Goal: Task Accomplishment & Management: Manage account settings

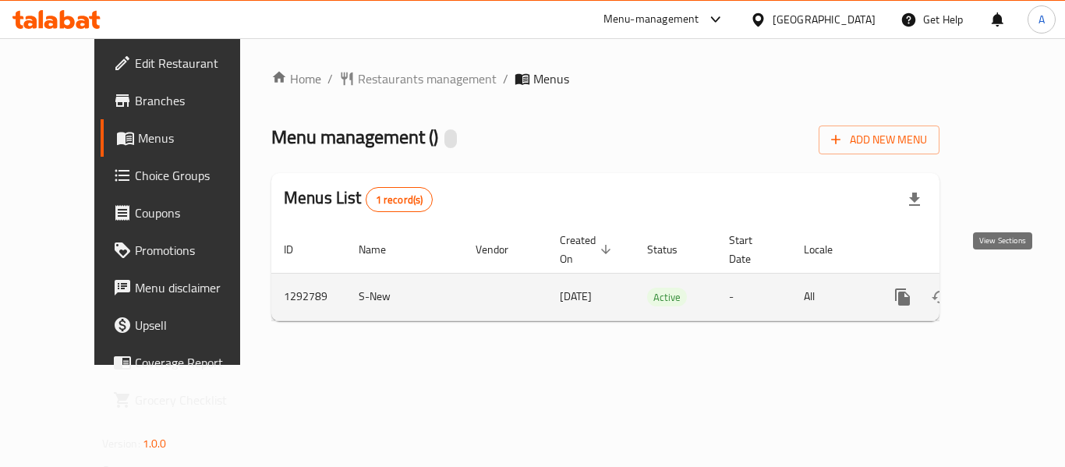
click at [996, 290] on link "enhanced table" at bounding box center [1014, 296] width 37 height 37
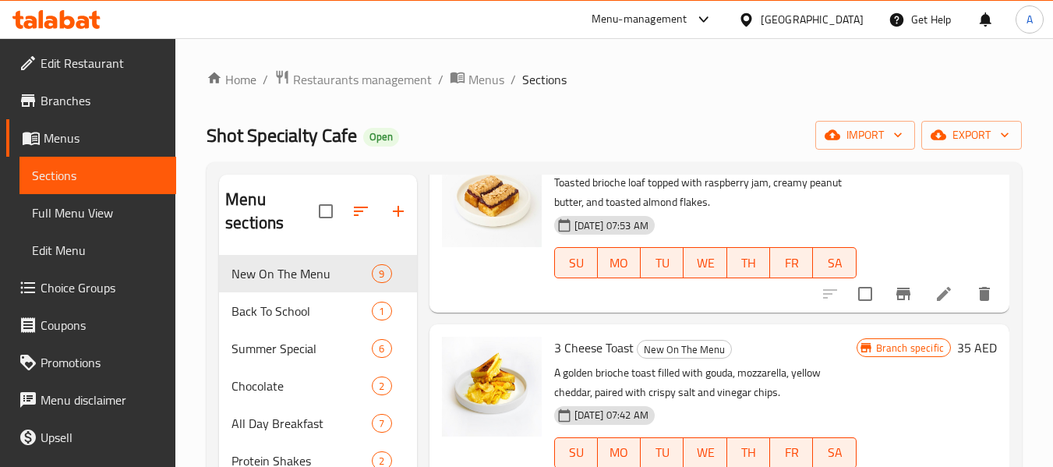
scroll to position [234, 0]
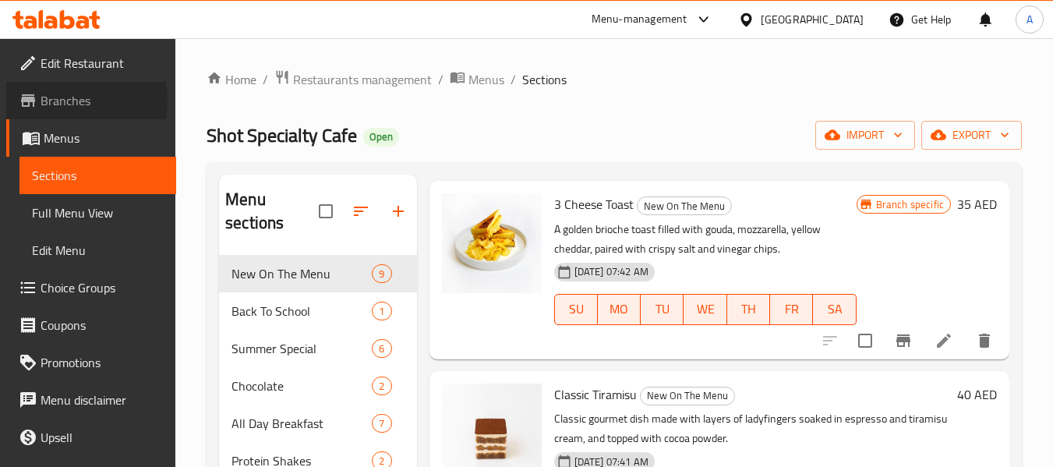
click at [70, 101] on span "Branches" at bounding box center [102, 100] width 123 height 19
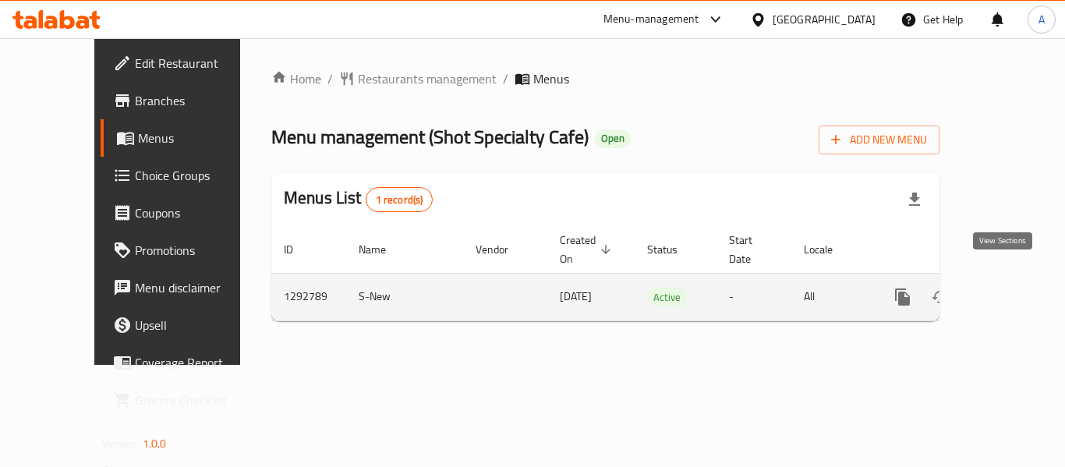
click at [1006, 288] on icon "enhanced table" at bounding box center [1015, 297] width 19 height 19
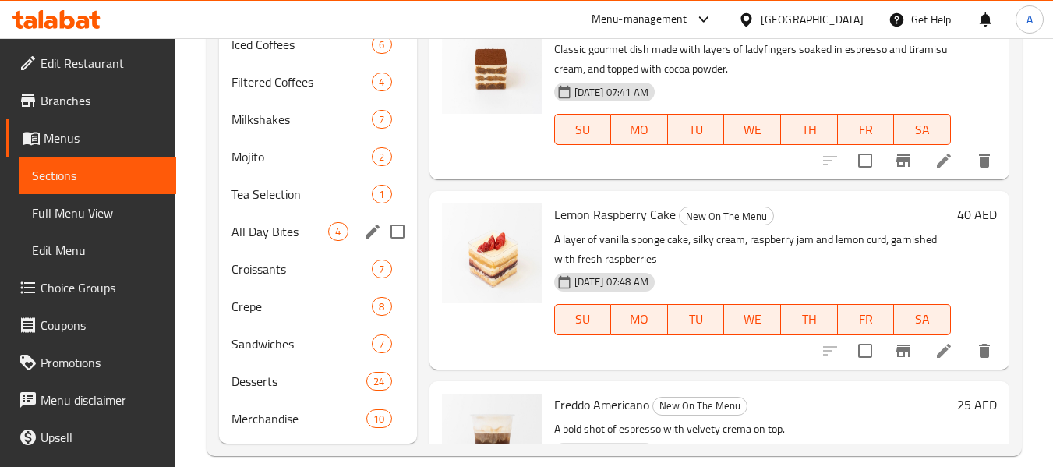
scroll to position [624, 0]
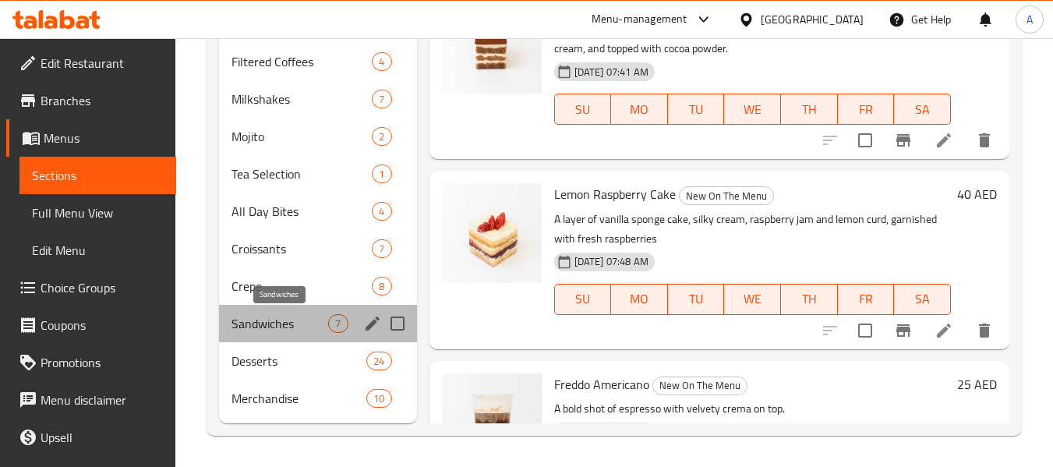
click at [265, 314] on span "Sandwiches" at bounding box center [279, 323] width 97 height 19
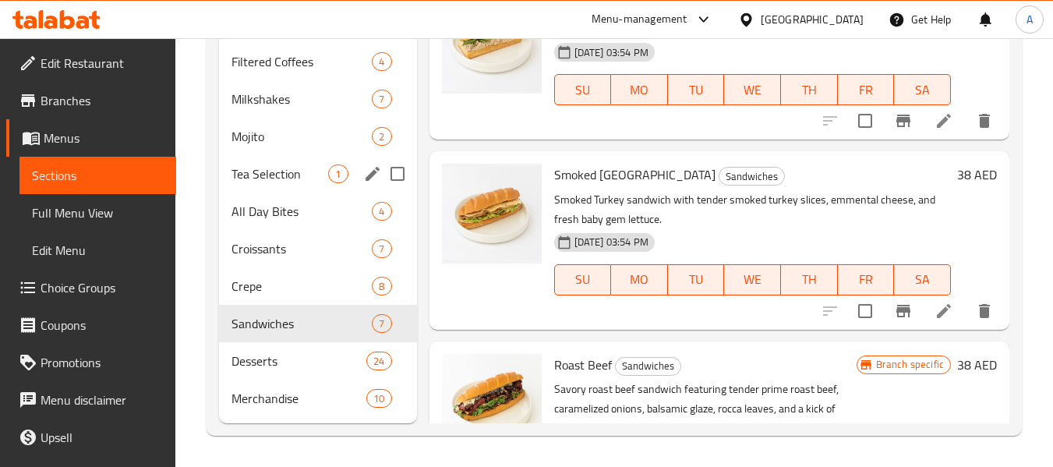
click at [249, 163] on div "Tea Selection 1" at bounding box center [317, 173] width 197 height 37
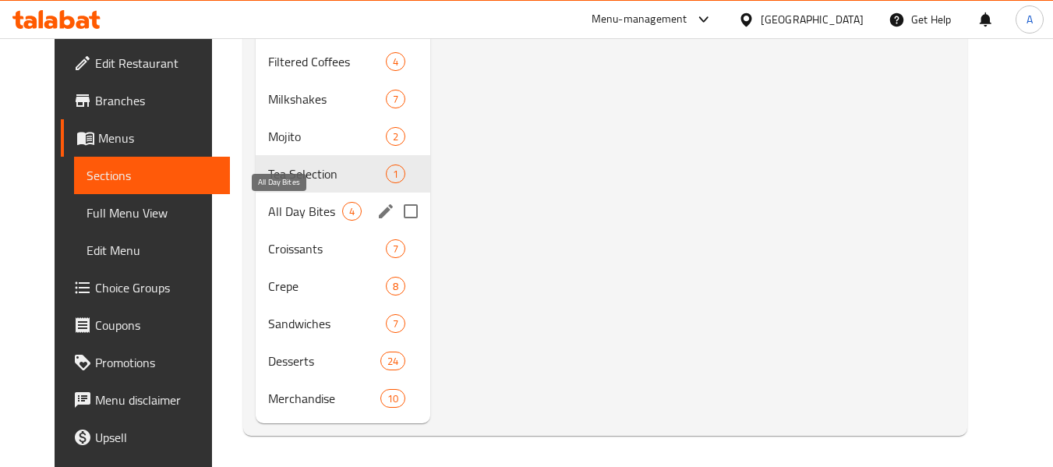
click at [281, 215] on span "All Day Bites" at bounding box center [305, 211] width 74 height 19
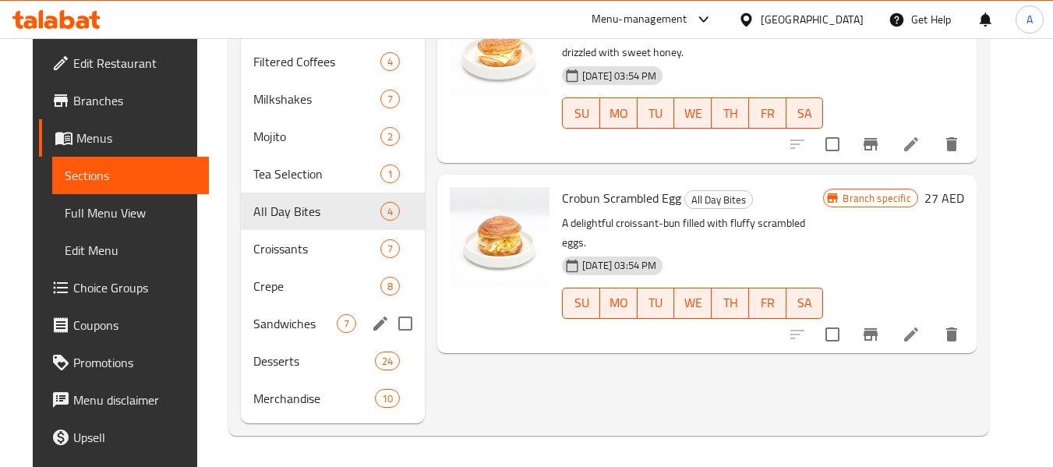
scroll to position [468, 0]
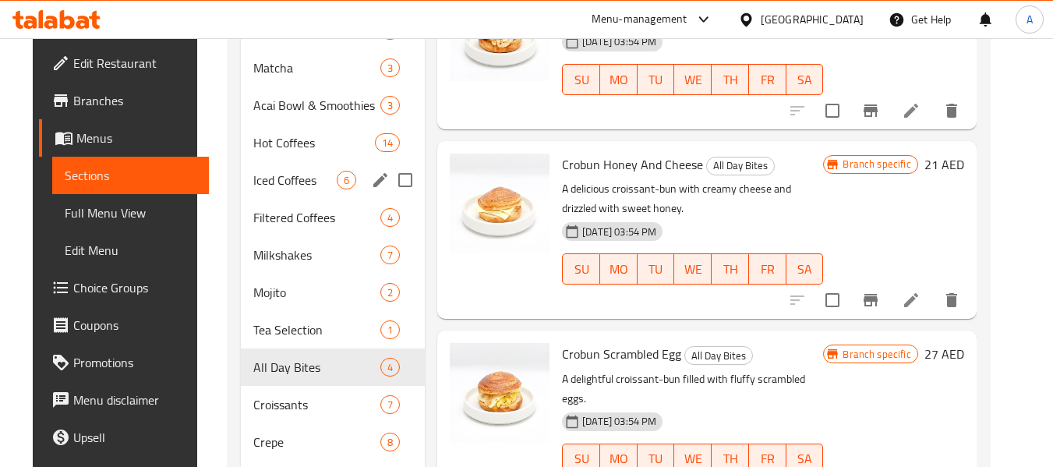
click at [260, 189] on div "Iced Coffees 6" at bounding box center [333, 179] width 184 height 37
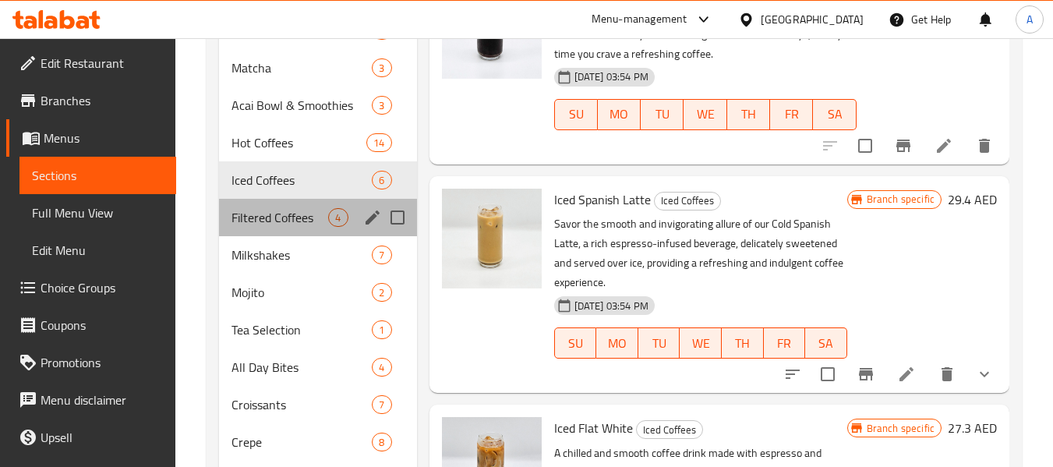
click at [258, 203] on div "Filtered Coffees 4" at bounding box center [317, 217] width 197 height 37
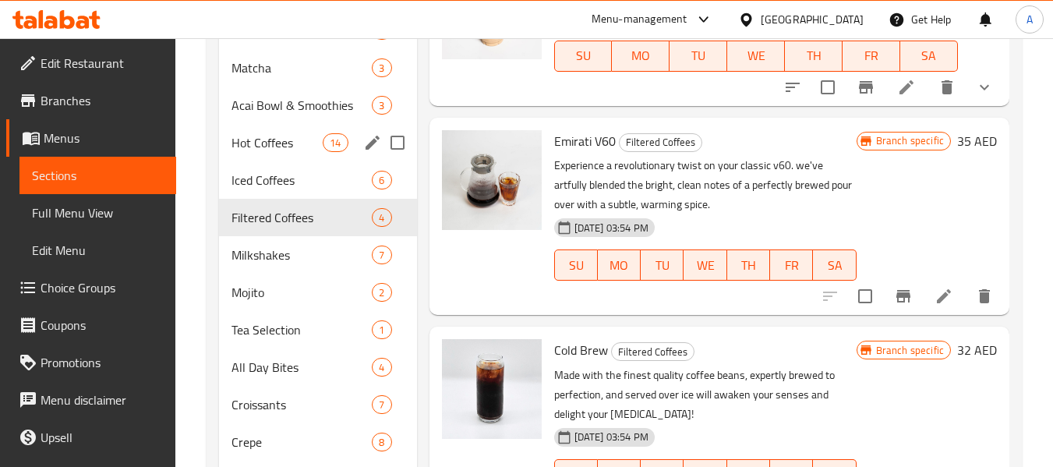
click at [284, 129] on div "Hot Coffees 14" at bounding box center [317, 142] width 197 height 37
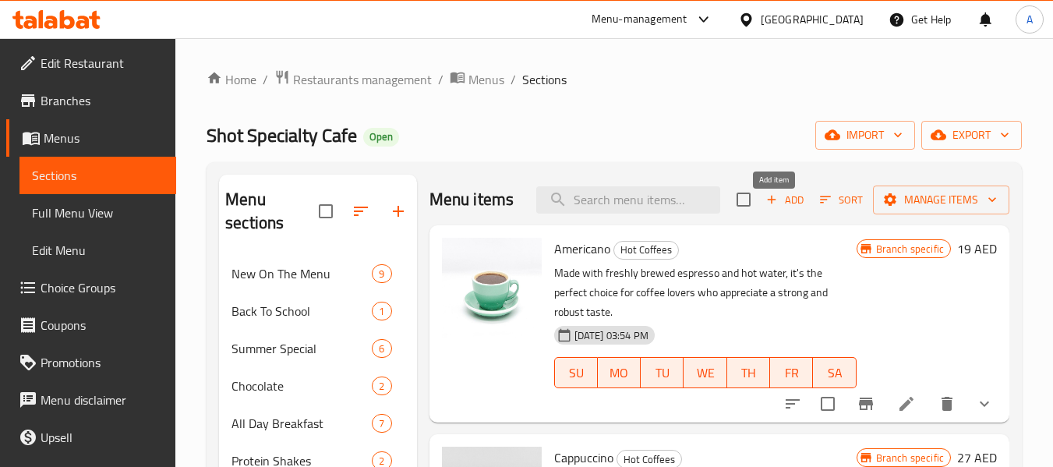
click at [784, 209] on span "Add" at bounding box center [785, 200] width 42 height 18
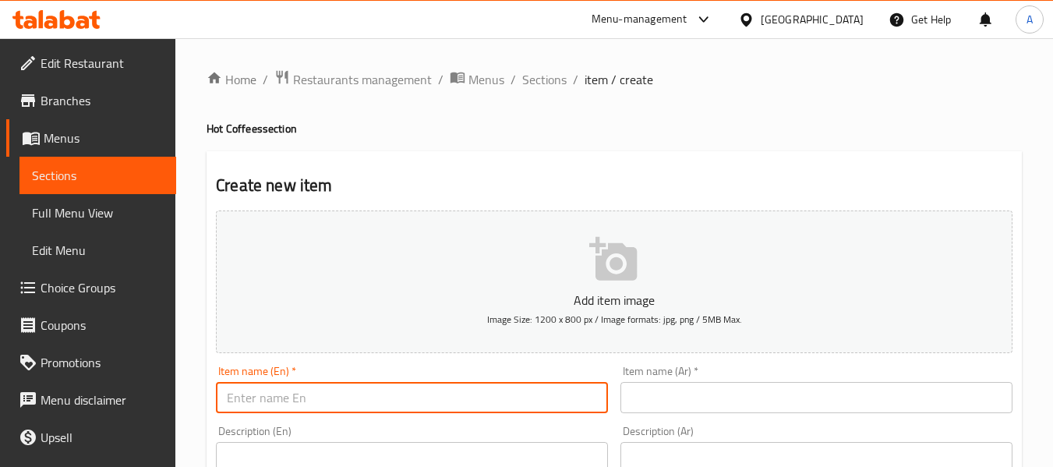
click at [306, 383] on input "text" at bounding box center [412, 397] width 392 height 31
paste input "Coffee & Bite Combo"
type input "Coffee & Bite Combo"
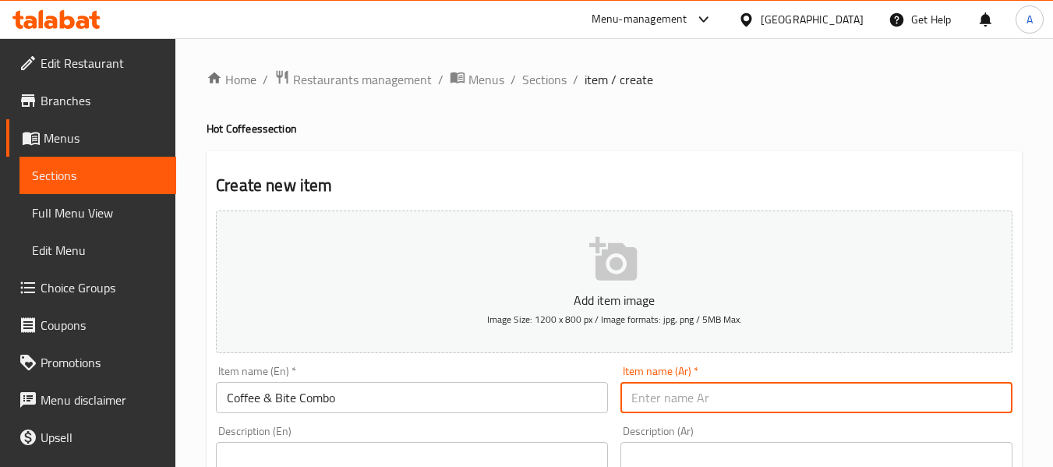
click at [716, 400] on input "text" at bounding box center [816, 397] width 392 height 31
type input ";"
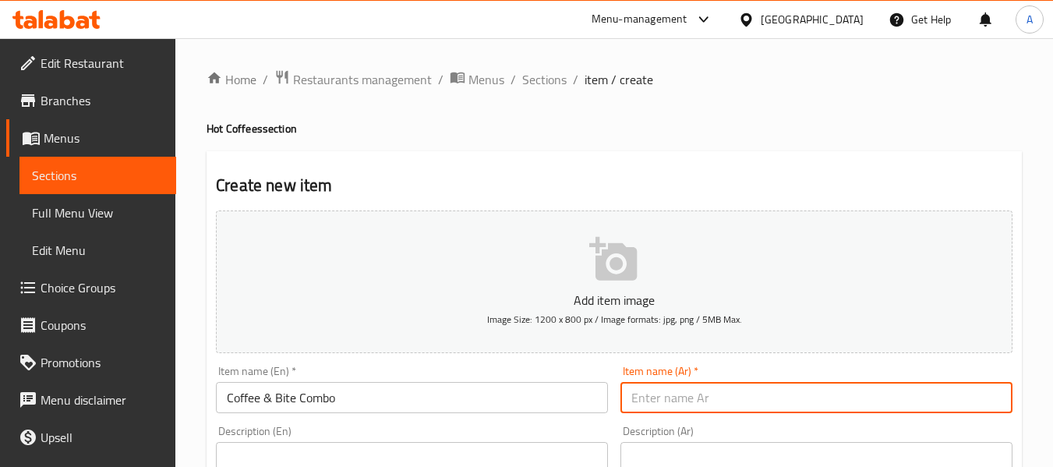
type input ";"
type input "كومبو قهوة وبايت"
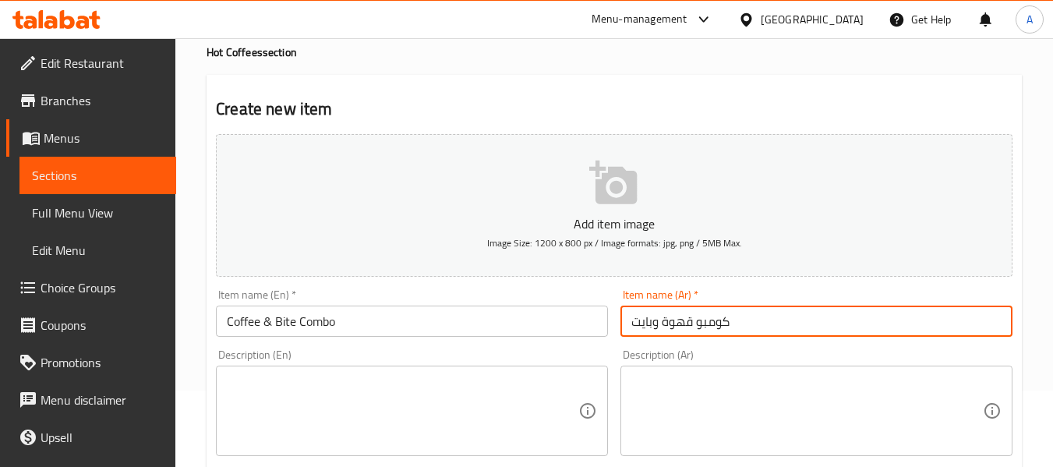
scroll to position [156, 0]
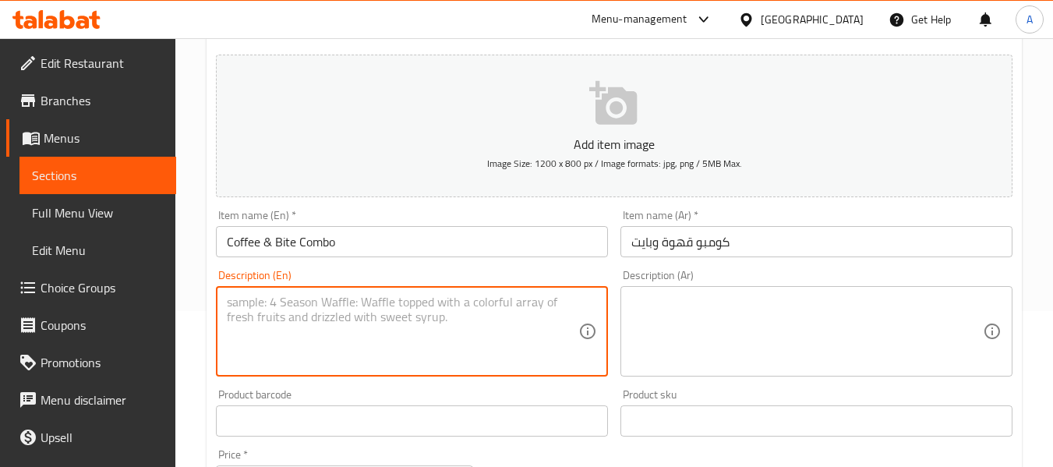
click at [274, 352] on textarea at bounding box center [403, 332] width 352 height 74
type textarea "إ"
paste textarea "Classic Coffee + Croissant"
click at [315, 308] on textarea "Your choice of Classic Coffee + Croissant" at bounding box center [403, 332] width 352 height 74
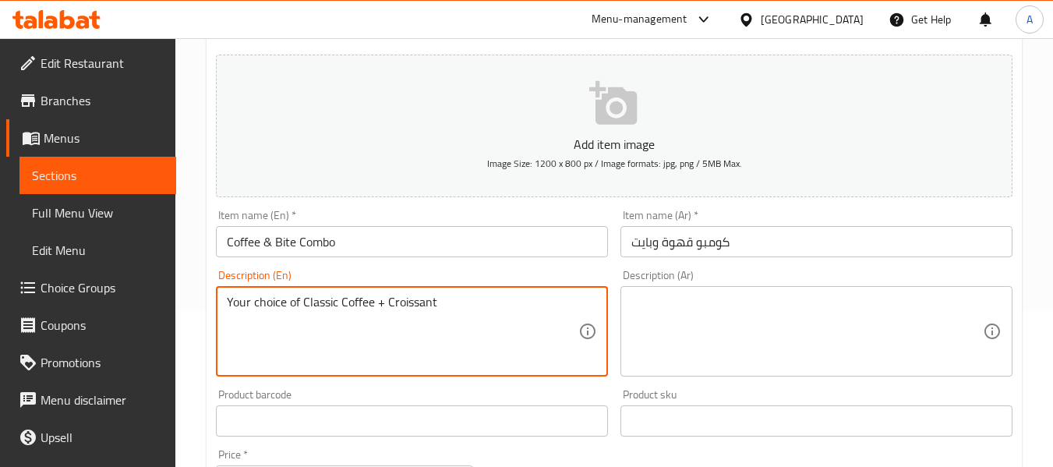
click at [315, 308] on textarea "Your choice of Classic Coffee + Croissant" at bounding box center [403, 332] width 352 height 74
click at [316, 308] on textarea "Your choice of Classic Coffee + Croissant" at bounding box center [403, 332] width 352 height 74
click at [356, 303] on textarea "Your choice of classic Coffee + Croissant" at bounding box center [403, 332] width 352 height 74
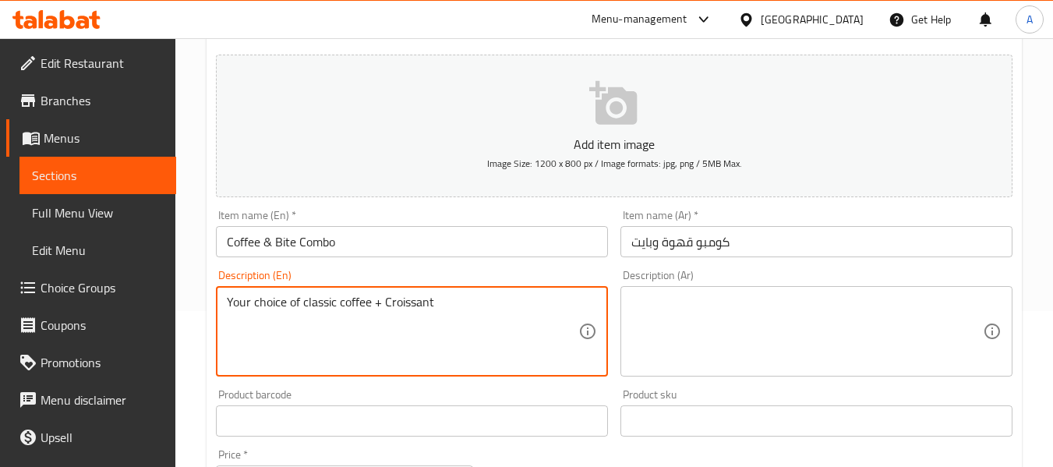
click at [410, 306] on textarea "Your choice of classic coffee + Croissant" at bounding box center [403, 332] width 352 height 74
click at [373, 292] on div "Your choice of classic coffee + croissant Description (En)" at bounding box center [412, 331] width 392 height 90
type textarea "Your choice of classic coffee and croissant"
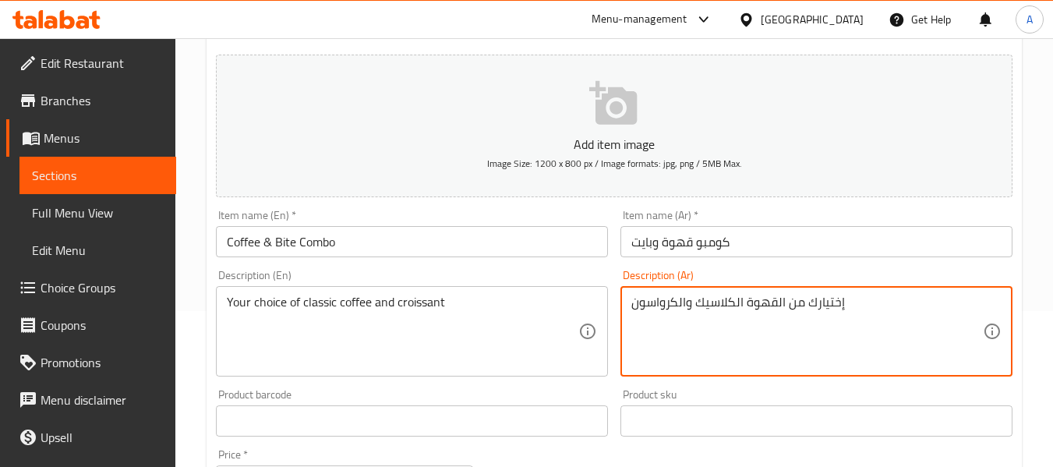
type textarea "إختيارك من القهوة الكلاسيك والكرواسون"
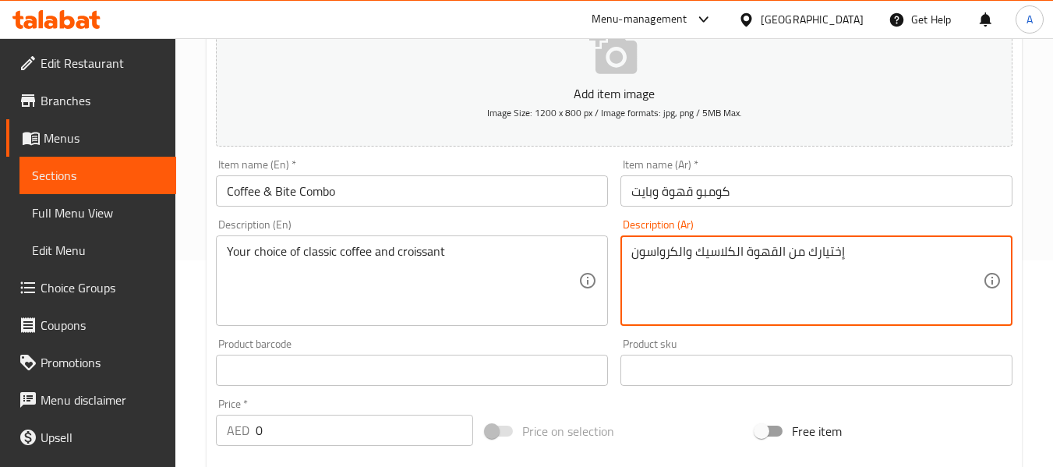
scroll to position [234, 0]
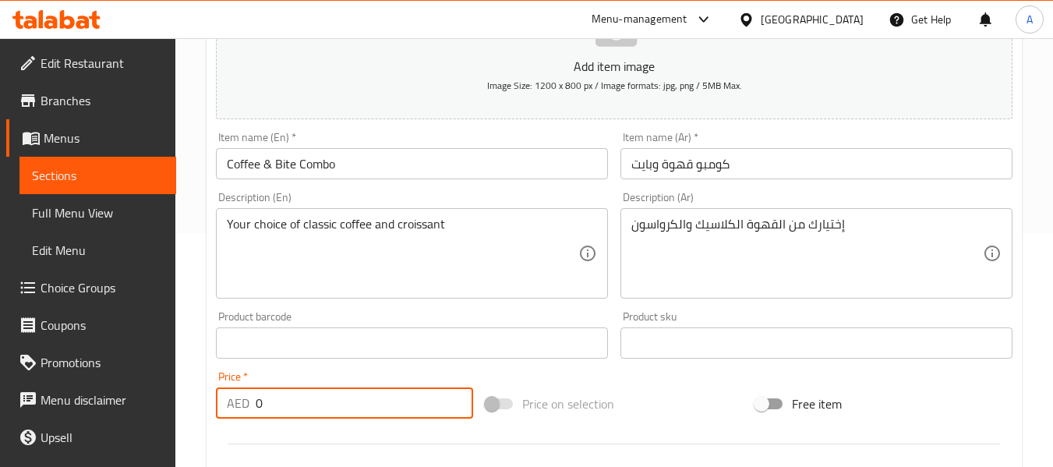
drag, startPoint x: 288, startPoint y: 405, endPoint x: 38, endPoint y: 341, distance: 257.3
click at [60, 344] on div "Edit Restaurant Branches Menus Sections Full Menu View Edit Menu Choice Groups …" at bounding box center [526, 335] width 1053 height 1063
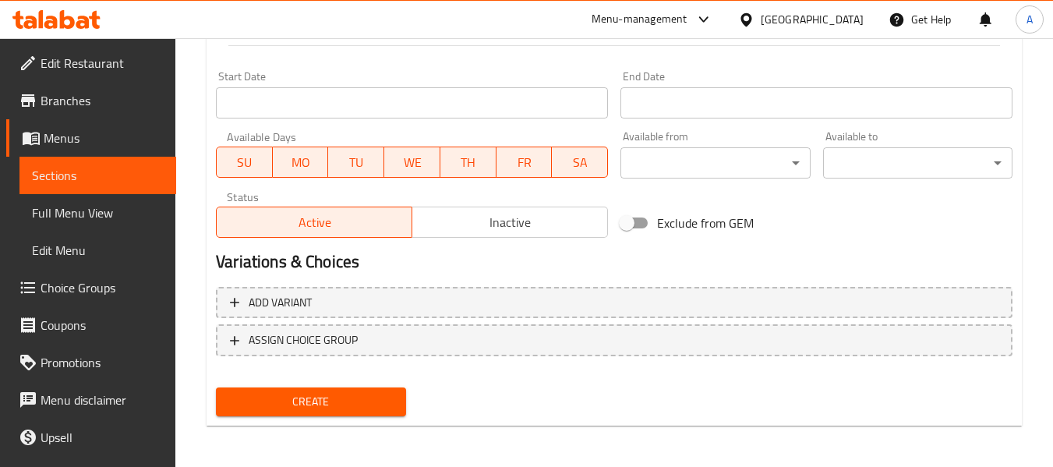
scroll to position [634, 0]
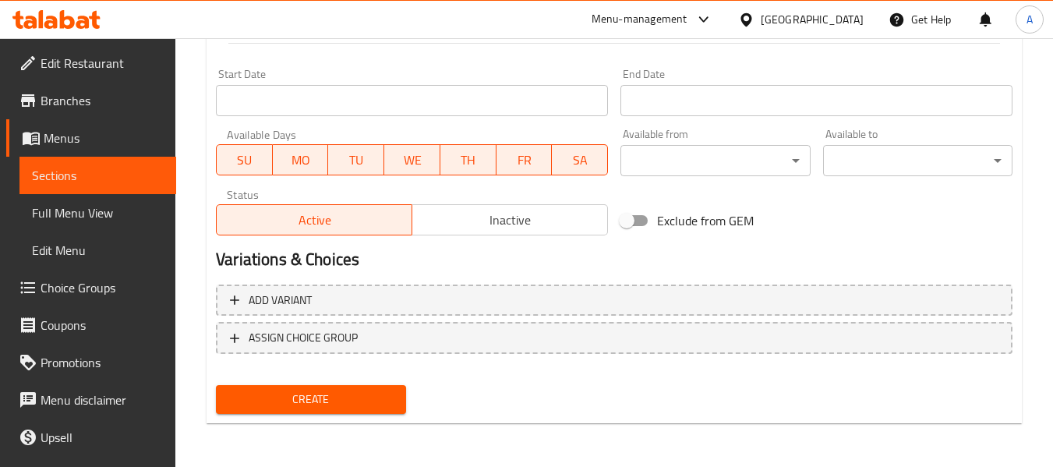
type input "50"
click at [329, 398] on span "Create" at bounding box center [310, 399] width 164 height 19
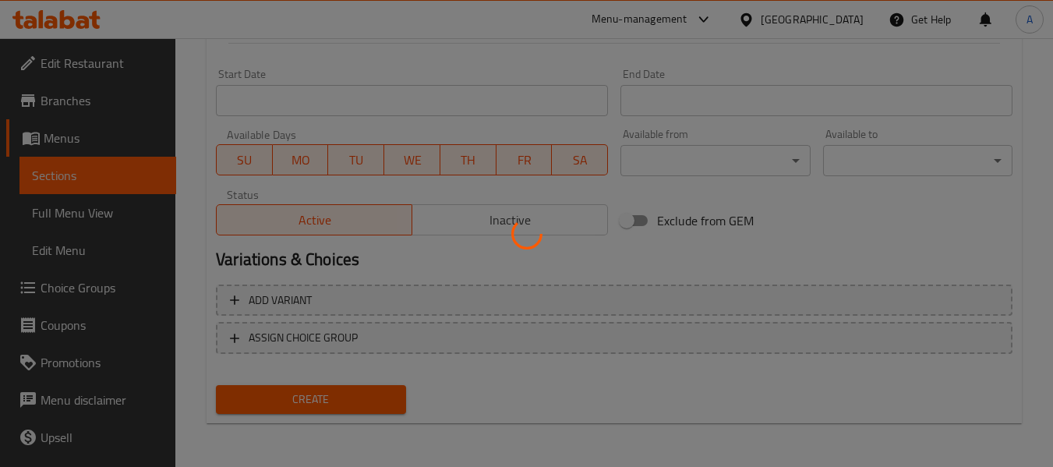
type input "0"
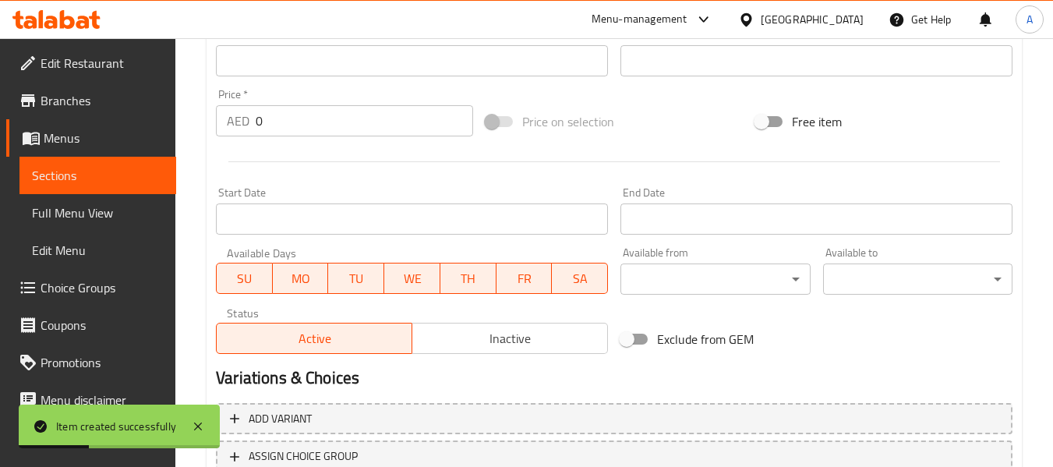
scroll to position [323, 0]
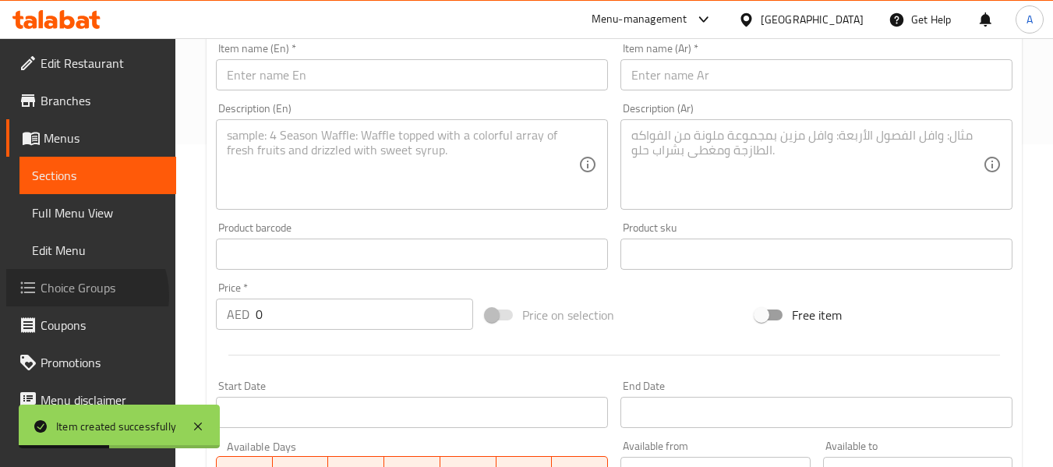
click at [76, 295] on span "Choice Groups" at bounding box center [102, 287] width 123 height 19
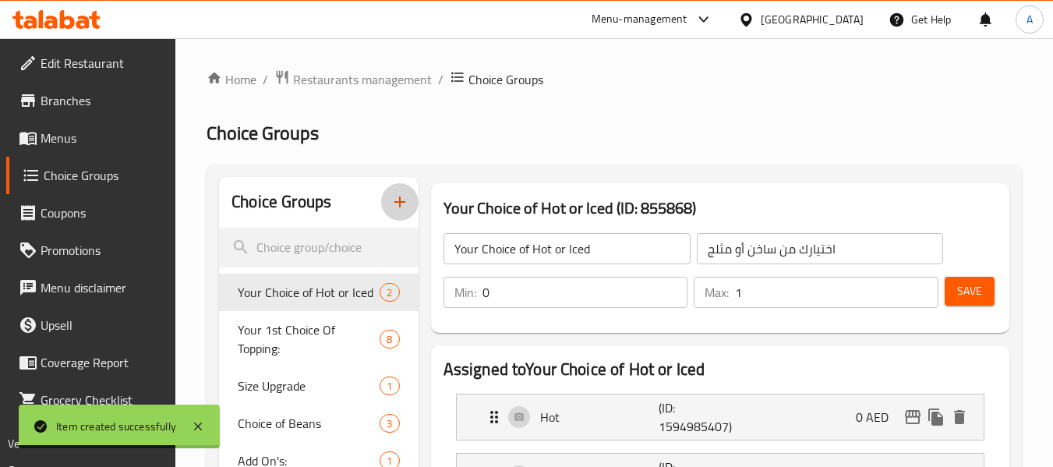
click at [394, 204] on icon "button" at bounding box center [400, 202] width 19 height 19
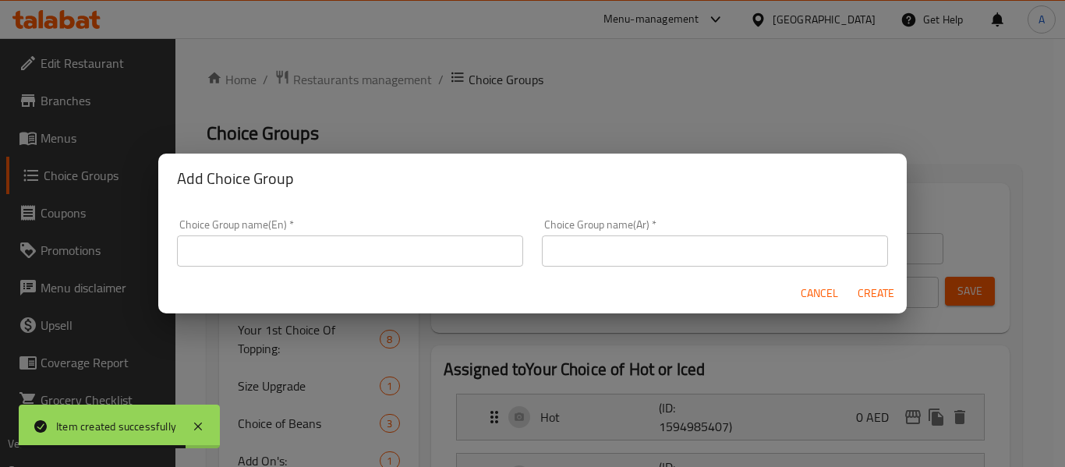
click at [288, 257] on input "text" at bounding box center [350, 250] width 346 height 31
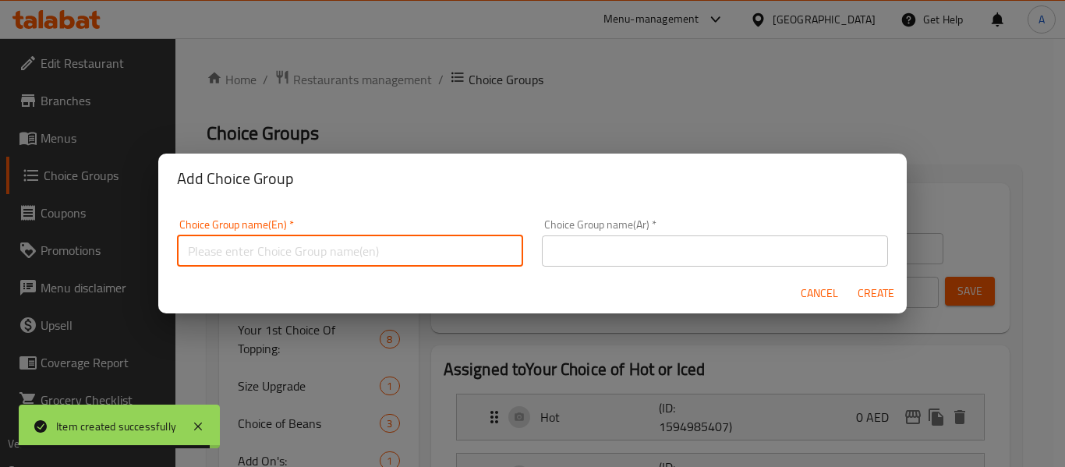
type input "إ"
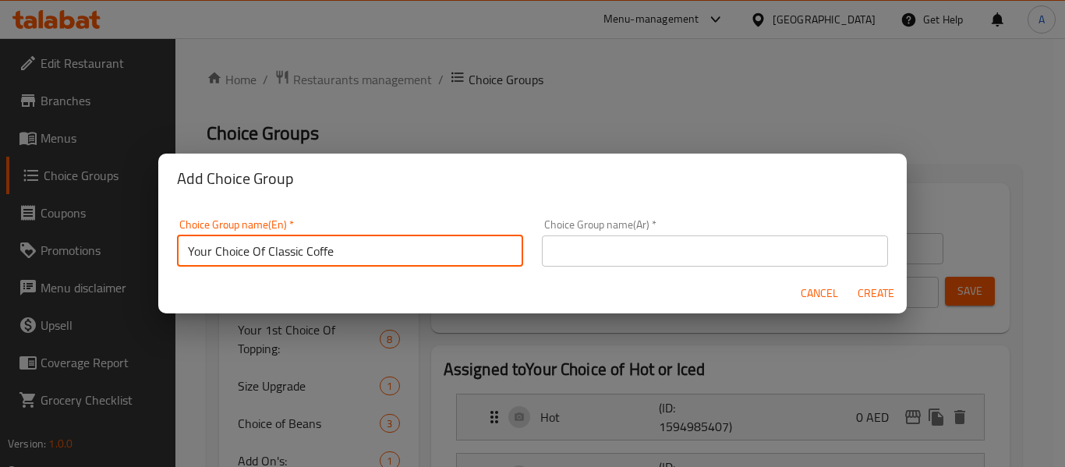
type input "Your Choice Of Classic Coffe"
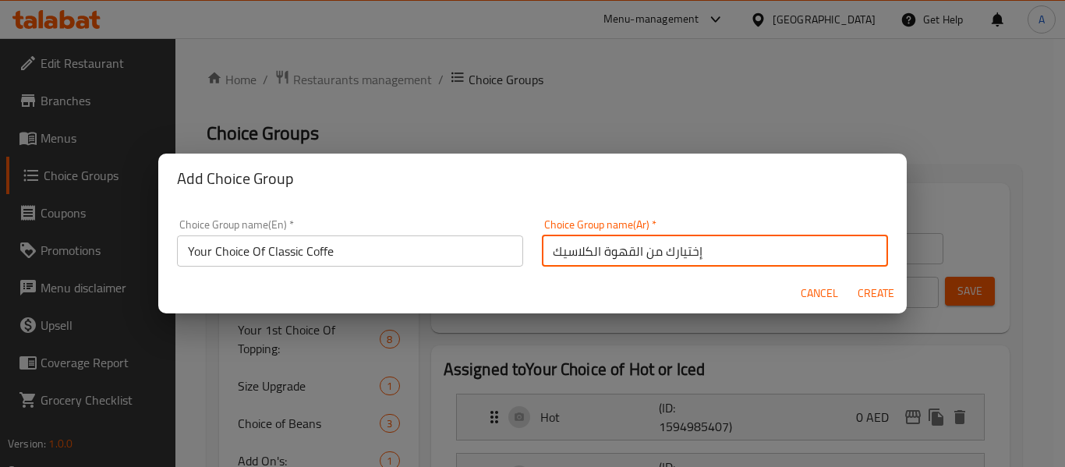
type input "إختيارك من القهوة الكلاسيك"
click at [875, 288] on span "Create" at bounding box center [875, 293] width 37 height 19
type input "Your Choice Of Classic Coffe"
type input "إختيارك من القهوة الكلاسيك"
type input "0"
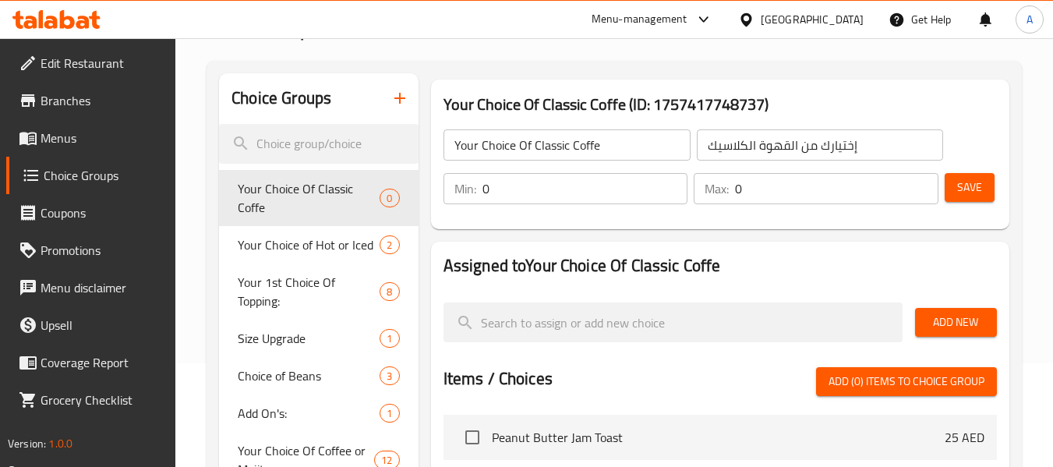
scroll to position [156, 0]
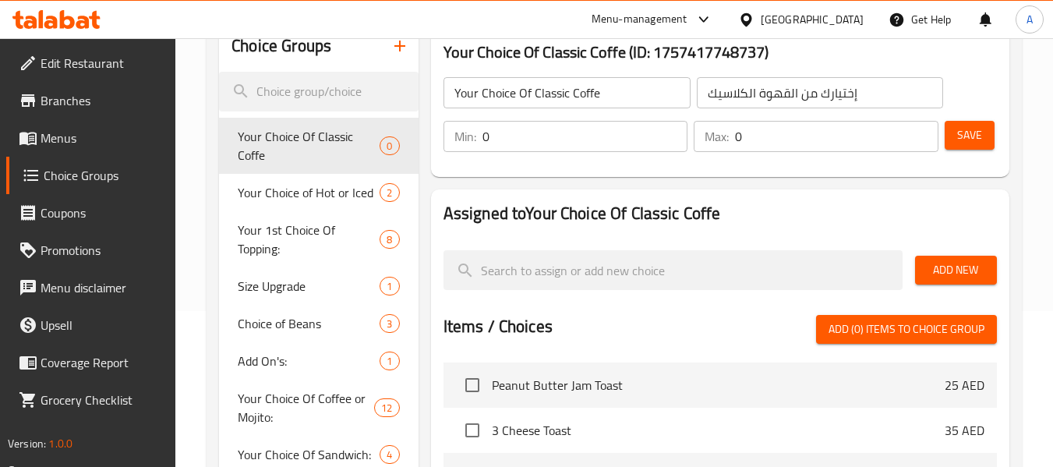
click at [935, 272] on span "Add New" at bounding box center [956, 269] width 57 height 19
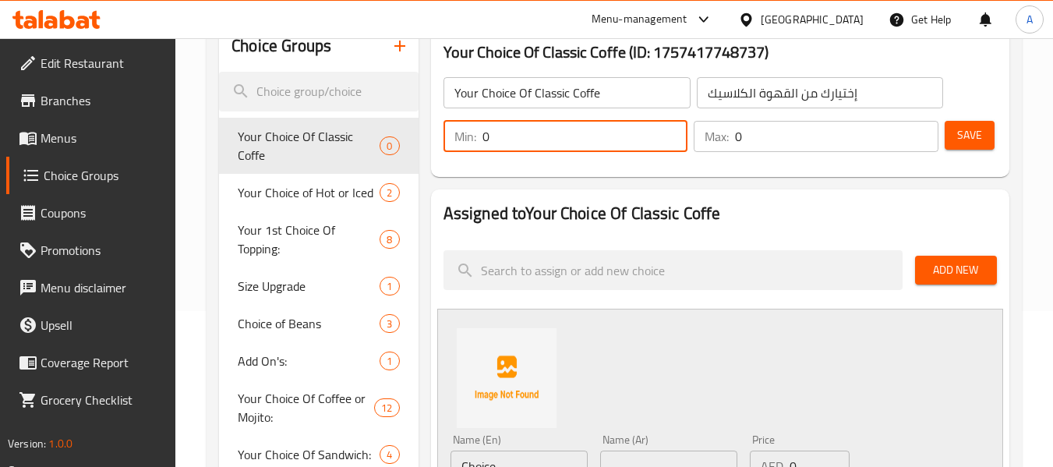
drag, startPoint x: 511, startPoint y: 136, endPoint x: 489, endPoint y: 136, distance: 22.6
click at [489, 136] on input "0" at bounding box center [585, 136] width 206 height 31
type input "01"
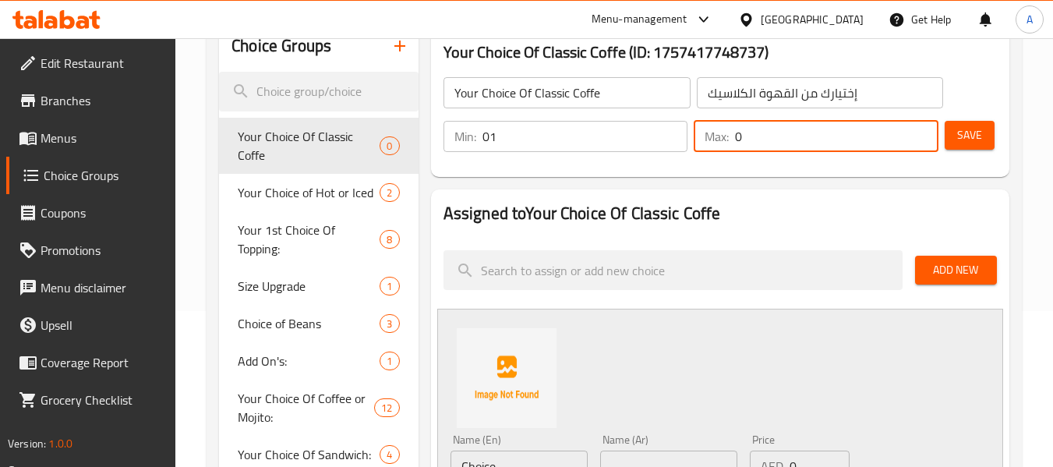
drag, startPoint x: 743, startPoint y: 128, endPoint x: 718, endPoint y: 129, distance: 25.0
click at [718, 129] on div "Max: 0 ​" at bounding box center [816, 136] width 245 height 31
type input "1"
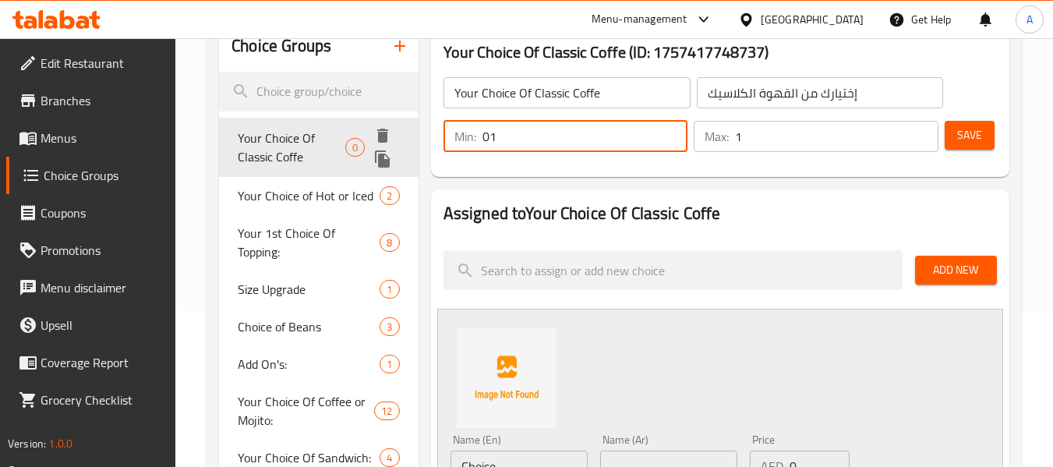
drag, startPoint x: 508, startPoint y: 150, endPoint x: 332, endPoint y: 131, distance: 177.2
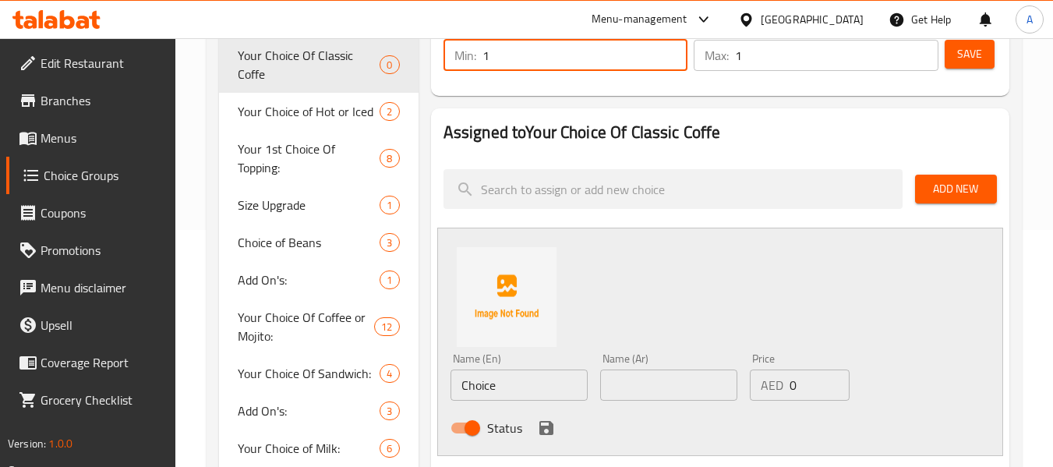
scroll to position [312, 0]
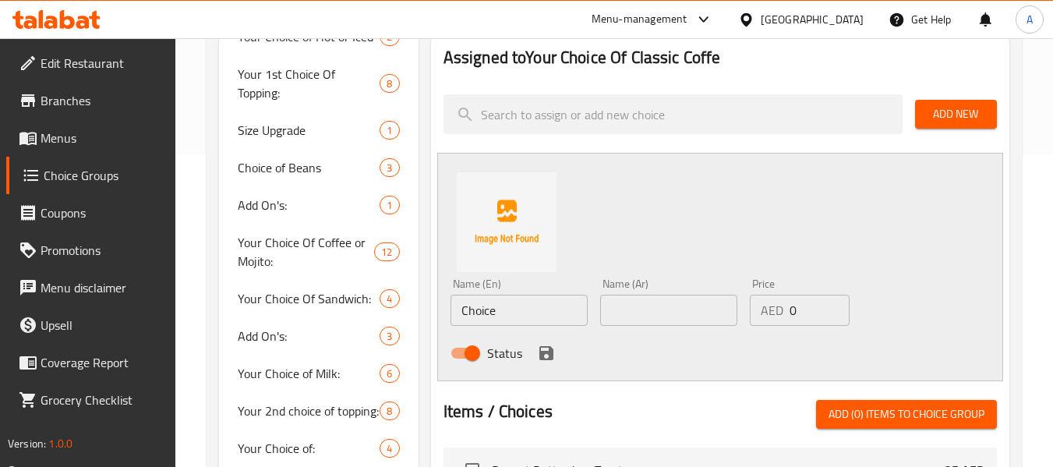
type input "1"
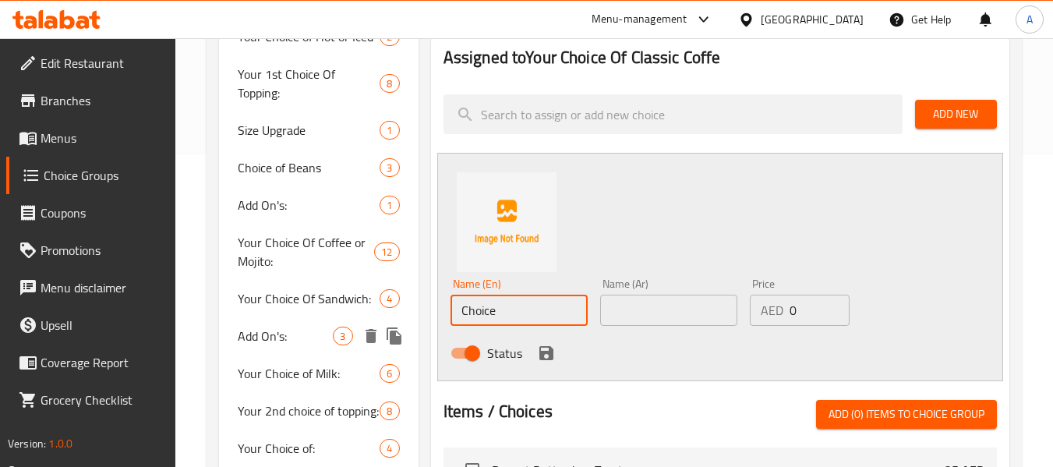
drag, startPoint x: 522, startPoint y: 323, endPoint x: 402, endPoint y: 318, distance: 120.1
paste input "Espresso"
type input "Espresso"
click at [620, 316] on input "text" at bounding box center [668, 310] width 137 height 31
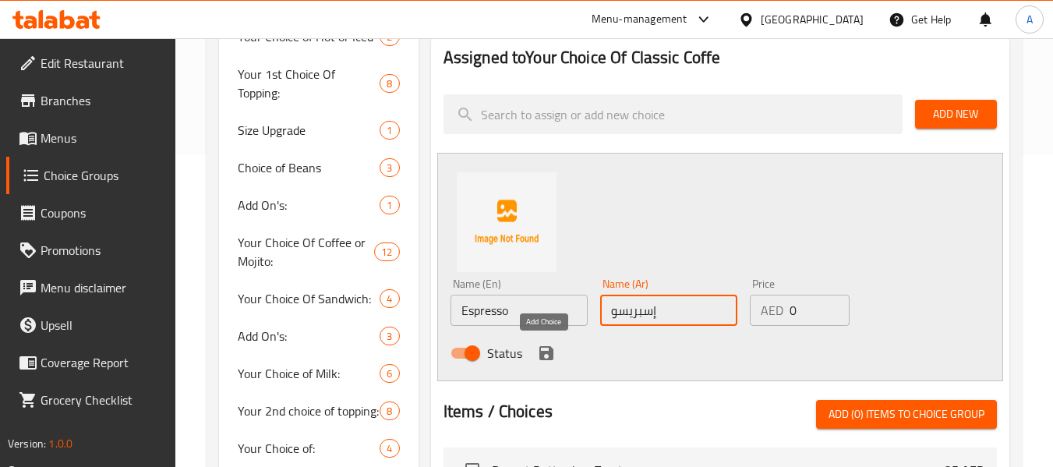
type input "إسبريسو"
click at [548, 347] on icon "save" at bounding box center [546, 353] width 14 height 14
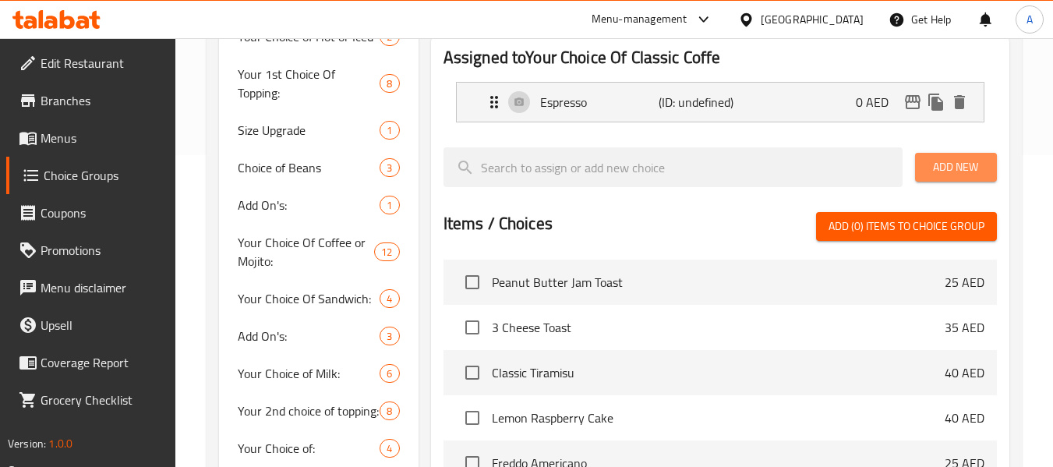
click at [940, 172] on span "Add New" at bounding box center [956, 166] width 57 height 19
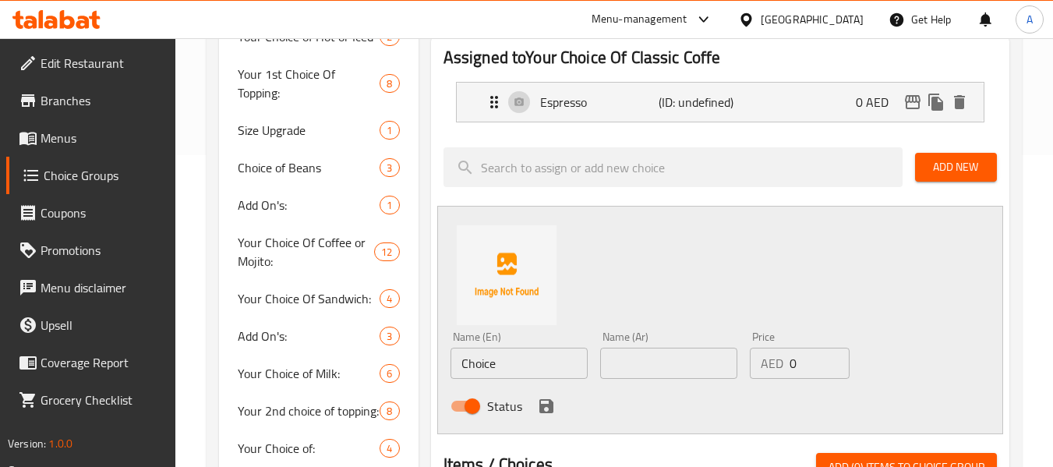
click at [508, 362] on input "Choice" at bounding box center [519, 363] width 137 height 31
paste input "Americano"
type input "Americano"
click at [654, 343] on div "Name (Ar) Name (Ar)" at bounding box center [668, 355] width 137 height 48
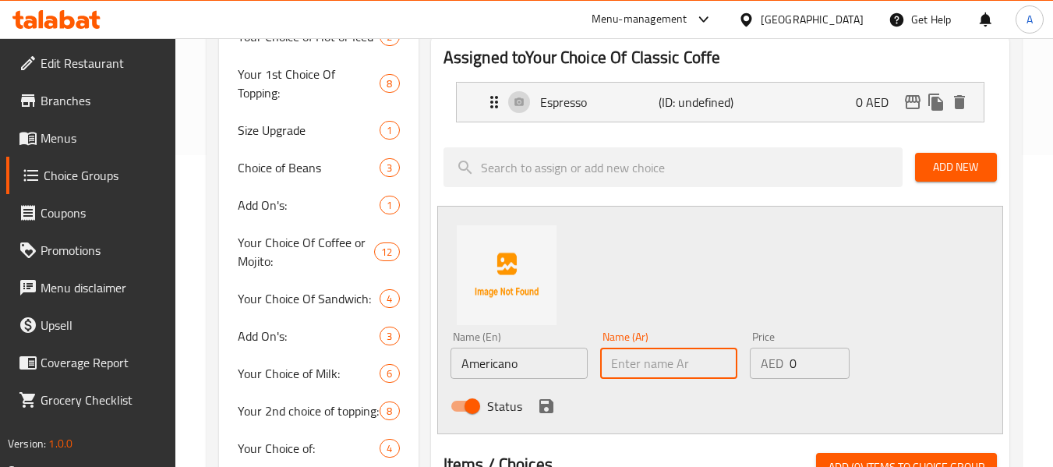
click at [651, 356] on input "text" at bounding box center [668, 363] width 137 height 31
type input "أمريكانو"
click at [550, 395] on button "save" at bounding box center [546, 405] width 23 height 23
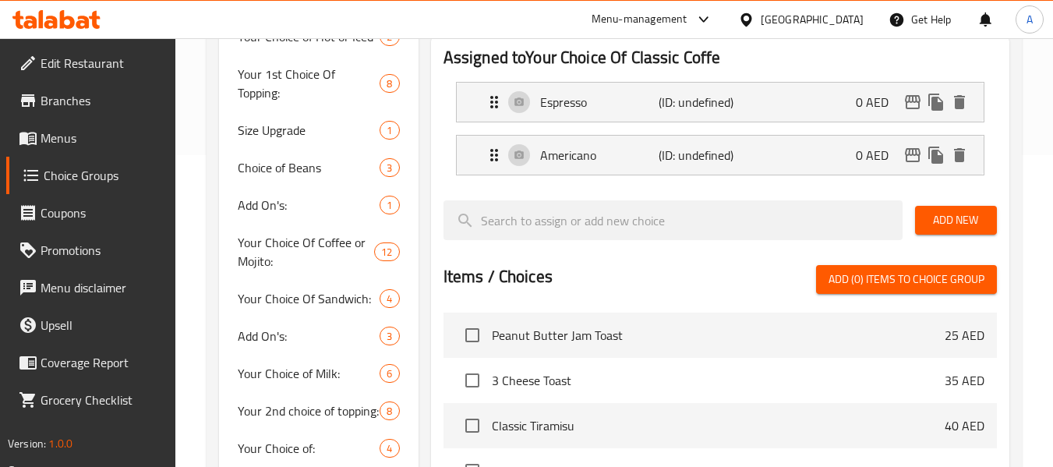
click at [946, 216] on span "Add New" at bounding box center [956, 219] width 57 height 19
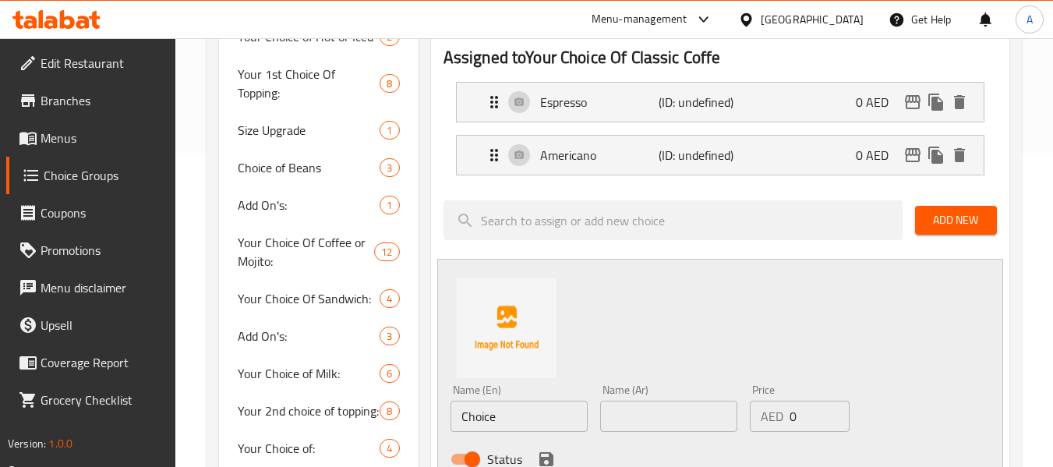
click at [496, 412] on input "Choice" at bounding box center [519, 416] width 137 height 31
paste input "Latt"
type input "Latte"
click at [684, 422] on input "text" at bounding box center [668, 416] width 137 height 31
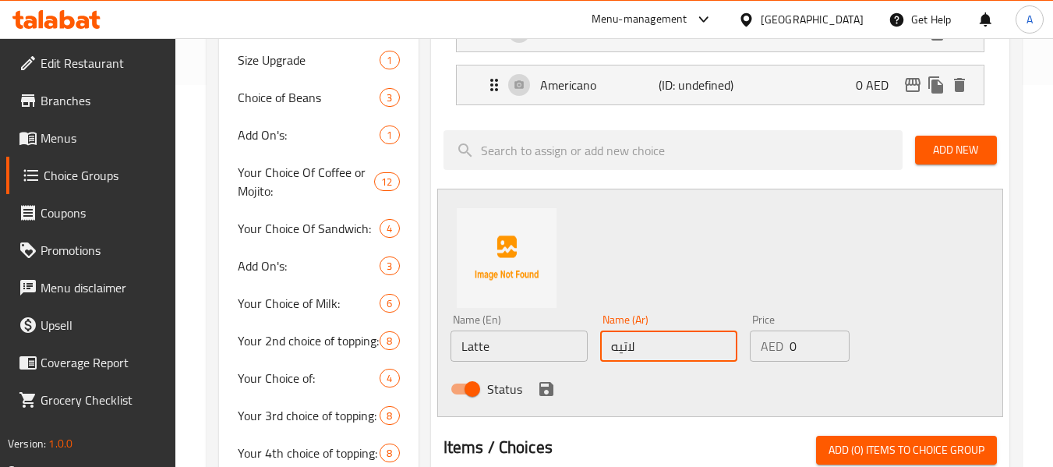
scroll to position [468, 0]
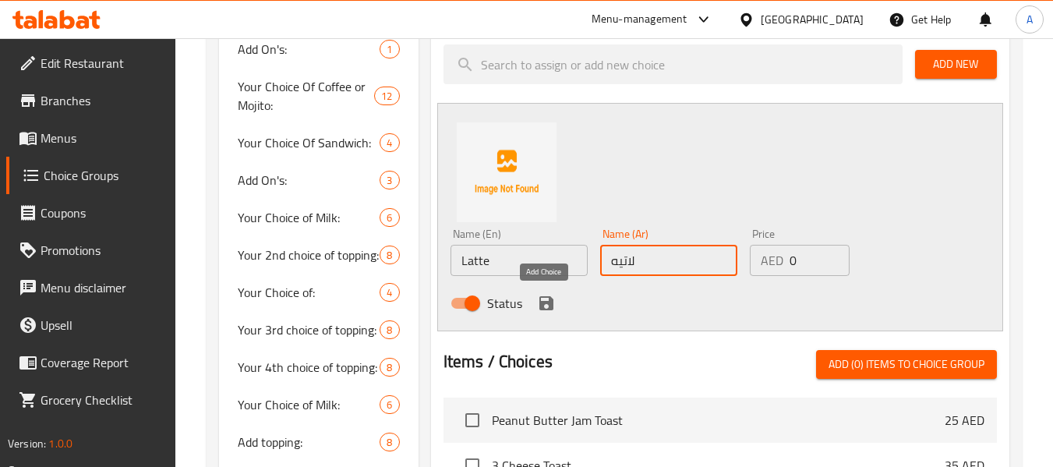
type input "لاتيه"
click at [546, 312] on icon "save" at bounding box center [546, 303] width 19 height 19
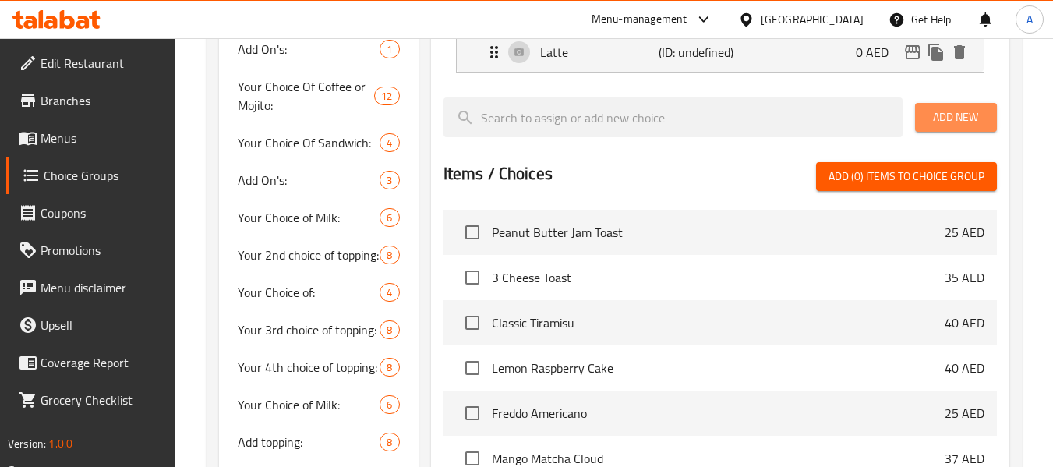
click at [938, 118] on span "Add New" at bounding box center [956, 117] width 57 height 19
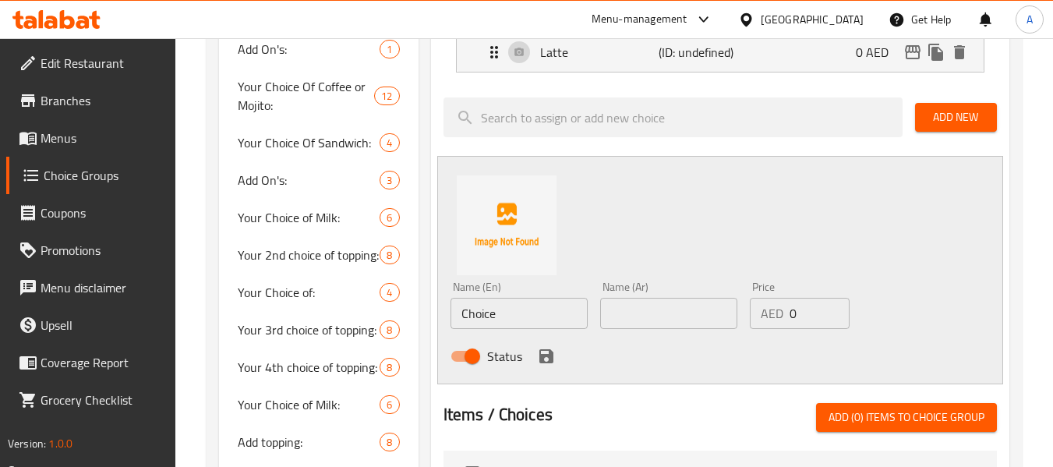
click at [526, 309] on input "Choice" at bounding box center [519, 313] width 137 height 31
paste input "Hot Spanish Latt"
type input "Hot Spanish Latte"
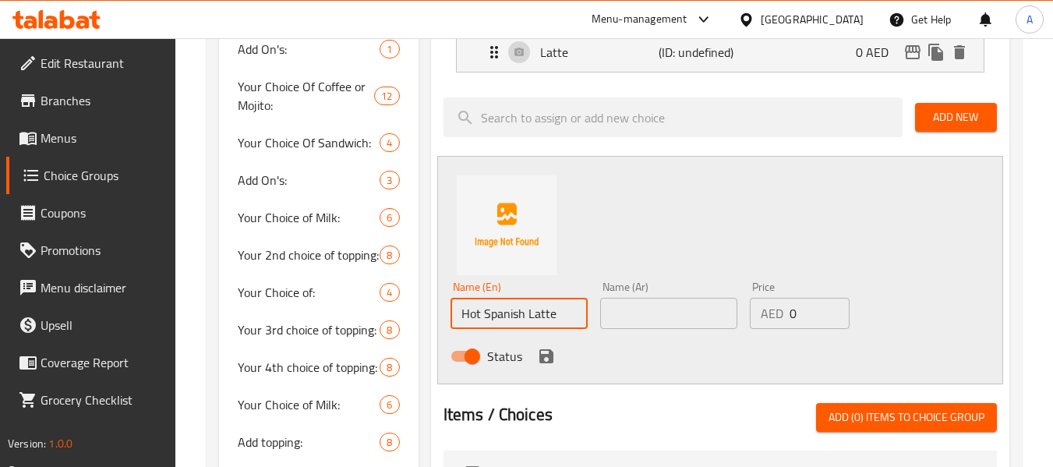
click at [617, 323] on input "text" at bounding box center [668, 313] width 137 height 31
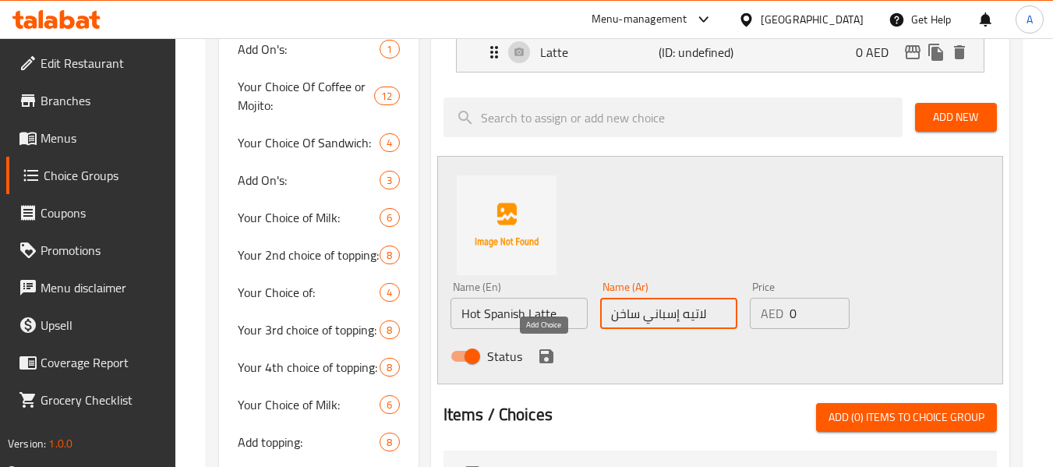
type input "لاتيه إسباني ساخن"
click at [546, 358] on icon "save" at bounding box center [546, 356] width 19 height 19
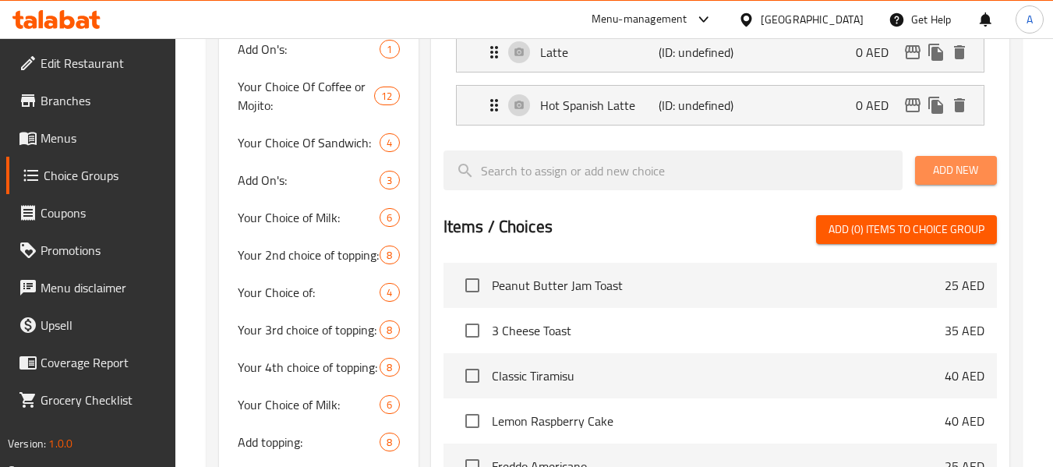
click at [931, 164] on span "Add New" at bounding box center [956, 170] width 57 height 19
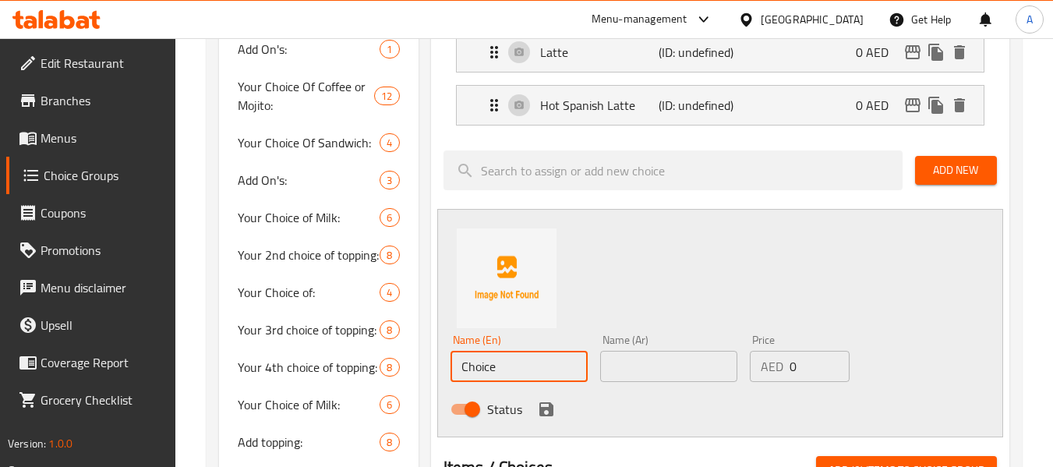
click at [520, 373] on input "Choice" at bounding box center [519, 366] width 137 height 31
paste input "ortado"
type input "Cortado"
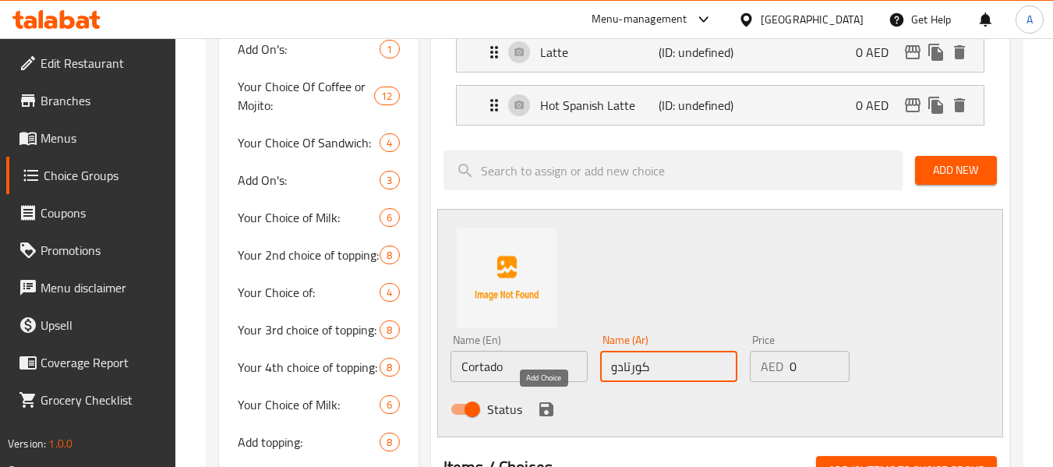
type input "كورتادو"
click at [544, 407] on icon "save" at bounding box center [546, 409] width 14 height 14
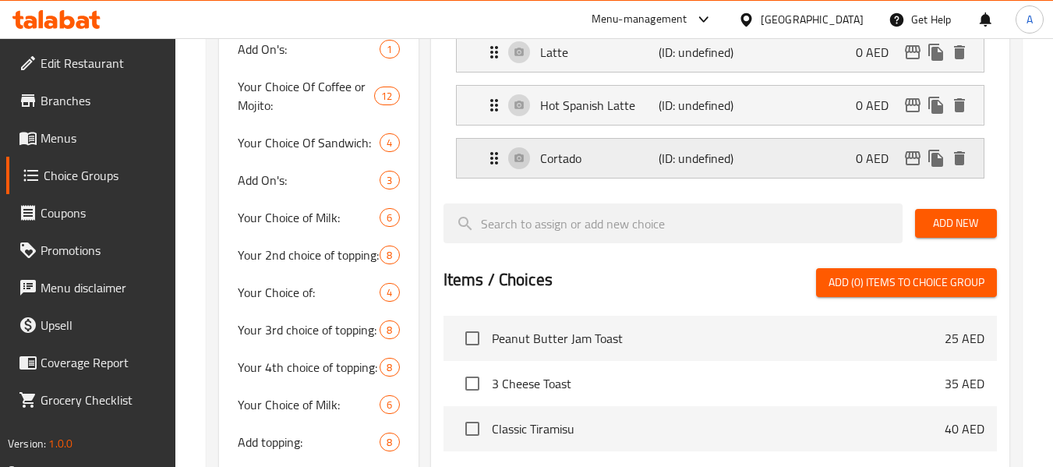
click at [651, 158] on p "Cortado" at bounding box center [599, 158] width 119 height 19
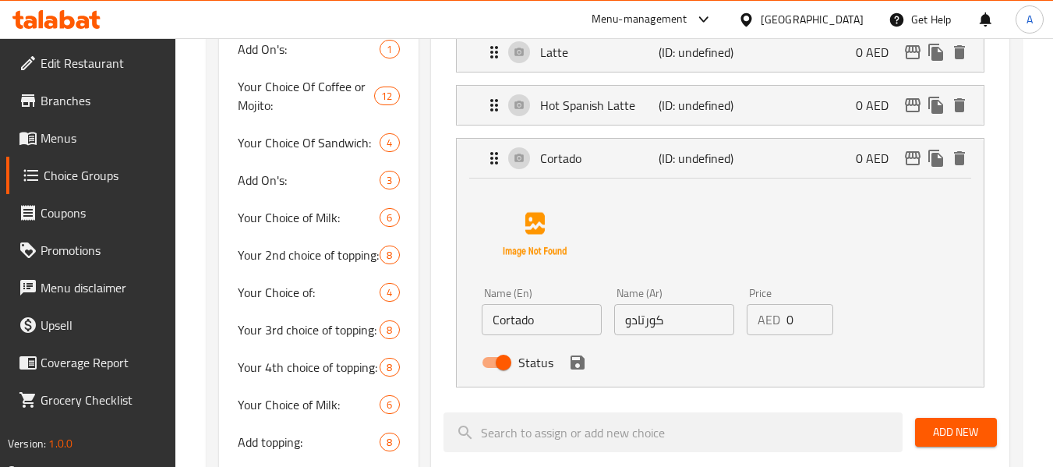
click at [682, 334] on input "كورتادو" at bounding box center [674, 319] width 120 height 31
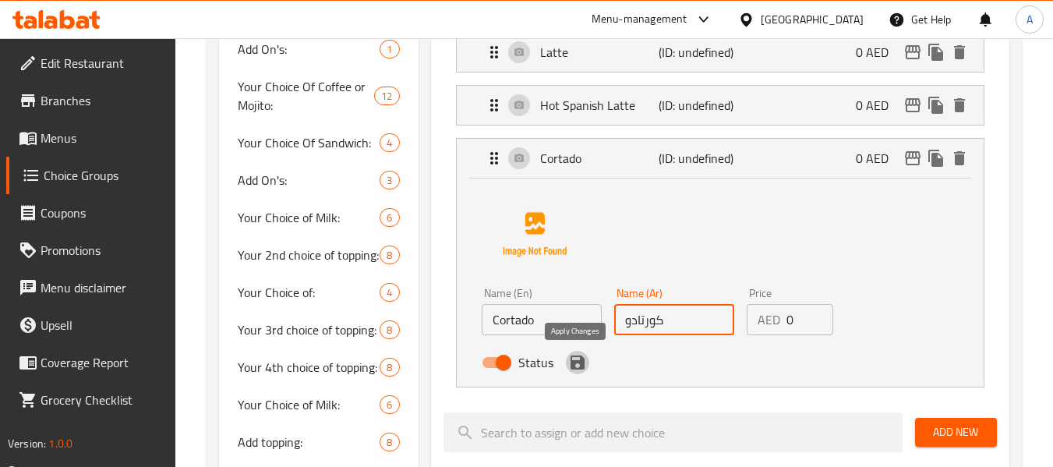
click at [577, 370] on icon "save" at bounding box center [577, 362] width 19 height 19
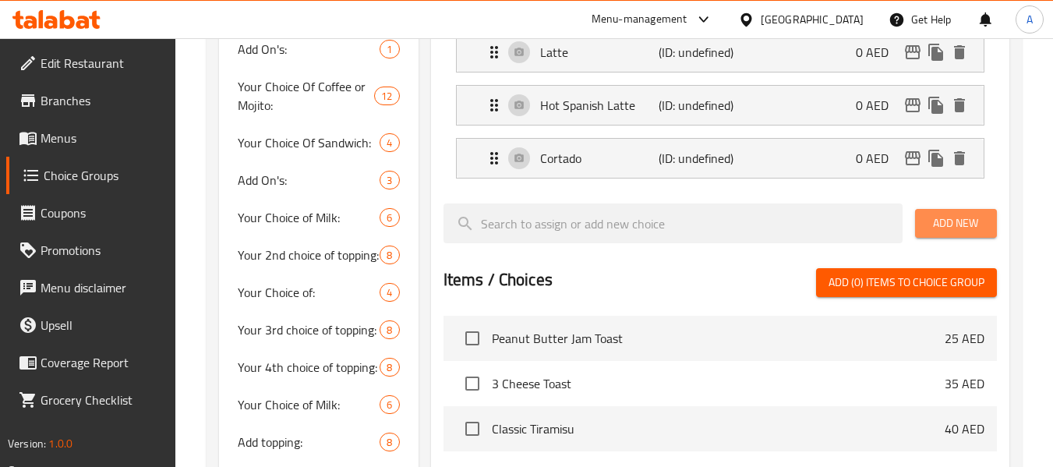
click at [990, 218] on button "Add New" at bounding box center [956, 223] width 82 height 29
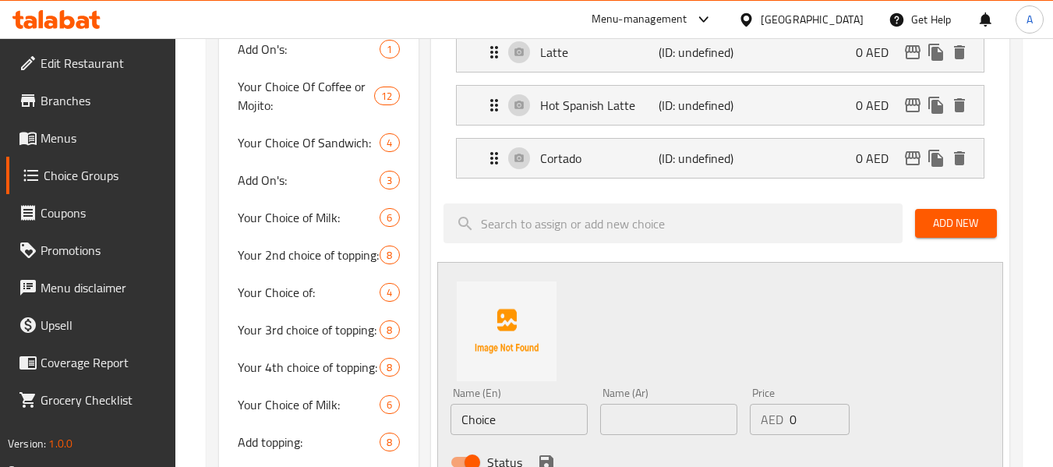
click at [469, 417] on input "Choice" at bounding box center [519, 419] width 137 height 31
paste input "Piccolo"
type input "Piccolo"
click at [635, 417] on input "text" at bounding box center [668, 419] width 137 height 31
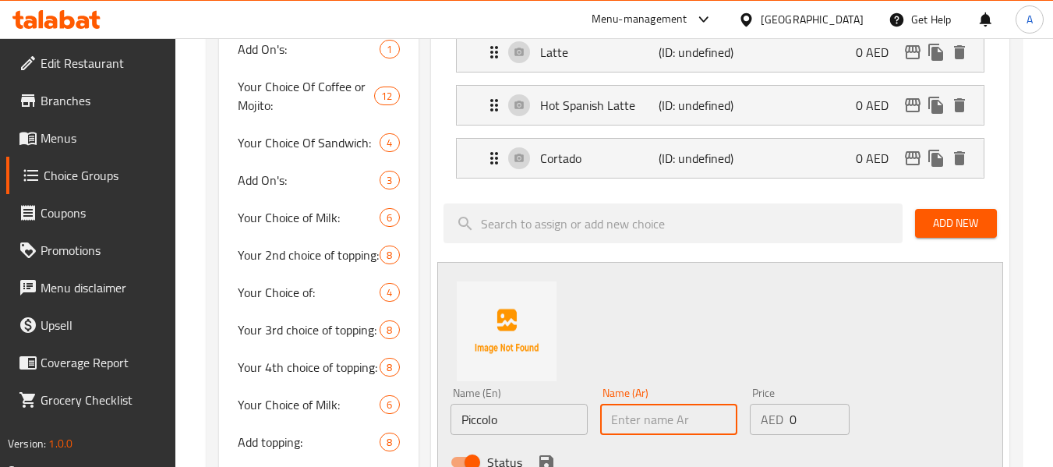
paste input "بيكولو"
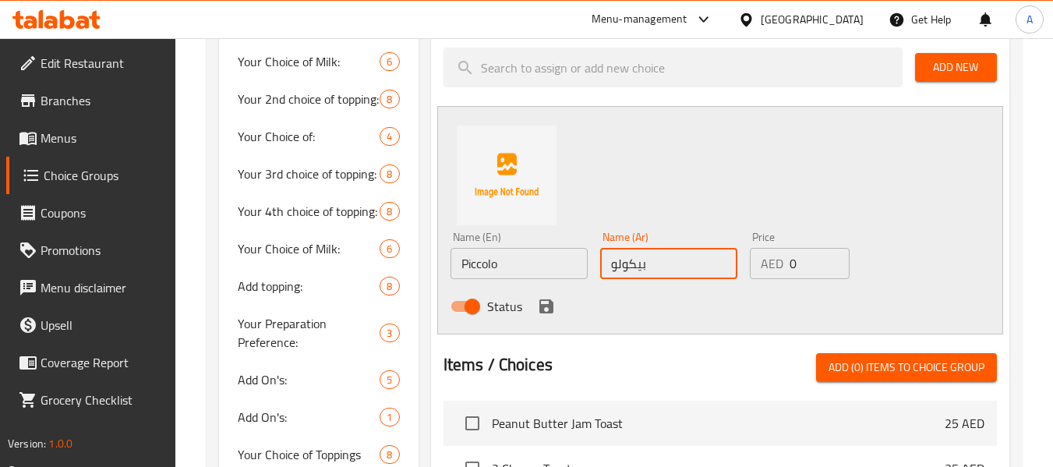
type input "بيكولو"
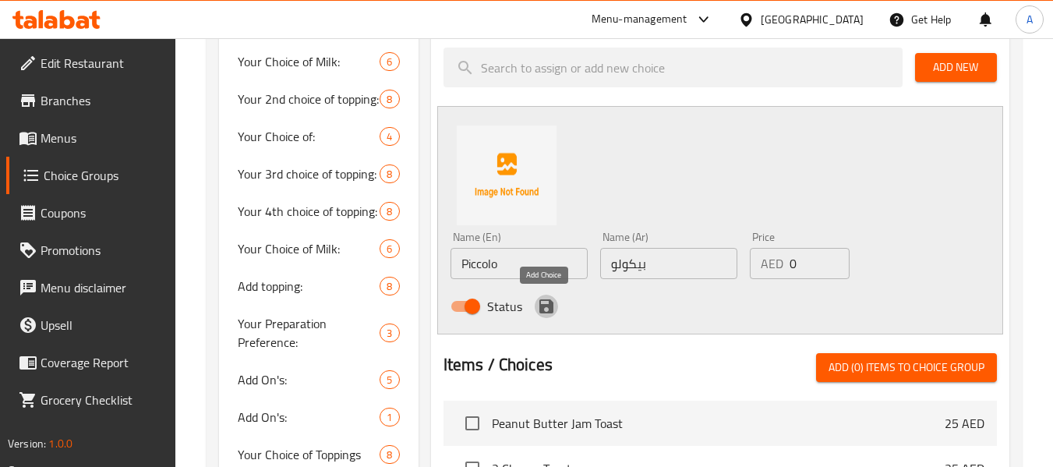
click at [543, 313] on icon "save" at bounding box center [546, 306] width 14 height 14
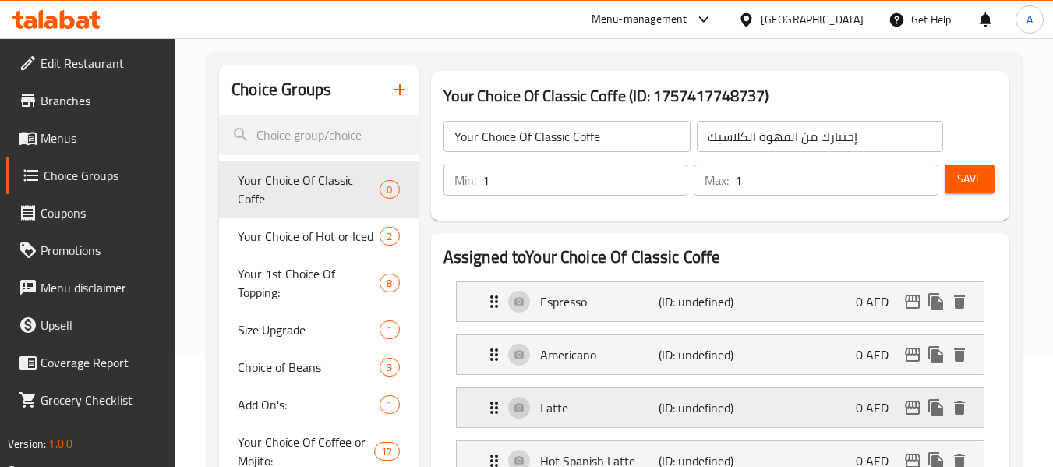
scroll to position [0, 0]
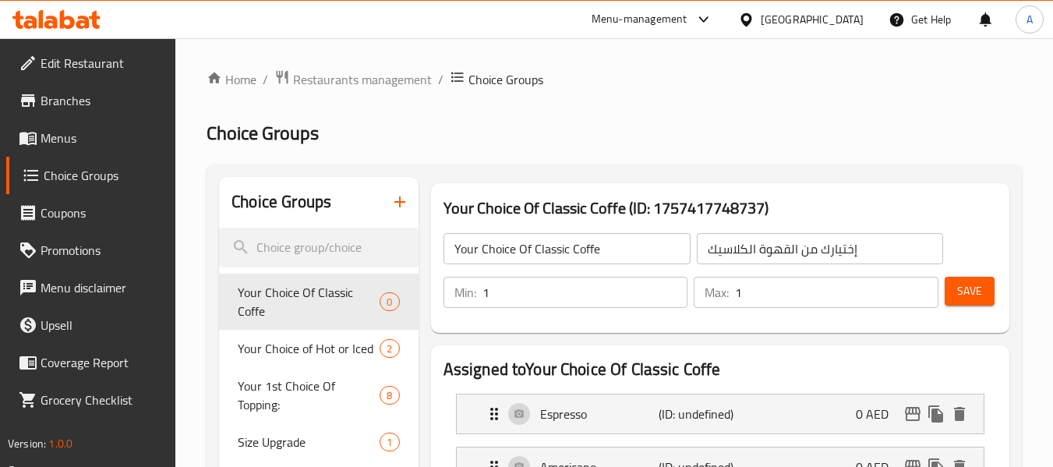
click at [942, 303] on div "Save" at bounding box center [965, 292] width 46 height 37
click at [952, 298] on button "Save" at bounding box center [970, 291] width 50 height 29
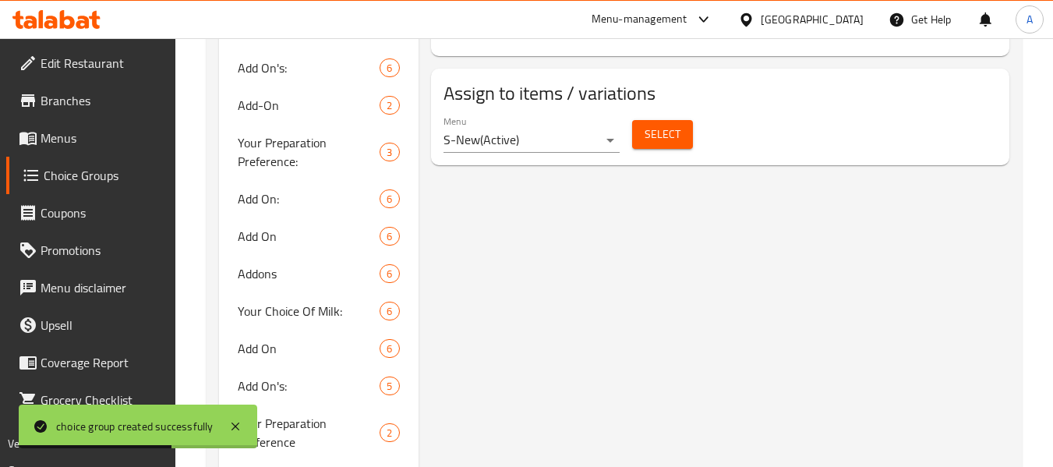
scroll to position [935, 0]
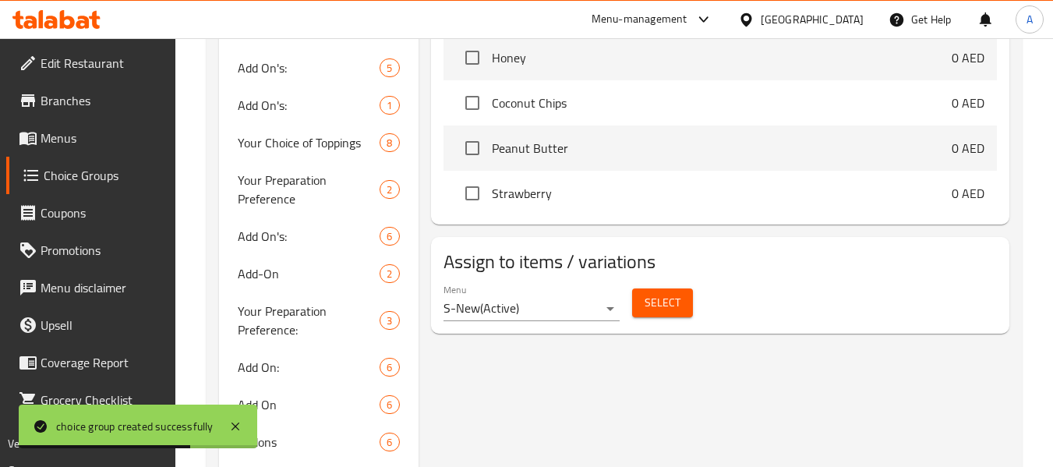
click at [638, 310] on button "Select" at bounding box center [662, 302] width 61 height 29
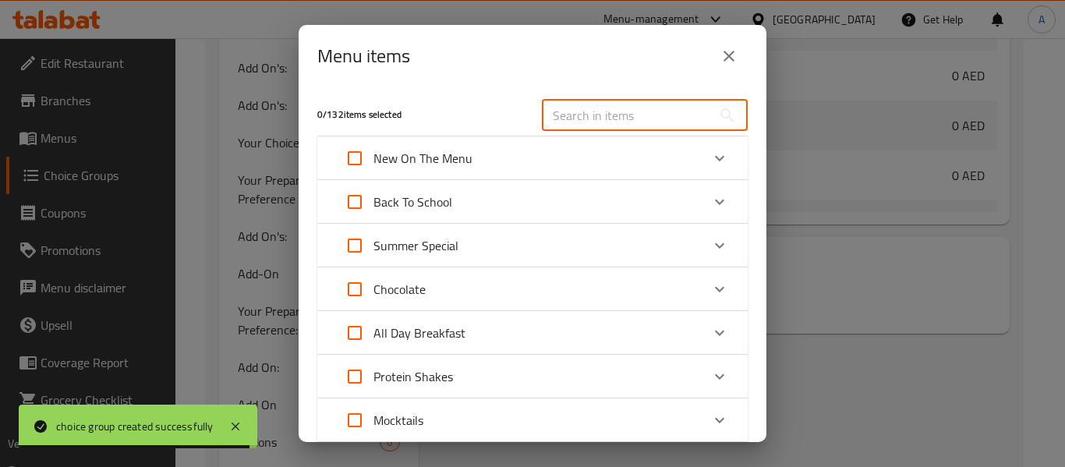
click at [618, 127] on input "text" at bounding box center [627, 115] width 170 height 31
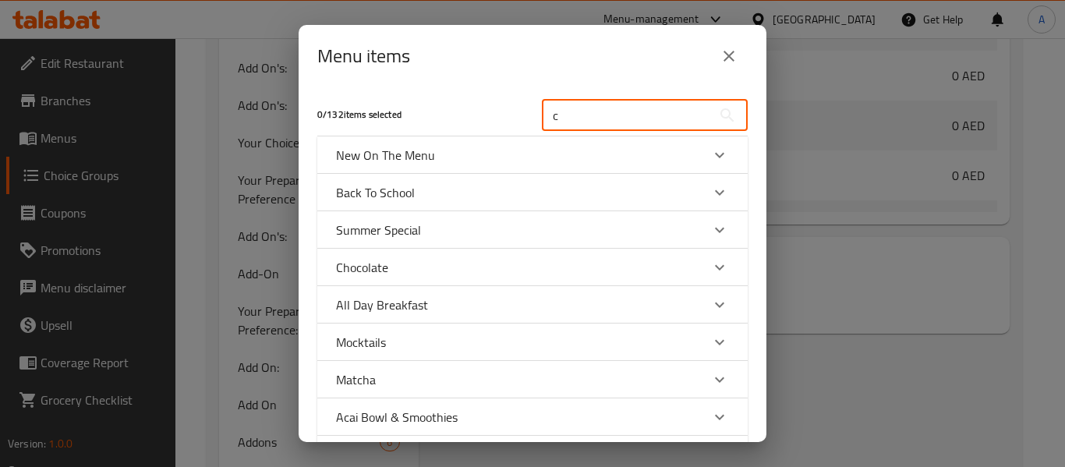
paste input "offee & Bite Com"
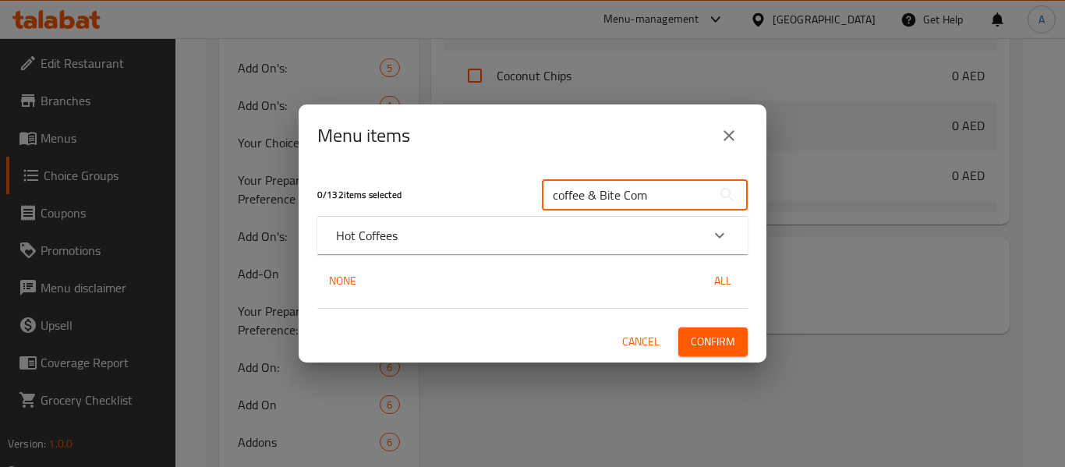
type input "coffee & Bite Com"
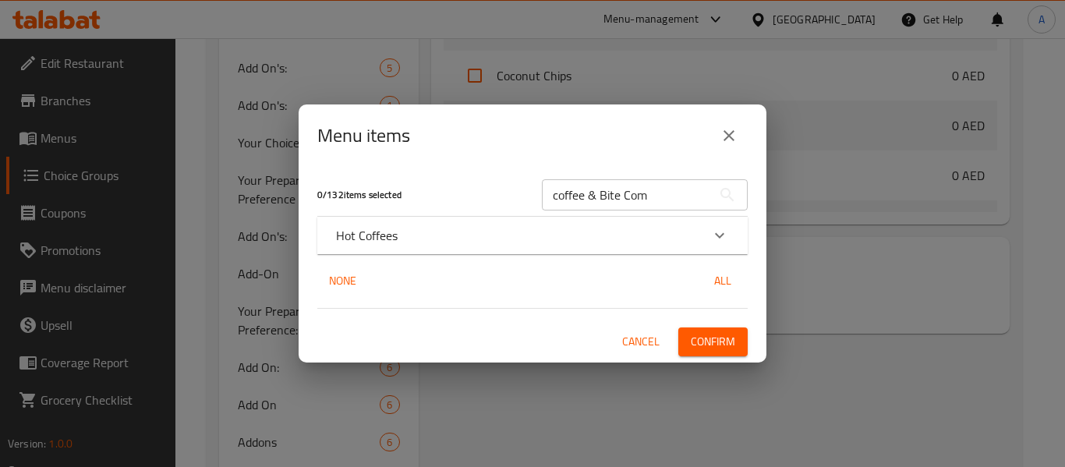
click at [369, 231] on p "Hot Coffees" at bounding box center [367, 235] width 62 height 19
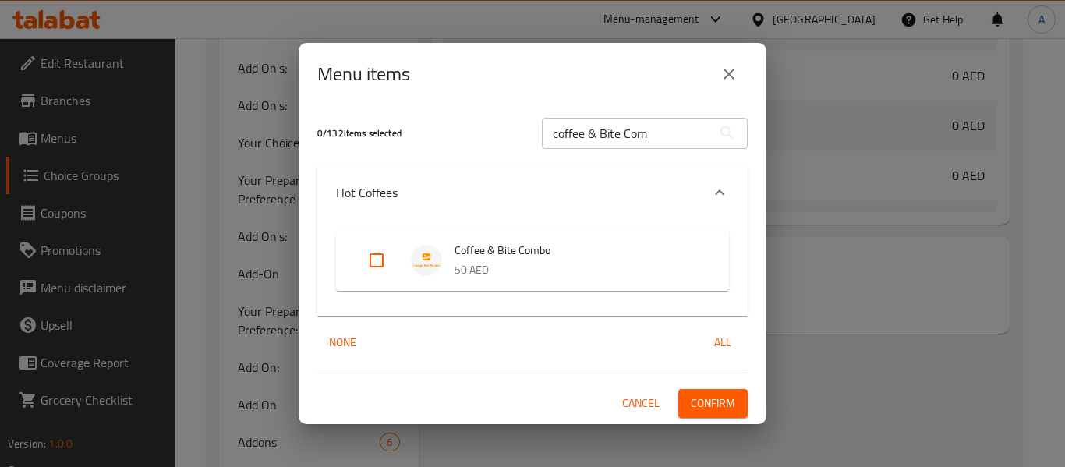
click at [377, 260] on input "Expand" at bounding box center [376, 260] width 37 height 37
checkbox input "true"
click at [721, 407] on span "Confirm" at bounding box center [713, 403] width 44 height 19
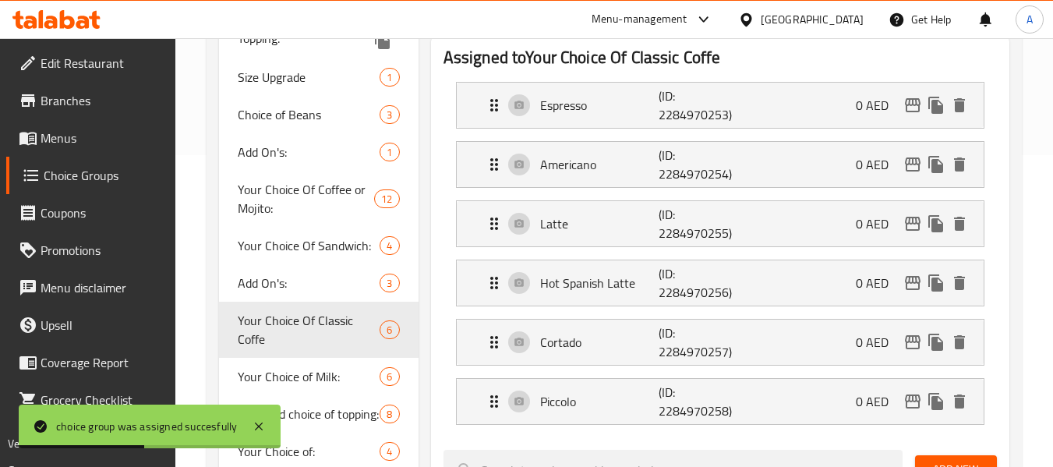
scroll to position [0, 0]
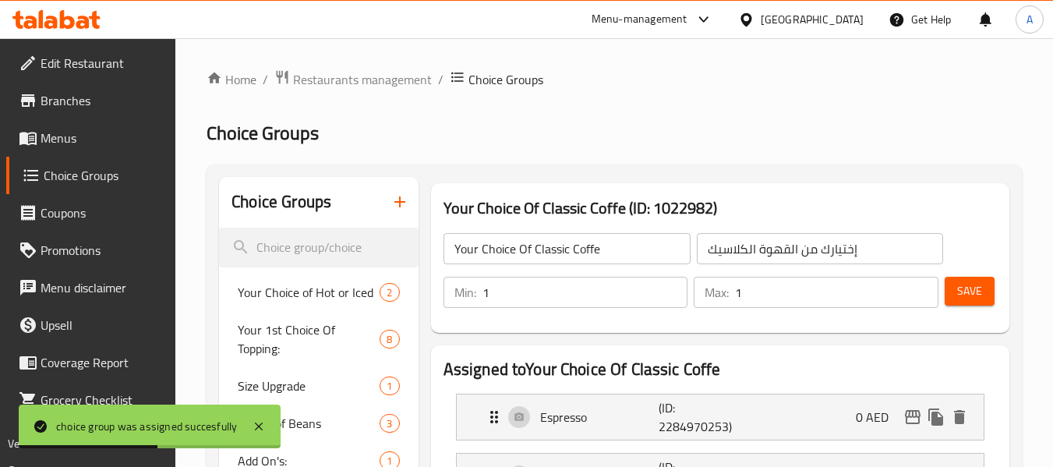
click at [396, 195] on icon "button" at bounding box center [400, 202] width 19 height 19
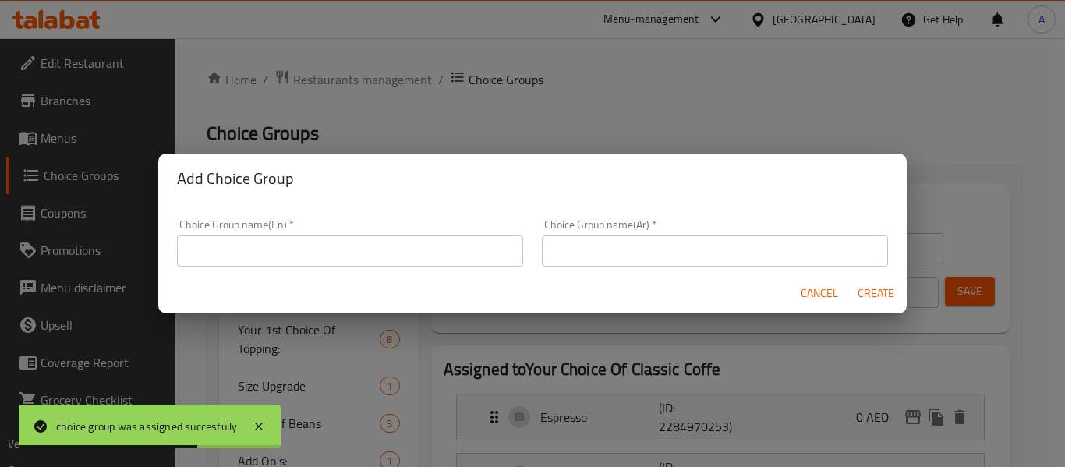
click at [272, 245] on input "text" at bounding box center [350, 250] width 346 height 31
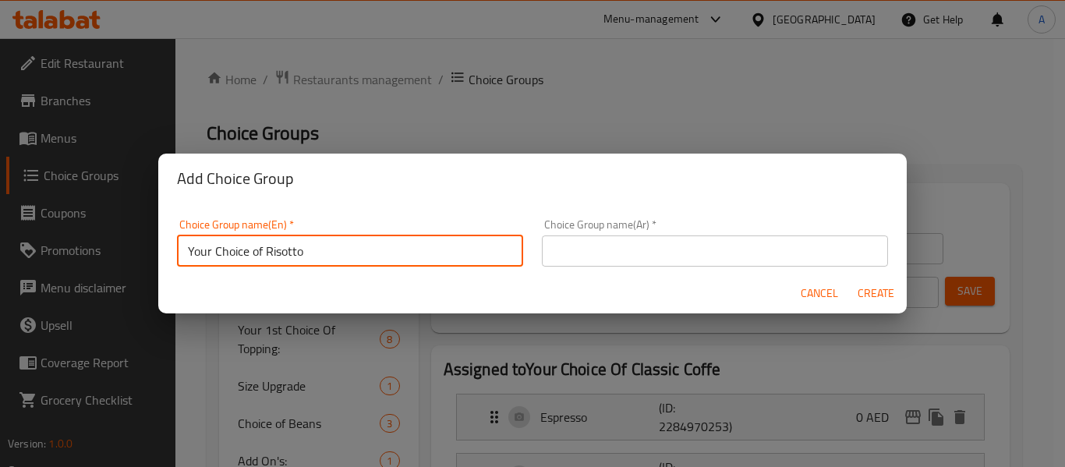
click at [285, 242] on input "Your Choice of Risotto" at bounding box center [350, 250] width 346 height 31
paste input "Croissant"
type input "Your Choice of Croissant"
click at [631, 217] on div "Choice Group name(Ar)   * Choice Group name(Ar) *" at bounding box center [714, 243] width 365 height 66
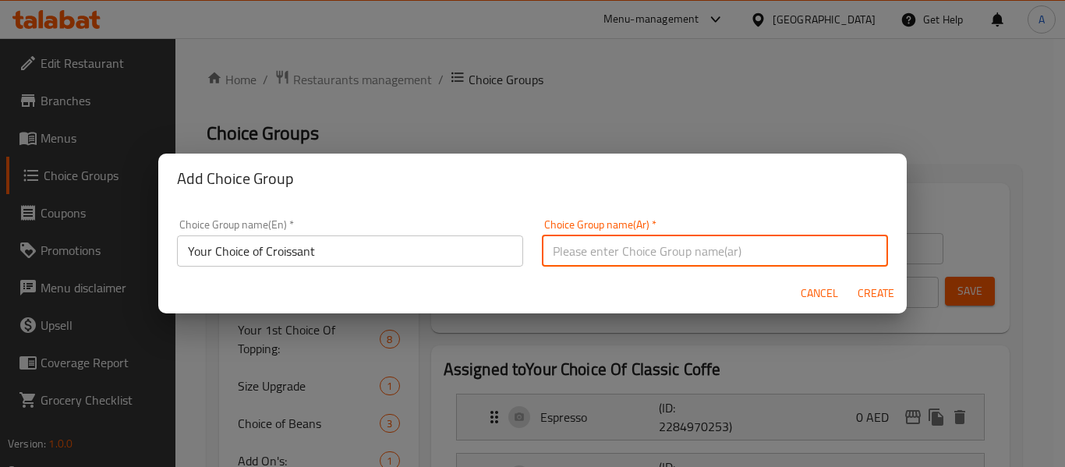
click at [620, 249] on input "text" at bounding box center [715, 250] width 346 height 31
type input "إختيارك من الكرواسون"
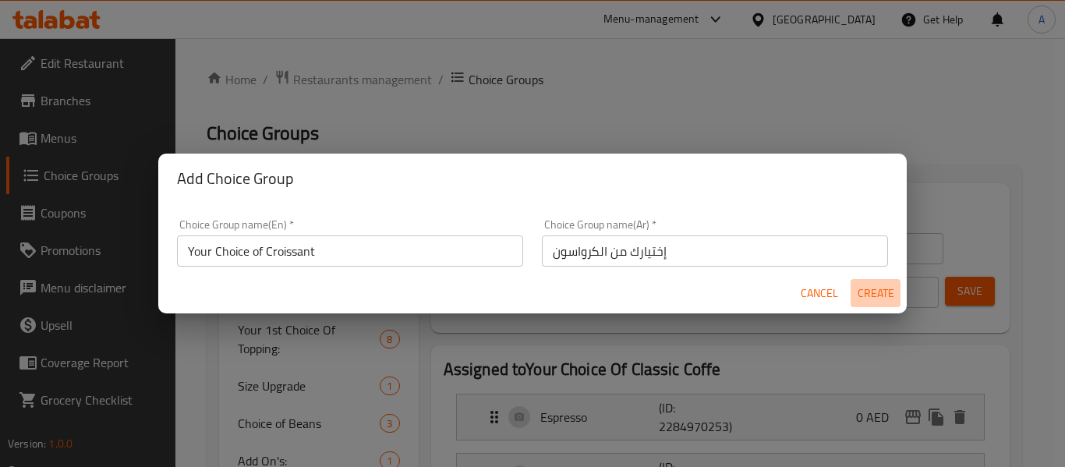
click at [880, 292] on span "Create" at bounding box center [875, 293] width 37 height 19
type input "Your Choice of Croissant"
type input "إختيارك من الكرواسون"
type input "0"
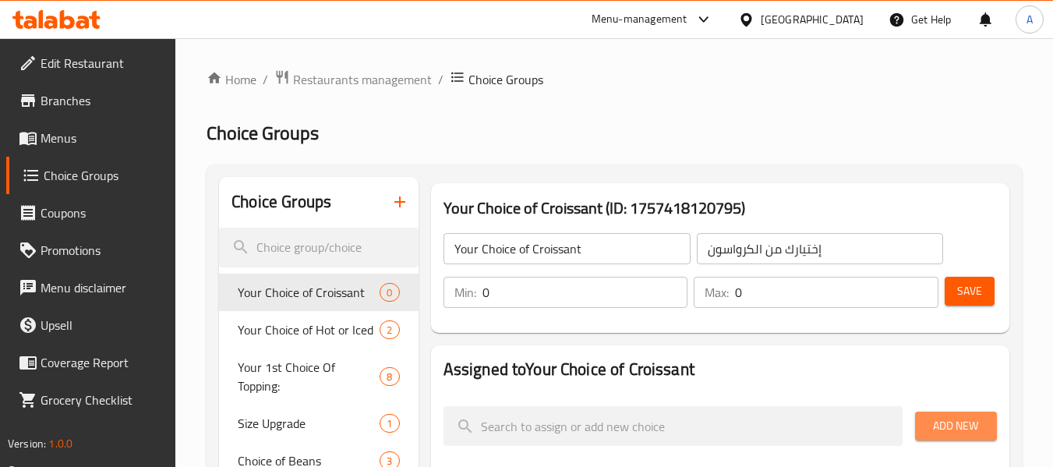
click at [924, 413] on button "Add New" at bounding box center [956, 426] width 82 height 29
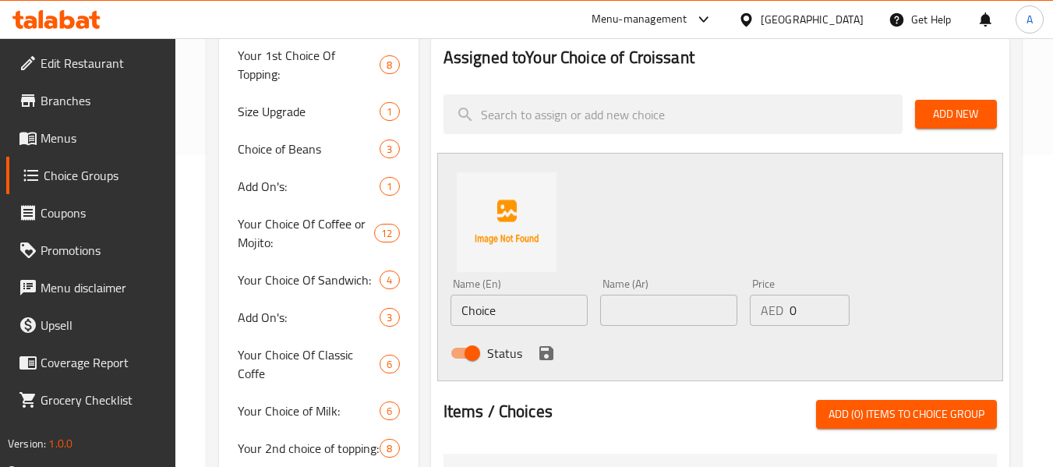
click at [528, 318] on input "Choice" at bounding box center [519, 310] width 137 height 31
paste input "Plain Croissant"
type input "Plain Croissant"
click at [636, 312] on input "text" at bounding box center [668, 310] width 137 height 31
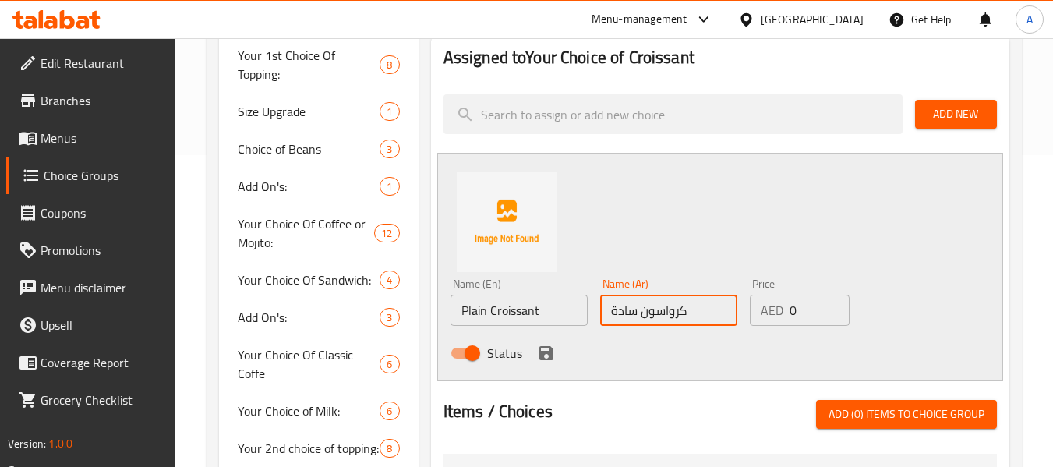
type input "كرواسون سادة"
drag, startPoint x: 547, startPoint y: 356, endPoint x: 461, endPoint y: 385, distance: 90.5
click at [547, 356] on icon "save" at bounding box center [546, 353] width 19 height 19
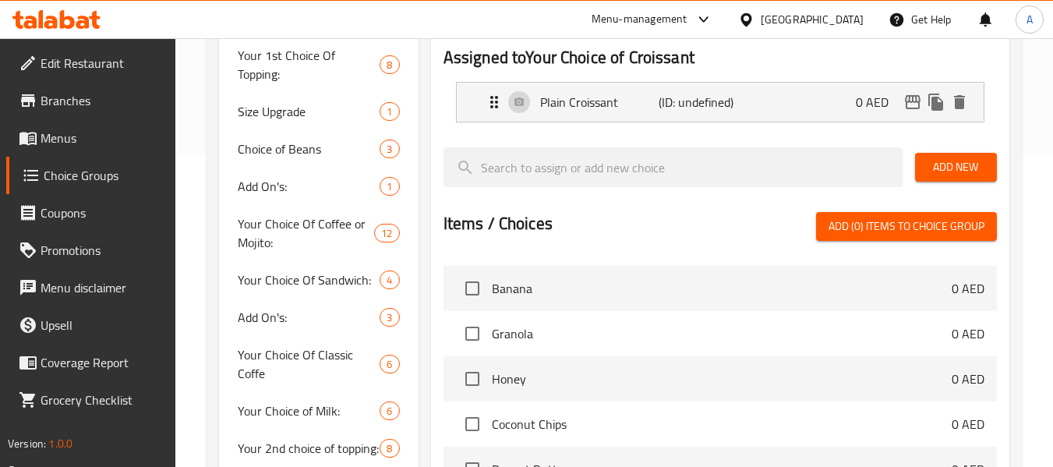
click at [924, 160] on button "Add New" at bounding box center [956, 167] width 82 height 29
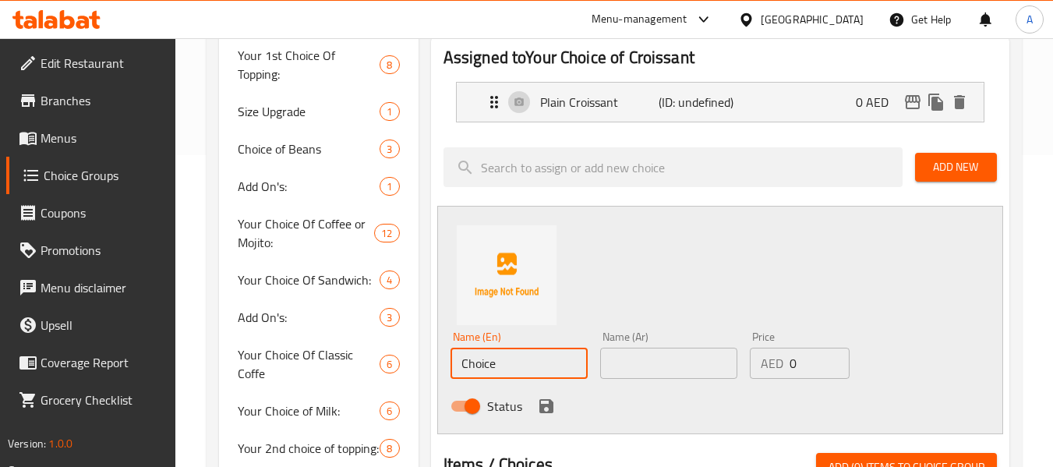
click at [532, 359] on input "Choice" at bounding box center [519, 363] width 137 height 31
paste input "eese Croissant"
type input "Cheese Croissant"
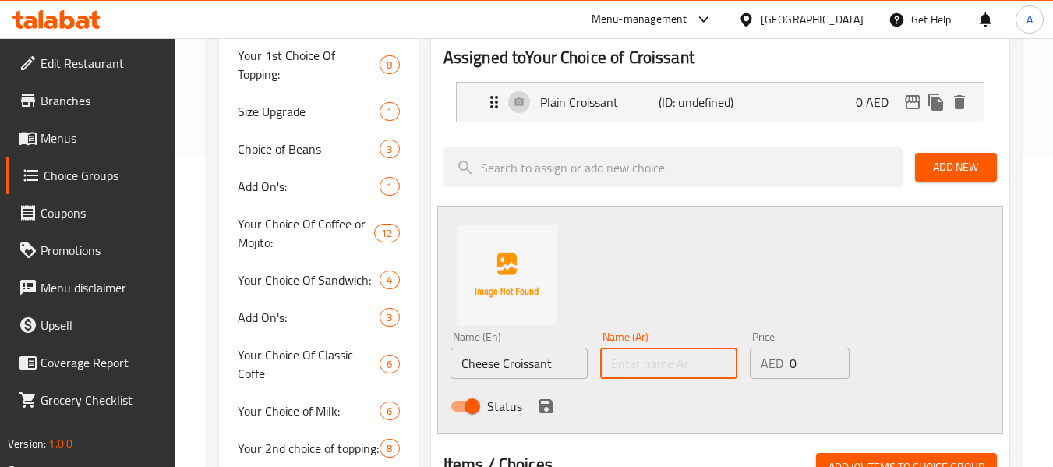
click at [654, 364] on input "text" at bounding box center [668, 363] width 137 height 31
type input "كرواسون جبنة"
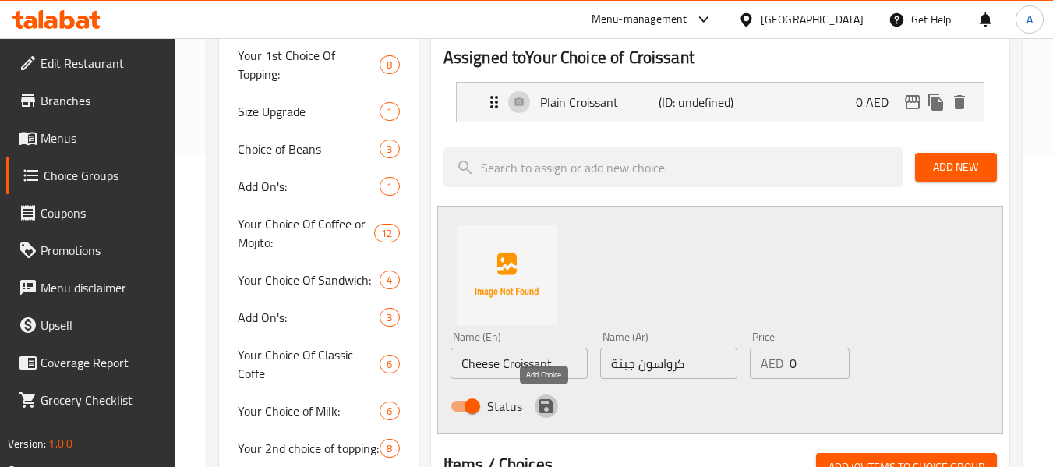
click at [539, 407] on icon "save" at bounding box center [546, 406] width 14 height 14
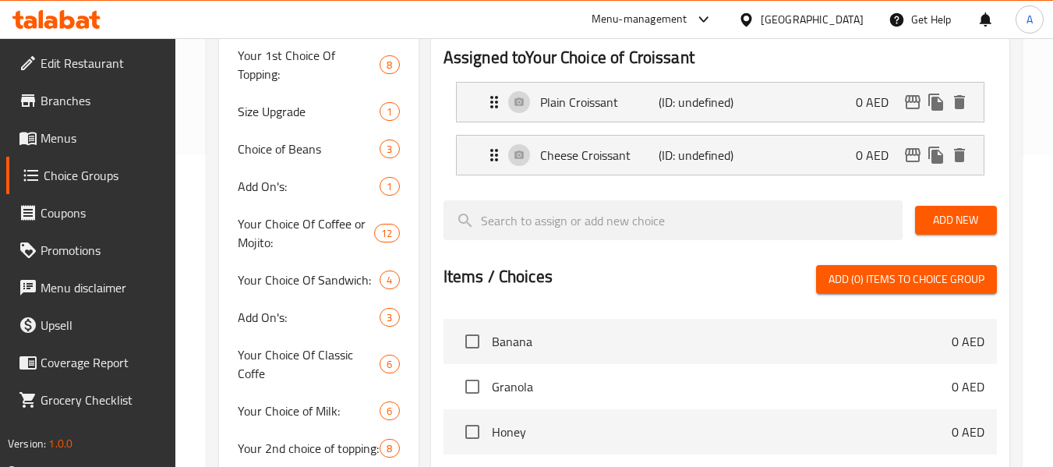
click at [937, 211] on span "Add New" at bounding box center [956, 219] width 57 height 19
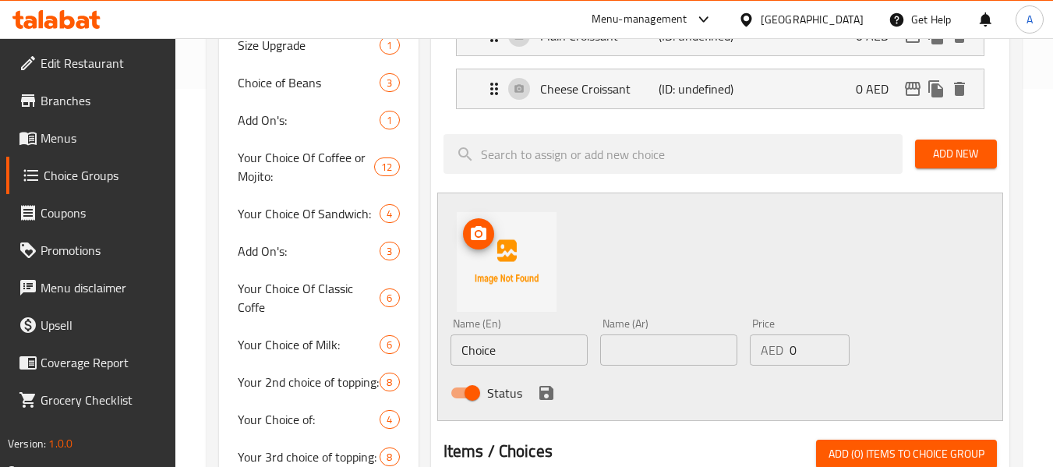
scroll to position [468, 0]
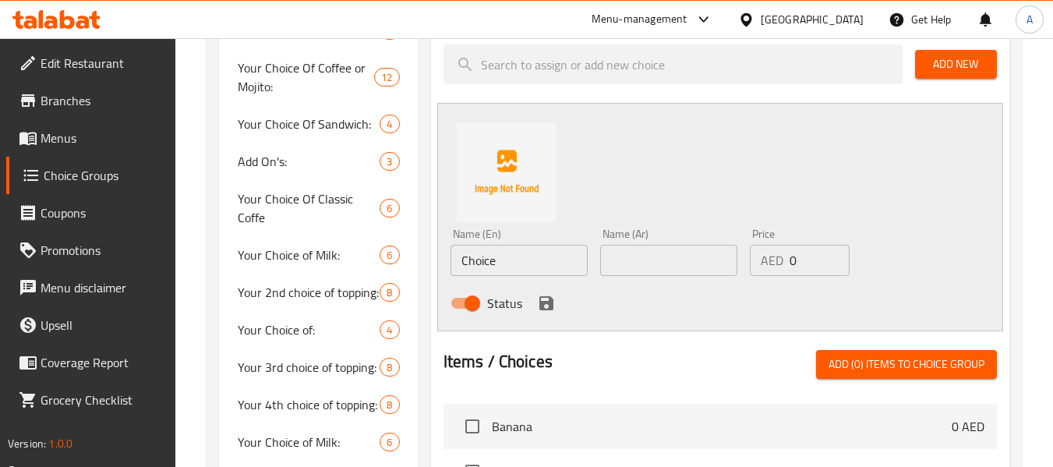
click at [575, 270] on input "Choice" at bounding box center [519, 260] width 137 height 31
paste input "Nutella Croissant"
type input "Nutella Croissant"
click at [673, 276] on div "Name (Ar) Name (Ar)" at bounding box center [669, 252] width 150 height 60
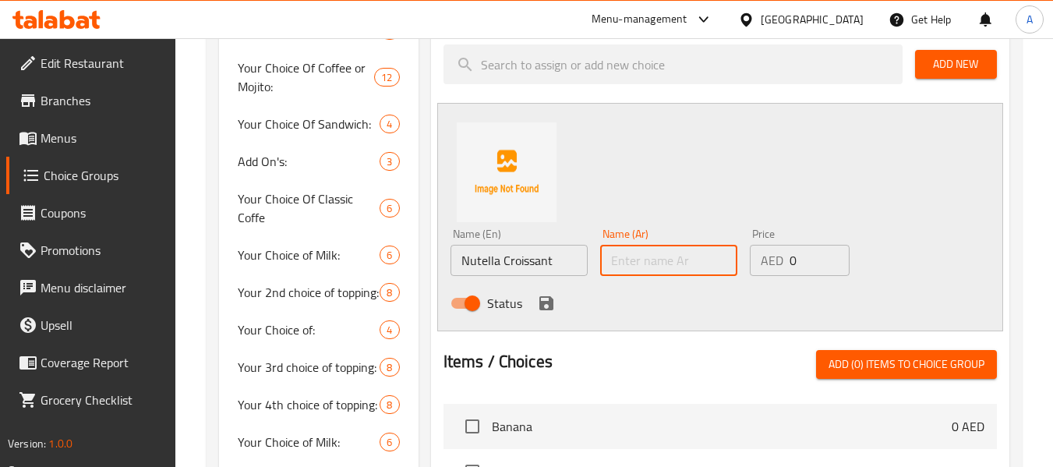
click at [679, 274] on input "text" at bounding box center [668, 260] width 137 height 31
type input "كرواسون نوتيلا"
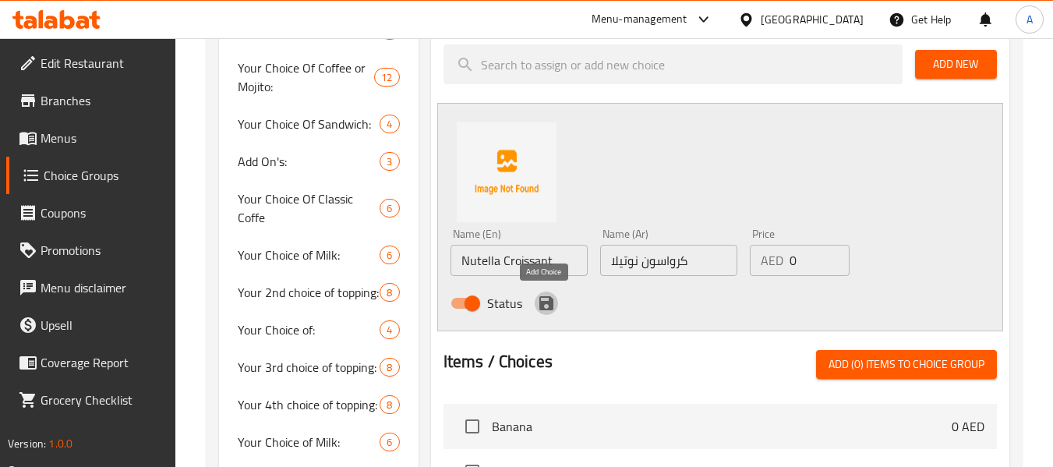
click at [544, 313] on button "save" at bounding box center [546, 303] width 23 height 23
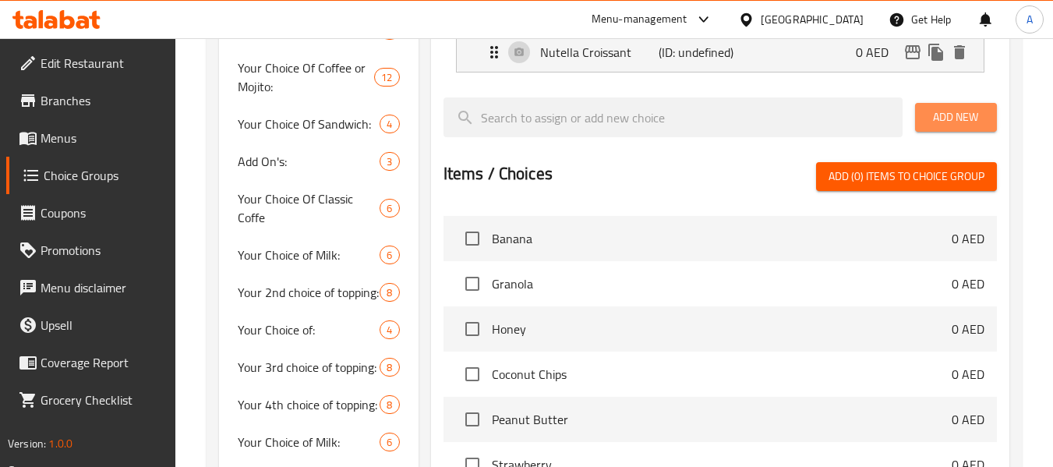
click at [940, 108] on span "Add New" at bounding box center [956, 117] width 57 height 19
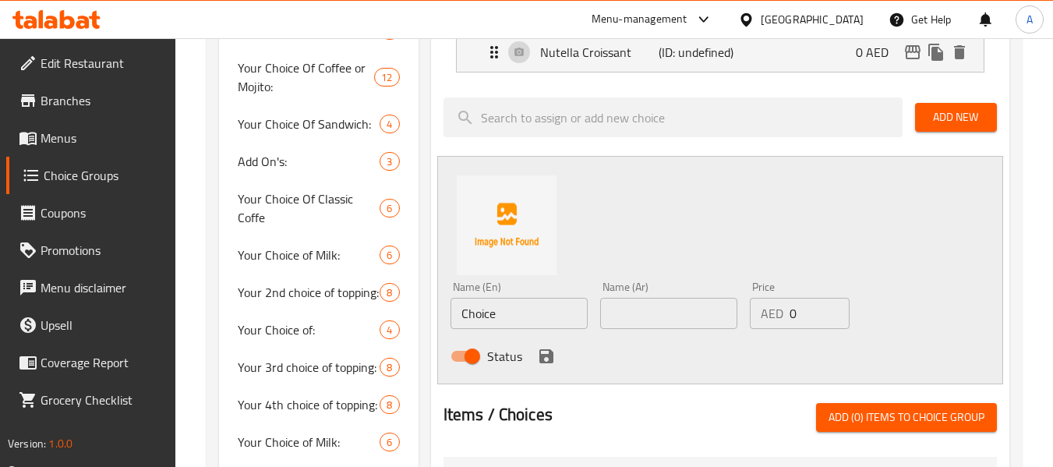
click at [480, 311] on input "Choice" at bounding box center [519, 313] width 137 height 31
paste input "Brownies"
type input "Brownies"
click at [679, 309] on input "text" at bounding box center [668, 313] width 137 height 31
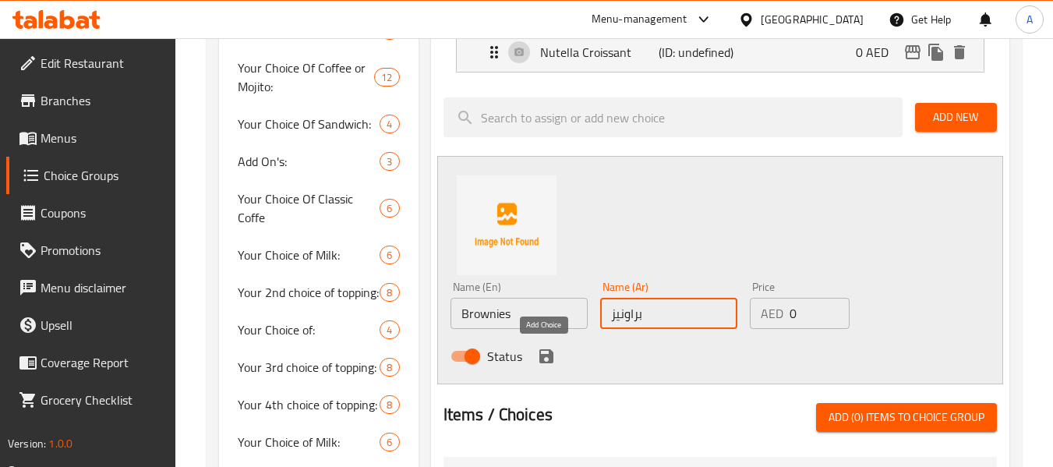
type input "براونيز"
click at [546, 351] on icon "save" at bounding box center [546, 356] width 14 height 14
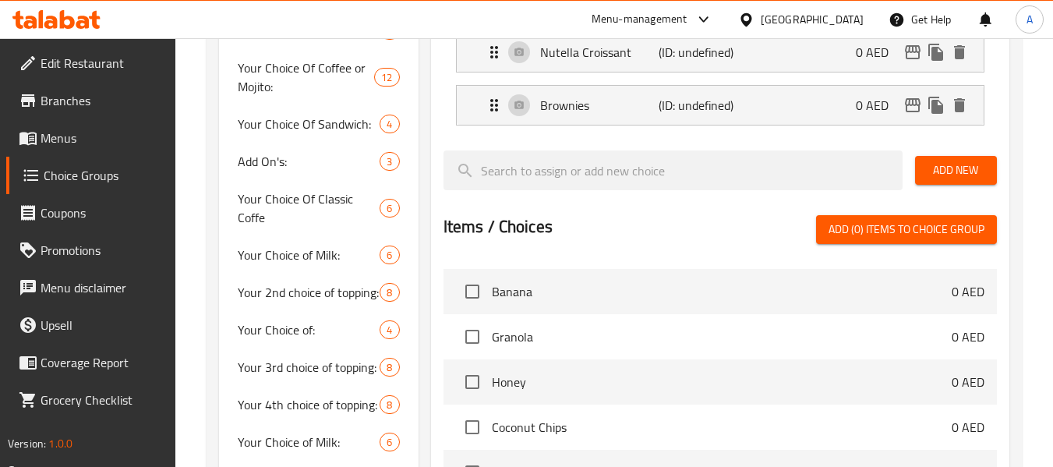
click at [949, 165] on span "Add New" at bounding box center [956, 170] width 57 height 19
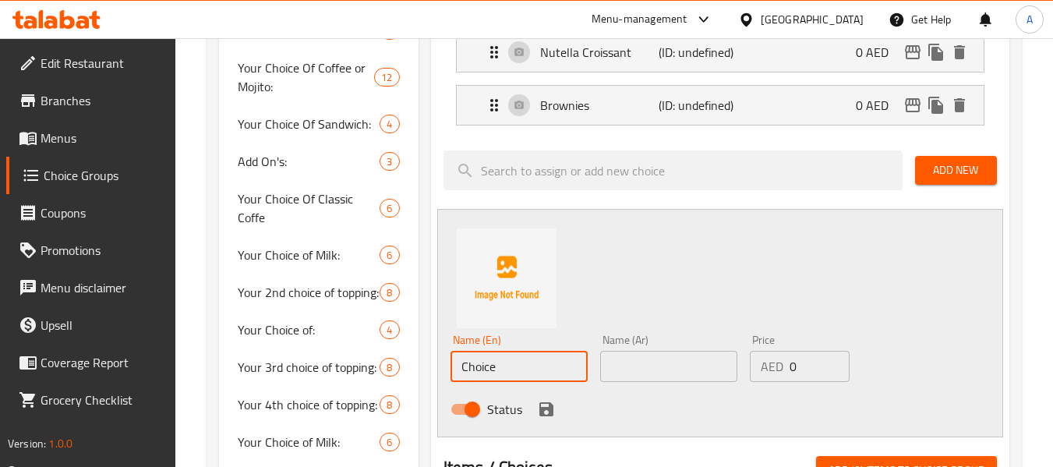
click at [534, 355] on input "Choice" at bounding box center [519, 366] width 137 height 31
paste input "colate Chip Cookies"
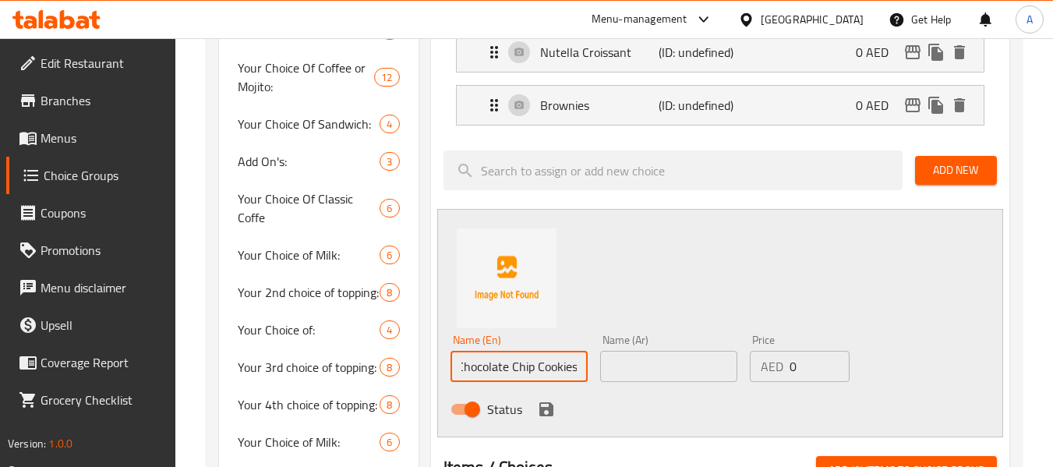
type input "Chocolate Chip Cookies"
click at [622, 364] on input "text" at bounding box center [668, 366] width 137 height 31
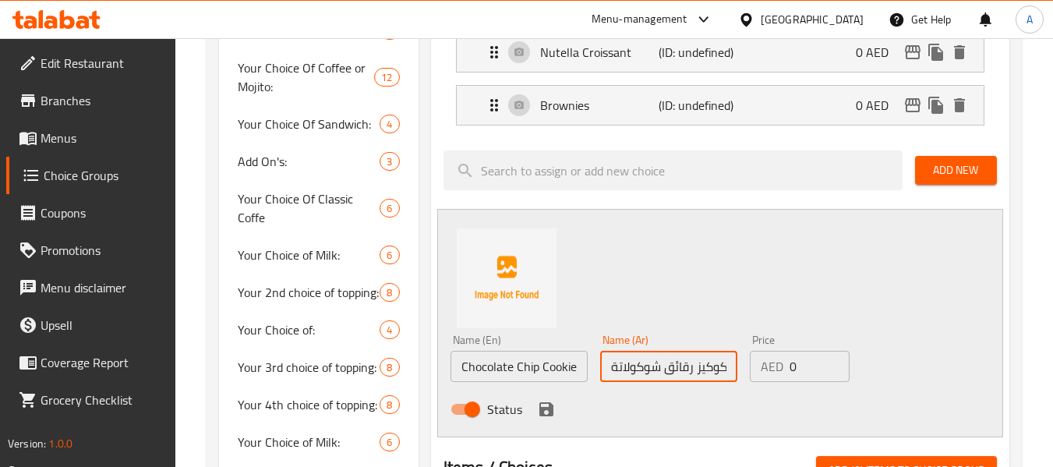
scroll to position [0, 2]
type input "كوكيز رقائق شوكولاتة"
drag, startPoint x: 544, startPoint y: 408, endPoint x: 561, endPoint y: 420, distance: 21.2
click at [543, 408] on icon "save" at bounding box center [546, 409] width 14 height 14
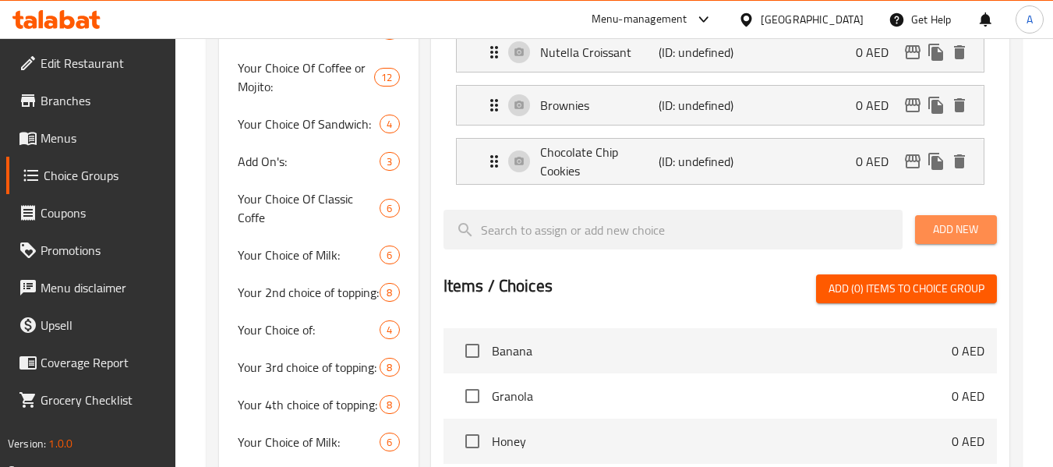
click at [939, 231] on span "Add New" at bounding box center [956, 229] width 57 height 19
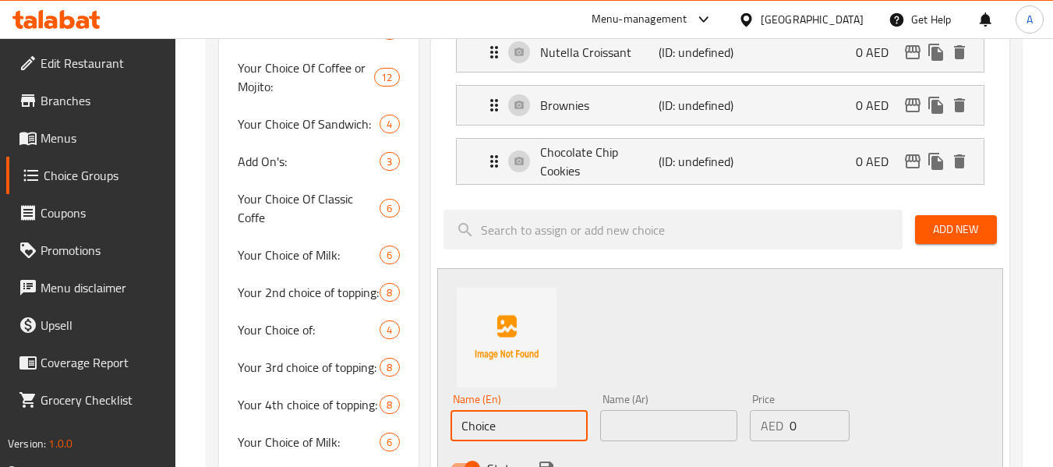
click at [506, 423] on input "Choice" at bounding box center [519, 425] width 137 height 31
paste input "Kunafa Pistachio Cookies"
type input "Kunafa Pistachio Cookies"
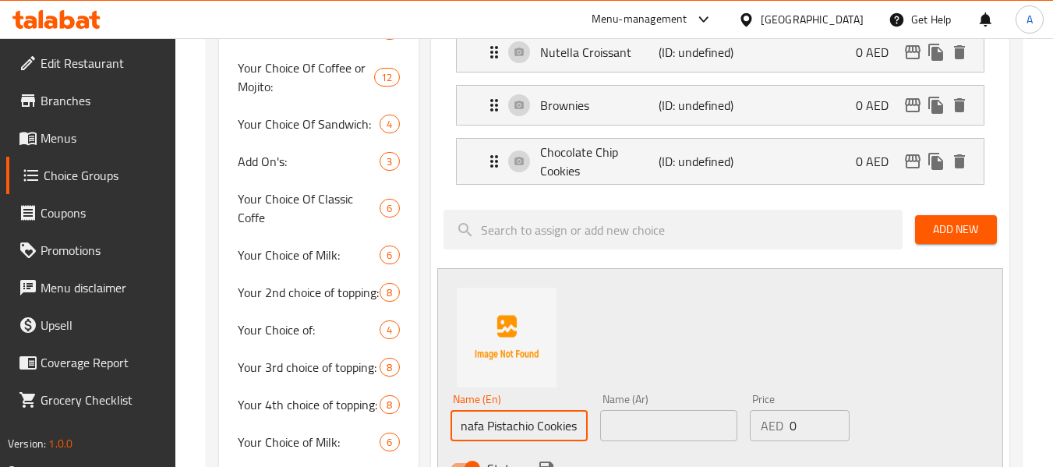
scroll to position [0, 0]
click at [623, 426] on input "text" at bounding box center [668, 425] width 137 height 31
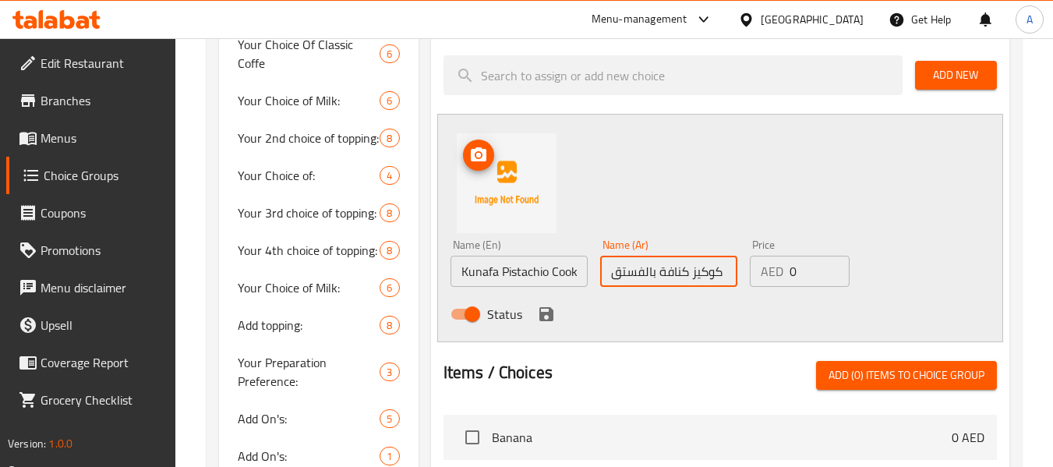
scroll to position [624, 0]
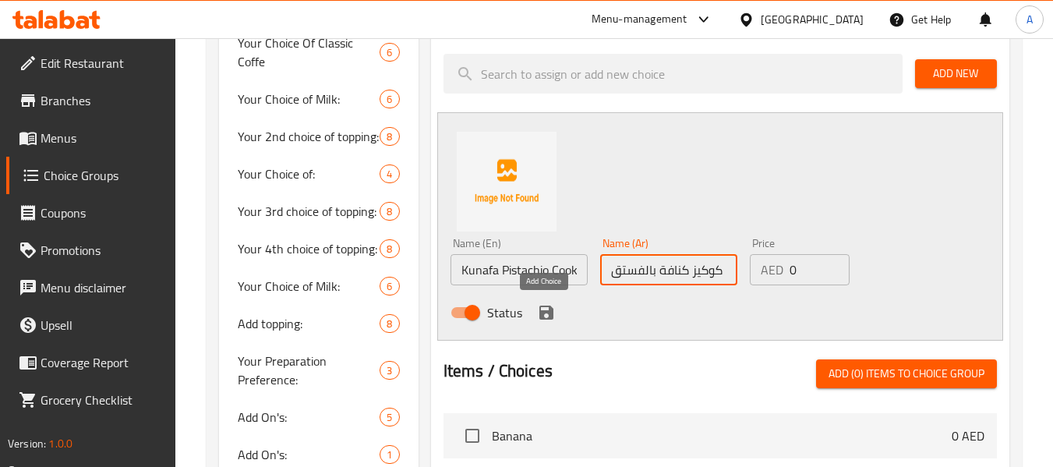
type input "كوكيز كنافة بالفستق"
click at [541, 306] on icon "save" at bounding box center [546, 313] width 14 height 14
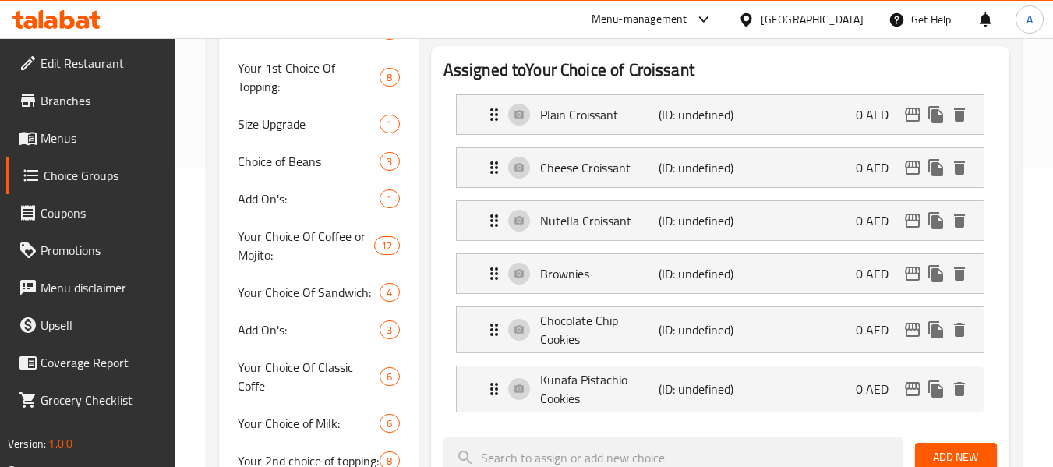
scroll to position [0, 0]
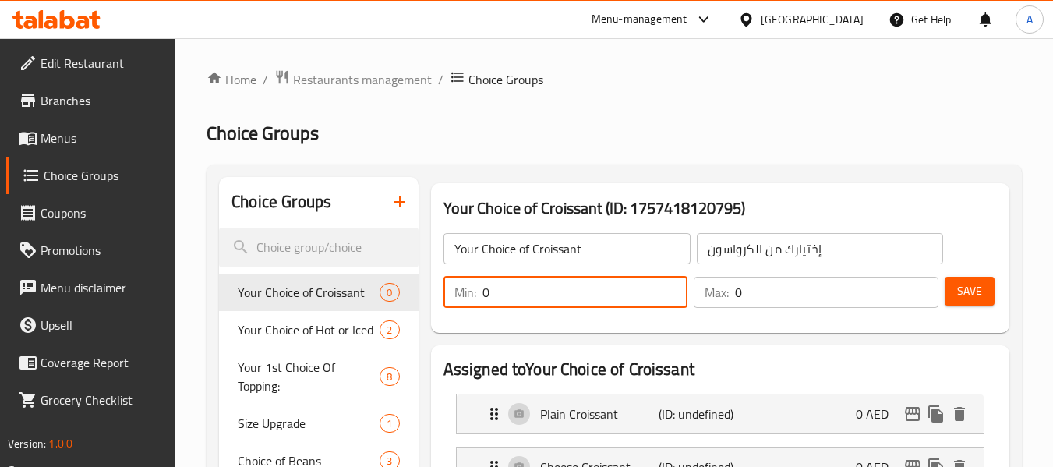
drag, startPoint x: 536, startPoint y: 286, endPoint x: 460, endPoint y: 288, distance: 76.4
click at [460, 288] on div "Min: 0 ​" at bounding box center [566, 292] width 245 height 31
type input "1"
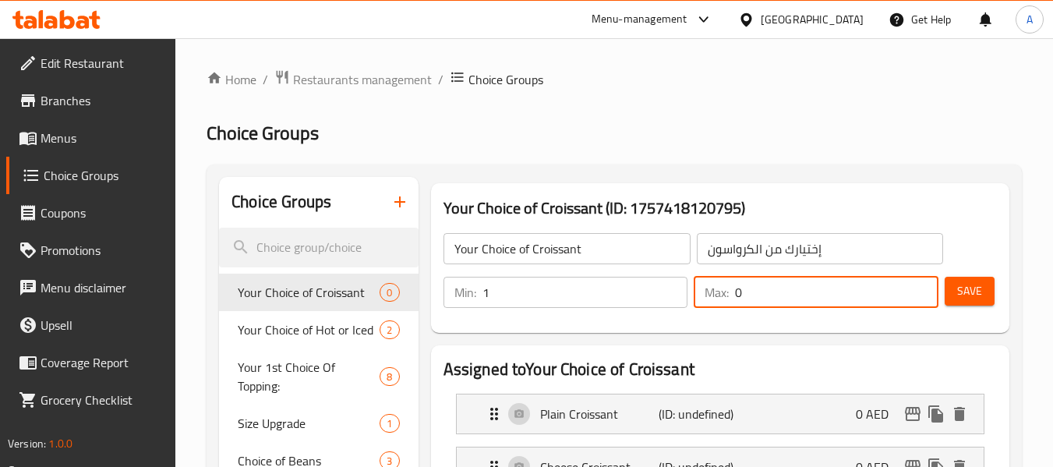
drag, startPoint x: 796, startPoint y: 283, endPoint x: 730, endPoint y: 285, distance: 65.5
click at [730, 284] on div "Max: 0 ​" at bounding box center [816, 292] width 245 height 31
type input "1"
click at [987, 286] on button "Save" at bounding box center [970, 291] width 50 height 29
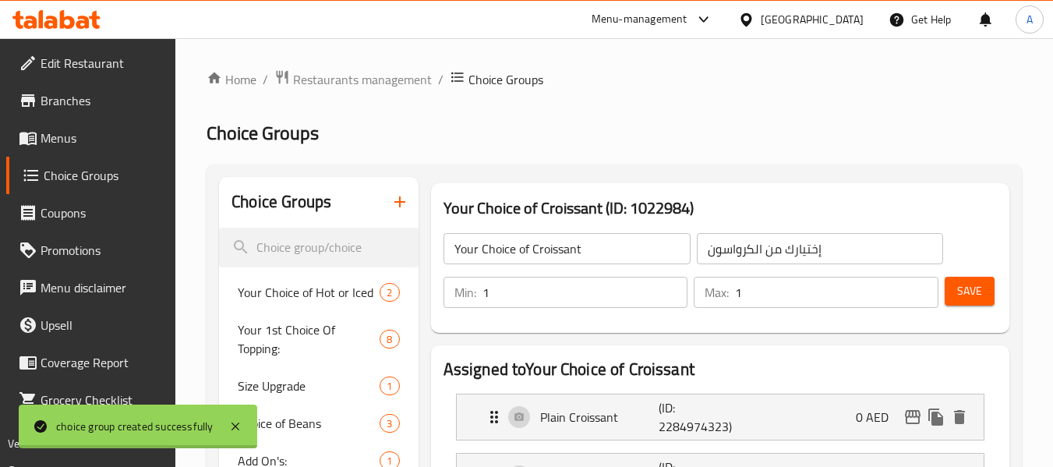
scroll to position [234, 0]
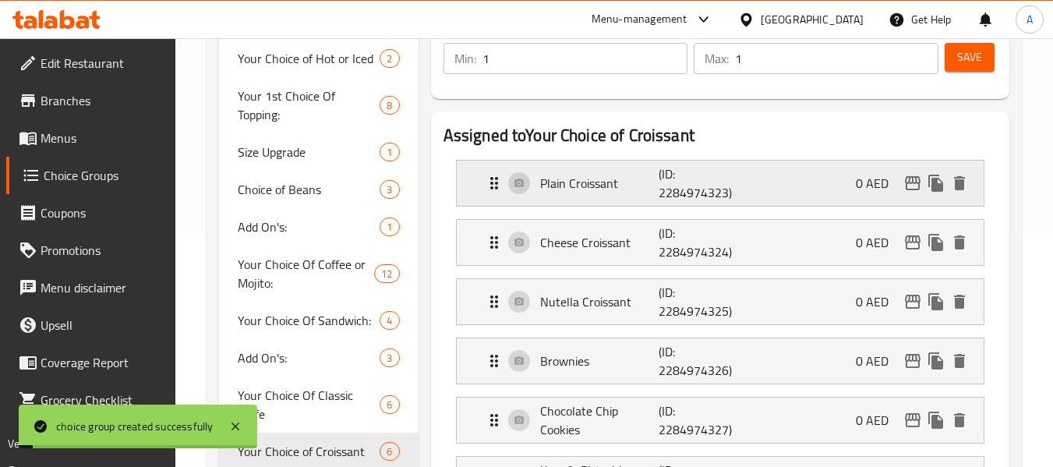
click at [611, 203] on div "Plain Croissant (ID: 2284974323) 0 AED" at bounding box center [725, 183] width 480 height 45
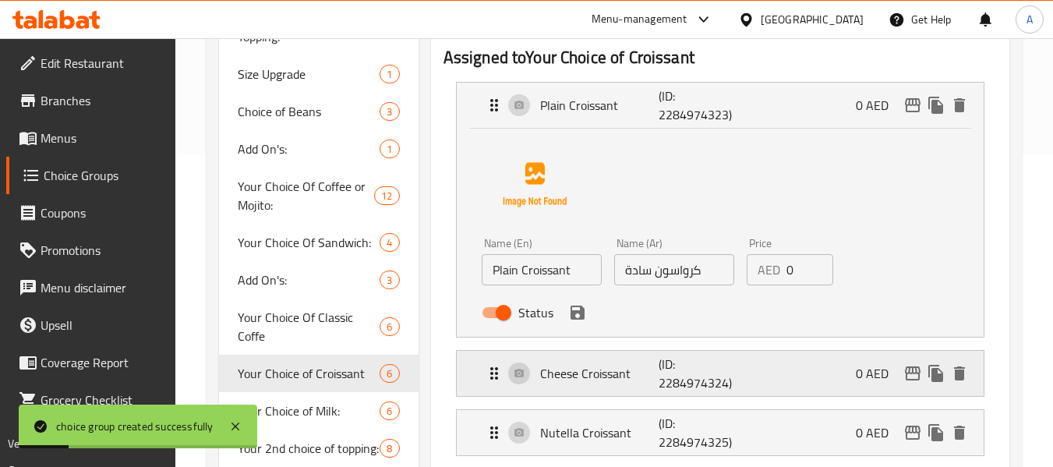
click at [571, 372] on p "Cheese Croissant" at bounding box center [599, 373] width 119 height 19
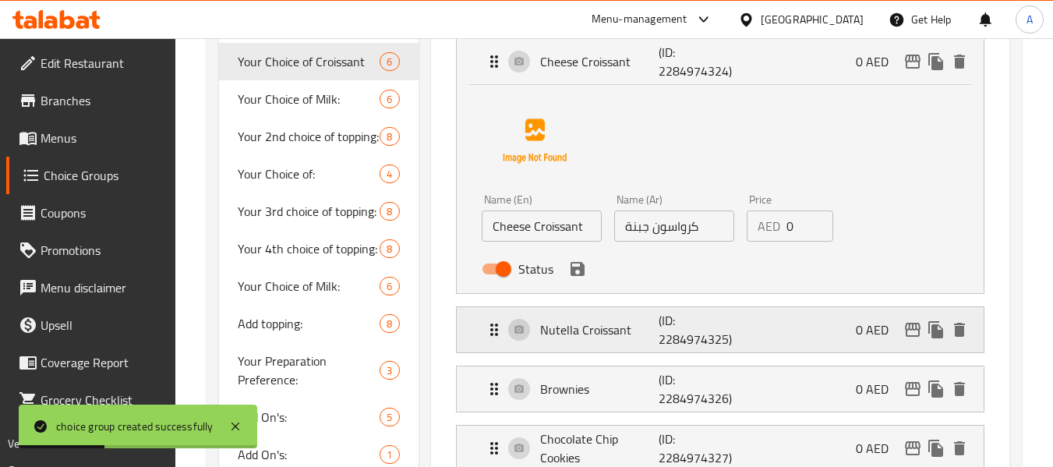
click at [554, 323] on p "Nutella Croissant" at bounding box center [599, 329] width 119 height 19
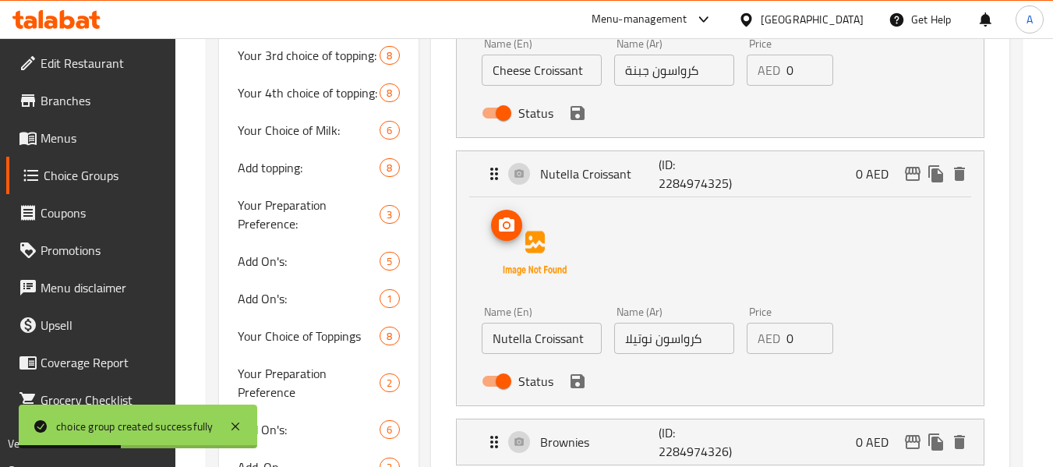
scroll to position [935, 0]
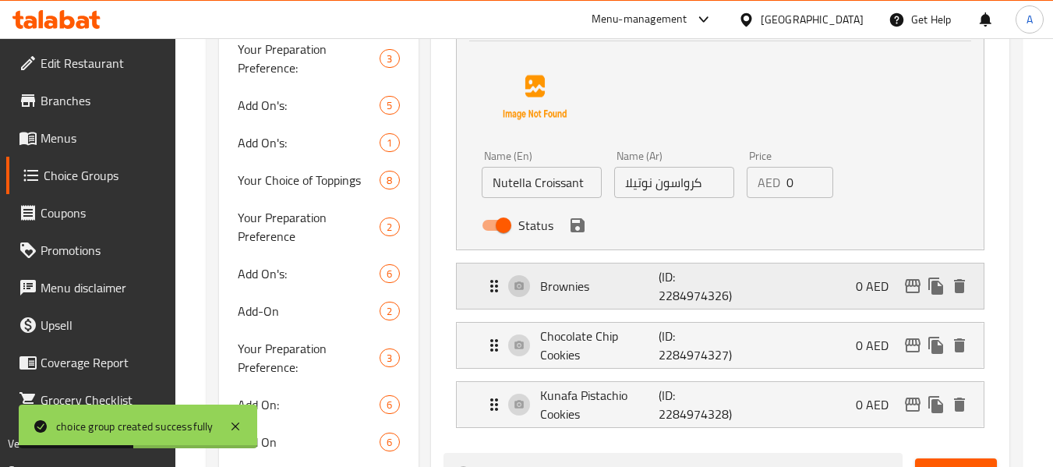
click at [571, 281] on p "Brownies" at bounding box center [599, 286] width 119 height 19
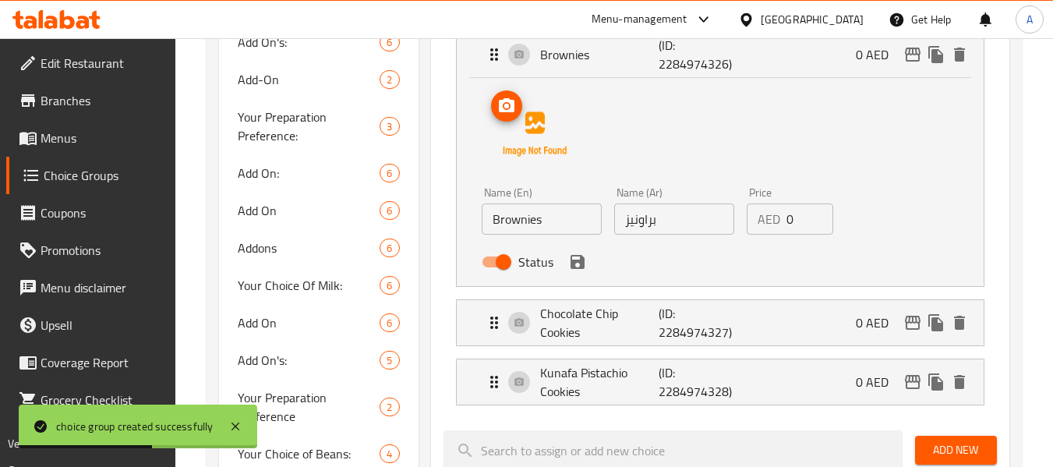
scroll to position [1169, 0]
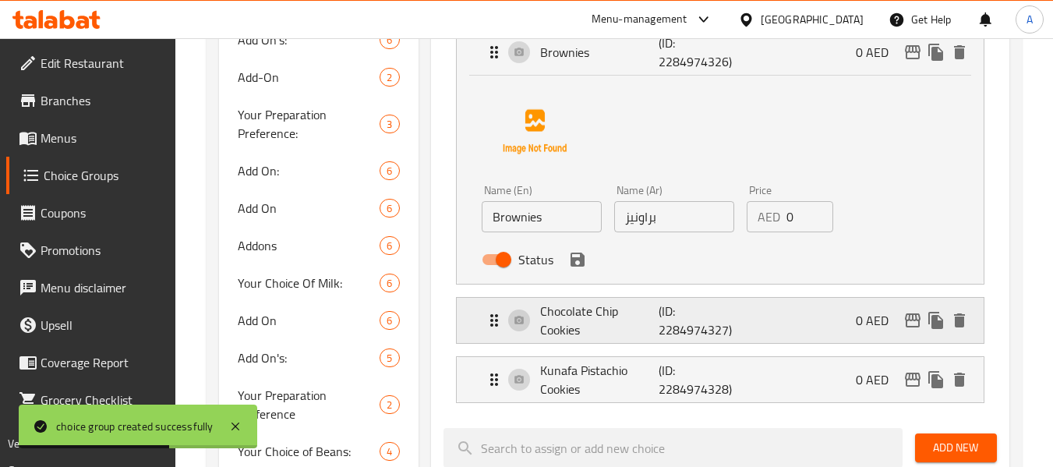
click at [581, 323] on p "Chocolate Chip Cookies" at bounding box center [599, 320] width 119 height 37
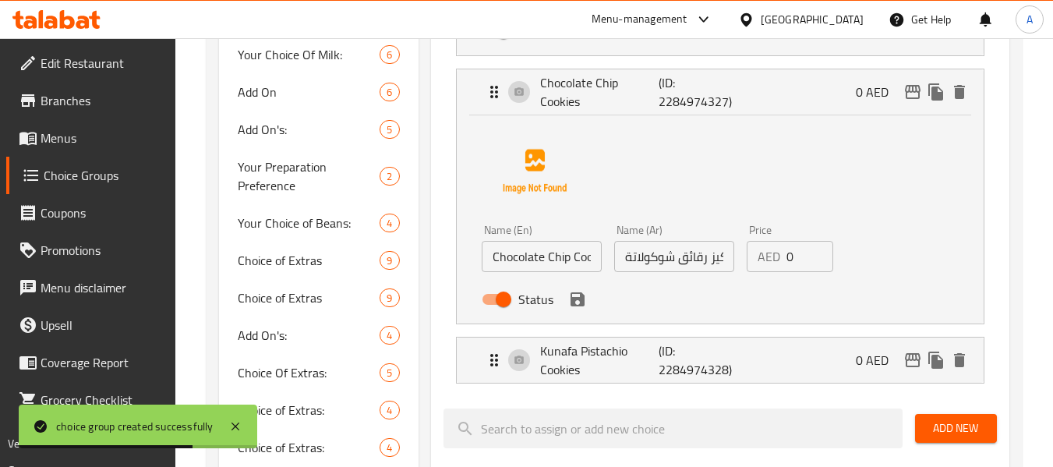
scroll to position [1403, 0]
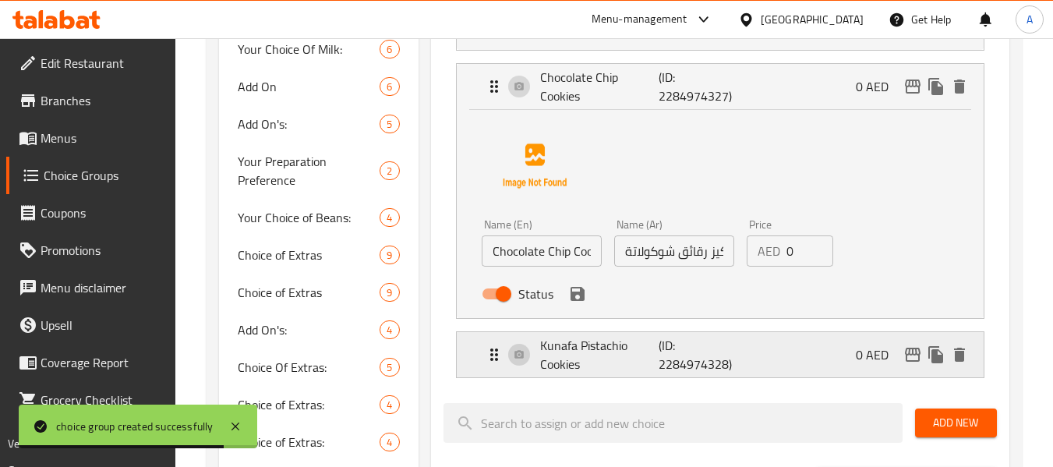
click at [609, 367] on p "Kunafa Pistachio Cookies" at bounding box center [599, 354] width 119 height 37
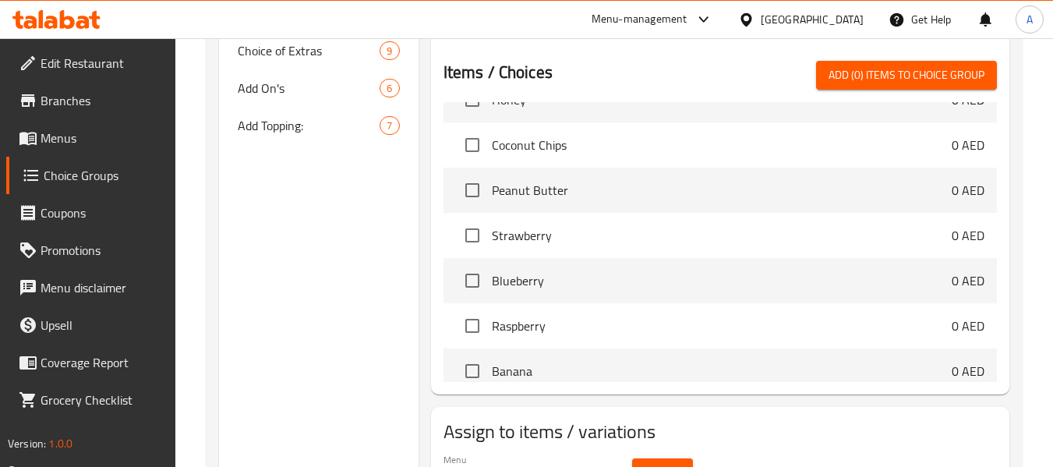
scroll to position [2105, 0]
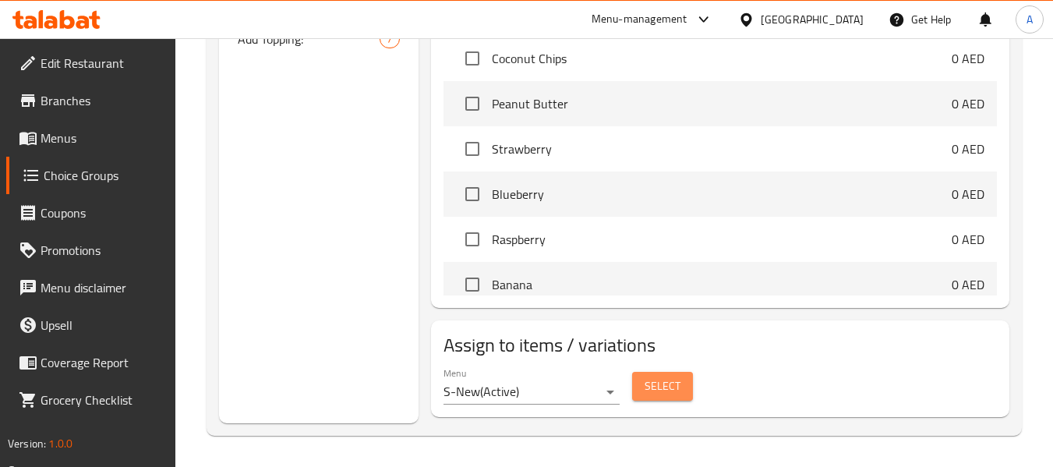
click at [672, 382] on span "Select" at bounding box center [663, 385] width 36 height 19
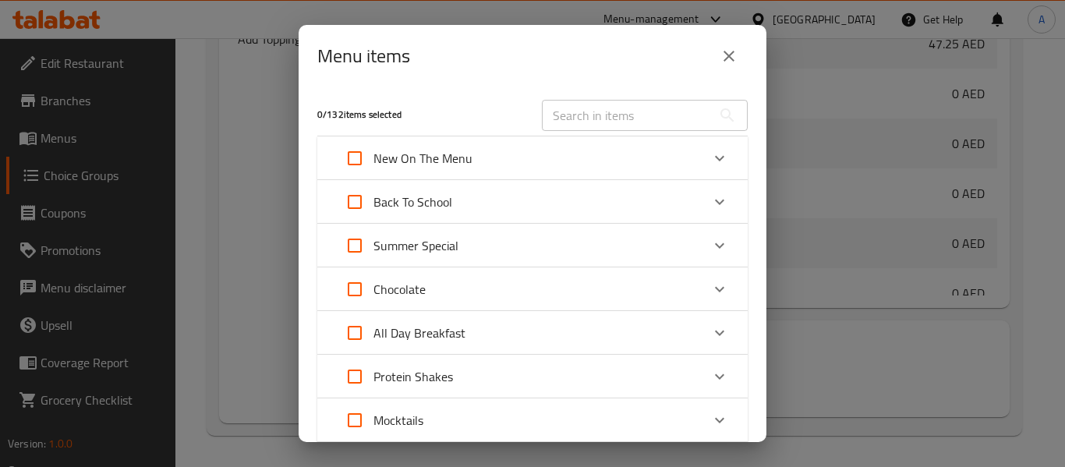
click at [604, 115] on input "text" at bounding box center [627, 115] width 170 height 31
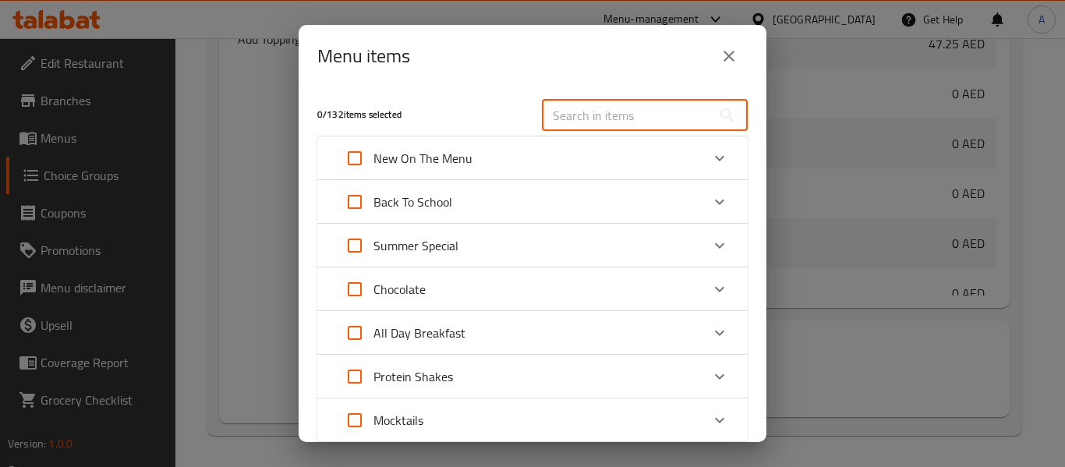
paste input "Coffee & Bite Combo"
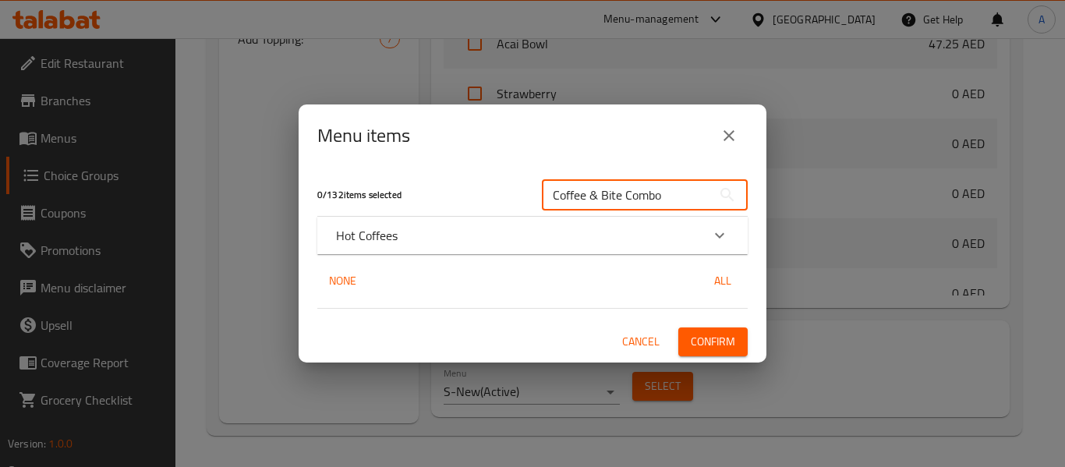
type input "Coffee & Bite Combo"
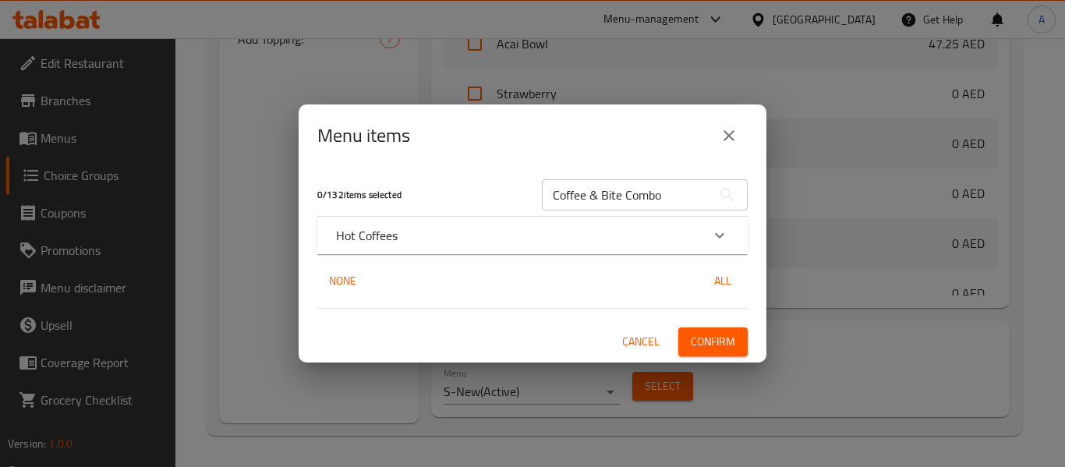
click at [404, 228] on div "Hot Coffees" at bounding box center [518, 235] width 365 height 19
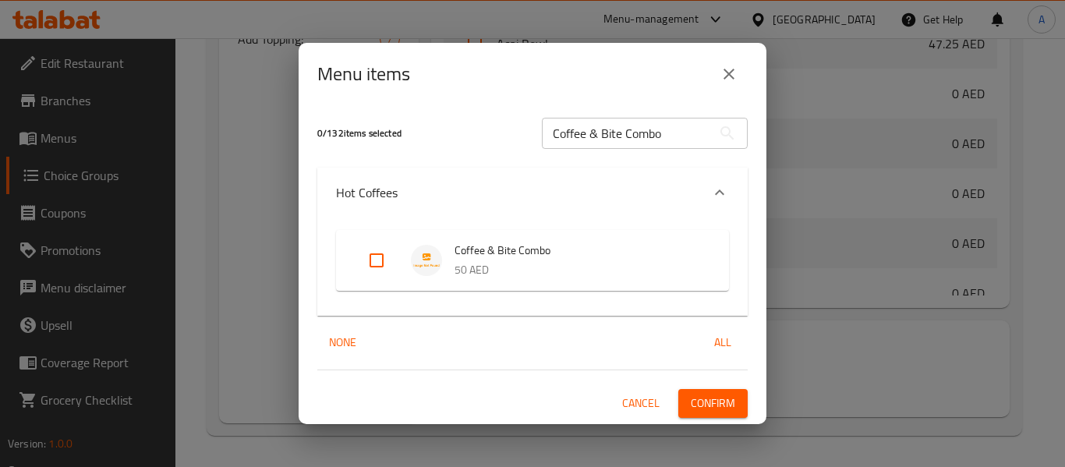
click at [373, 262] on input "Expand" at bounding box center [376, 260] width 37 height 37
checkbox input "true"
click at [707, 394] on span "Confirm" at bounding box center [713, 403] width 44 height 19
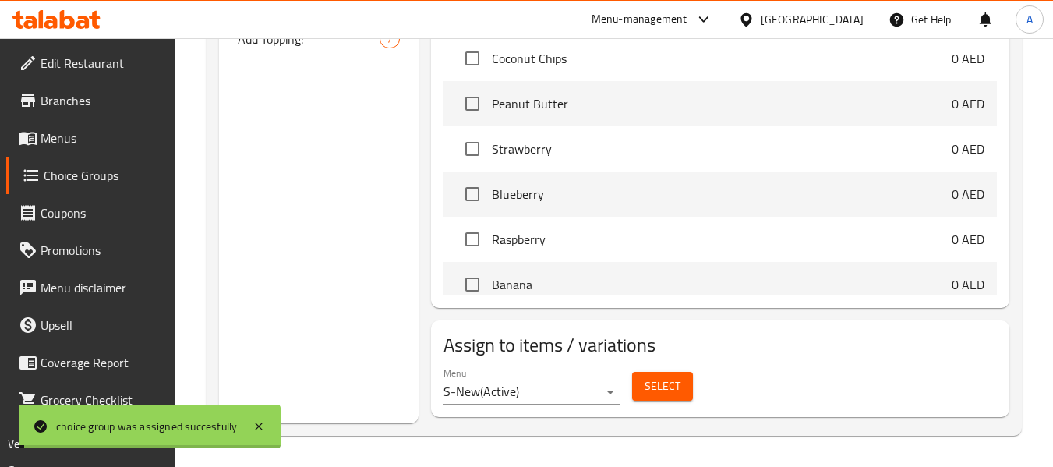
scroll to position [2901, 0]
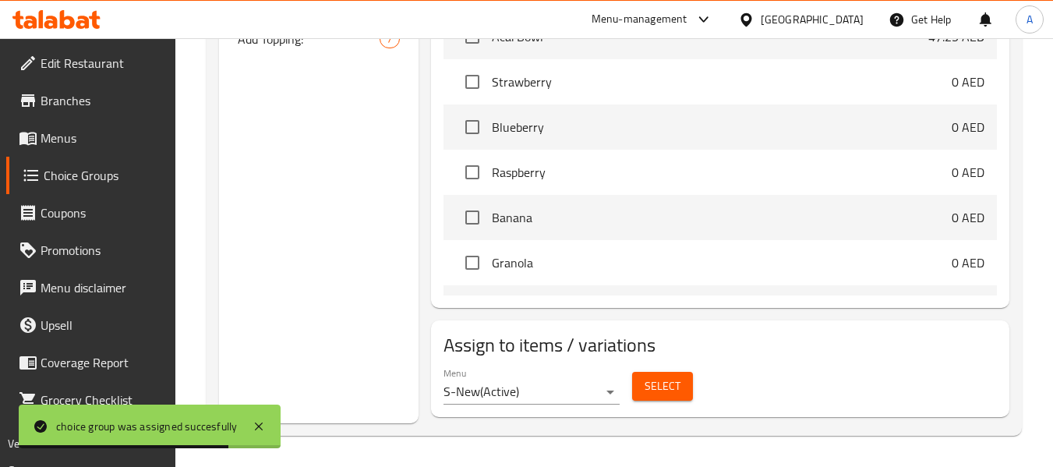
click at [69, 147] on span "Menus" at bounding box center [102, 138] width 123 height 19
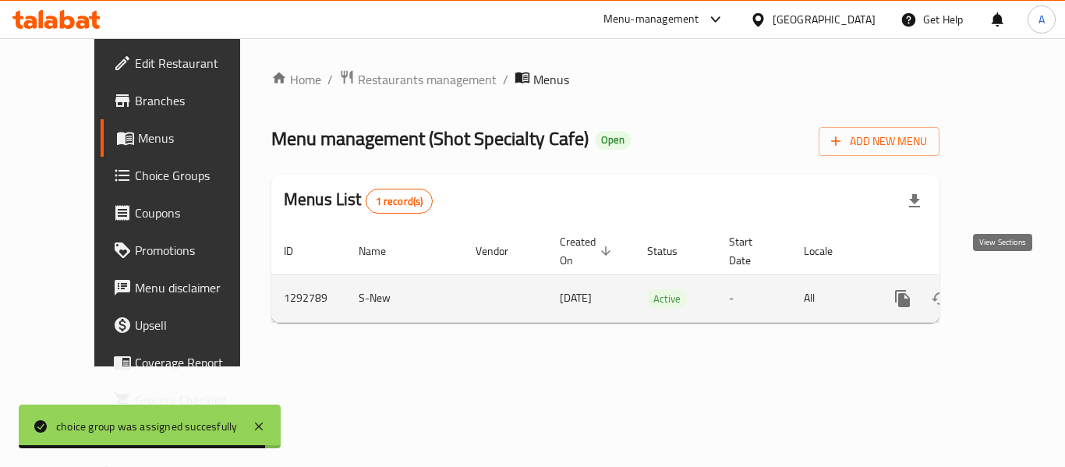
click at [1010, 289] on icon "enhanced table" at bounding box center [1015, 298] width 19 height 19
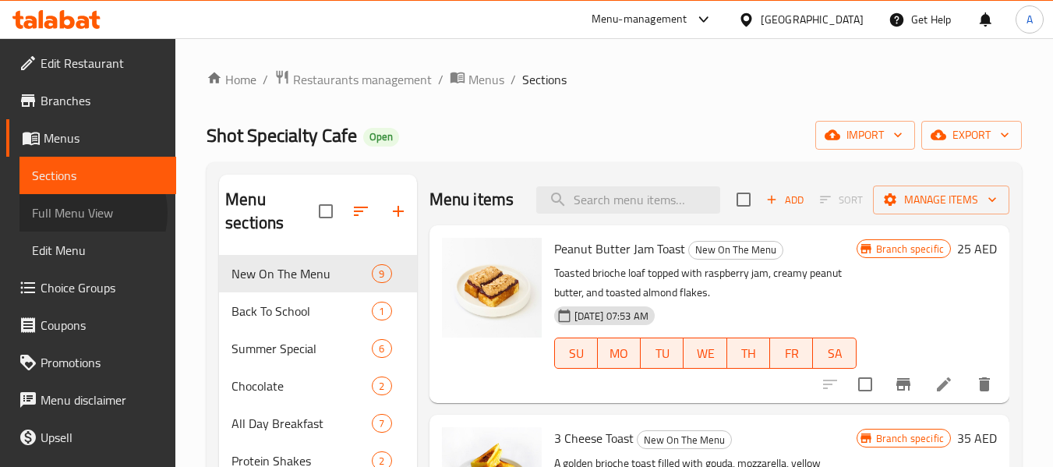
click at [80, 213] on span "Full Menu View" at bounding box center [98, 212] width 132 height 19
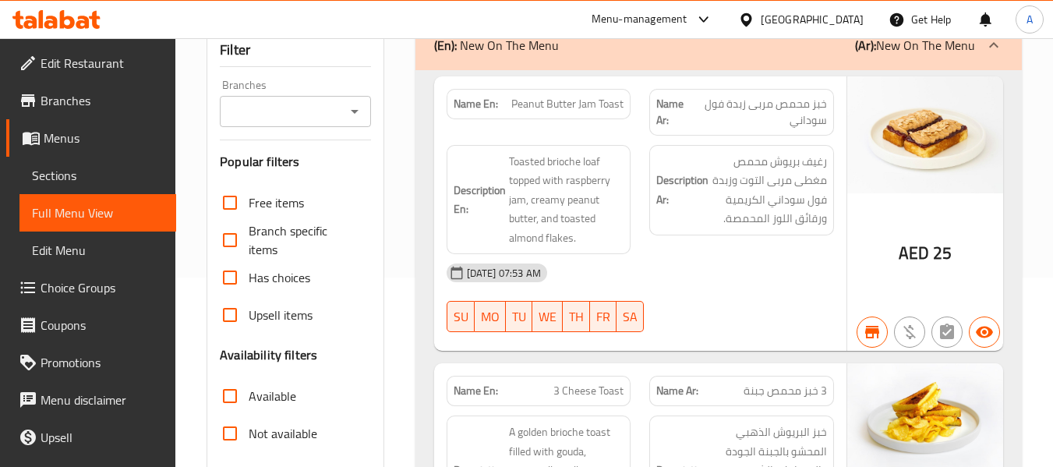
scroll to position [234, 0]
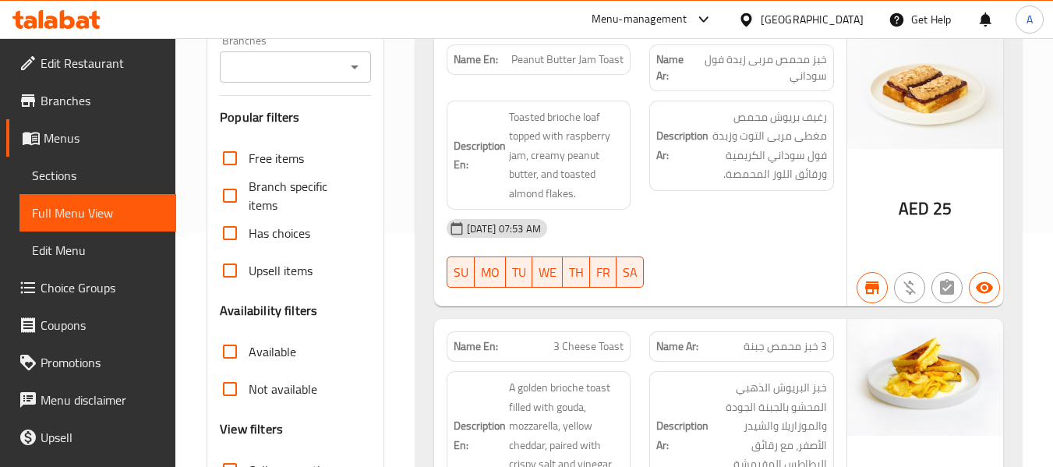
click at [661, 287] on div at bounding box center [741, 287] width 203 height 19
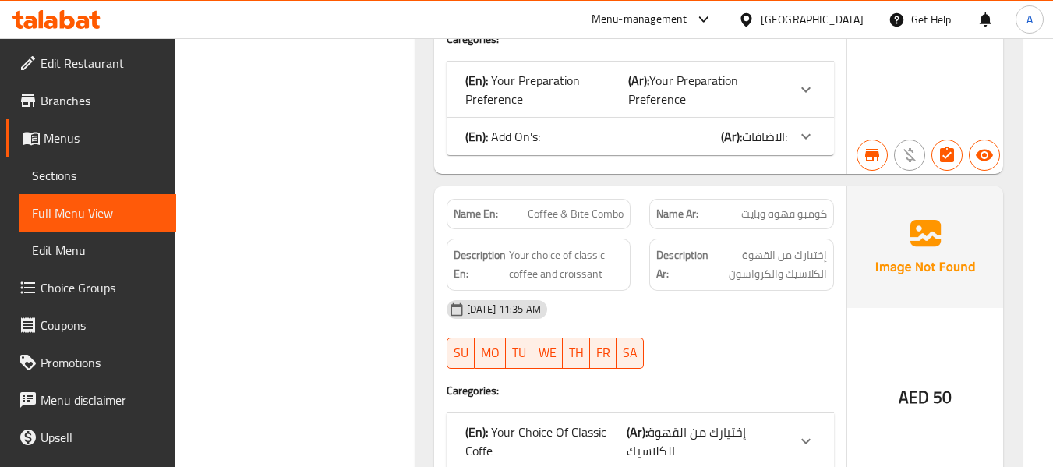
scroll to position [12320, 0]
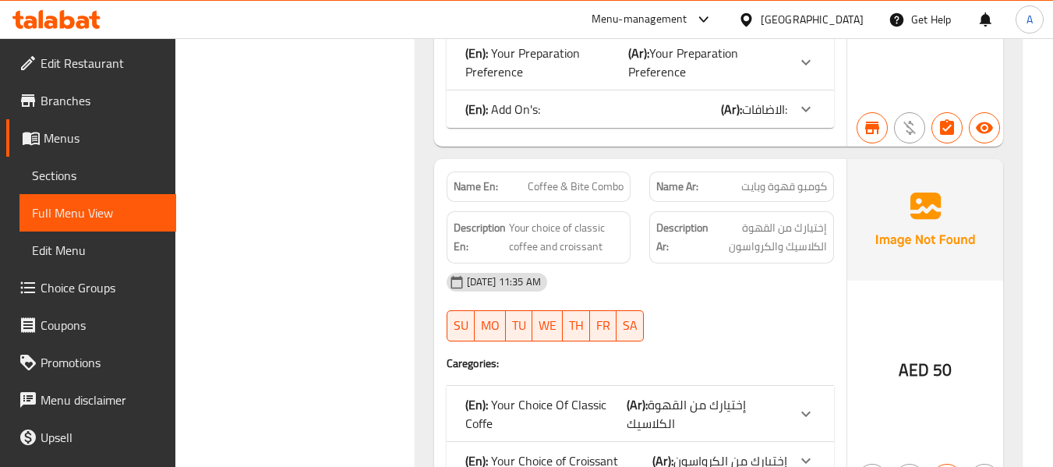
click at [695, 393] on span "إختيارك من القهوة الكلاسيك" at bounding box center [686, 414] width 119 height 42
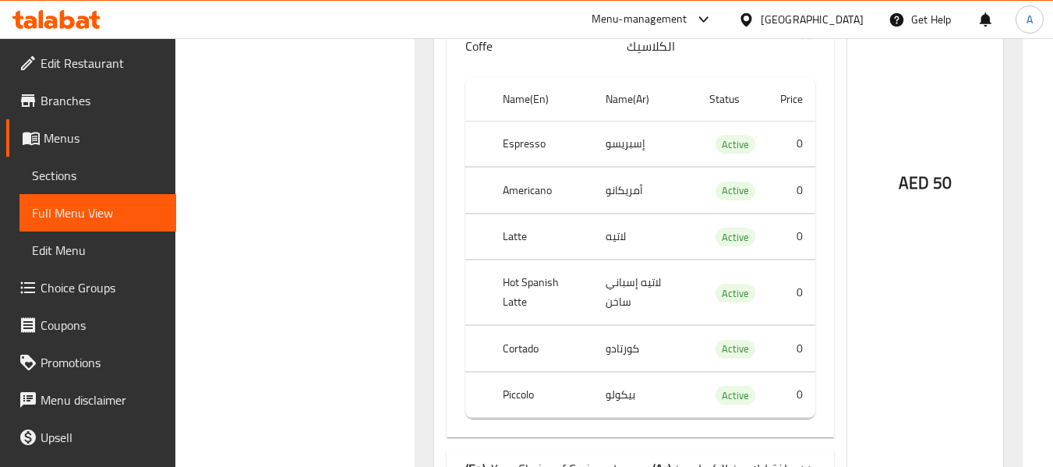
scroll to position [12710, 0]
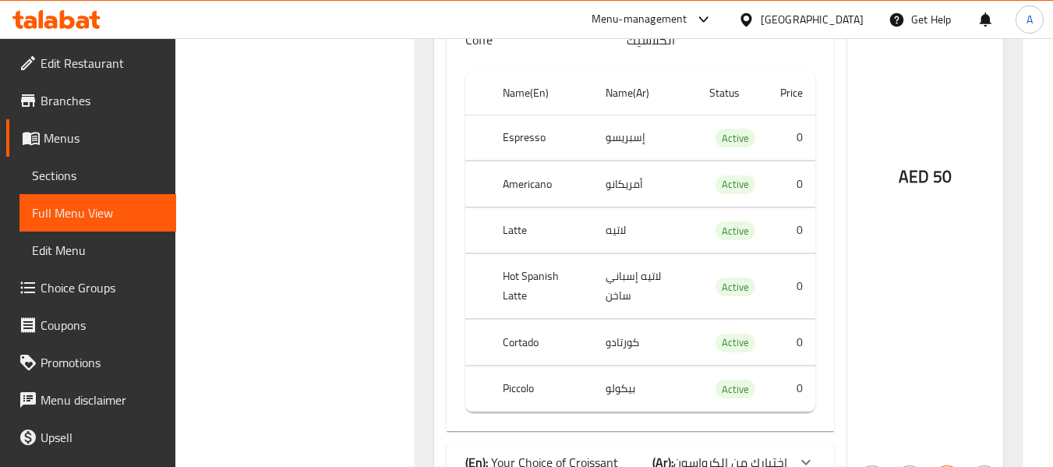
click at [581, 453] on p "(En): Your Choice of Croissant" at bounding box center [541, 462] width 153 height 19
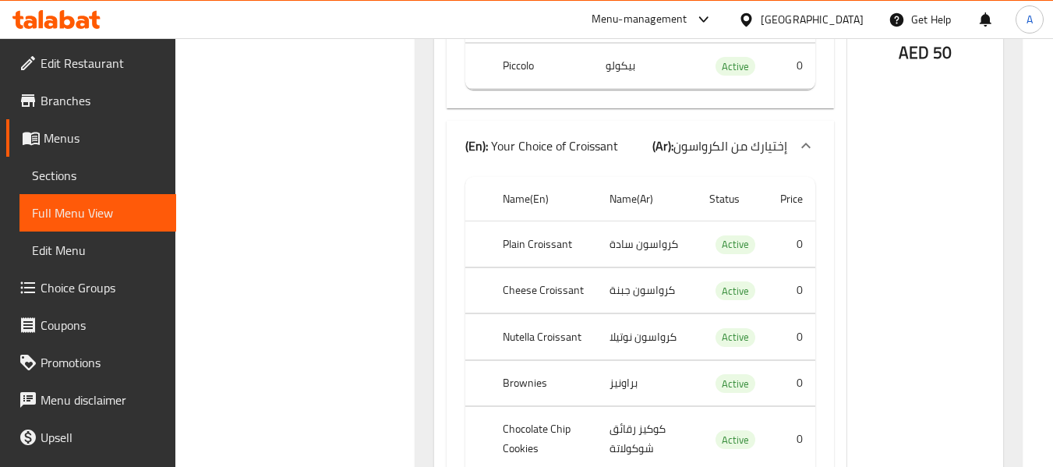
scroll to position [13022, 0]
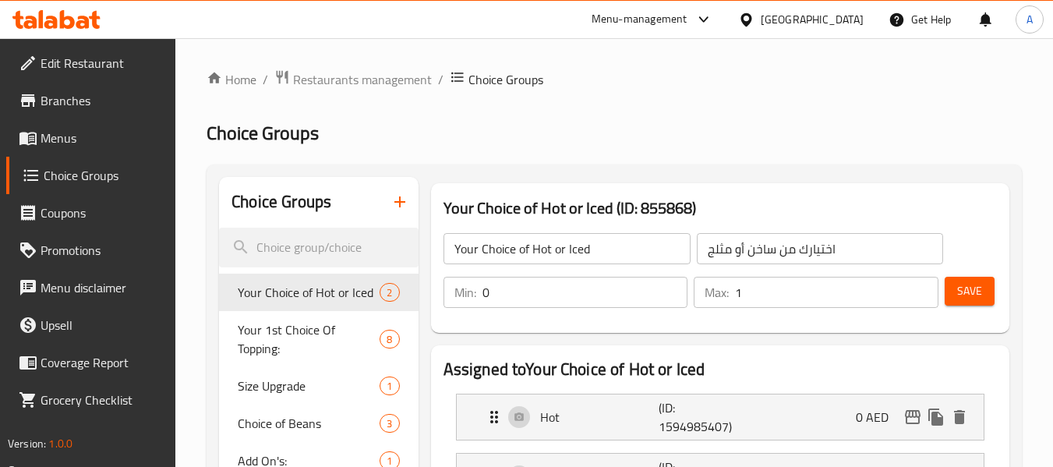
click at [80, 150] on link "Menus" at bounding box center [91, 137] width 170 height 37
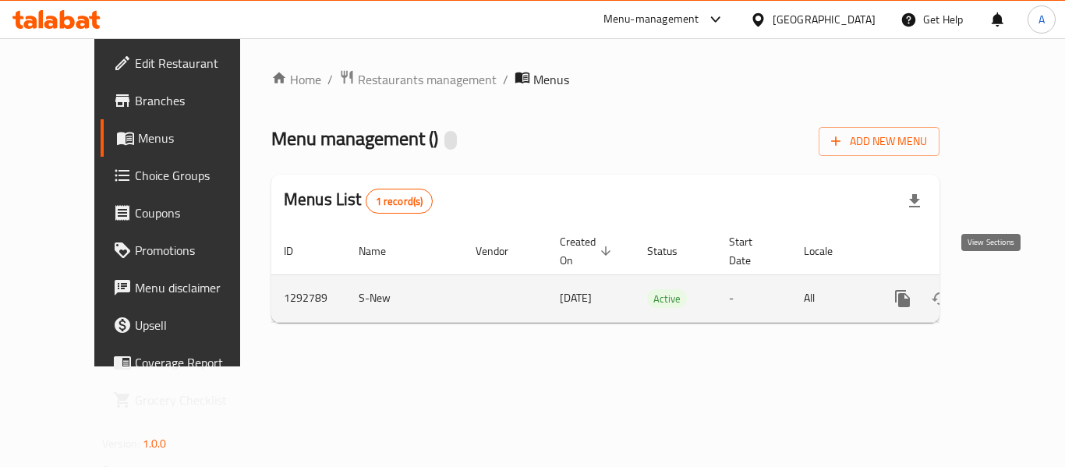
click at [1014, 285] on link "enhanced table" at bounding box center [1014, 298] width 37 height 37
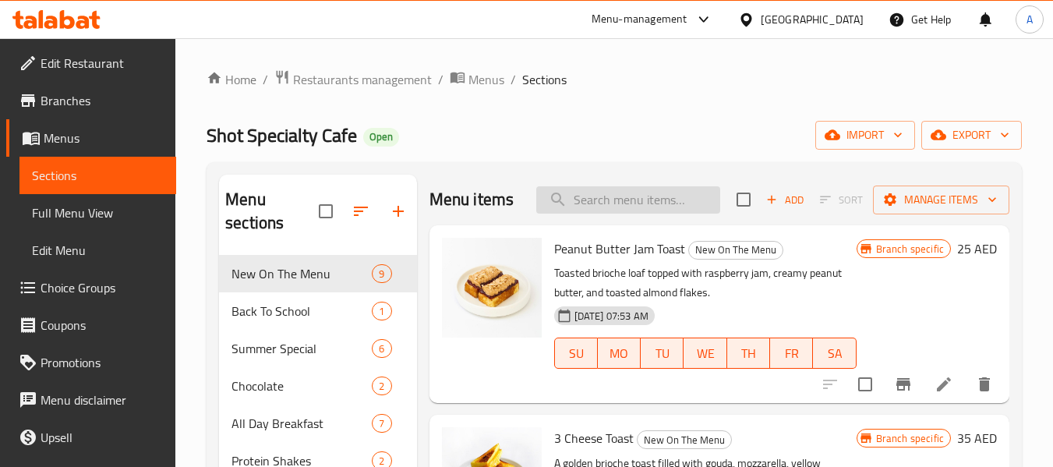
click at [646, 214] on input "search" at bounding box center [628, 199] width 184 height 27
paste input "Coffee & Bite Combo"
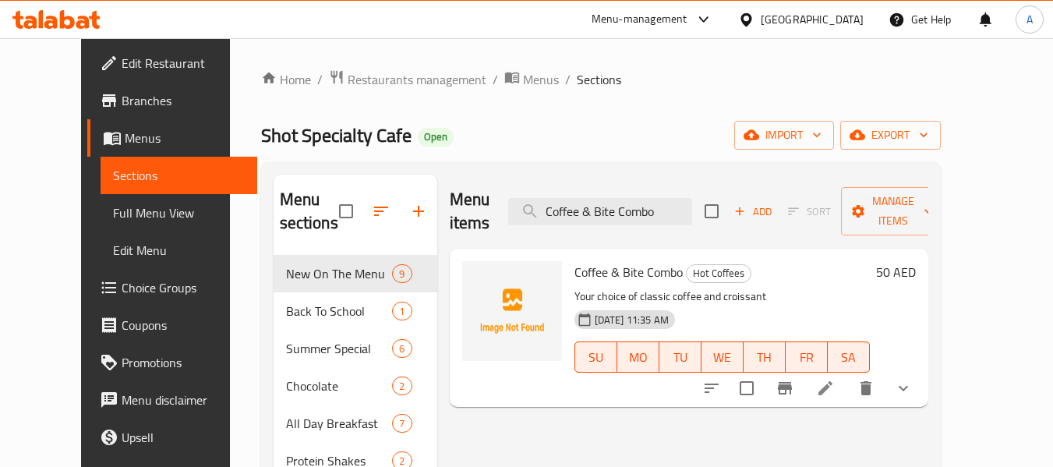
type input "Coffee & Bite Combo"
click at [847, 374] on li at bounding box center [826, 388] width 44 height 28
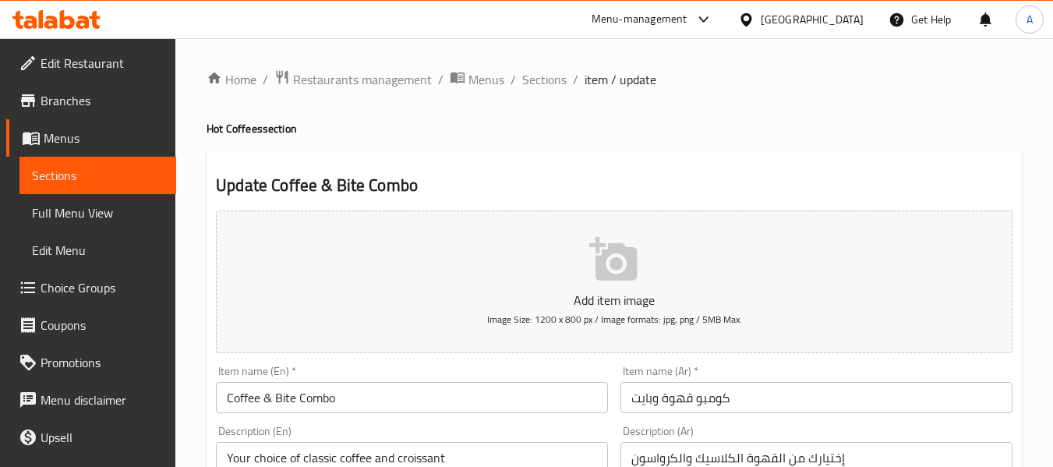
type input "إختيارك من الكرواسون"
type input "1"
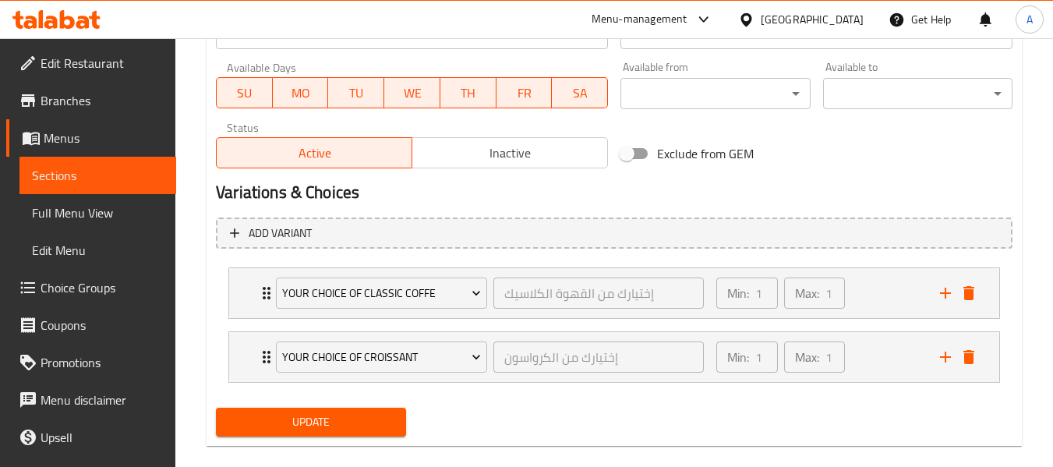
click at [492, 155] on span "Inactive" at bounding box center [510, 153] width 183 height 23
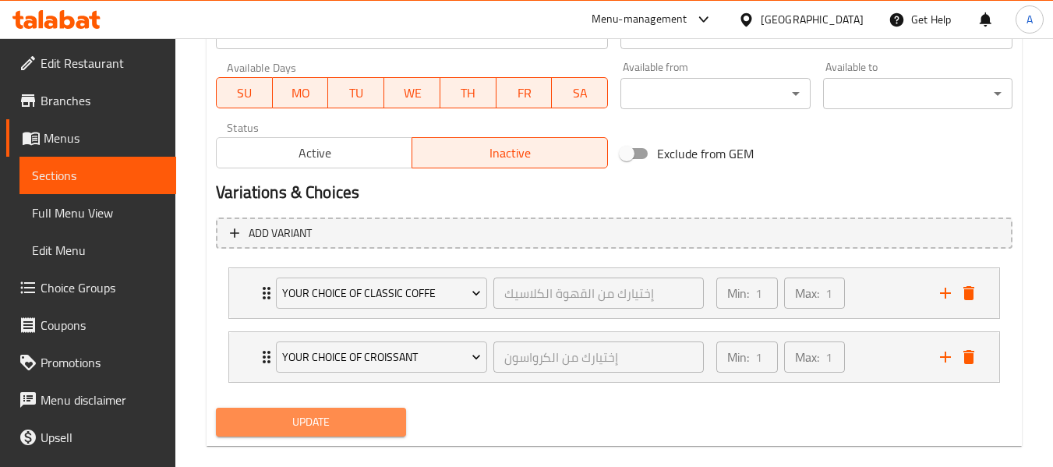
click at [364, 417] on span "Update" at bounding box center [310, 421] width 164 height 19
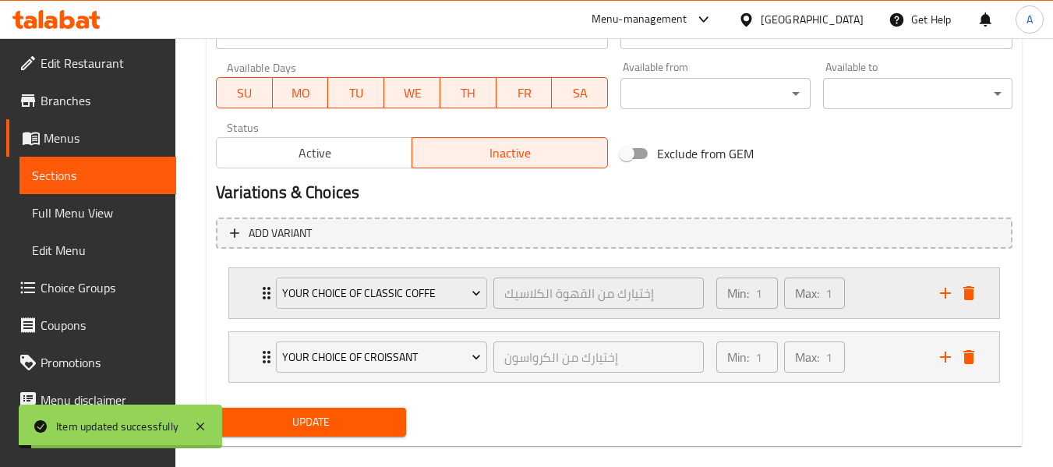
click at [889, 290] on div "Min: 1 ​ Max: 1 ​" at bounding box center [819, 293] width 224 height 50
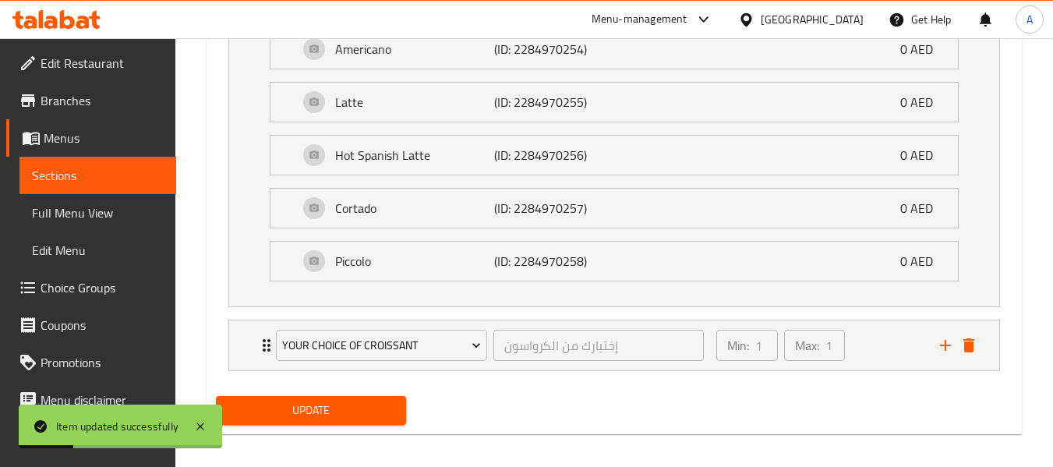
scroll to position [1074, 0]
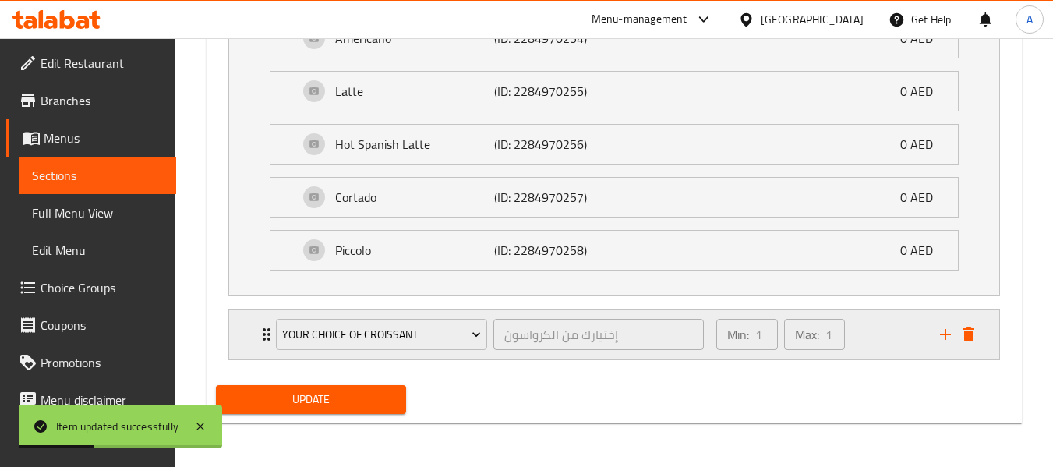
click at [914, 341] on div "Min: 1 ​ Max: 1 ​" at bounding box center [819, 334] width 224 height 50
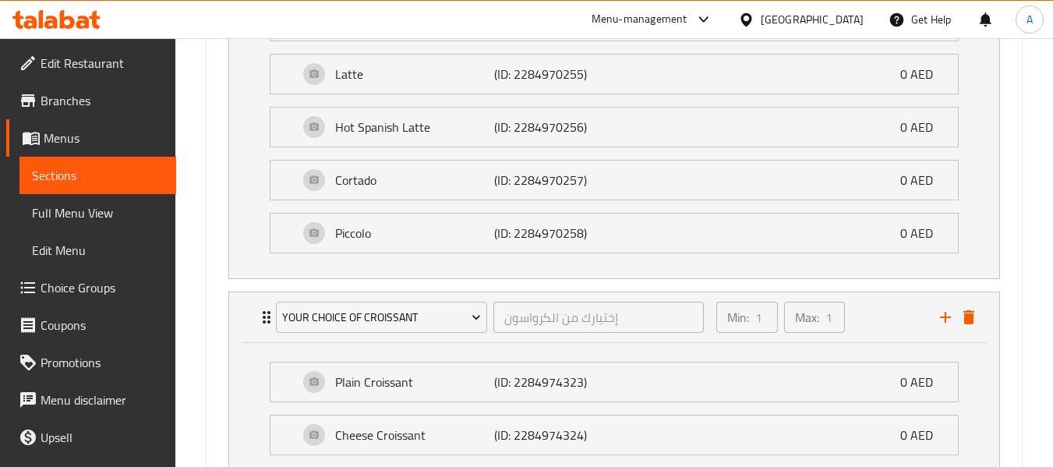
scroll to position [1424, 0]
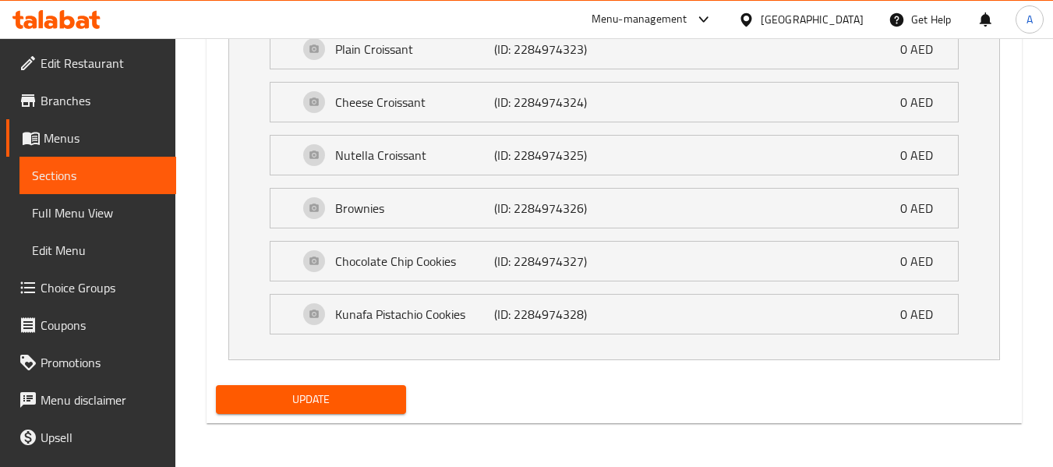
click at [360, 386] on button "Update" at bounding box center [310, 399] width 189 height 29
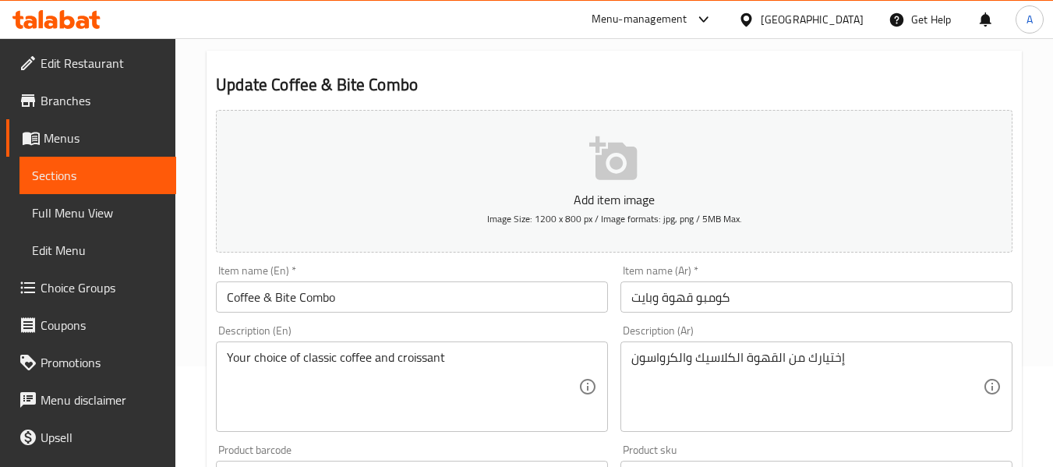
scroll to position [0, 0]
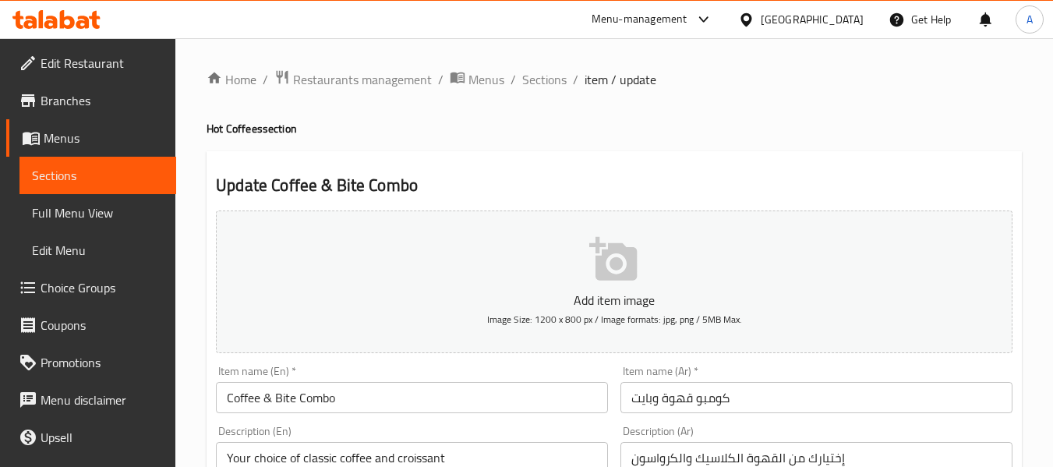
click at [788, 20] on div "[GEOGRAPHIC_DATA]" at bounding box center [812, 19] width 103 height 17
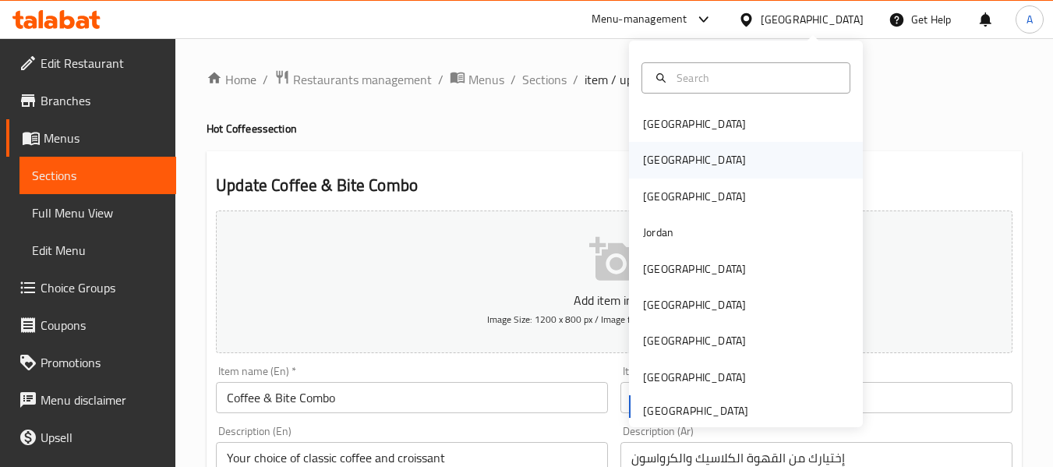
click at [656, 157] on div "Egypt" at bounding box center [694, 159] width 103 height 17
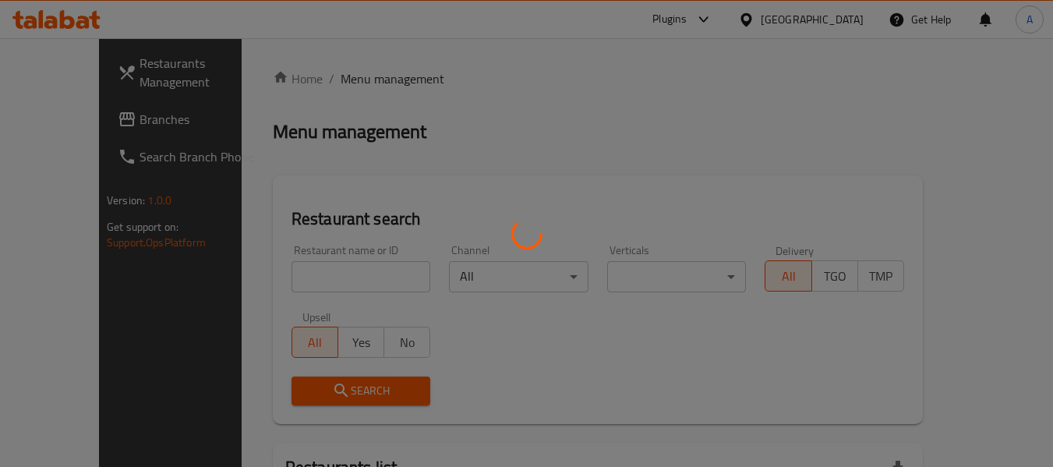
click at [48, 122] on div at bounding box center [526, 233] width 1053 height 467
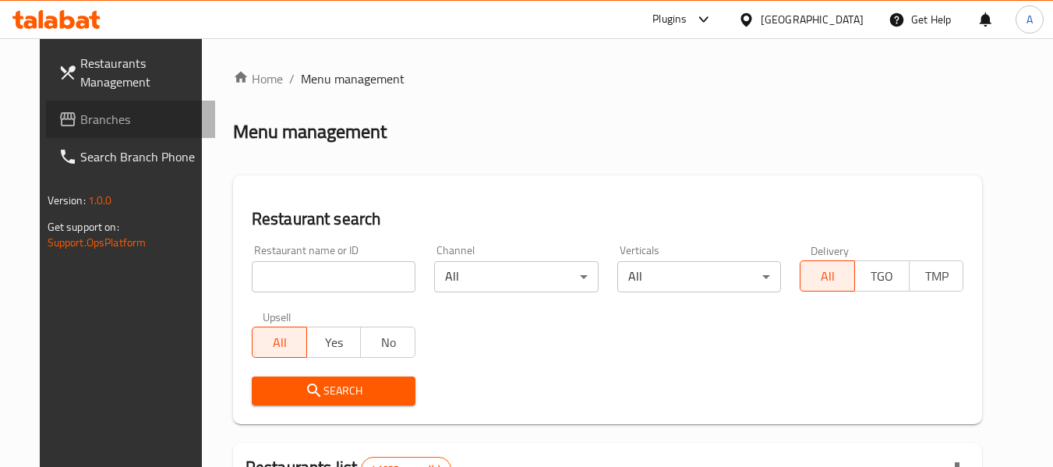
click at [80, 128] on span "Branches" at bounding box center [141, 119] width 123 height 19
click at [84, 120] on span "Branches" at bounding box center [141, 119] width 123 height 19
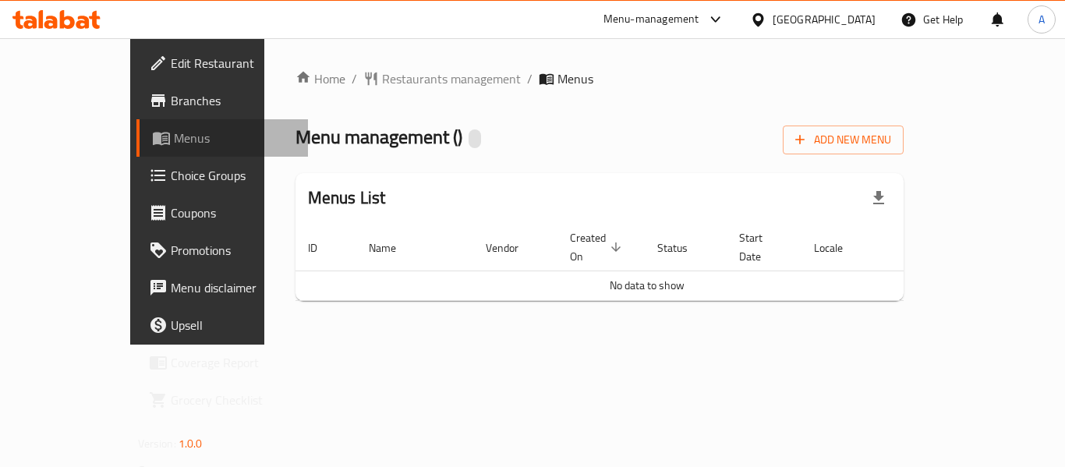
click at [174, 140] on span "Menus" at bounding box center [235, 138] width 122 height 19
click at [174, 138] on span "Menus" at bounding box center [235, 138] width 122 height 19
click at [171, 103] on span "Branches" at bounding box center [233, 100] width 125 height 19
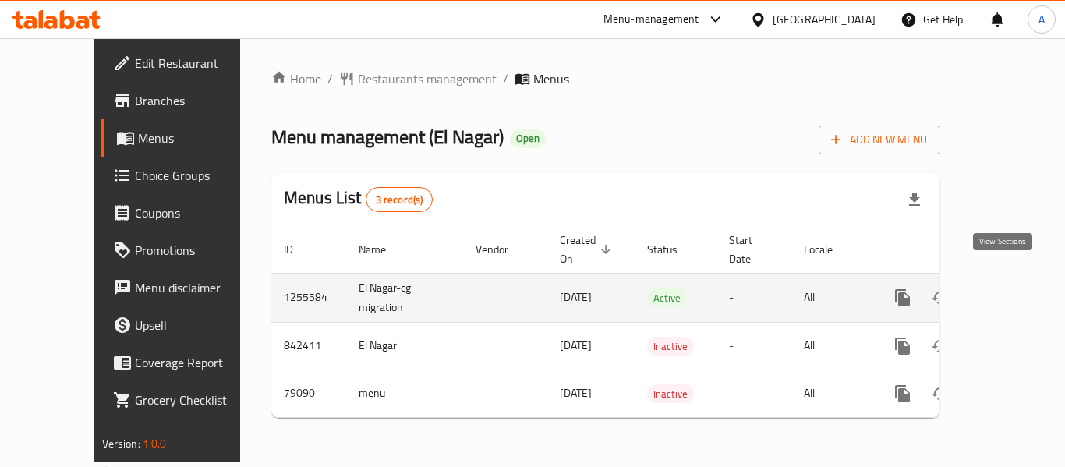
click at [1006, 288] on icon "enhanced table" at bounding box center [1015, 297] width 19 height 19
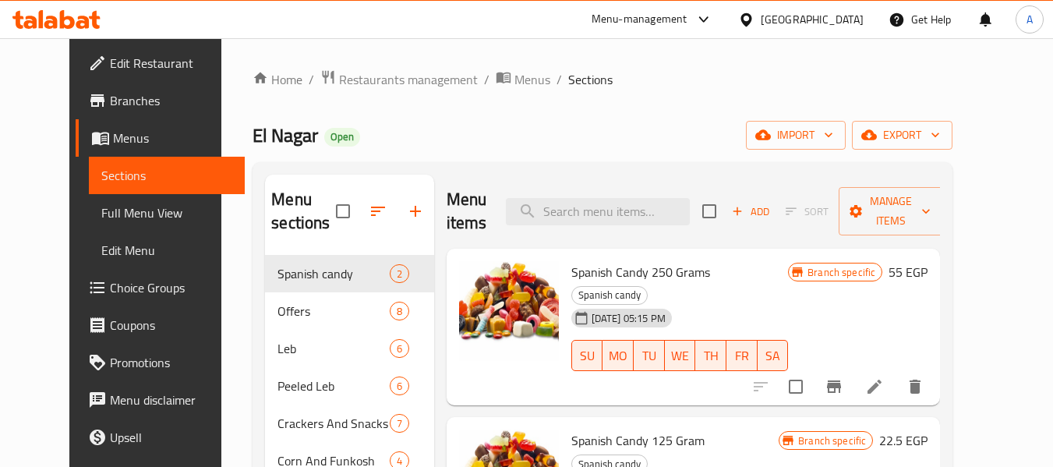
click at [597, 175] on div "Menu items Add Sort Manage items" at bounding box center [694, 212] width 494 height 74
click at [609, 198] on input "search" at bounding box center [598, 211] width 184 height 27
click at [111, 71] on span "Edit Restaurant" at bounding box center [171, 63] width 123 height 19
click at [110, 56] on span "Edit Restaurant" at bounding box center [171, 63] width 123 height 19
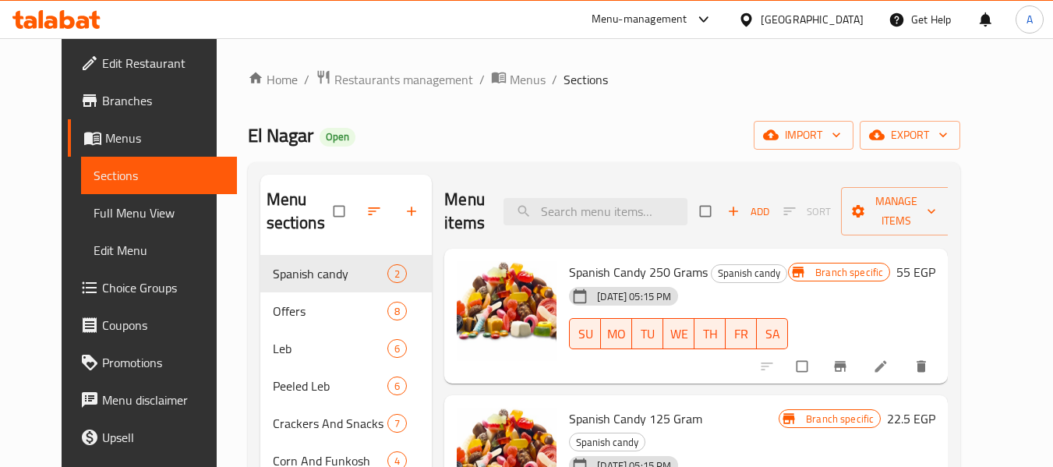
drag, startPoint x: 105, startPoint y: 214, endPoint x: 103, endPoint y: 246, distance: 32.0
click at [105, 213] on span "Full Menu View" at bounding box center [160, 212] width 132 height 19
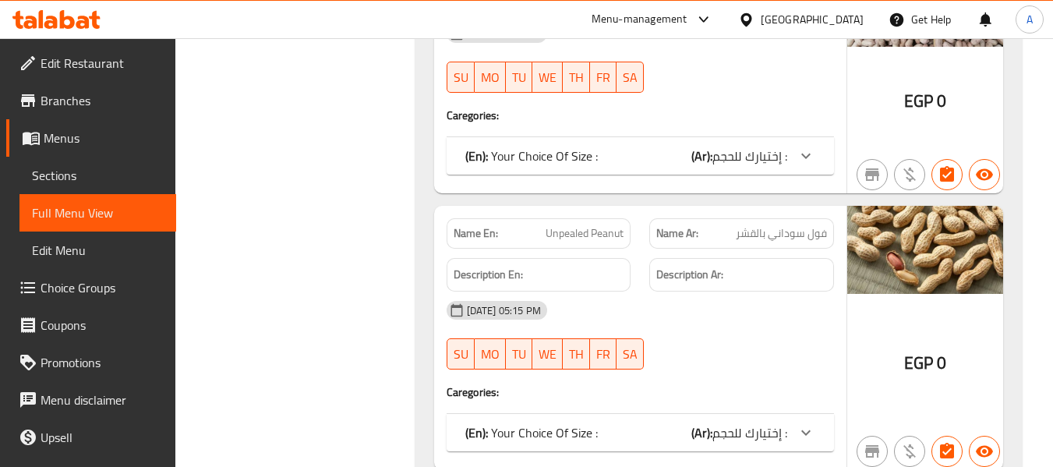
scroll to position [10446, 0]
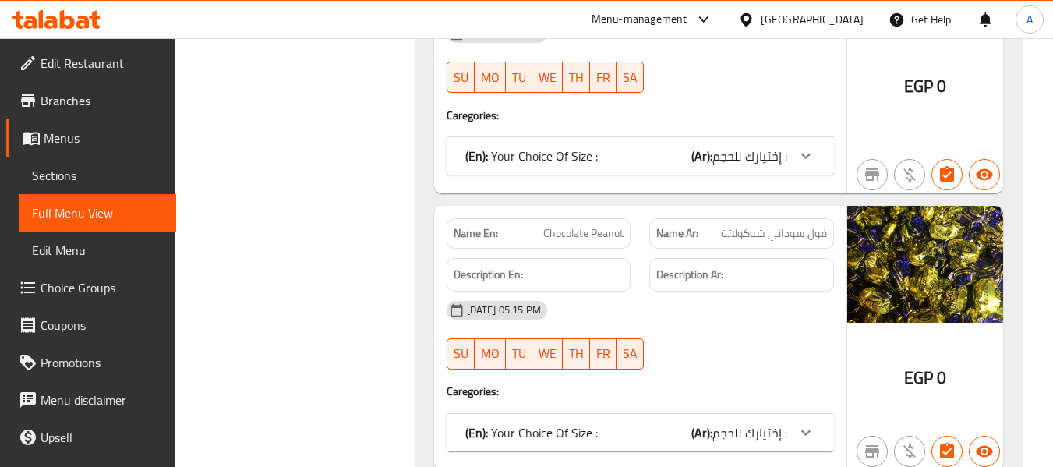
click at [793, 235] on span "فول سوداني شوكولاتة" at bounding box center [774, 233] width 106 height 16
copy span "فول سوداني شوكولاتة"
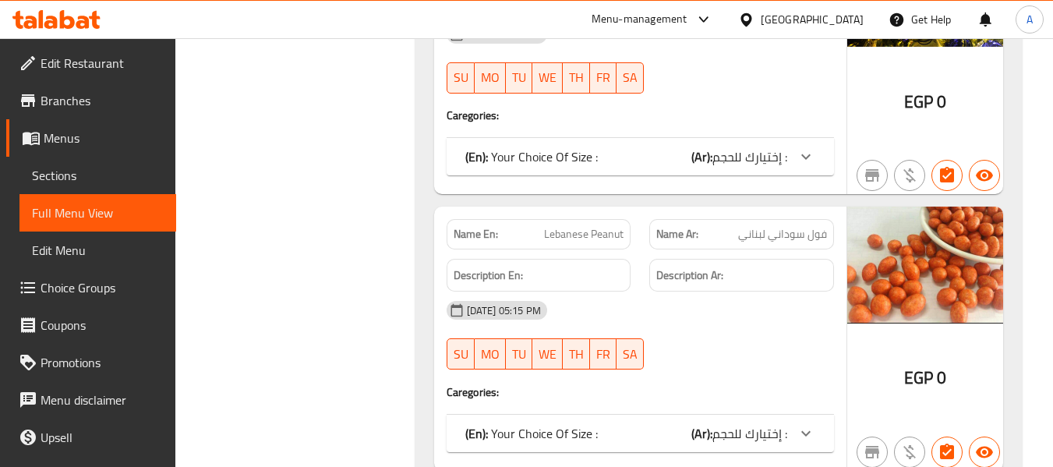
click at [764, 240] on span "فول سوداني لبناني" at bounding box center [782, 234] width 89 height 16
copy span "فول سوداني لبناني"
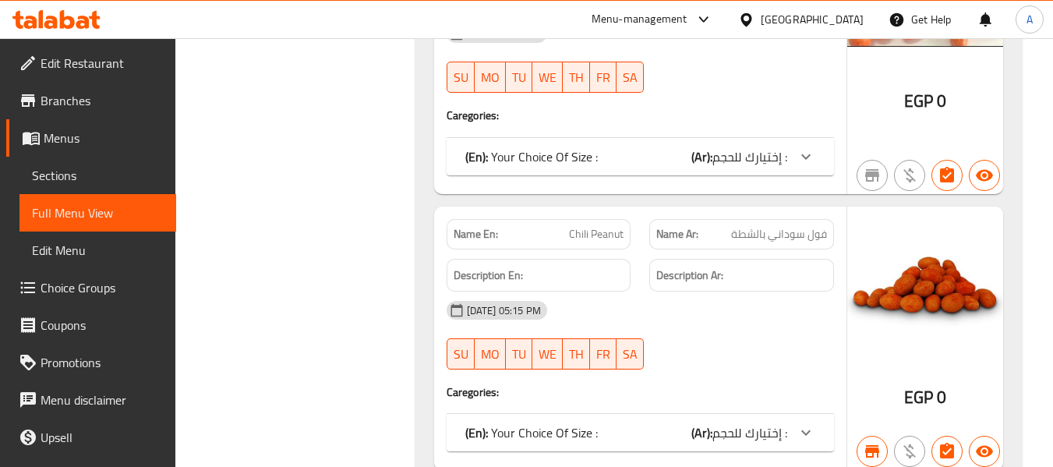
click at [810, 226] on span "فول سوداني بالشطة" at bounding box center [779, 234] width 96 height 16
copy span "فول سوداني بالشطة"
click at [810, 226] on span "فول سوداني بالشطة" at bounding box center [779, 234] width 96 height 16
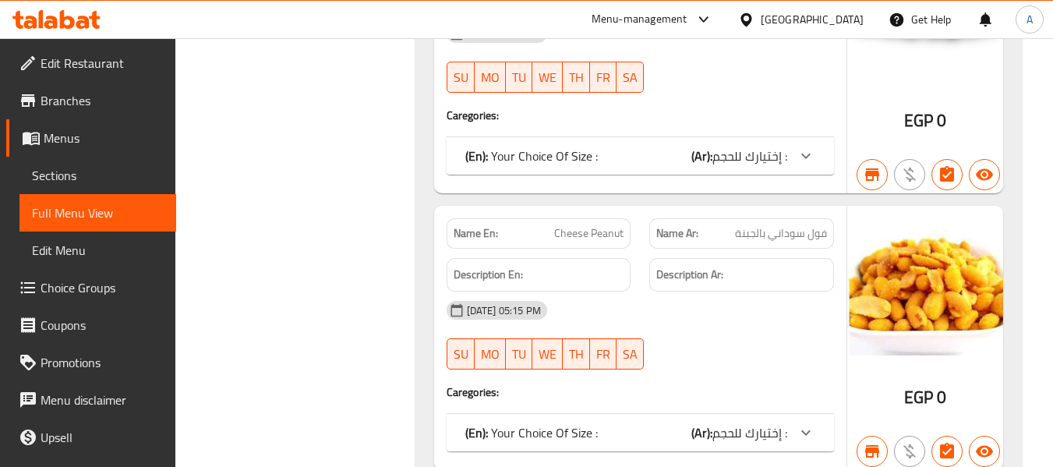
click at [766, 231] on span "فول سوداني بالجبنة" at bounding box center [781, 233] width 92 height 16
copy span "فول سوداني بالجبنة"
click at [766, 231] on span "فول سوداني بالجبنة" at bounding box center [781, 233] width 92 height 16
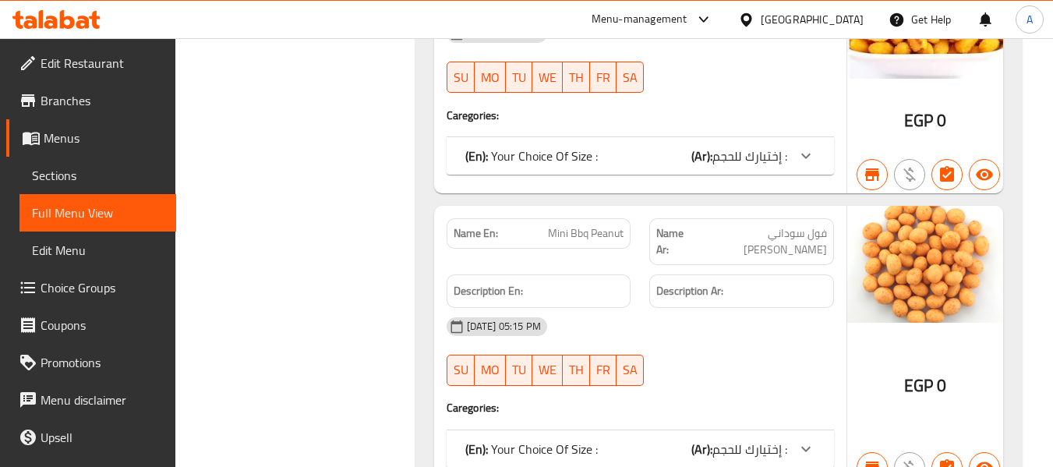
drag, startPoint x: 763, startPoint y: 214, endPoint x: 763, endPoint y: 229, distance: 15.6
click at [763, 216] on div "Name Ar: فول سوداني ميني باربيكو" at bounding box center [741, 241] width 203 height 65
click at [763, 232] on span "فول سوداني [PERSON_NAME]" at bounding box center [761, 241] width 132 height 33
copy span "فول سوداني [PERSON_NAME]"
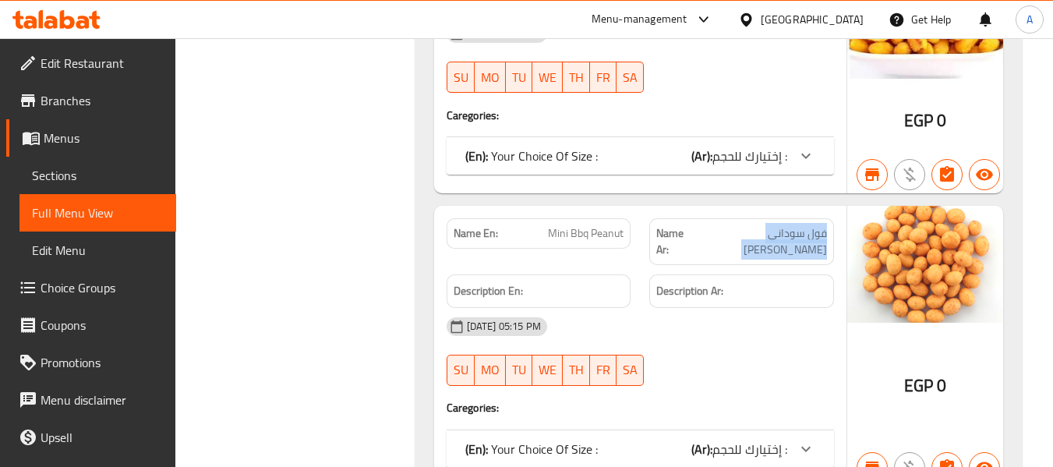
click at [763, 232] on span "فول سوداني [PERSON_NAME]" at bounding box center [761, 241] width 132 height 33
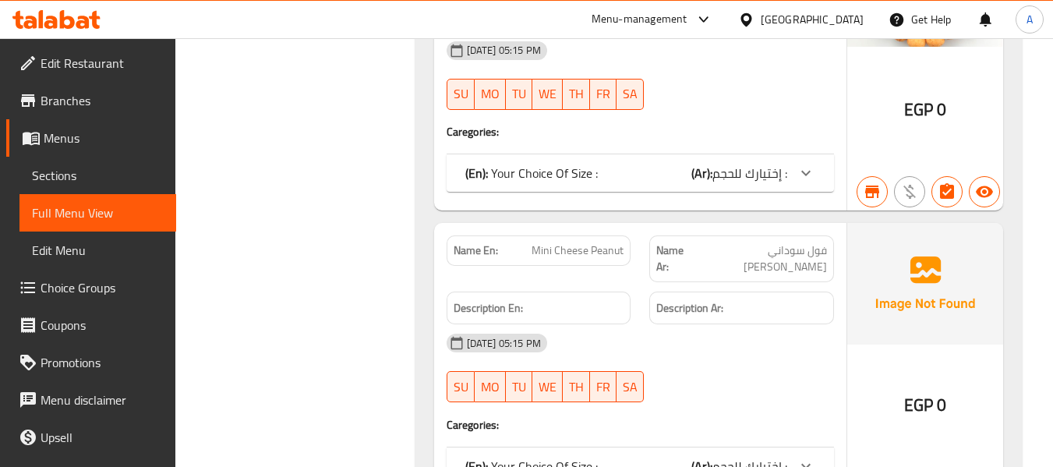
click at [765, 242] on span "فول سوداني ميني جبنة" at bounding box center [761, 258] width 132 height 33
copy span "فول سوداني ميني جبنة"
click at [765, 242] on span "فول سوداني ميني جبنة" at bounding box center [761, 258] width 132 height 33
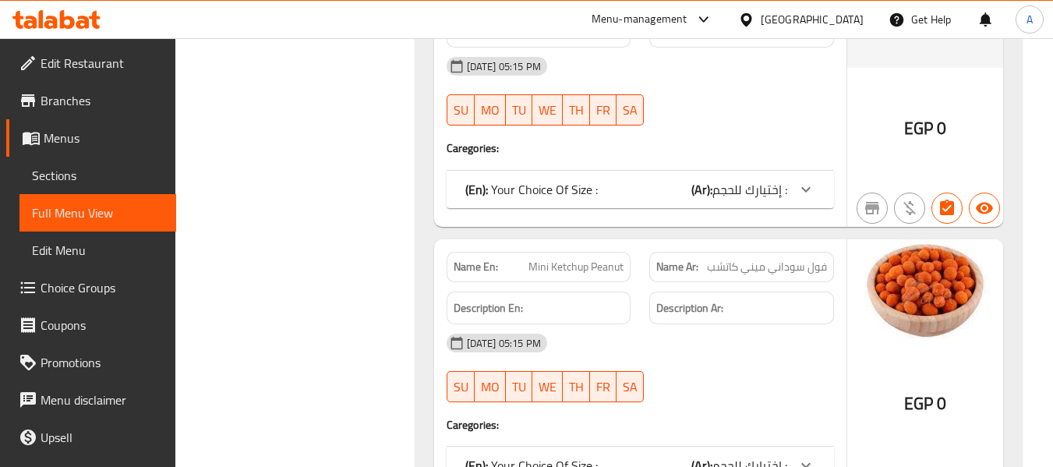
click at [757, 259] on span "فول سوداني ميني كاتشب" at bounding box center [767, 267] width 120 height 16
copy span "فول سوداني ميني كاتشب"
click at [757, 259] on span "فول سوداني ميني كاتشب" at bounding box center [767, 267] width 120 height 16
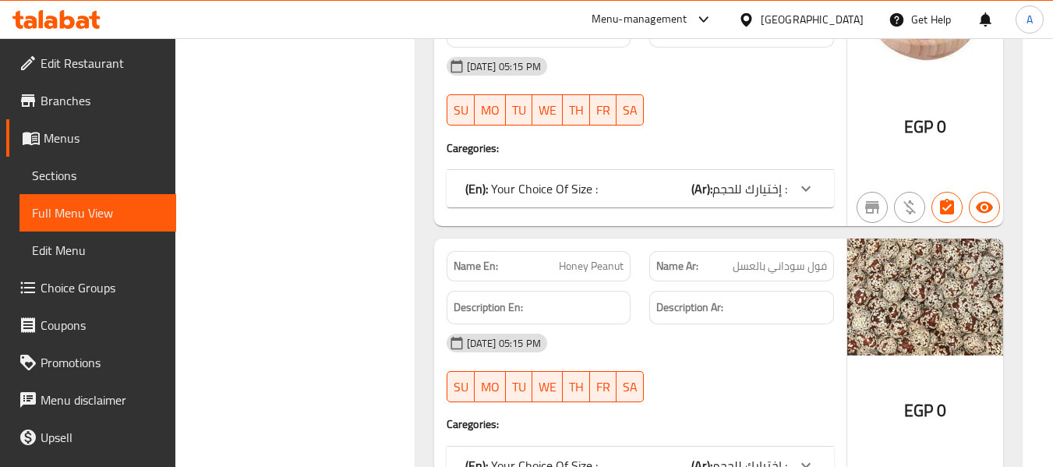
click at [782, 258] on span "فول سوداني بالعسل" at bounding box center [780, 266] width 94 height 16
copy span "فول سوداني بالعسل"
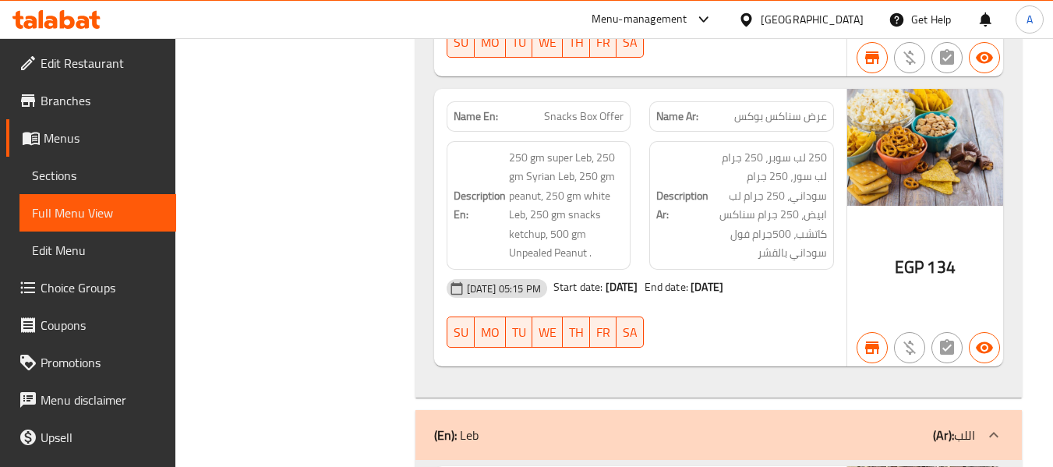
scroll to position [9281, 0]
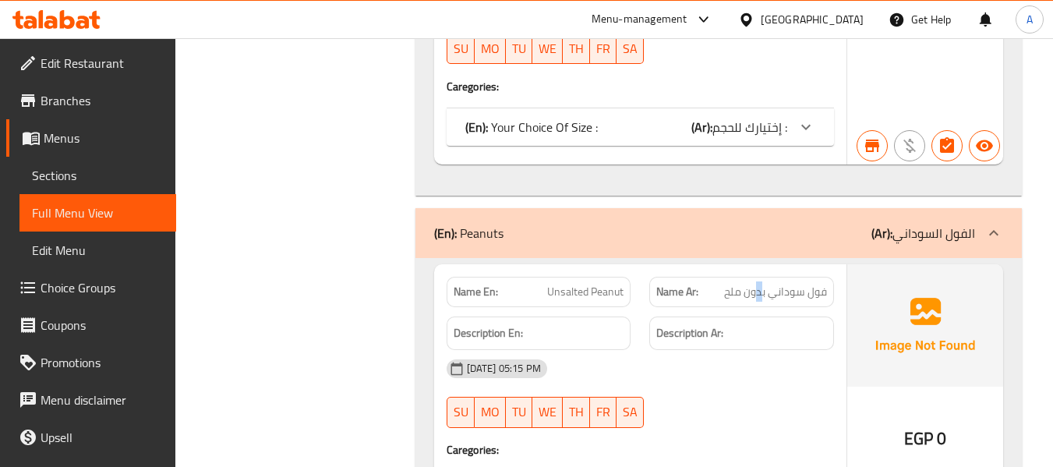
click at [760, 292] on span "فول سوداني بدون ملح" at bounding box center [775, 292] width 103 height 16
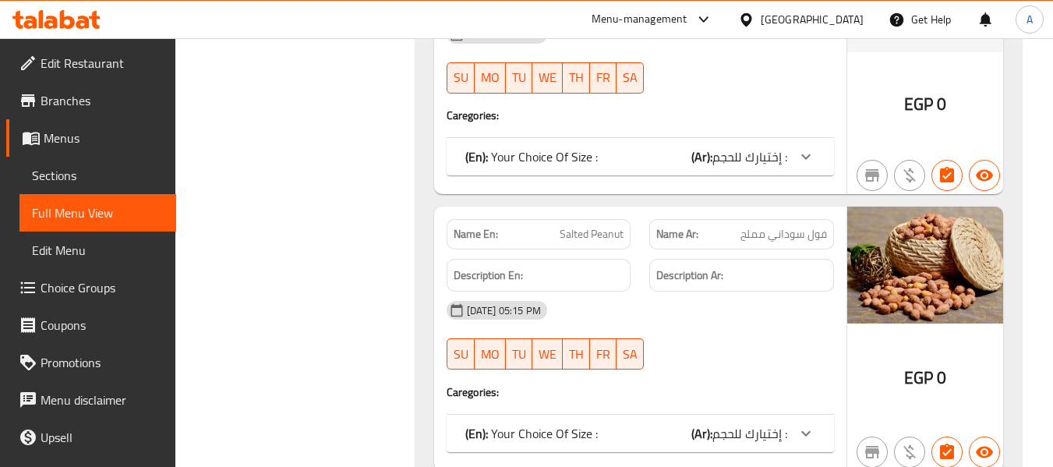
click at [776, 245] on div "Name Ar: فول سوداني مملح" at bounding box center [741, 234] width 185 height 30
click at [782, 236] on span "فول سوداني مملح" at bounding box center [783, 234] width 87 height 16
copy span "فول سوداني مملح"
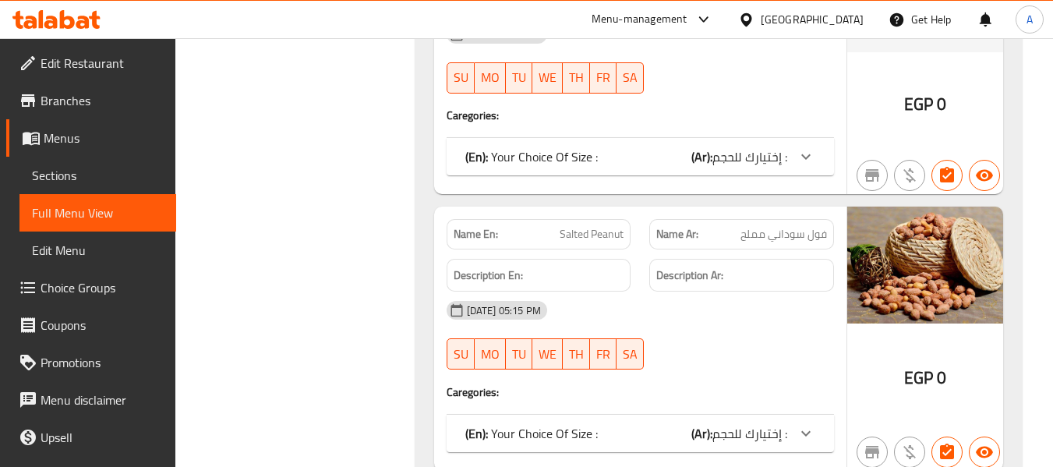
scroll to position [9892, 0]
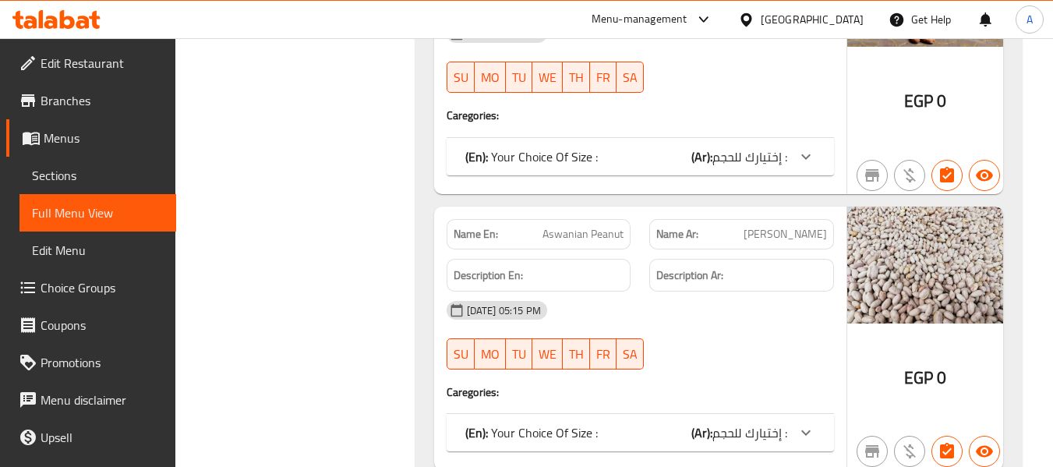
click at [763, 220] on div "Name Ar: فول سوداني أسواني" at bounding box center [741, 234] width 185 height 30
click at [765, 219] on div "Name Ar: فول سوداني أسواني" at bounding box center [741, 234] width 185 height 30
copy span "فول سوداني أسواني"
click at [765, 219] on div "Name Ar: فول سوداني أسواني" at bounding box center [741, 234] width 185 height 30
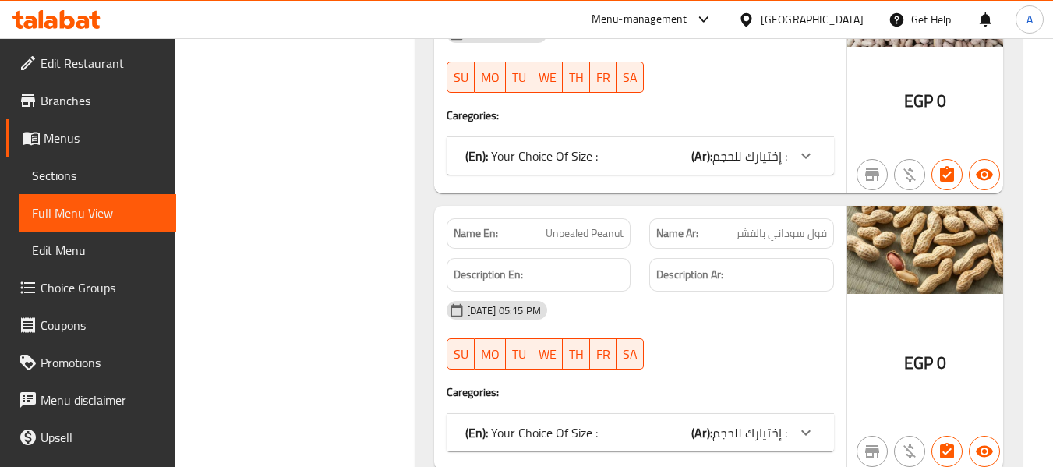
click at [754, 227] on span "فول سوداني بالقشر" at bounding box center [781, 233] width 91 height 16
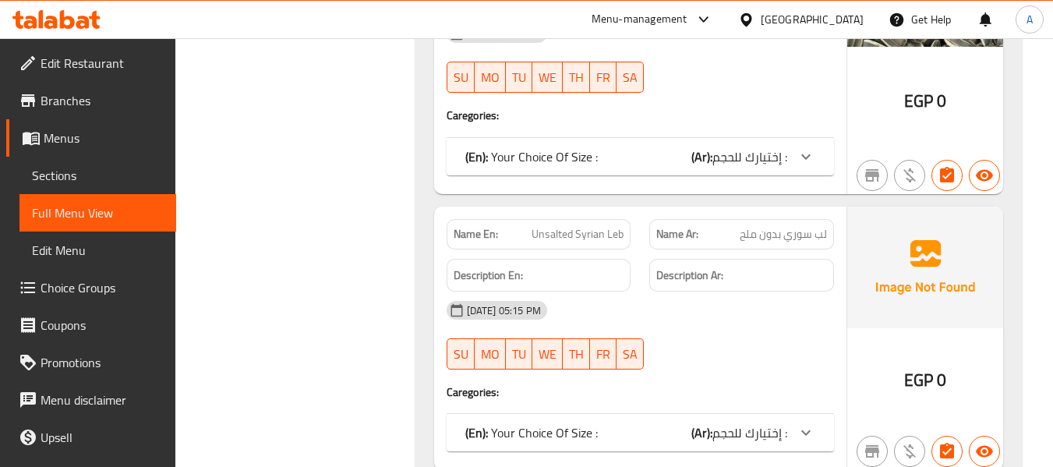
scroll to position [2557, 0]
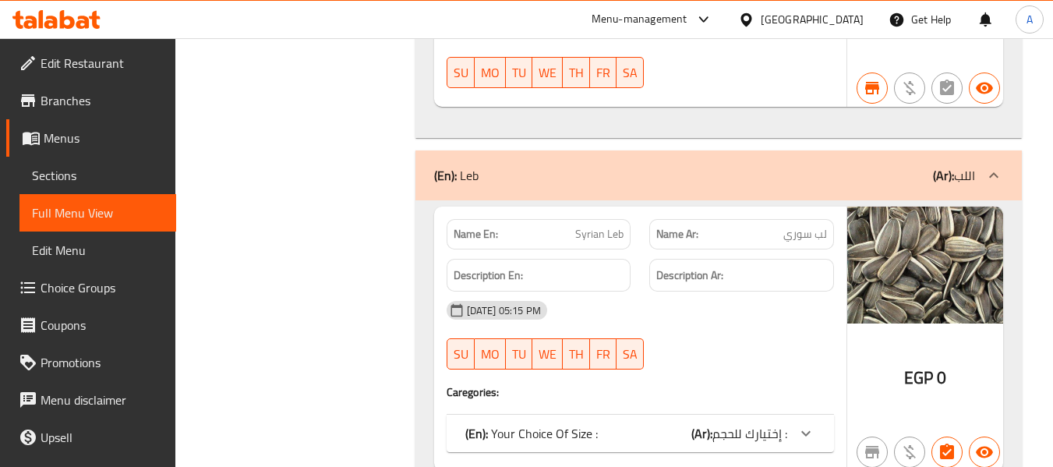
click at [797, 235] on span "لب سوري" at bounding box center [805, 234] width 44 height 16
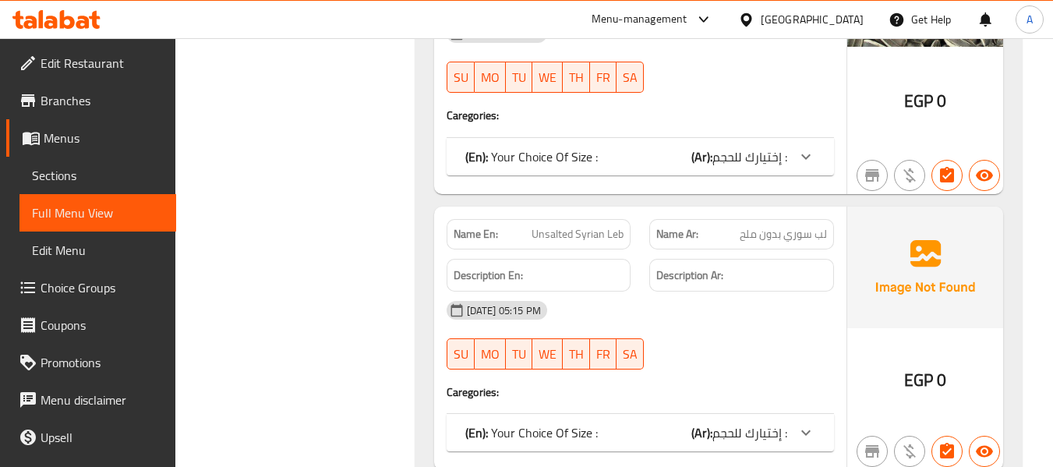
click at [792, 235] on span "لب سوري بدون ملح" at bounding box center [783, 234] width 87 height 16
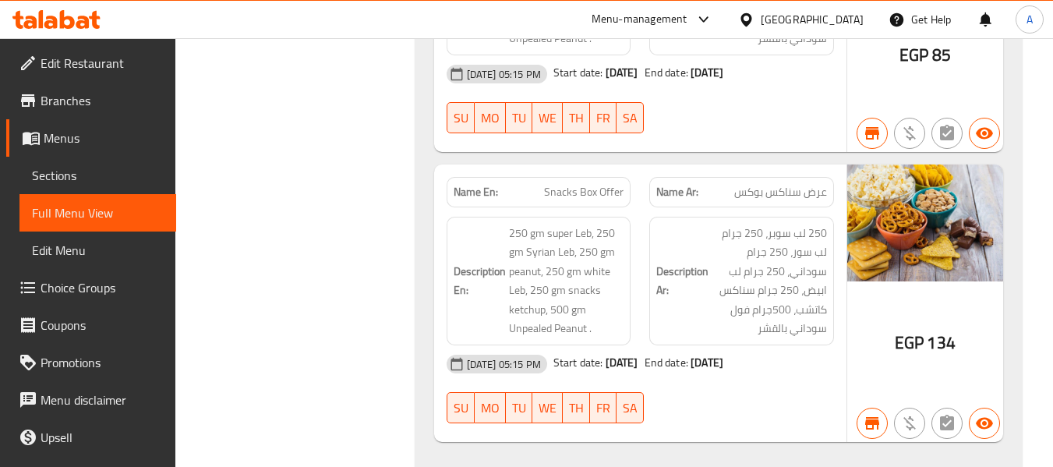
scroll to position [3110, 0]
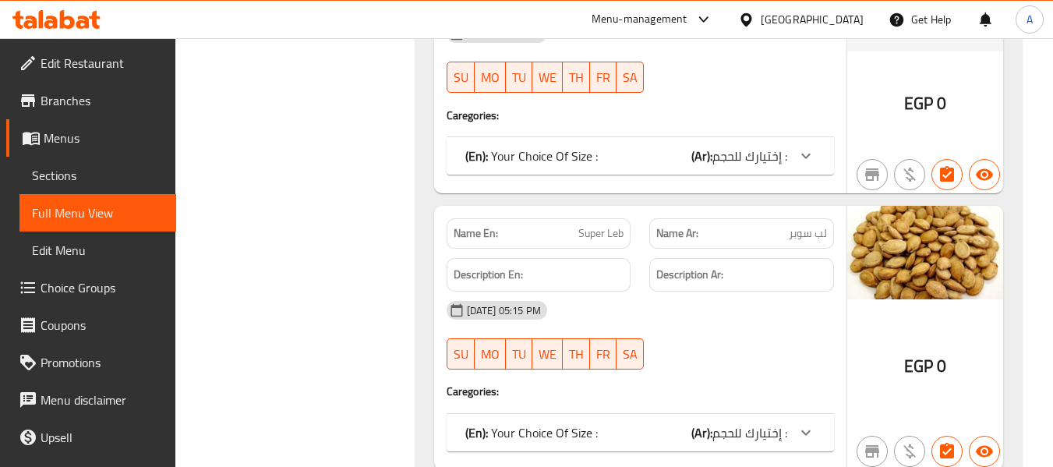
drag, startPoint x: 748, startPoint y: 429, endPoint x: 729, endPoint y: 356, distance: 74.9
click at [748, 427] on span "إختيارك للحجم :" at bounding box center [749, 432] width 75 height 23
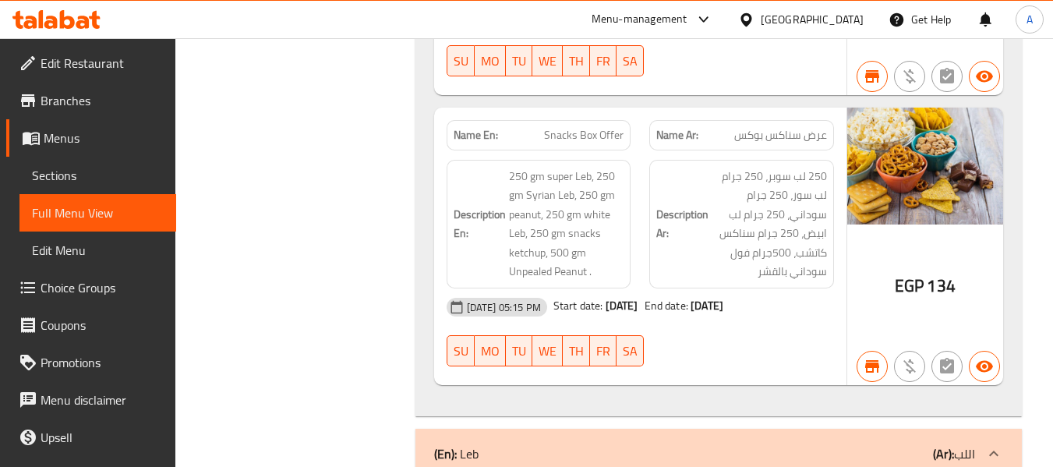
scroll to position [3930, 0]
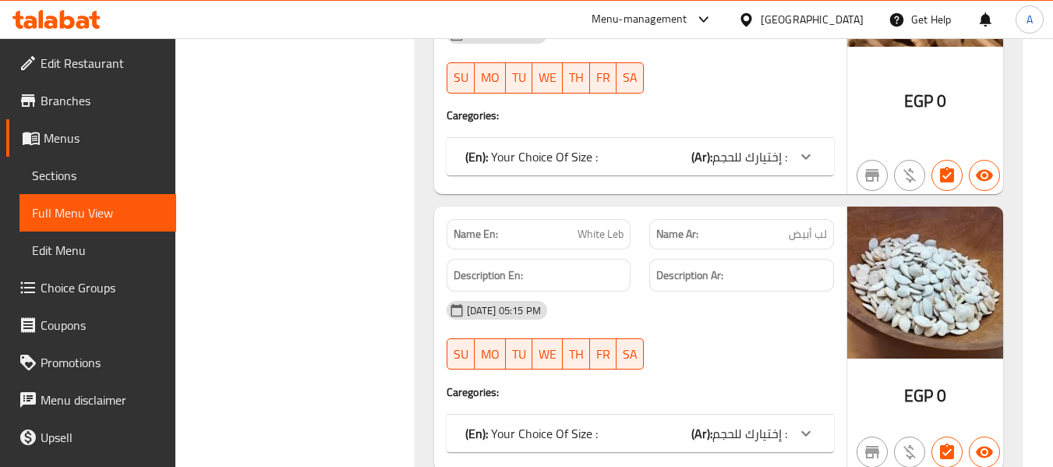
click at [808, 226] on span "لب أبيض" at bounding box center [808, 234] width 38 height 16
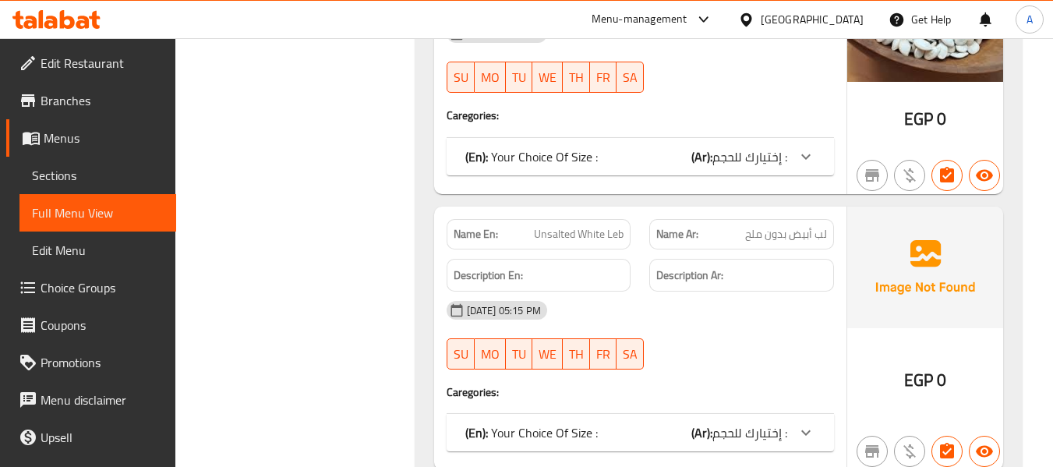
click at [769, 231] on span "لب أبيض بدون ملح" at bounding box center [786, 234] width 82 height 16
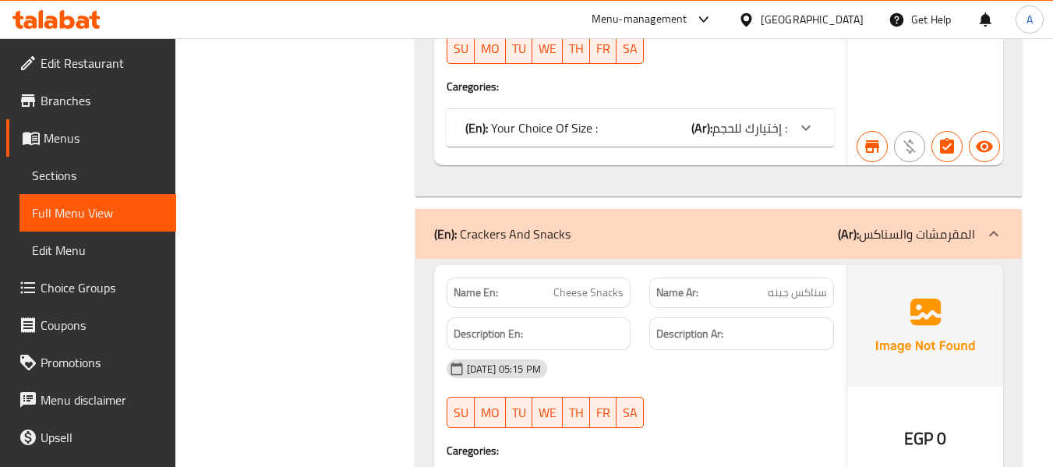
scroll to position [7716, 0]
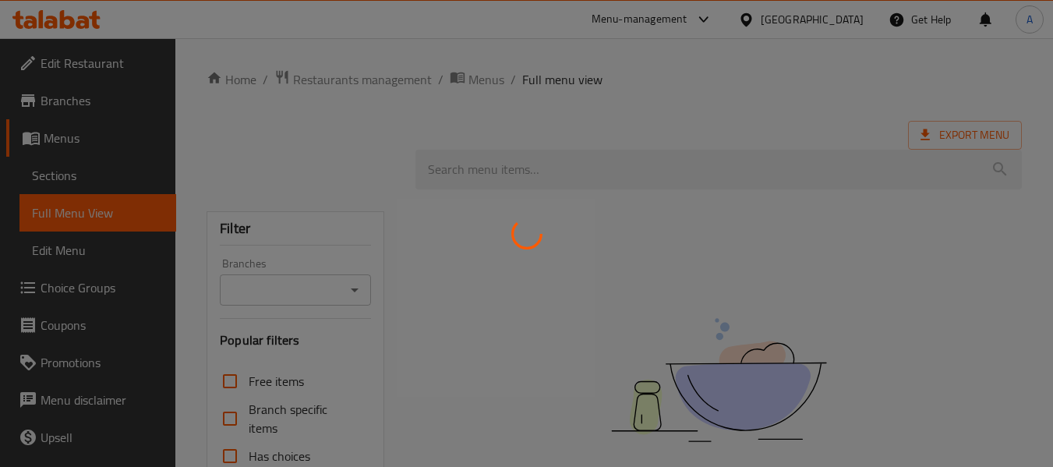
click at [630, 239] on div at bounding box center [526, 233] width 1053 height 467
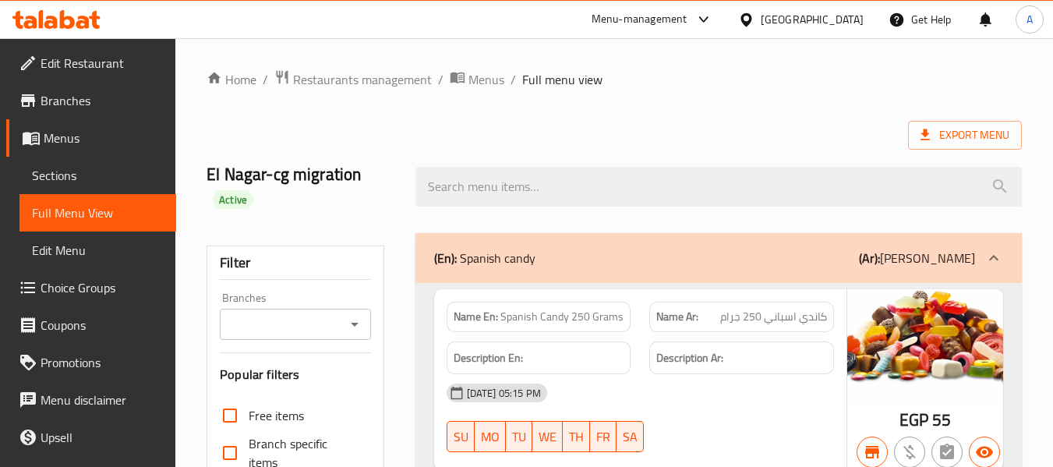
click at [549, 135] on div "Export Menu" at bounding box center [614, 135] width 815 height 29
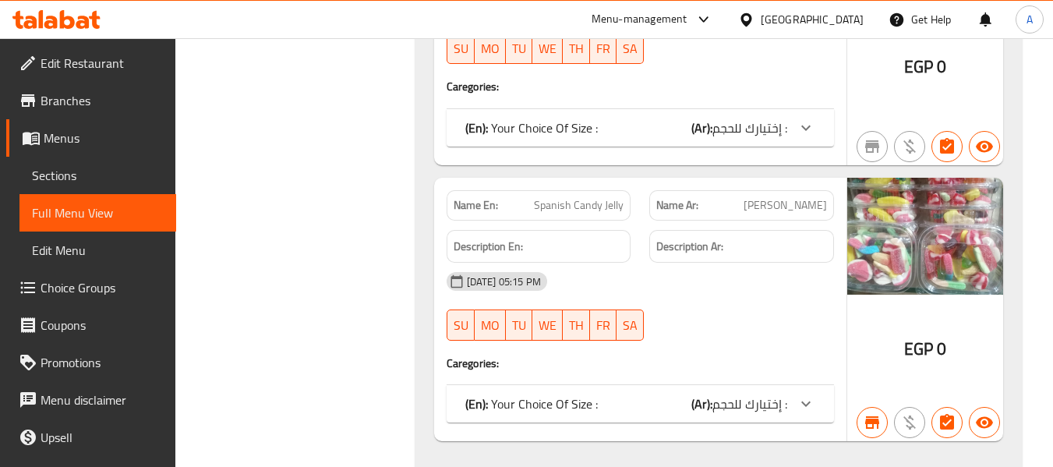
scroll to position [24, 0]
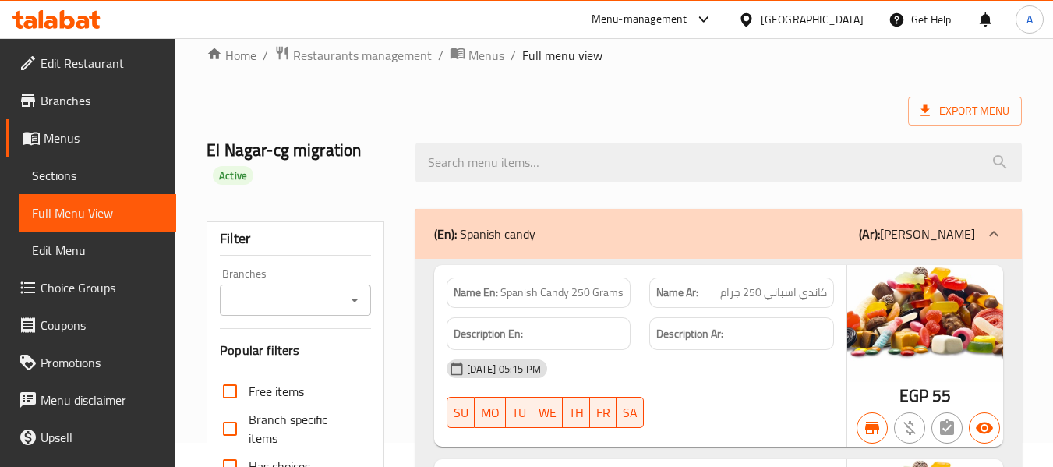
click at [789, 292] on span "كاندي اسباني 250 جرام" at bounding box center [773, 293] width 107 height 16
click at [792, 310] on div "Description Ar:" at bounding box center [741, 334] width 203 height 52
drag, startPoint x: 769, startPoint y: 296, endPoint x: 839, endPoint y: 301, distance: 70.3
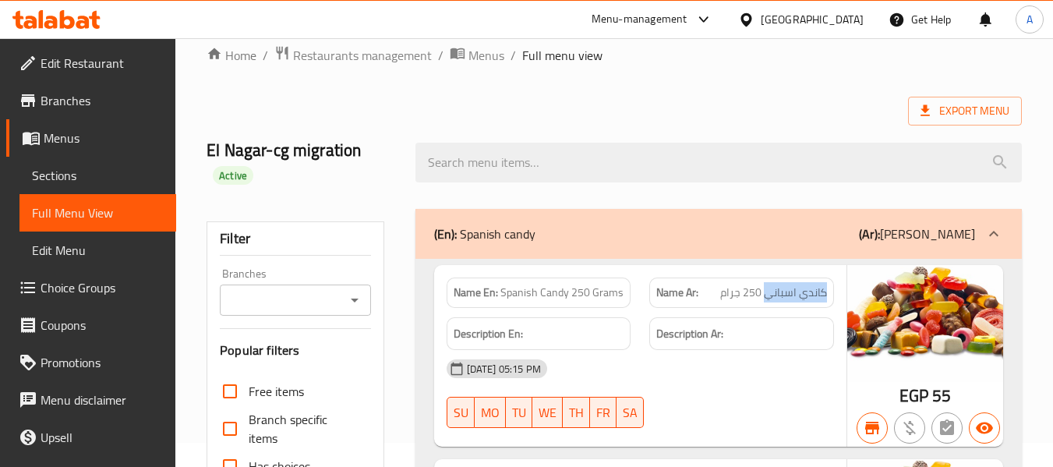
click at [839, 301] on div "Name Ar: كاندي اسباني 250 جرام" at bounding box center [741, 292] width 203 height 49
copy span "[PERSON_NAME]"
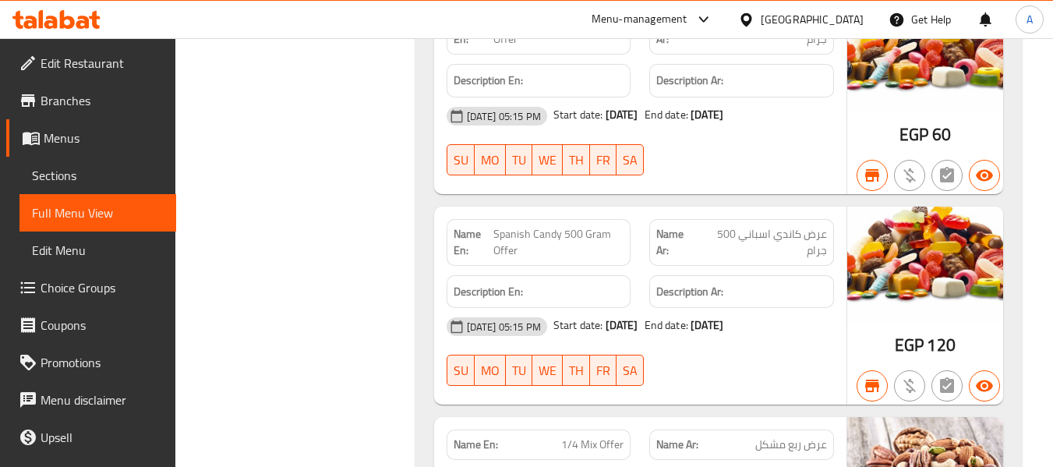
scroll to position [20303, 0]
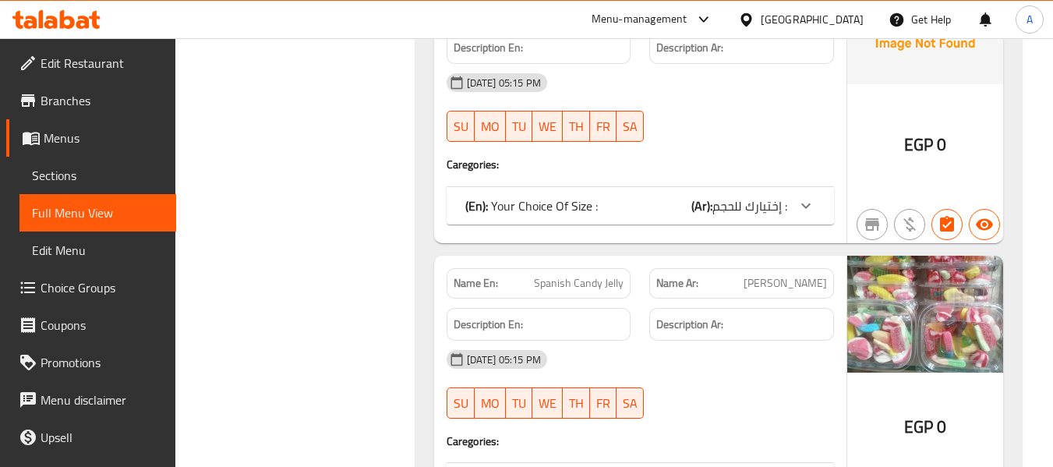
click at [776, 275] on span "[PERSON_NAME]" at bounding box center [785, 283] width 83 height 16
click at [777, 275] on span "[PERSON_NAME]" at bounding box center [785, 283] width 83 height 16
copy span "[PERSON_NAME]"
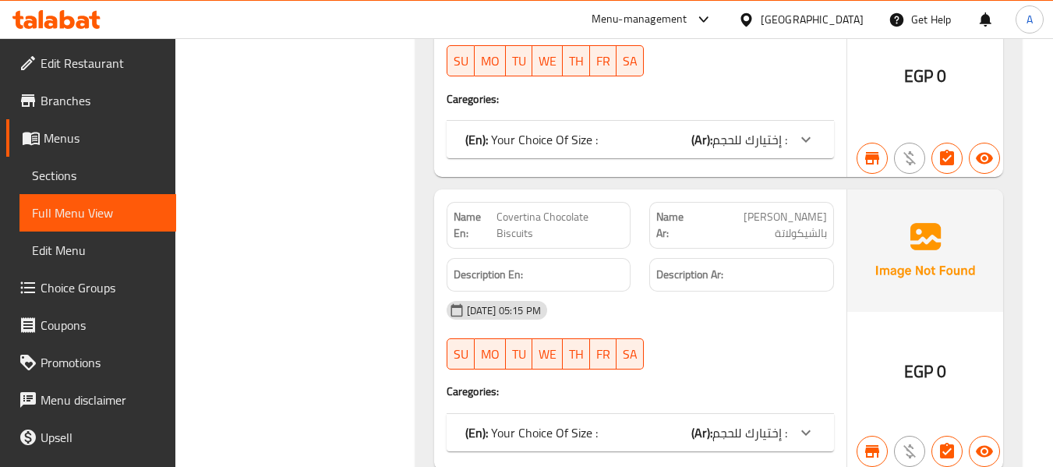
scroll to position [7725, 0]
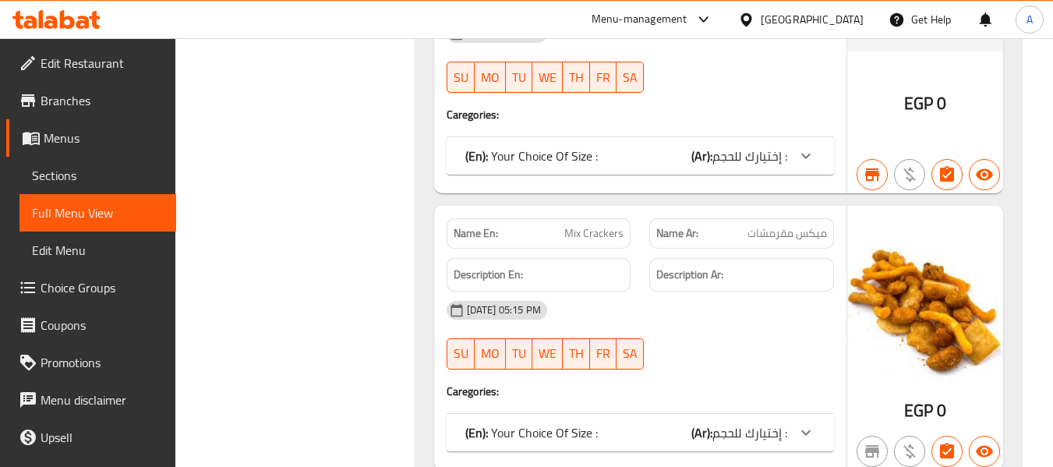
click at [587, 236] on span "Mix Crackers" at bounding box center [593, 233] width 59 height 16
click at [80, 91] on span "Branches" at bounding box center [102, 100] width 123 height 19
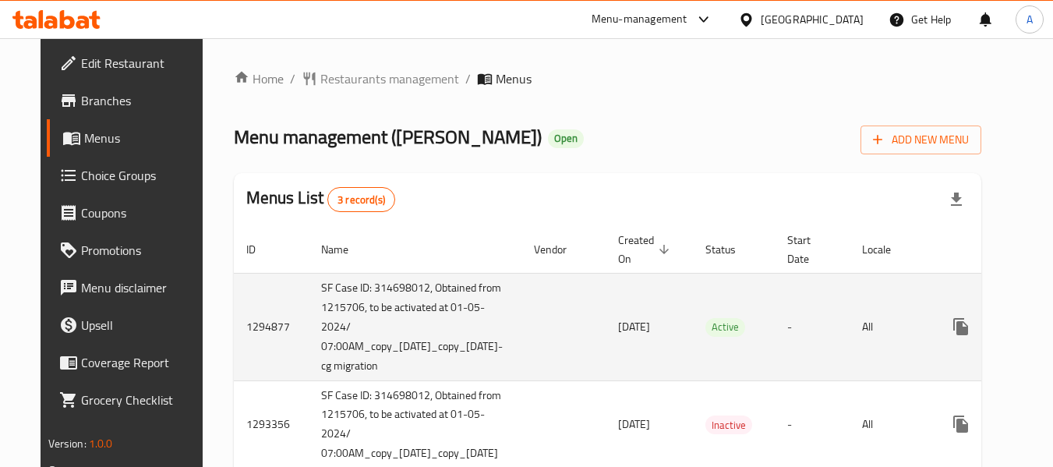
click at [650, 316] on span "[DATE]" at bounding box center [634, 326] width 32 height 20
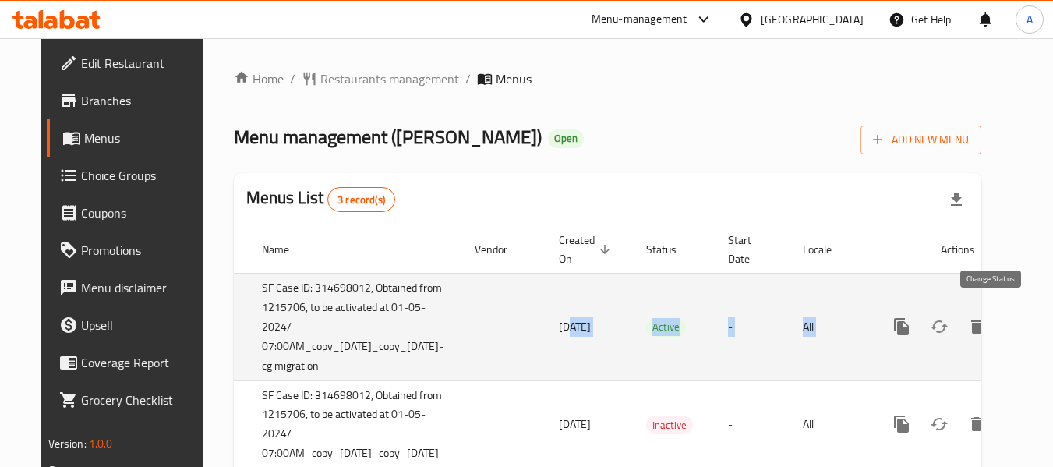
drag, startPoint x: 652, startPoint y: 314, endPoint x: 1010, endPoint y: 302, distance: 358.0
click at [1010, 302] on tr "1294877 SF Case ID: 314698012, Obtained from 1215706, to be activated at 01-05-…" at bounding box center [610, 327] width 871 height 108
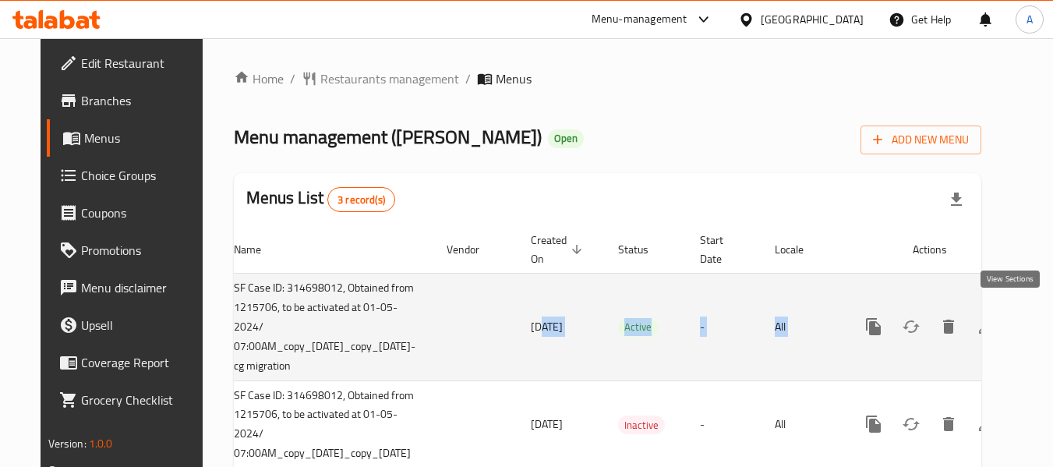
click at [995, 317] on icon "enhanced table" at bounding box center [986, 326] width 19 height 19
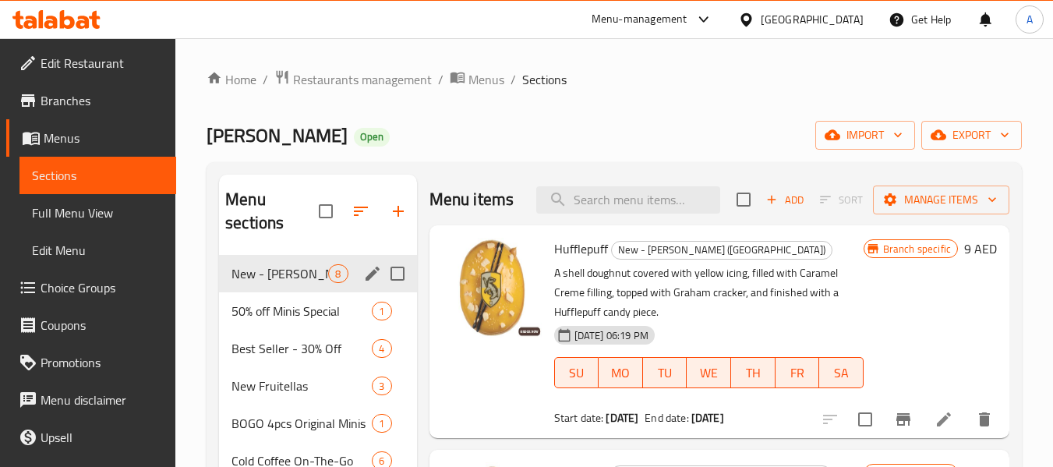
click at [297, 274] on span "New - [PERSON_NAME] ([GEOGRAPHIC_DATA])" at bounding box center [279, 273] width 97 height 19
click at [786, 209] on span "Add" at bounding box center [785, 200] width 42 height 18
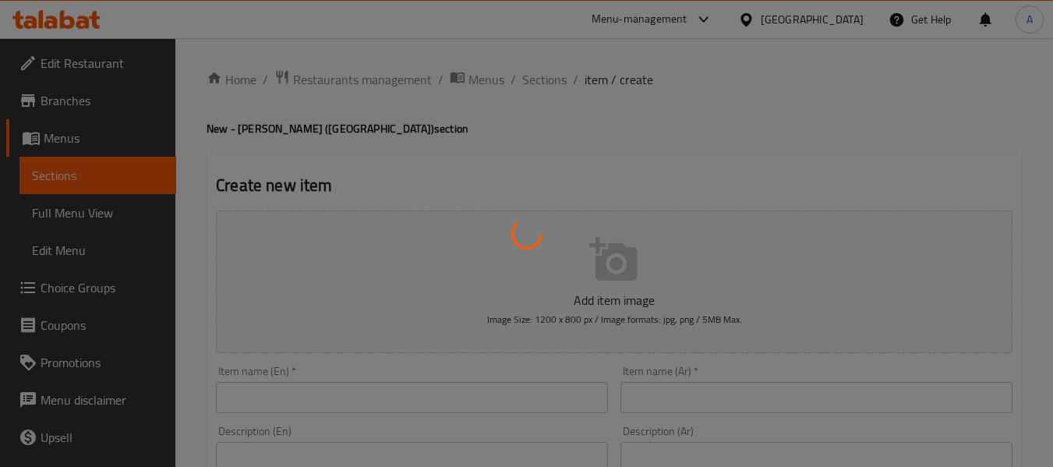
click at [316, 393] on div at bounding box center [526, 233] width 1053 height 467
click at [326, 395] on div at bounding box center [526, 233] width 1053 height 467
click at [327, 395] on div at bounding box center [526, 233] width 1053 height 467
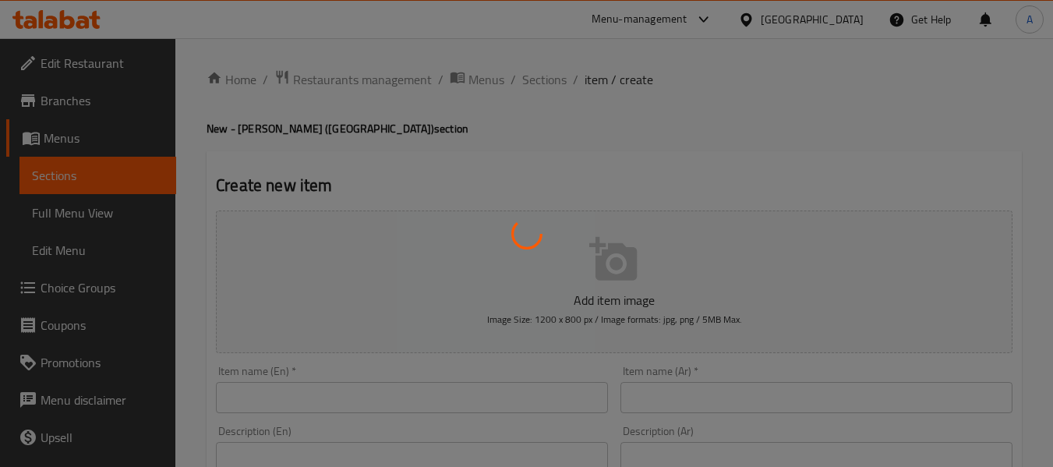
click at [327, 395] on div at bounding box center [526, 233] width 1053 height 467
click at [327, 394] on div at bounding box center [526, 233] width 1053 height 467
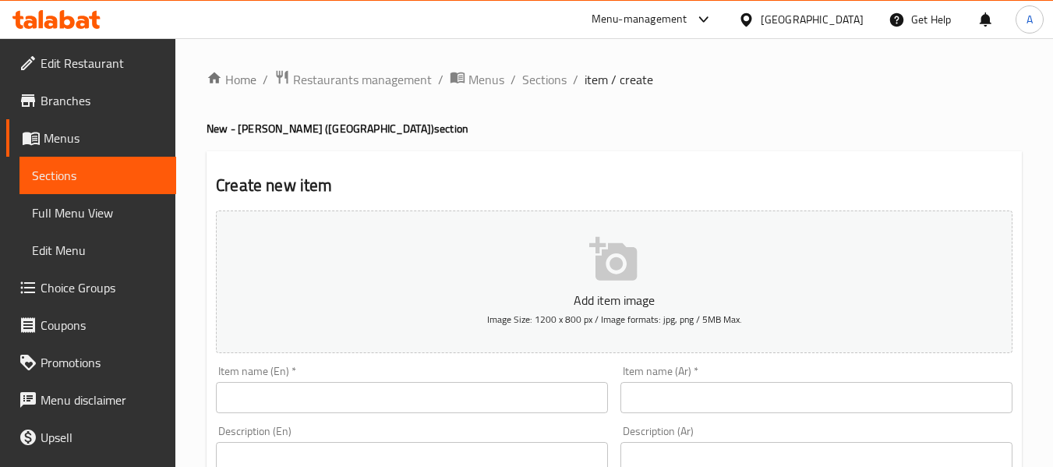
click at [356, 398] on input "text" at bounding box center [412, 397] width 392 height 31
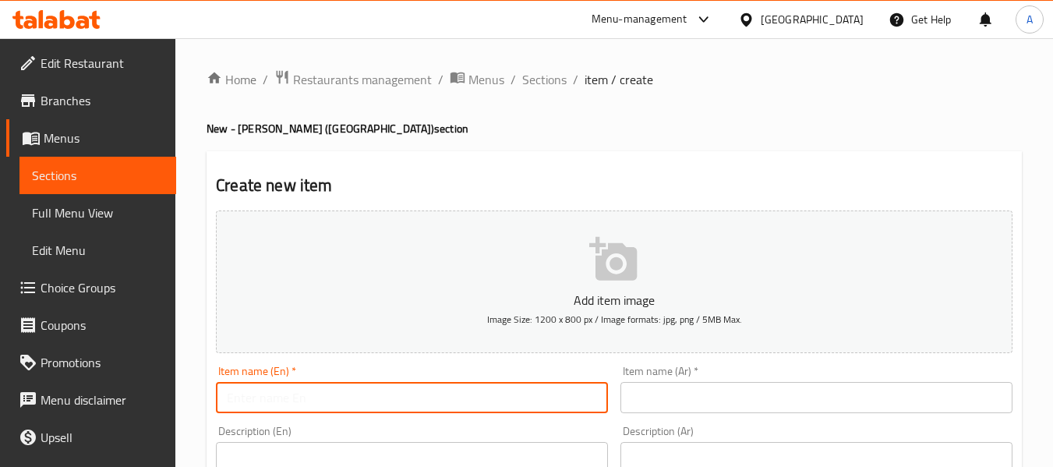
paste input "Golden Snitch Latte"
type input "Golden Snitch Latte"
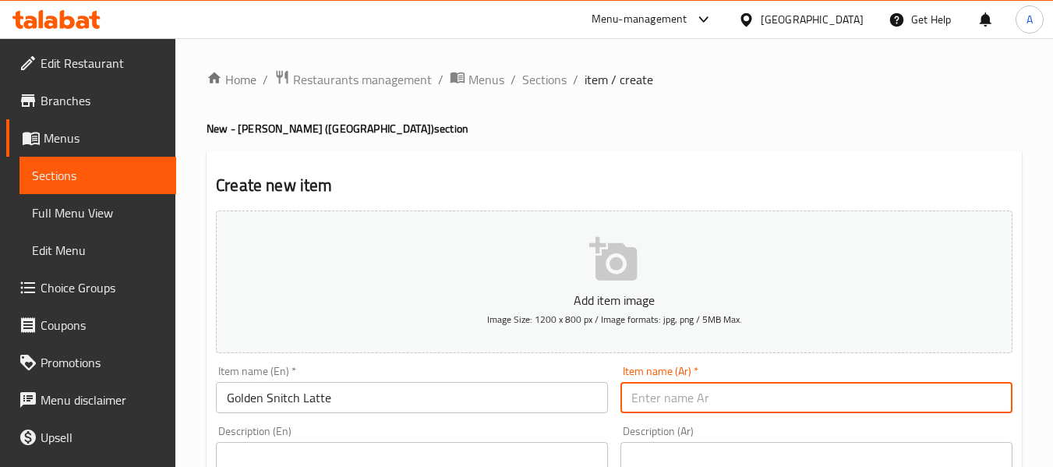
click at [678, 392] on input "text" at bounding box center [816, 397] width 392 height 31
paste input "[PERSON_NAME] لاتيه"
type input "[PERSON_NAME] لاتيه"
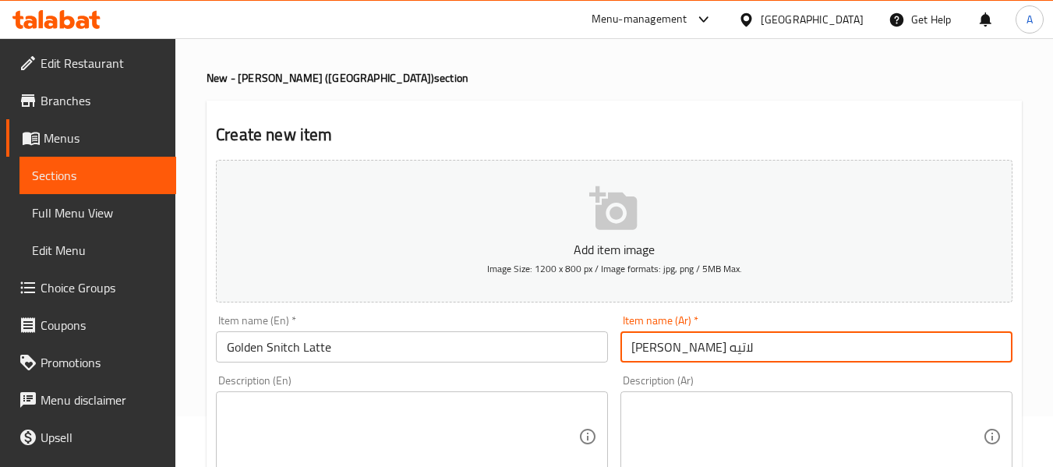
scroll to position [78, 0]
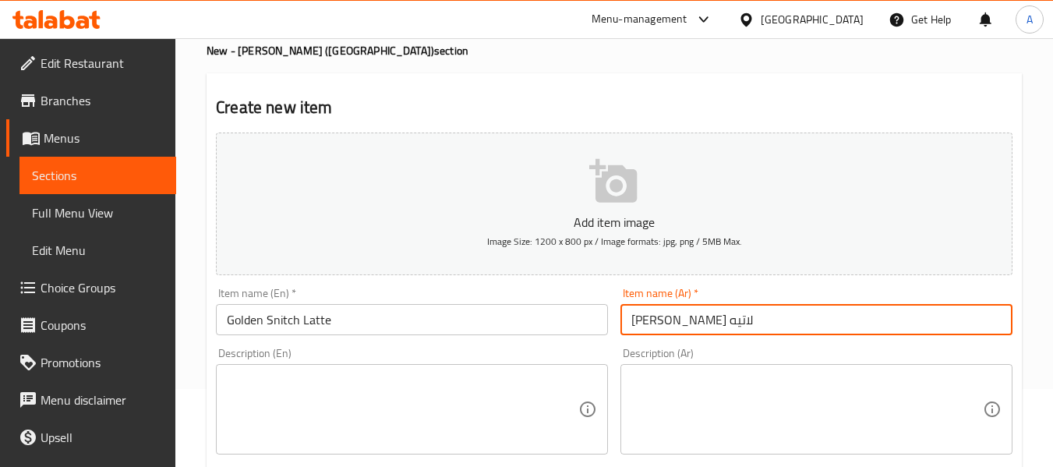
click at [406, 383] on textarea at bounding box center [403, 410] width 352 height 74
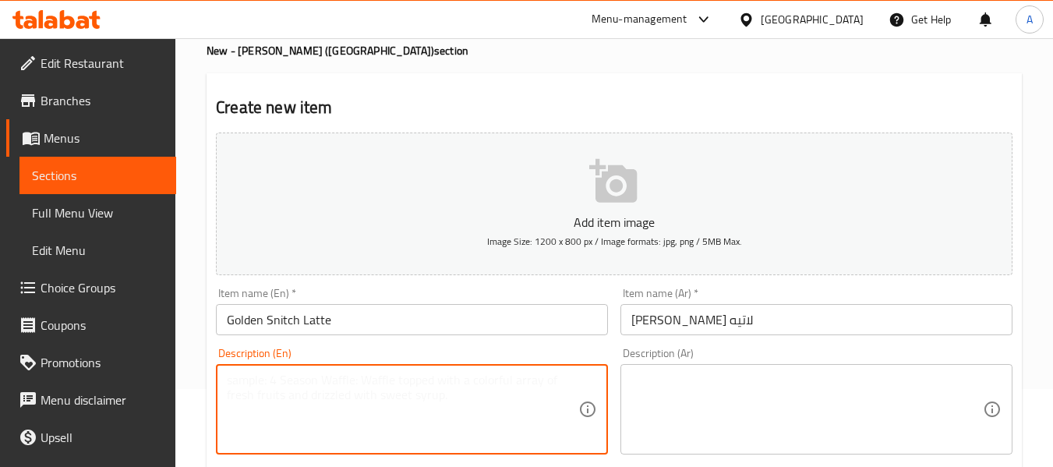
paste textarea "Rich caramel toffee-inspired latte, blending sweet, golden flavor with creamy g…"
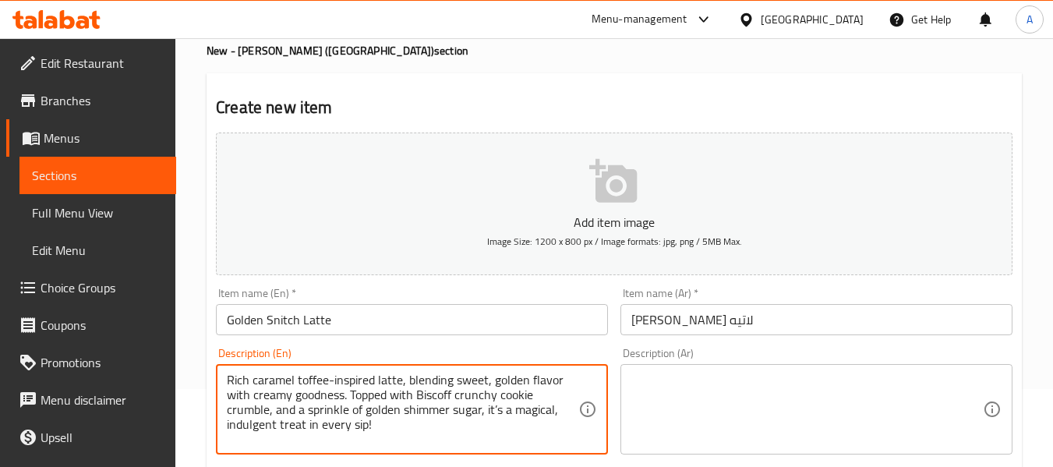
type textarea "Rich caramel toffee-inspired latte, blending sweet, golden flavor with creamy g…"
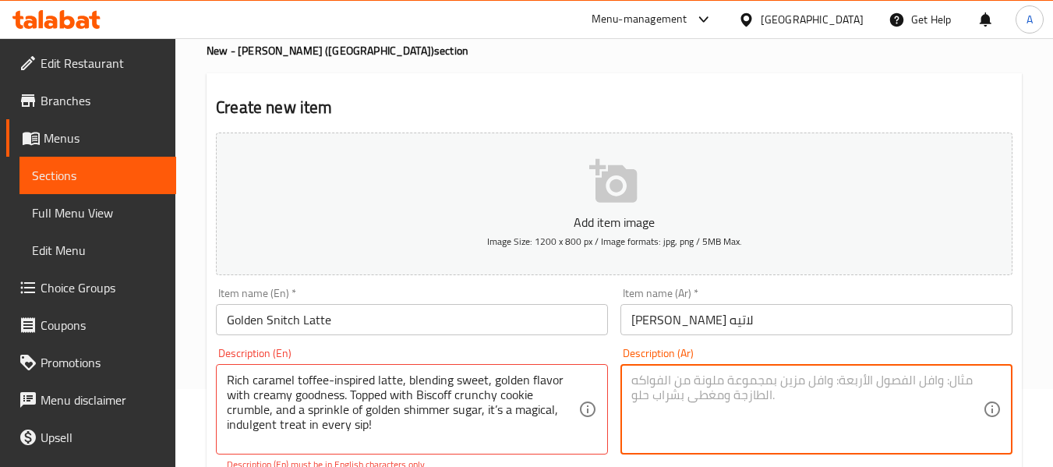
click at [726, 437] on textarea at bounding box center [807, 410] width 352 height 74
paste textarea "لاتيه ساخن بلمسه سحرية من كراميل التوفى والكريمة المخفوقة. يعلوه قطع اللوتس و ر…"
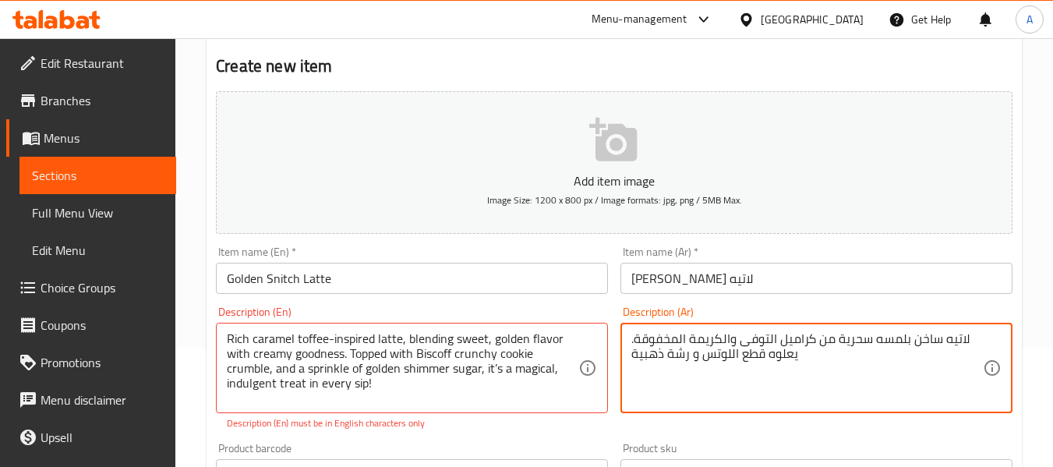
scroll to position [156, 0]
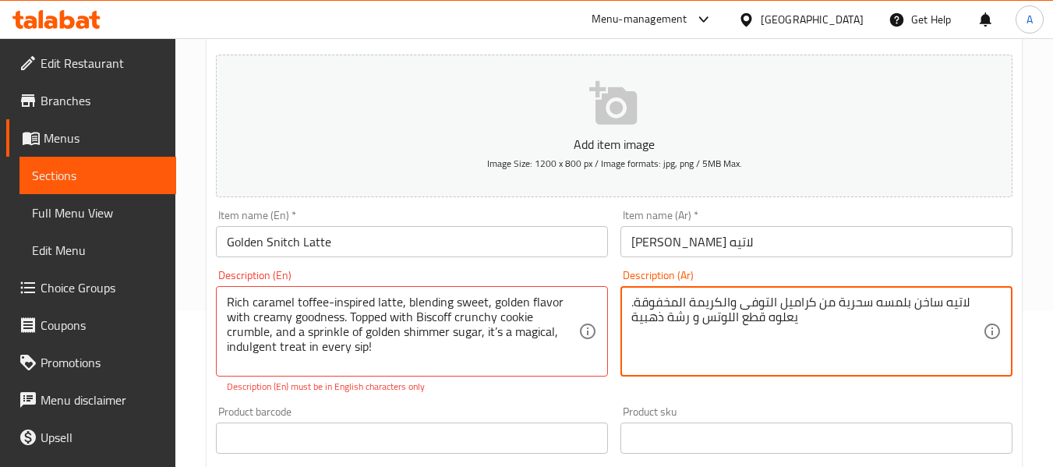
type textarea "لاتيه ساخن بلمسه سحرية من كراميل التوفى والكريمة المخفوقة. يعلوه قطع اللوتس و ر…"
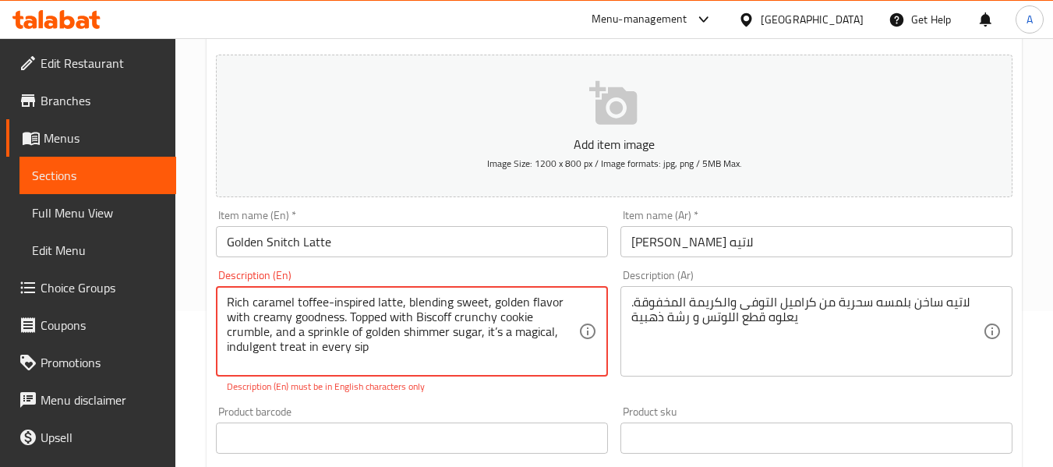
click at [328, 299] on textarea "Rich caramel toffee-inspired latte, blending sweet, golden flavor with creamy g…" at bounding box center [403, 332] width 352 height 74
click at [491, 314] on textarea "Rich caramel toffee-inspired latte, blending sweet, golden flavor with creamy g…" at bounding box center [403, 332] width 352 height 74
click at [507, 331] on textarea "Rich caramel toffee-inspired latte, blending sweet, golden flavor with creamy g…" at bounding box center [403, 332] width 352 height 74
type textarea "Rich caramel toffee-inspired latte, blending sweet, golden flavor with creamy g…"
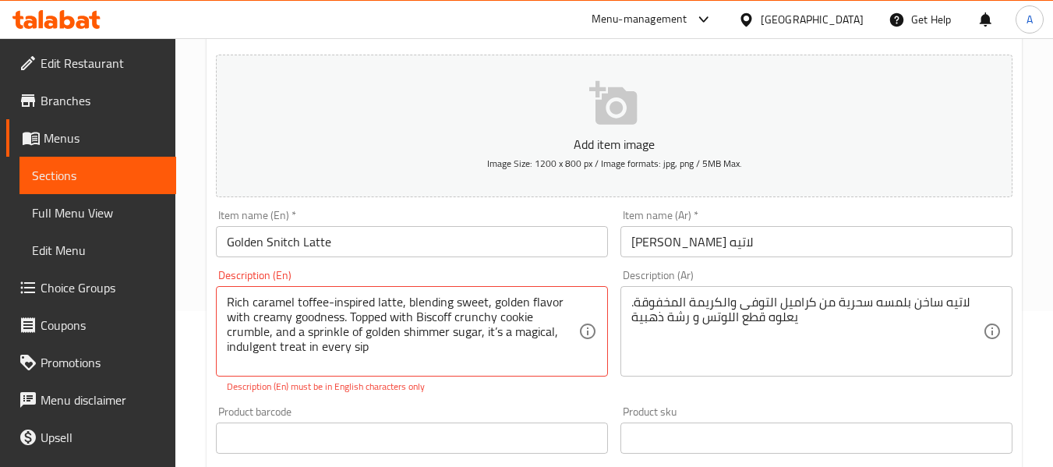
click at [380, 285] on div "Description (En) Rich caramel toffee-inspired latte, blending sweet, golden fla…" at bounding box center [412, 332] width 392 height 124
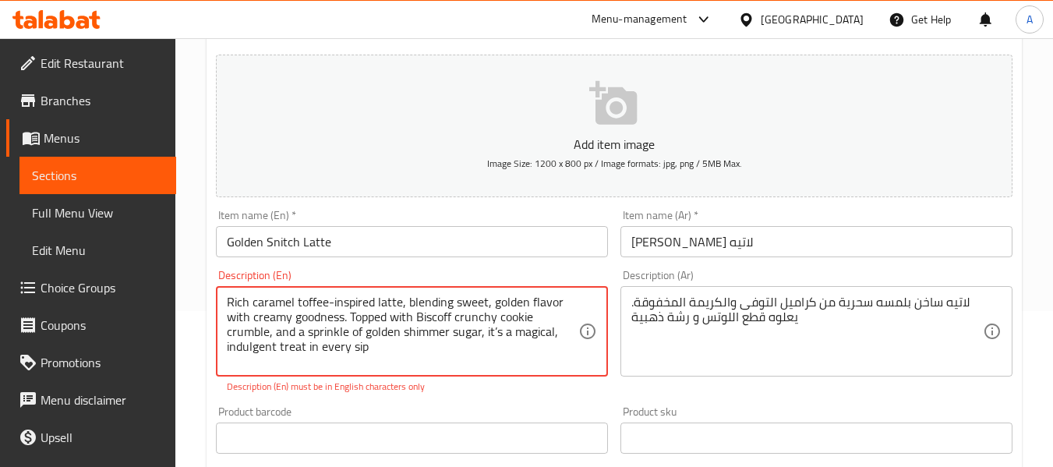
click at [278, 352] on textarea "Rich caramel toffee-inspired latte, blending sweet, golden flavor with creamy g…" at bounding box center [403, 332] width 352 height 74
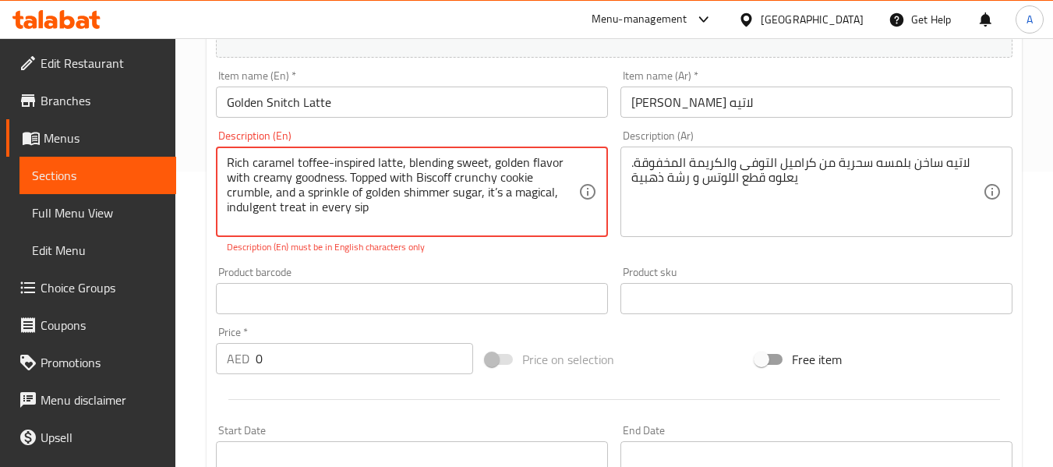
scroll to position [468, 0]
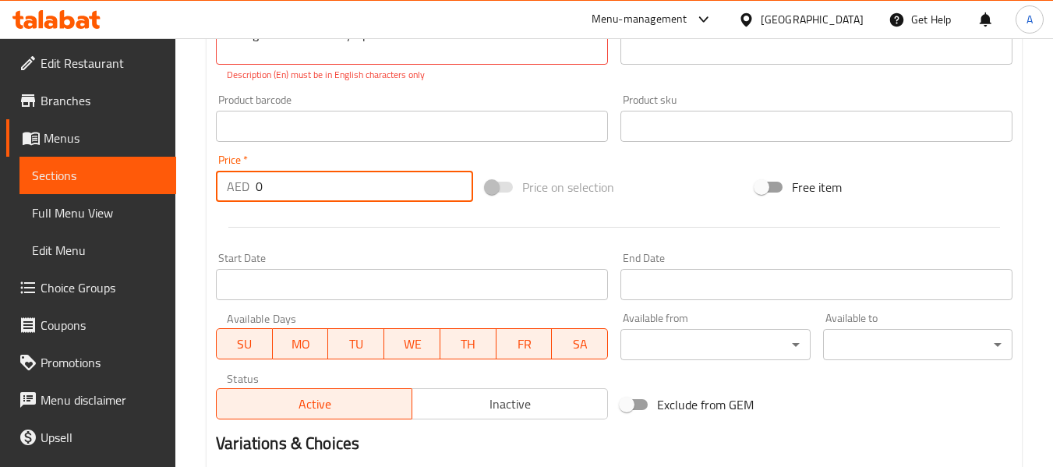
drag, startPoint x: 277, startPoint y: 196, endPoint x: 250, endPoint y: 200, distance: 27.7
click at [251, 200] on div "AED 0 Price *" at bounding box center [344, 186] width 257 height 31
paste input "21."
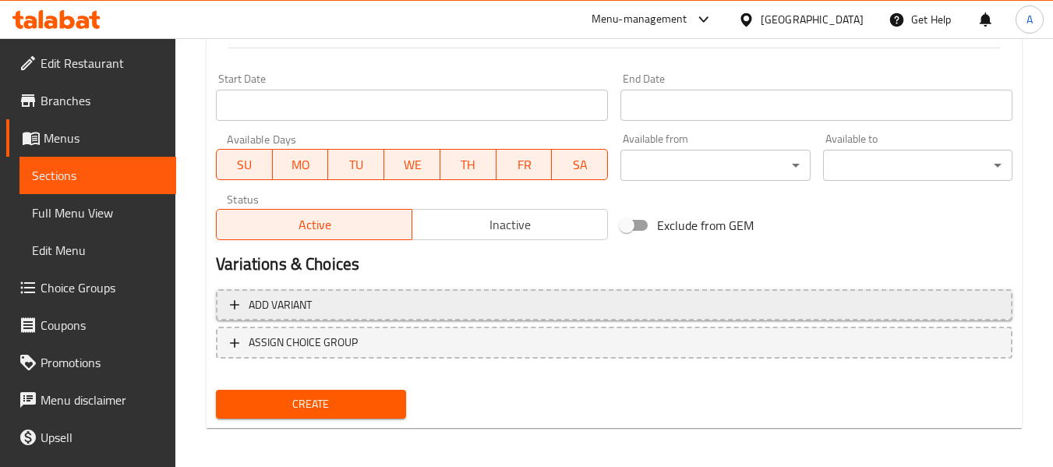
scroll to position [574, 0]
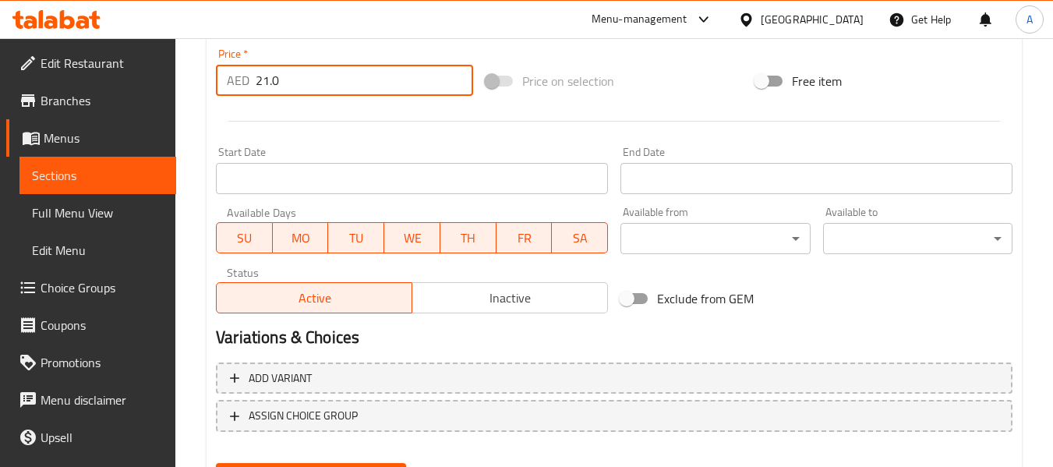
click at [477, 303] on span "Inactive" at bounding box center [510, 298] width 183 height 23
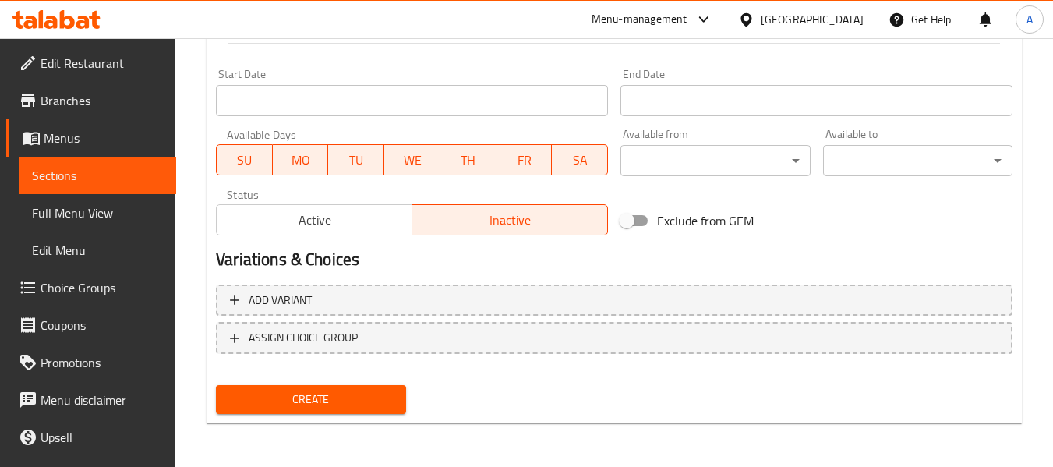
click at [316, 391] on span "Create" at bounding box center [310, 399] width 164 height 19
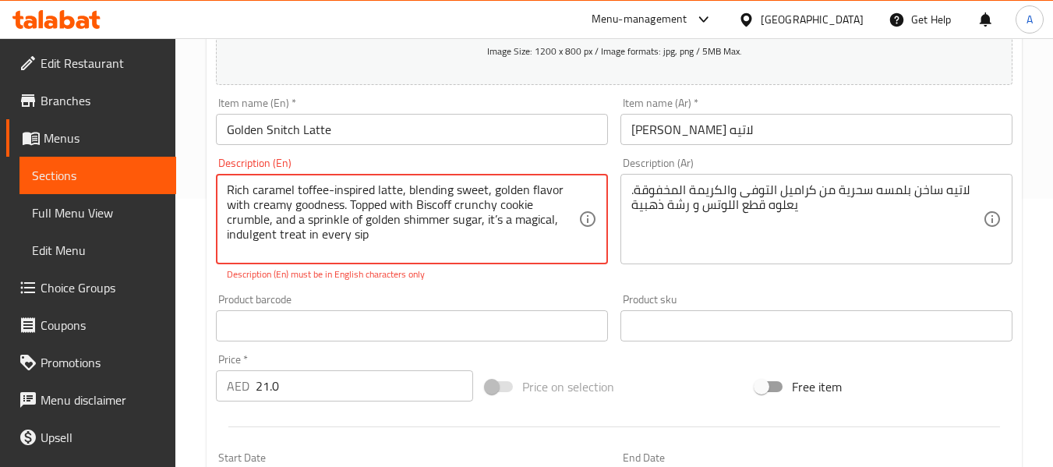
click at [301, 380] on input "21.0" at bounding box center [364, 385] width 217 height 31
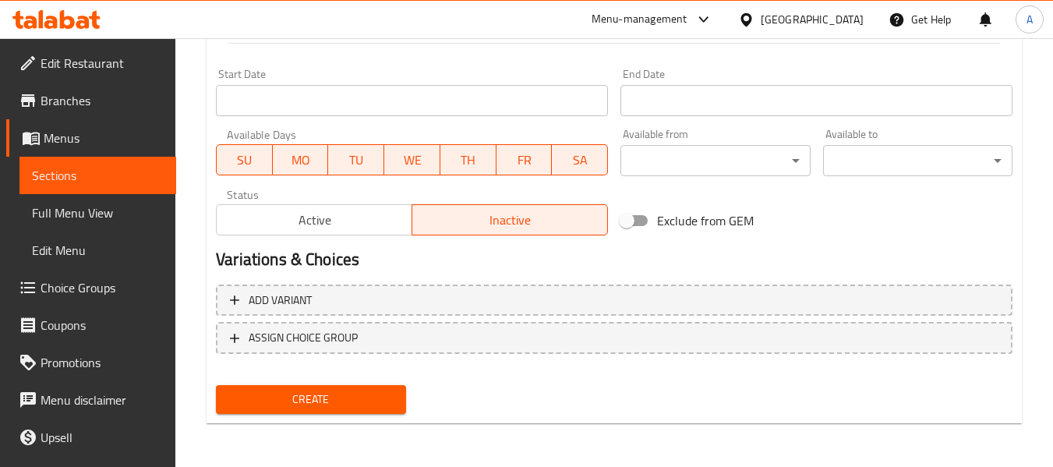
type input "21"
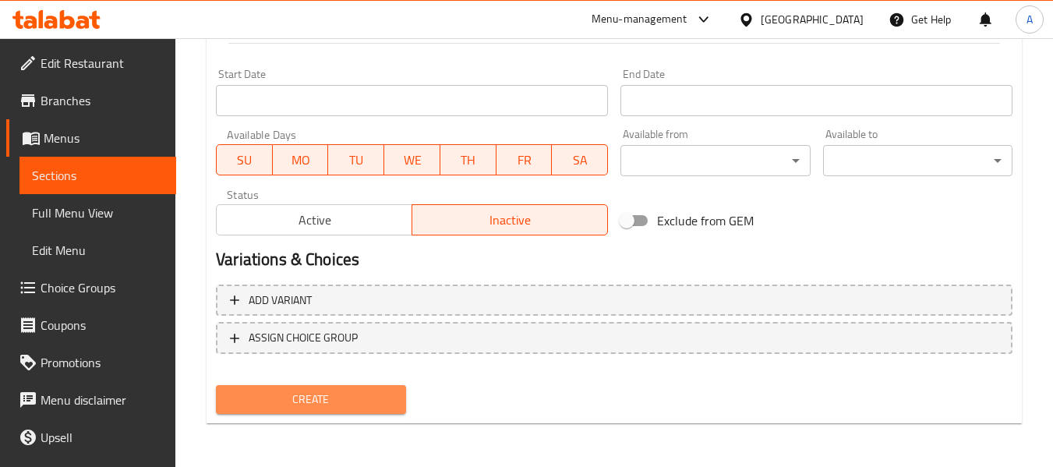
click at [283, 400] on span "Create" at bounding box center [310, 399] width 164 height 19
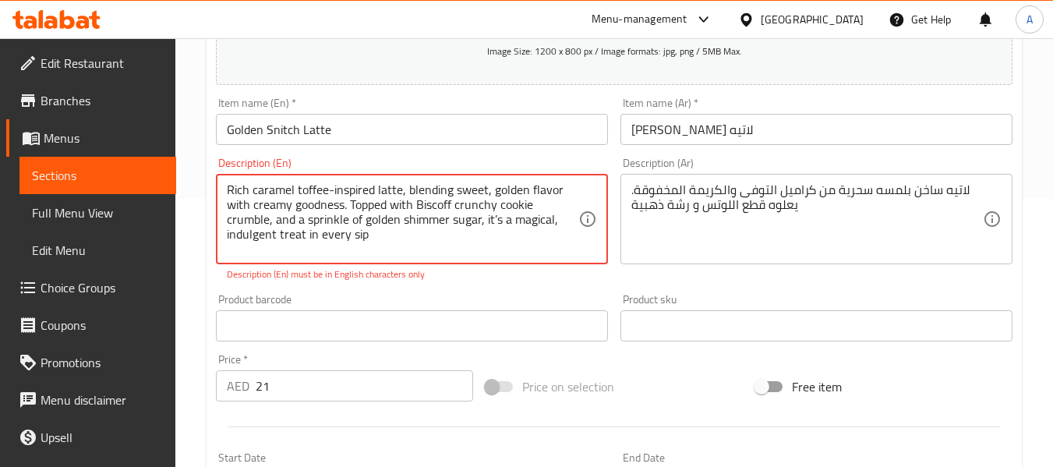
scroll to position [112, 0]
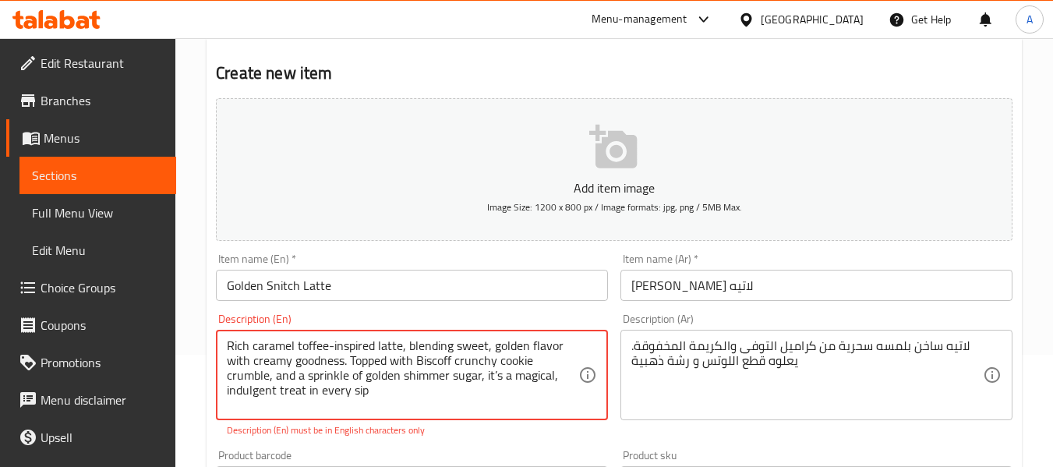
click at [330, 352] on textarea "Rich caramel toffee-inspired latte, blending sweet, golden flavor with creamy g…" at bounding box center [403, 375] width 352 height 74
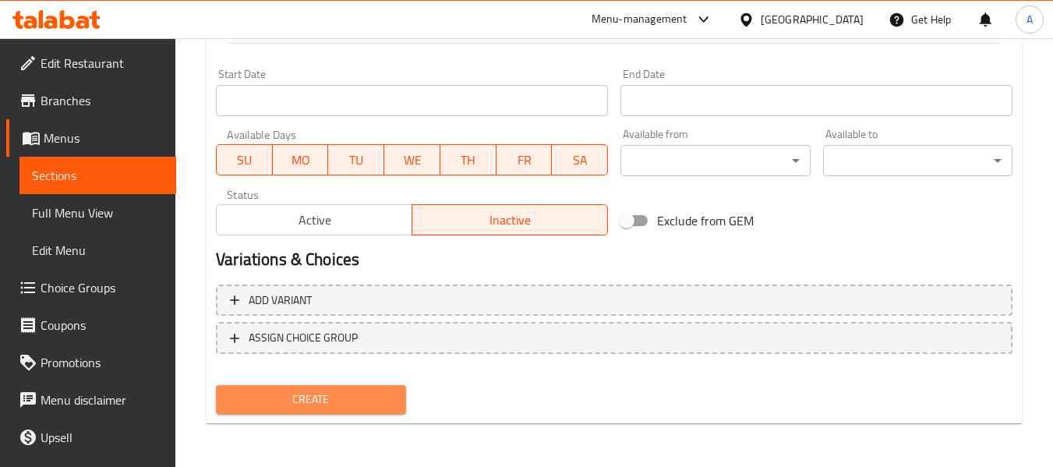
click at [396, 391] on button "Create" at bounding box center [310, 399] width 189 height 29
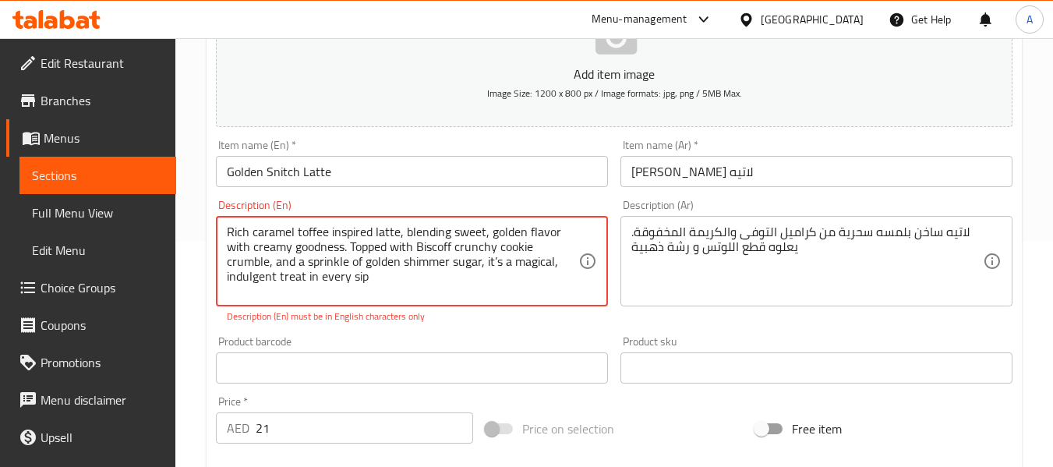
drag, startPoint x: 356, startPoint y: 249, endPoint x: 345, endPoint y: 251, distance: 11.9
click at [345, 251] on textarea "Rich caramel toffee inspired latte, blending sweet, golden flavor with creamy g…" at bounding box center [403, 261] width 352 height 74
click at [405, 253] on textarea "Rich caramel toffee inspired latte, blending sweet, golden flavor with creamy g…" at bounding box center [403, 261] width 352 height 74
click at [422, 248] on textarea "Rich caramel toffee inspired latte, blending sweet, golden flavor with creamy g…" at bounding box center [403, 261] width 352 height 74
drag, startPoint x: 298, startPoint y: 238, endPoint x: 337, endPoint y: 240, distance: 39.0
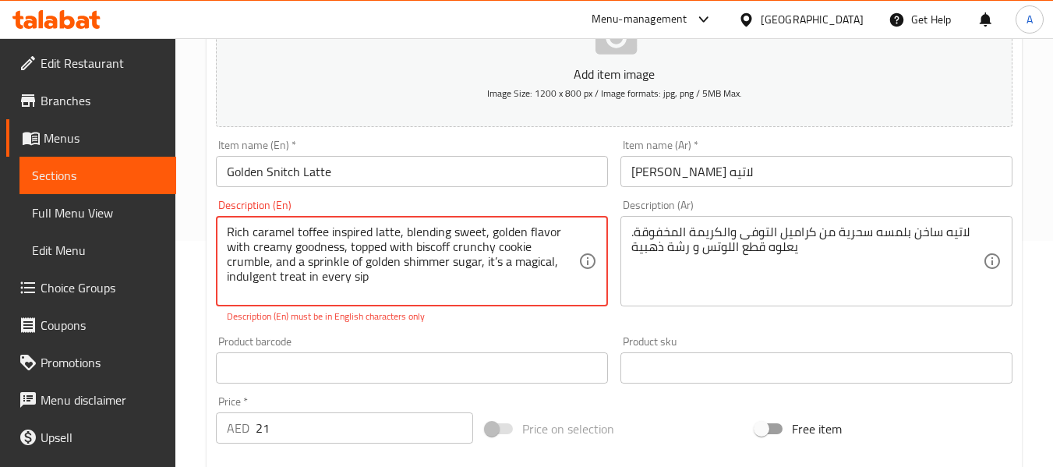
click at [337, 240] on textarea "Rich caramel toffee inspired latte, blending sweet, golden flavor with creamy g…" at bounding box center [403, 261] width 352 height 74
drag, startPoint x: 378, startPoint y: 242, endPoint x: 412, endPoint y: 242, distance: 34.3
click at [412, 242] on textarea "Rich caramel toffee inspired latte, blending sweet, golden flavor with creamy g…" at bounding box center [403, 261] width 352 height 74
drag, startPoint x: 254, startPoint y: 239, endPoint x: 312, endPoint y: 239, distance: 57.7
click at [312, 239] on textarea "Rich caramel toffee inspired latte, blending sweet, golden flavor with creamy g…" at bounding box center [403, 261] width 352 height 74
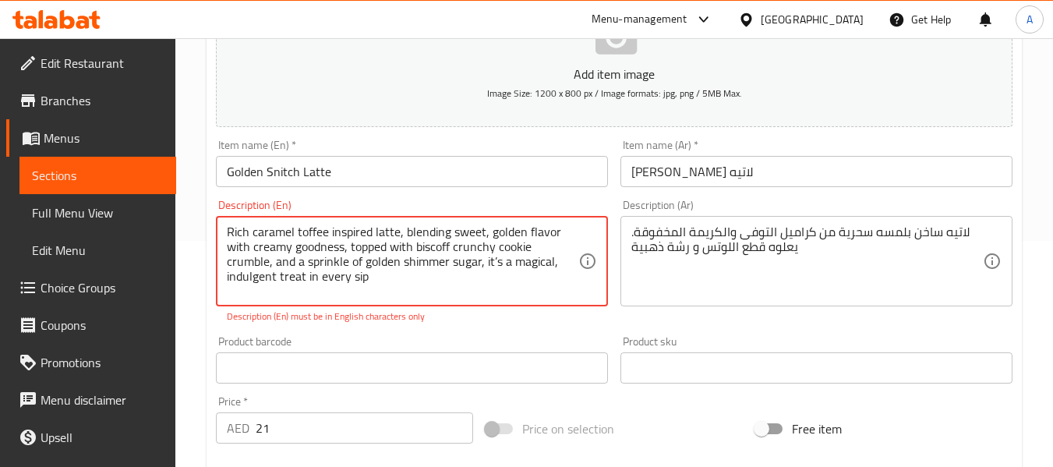
drag, startPoint x: 394, startPoint y: 260, endPoint x: 432, endPoint y: 255, distance: 38.5
click at [432, 255] on textarea "Rich caramel toffee inspired latte, blending sweet, golden flavor with creamy g…" at bounding box center [403, 261] width 352 height 74
click at [326, 260] on textarea "Rich caramel toffee inspired latte, blending sweet, golden flavor with creamy g…" at bounding box center [403, 261] width 352 height 74
click at [281, 264] on textarea "Rich caramel toffee inspired latte, blending sweet, golden flavor with creamy g…" at bounding box center [403, 261] width 352 height 74
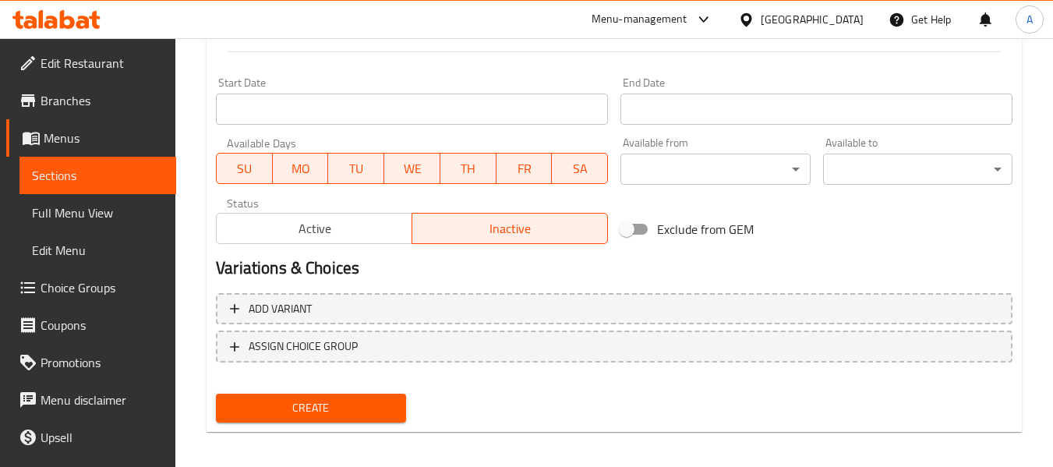
scroll to position [652, 0]
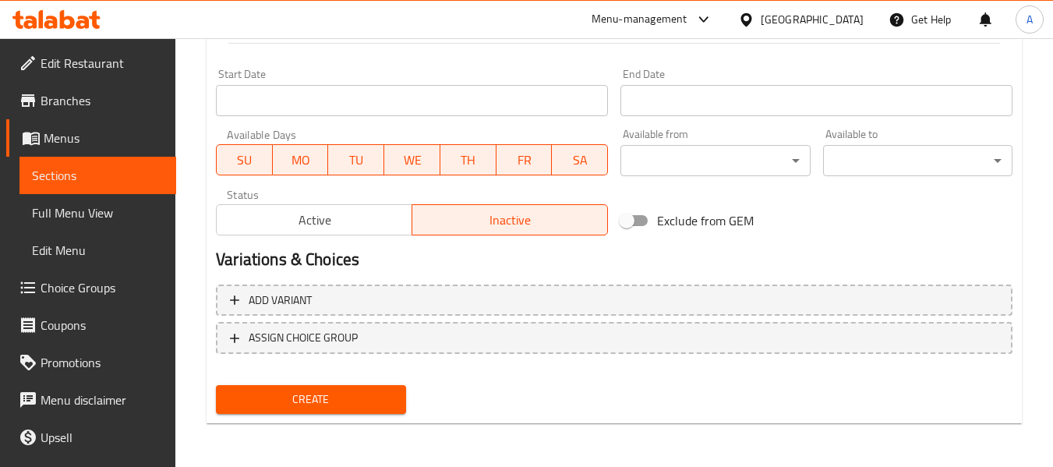
click at [284, 383] on div "Create" at bounding box center [311, 399] width 202 height 41
click at [284, 390] on span "Create" at bounding box center [310, 399] width 164 height 19
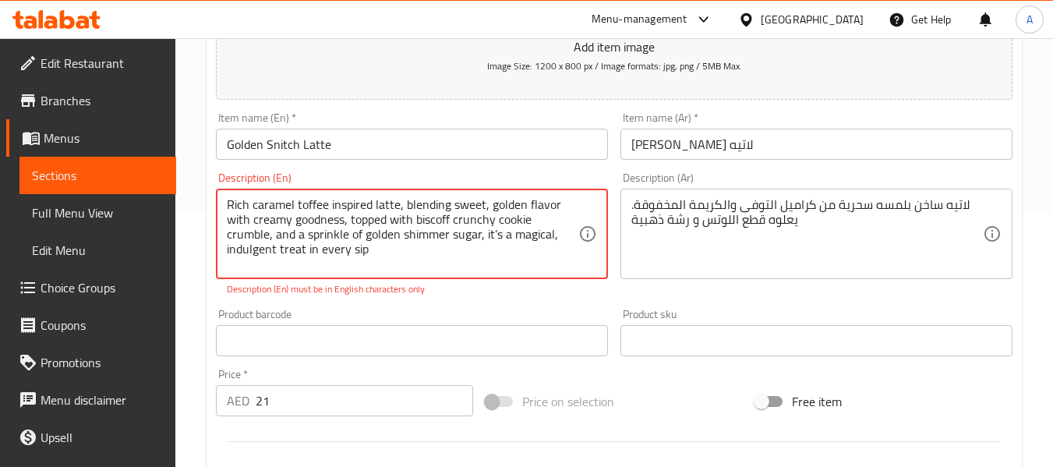
click at [390, 253] on textarea "Rich caramel toffee inspired latte, blending sweet, golden flavor with creamy g…" at bounding box center [403, 234] width 352 height 74
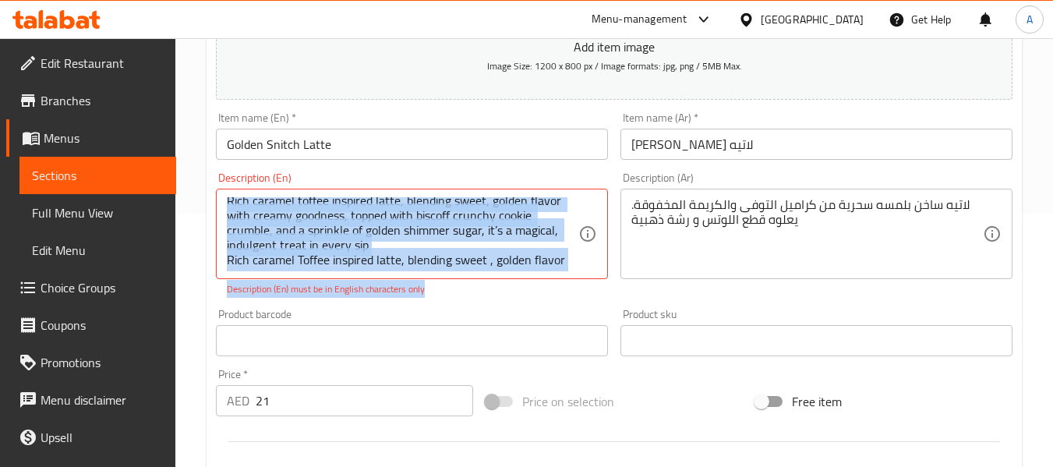
drag, startPoint x: 604, startPoint y: 274, endPoint x: 605, endPoint y: 295, distance: 21.1
click at [605, 295] on div "Description (En) Rich caramel toffee inspired latte, blending sweet, golden fla…" at bounding box center [412, 234] width 392 height 124
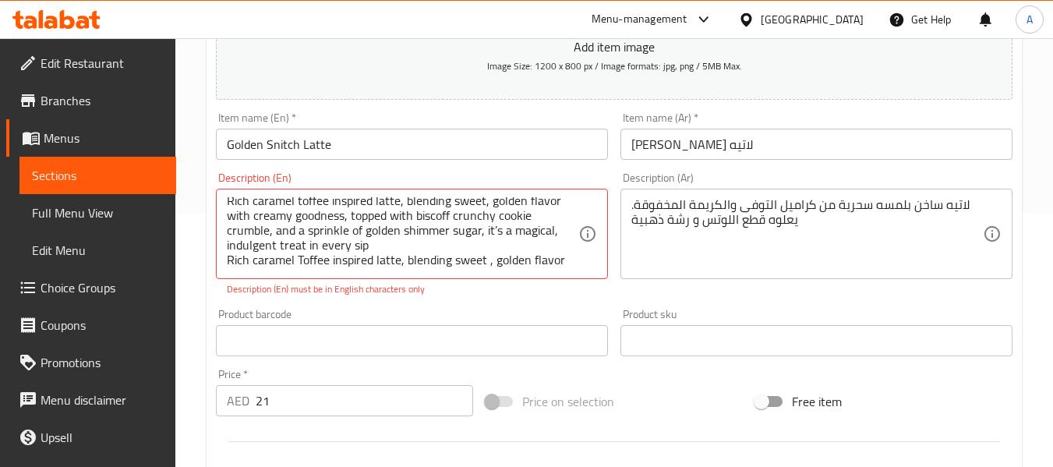
click at [605, 273] on div "Rich caramel toffee inspired latte, blending sweet, golden flavor with creamy g…" at bounding box center [412, 234] width 392 height 90
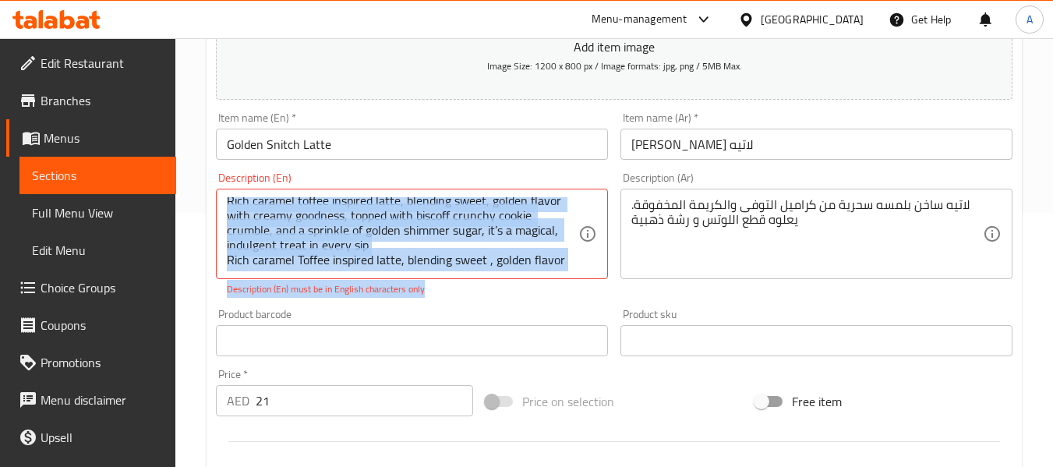
drag, startPoint x: 605, startPoint y: 275, endPoint x: 607, endPoint y: 292, distance: 16.5
click at [607, 292] on div "Description (En) Rich caramel toffee inspired latte, blending sweet, golden fla…" at bounding box center [412, 234] width 392 height 124
drag, startPoint x: 600, startPoint y: 196, endPoint x: 610, endPoint y: 185, distance: 15.0
click at [610, 185] on div "Description (En) Rich caramel toffee inspired latte, blending sweet, golden fla…" at bounding box center [412, 234] width 405 height 136
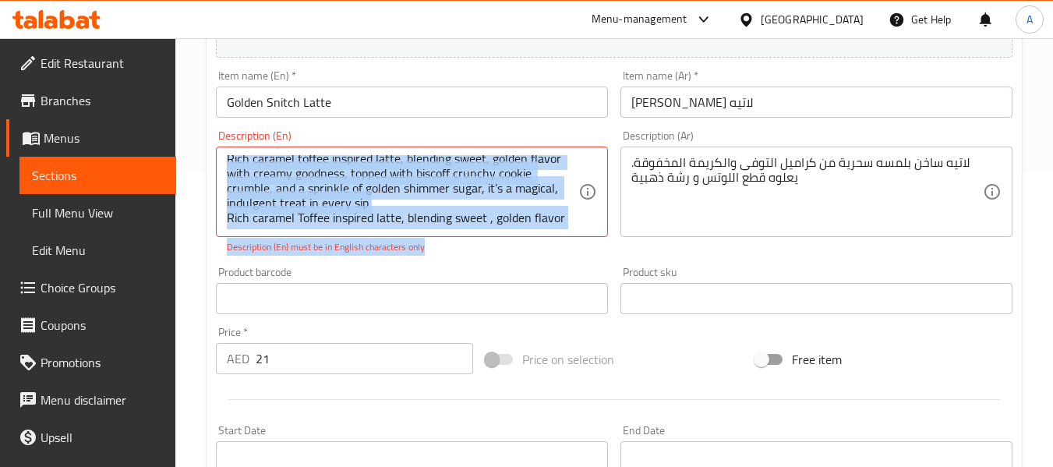
scroll to position [331, 0]
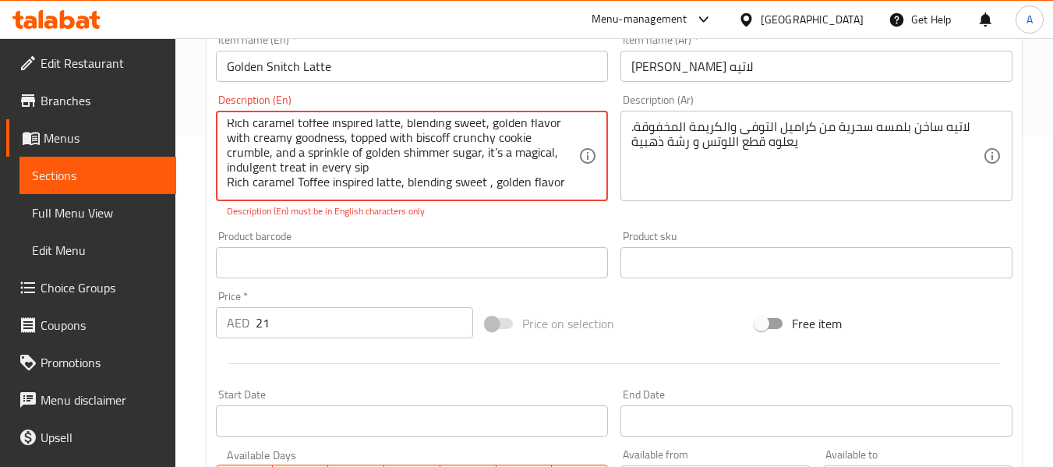
drag, startPoint x: 551, startPoint y: 184, endPoint x: 567, endPoint y: 184, distance: 16.4
click at [557, 182] on textarea "Rich caramel toffee inspired latte, blending sweet, golden flavor with creamy g…" at bounding box center [403, 156] width 352 height 74
click at [607, 198] on div "Rich caramel toffee inspired latte, blending sweet, golden flavor with creamy g…" at bounding box center [412, 156] width 392 height 90
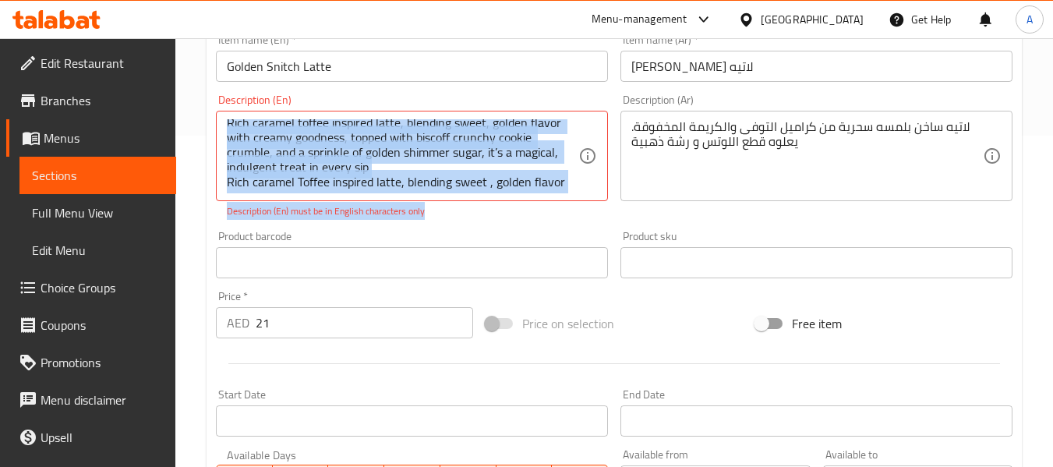
drag, startPoint x: 603, startPoint y: 199, endPoint x: 606, endPoint y: 212, distance: 13.6
click at [606, 212] on div "Description (En) Rich caramel toffee inspired latte, blending sweet, golden fla…" at bounding box center [412, 156] width 392 height 124
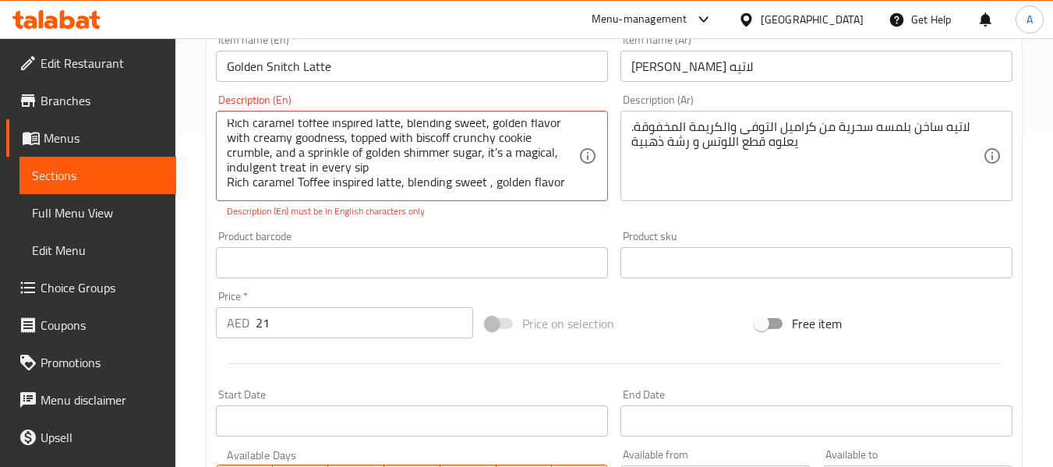
click at [606, 202] on div "Description (En) Rich caramel toffee inspired latte, blending sweet, golden fla…" at bounding box center [412, 156] width 392 height 124
click at [571, 193] on div "Rich caramel toffee inspired latte, blending sweet, golden flavor with creamy g…" at bounding box center [412, 156] width 392 height 90
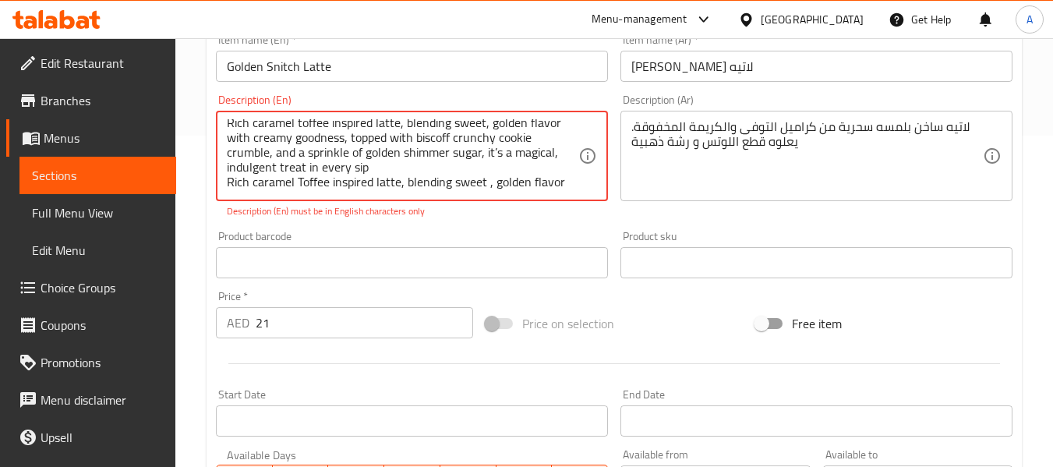
click at [566, 186] on textarea "Rich caramel toffee inspired latte, blending sweet, golden flavor with creamy g…" at bounding box center [403, 156] width 352 height 74
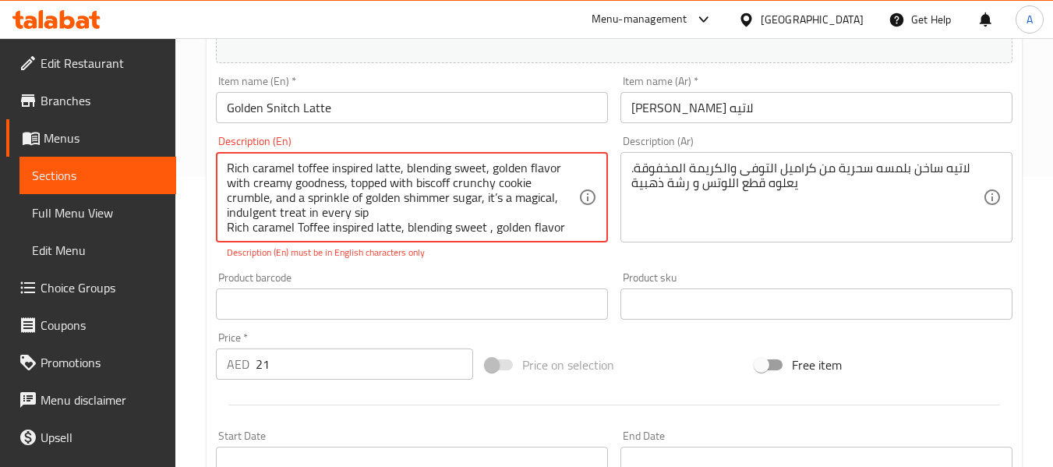
scroll to position [253, 0]
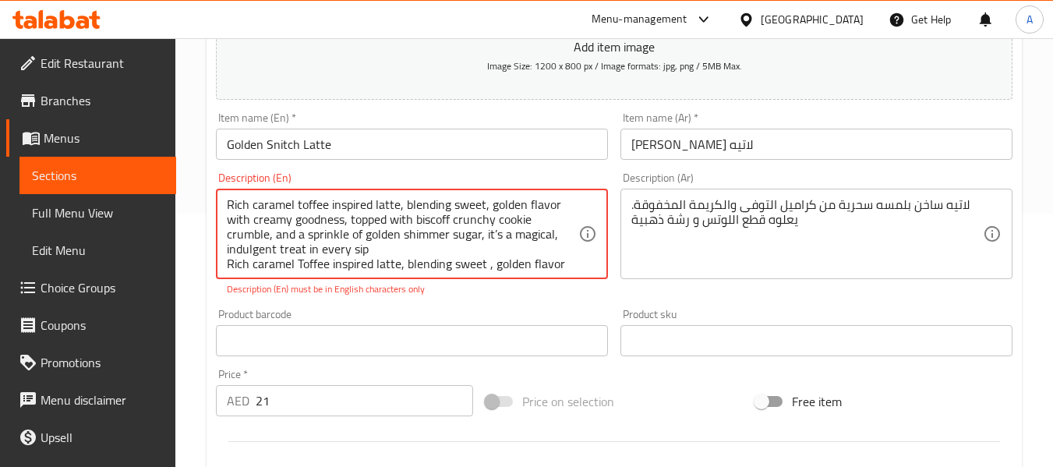
drag, startPoint x: 376, startPoint y: 244, endPoint x: 181, endPoint y: 182, distance: 204.4
click at [182, 183] on div "Home / Restaurants management / Menus / Sections / item / create New - Harry Po…" at bounding box center [614, 325] width 878 height 1080
click at [415, 261] on textarea "Rich caramel toffee inspired latte, blending sweet, golden flavor with creamy g…" at bounding box center [403, 234] width 352 height 74
drag, startPoint x: 417, startPoint y: 253, endPoint x: 409, endPoint y: 249, distance: 8.4
click at [412, 251] on textarea "Rich caramel toffee inspired latte, blending sweet, golden flavor with creamy g…" at bounding box center [403, 234] width 352 height 74
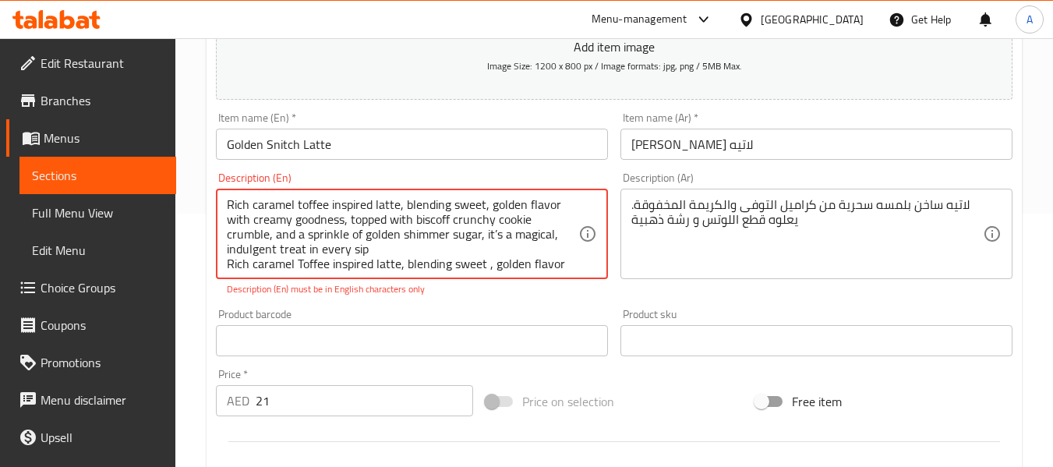
click at [392, 246] on textarea "Rich caramel toffee inspired latte, blending sweet, golden flavor with creamy g…" at bounding box center [403, 234] width 352 height 74
drag, startPoint x: 380, startPoint y: 249, endPoint x: 196, endPoint y: 173, distance: 198.5
click at [196, 173] on div "Home / Restaurants management / Menus / Sections / item / create New - Harry Po…" at bounding box center [614, 325] width 878 height 1080
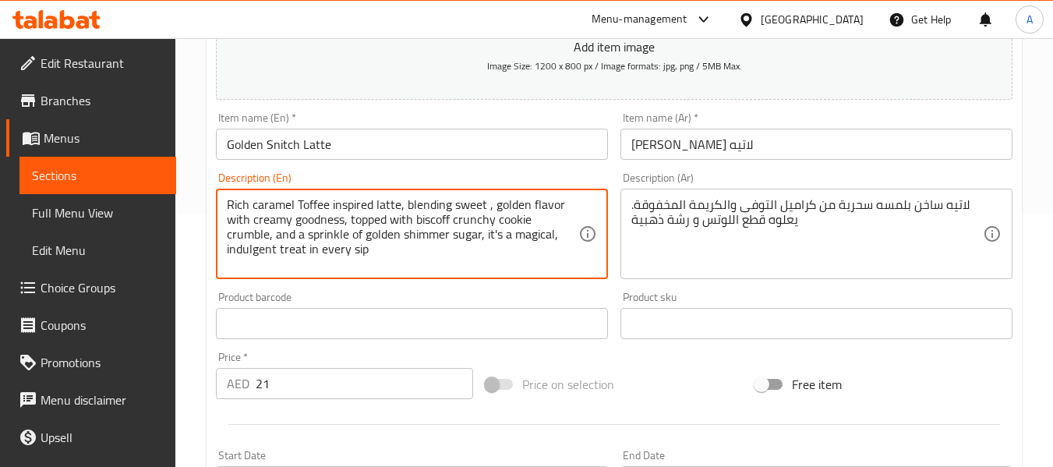
drag, startPoint x: 408, startPoint y: 203, endPoint x: 484, endPoint y: 206, distance: 76.4
click at [484, 206] on textarea "Rich caramel Toffee inspired latte, blending sweet , golden flavor with creamy …" at bounding box center [403, 234] width 352 height 74
type textarea "Rich caramel Toffee inspired latte, blending sweet , golden flavor with creamy …"
click at [992, 201] on div "لاتيه ساخن بلمسه سحرية من كراميل التوفى والكريمة المخفوقة. يعلوه قطع اللوتس و ر…" at bounding box center [816, 234] width 392 height 90
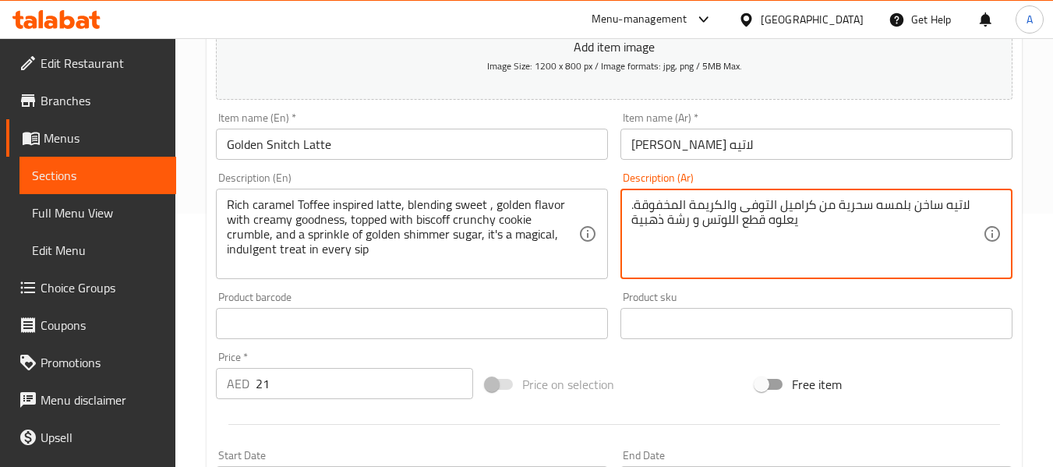
click at [990, 202] on div "لاتيه ساخن بلمسه سحرية من كراميل التوفى والكريمة المخفوقة. يعلوه قطع اللوتس و ر…" at bounding box center [816, 234] width 392 height 90
click at [977, 205] on textarea "لاتيه ساخن بلمسه سحرية من كراميل التوفى والكريمة المخفوقة. يعلوه قطع اللوتس و ر…" at bounding box center [807, 234] width 352 height 74
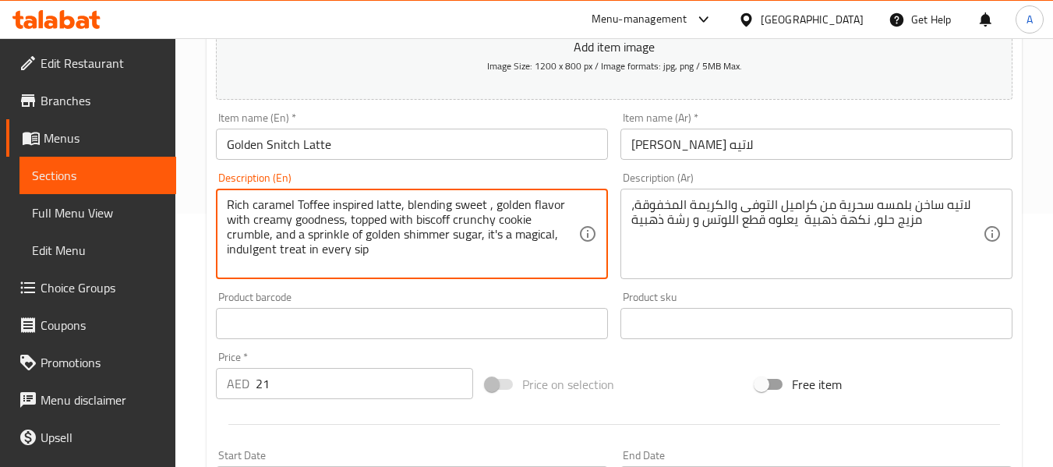
click at [322, 221] on textarea "Rich caramel Toffee inspired latte, blending sweet , golden flavor with creamy …" at bounding box center [403, 234] width 352 height 74
click at [260, 222] on textarea "Rich caramel Toffee inspired latte, blending sweet , golden flavor with creamy …" at bounding box center [403, 234] width 352 height 74
click at [248, 232] on textarea "Rich caramel Toffee inspired latte, blending sweet , golden flavor with creamy …" at bounding box center [403, 234] width 352 height 74
click at [248, 231] on textarea "Rich caramel Toffee inspired latte, blending sweet , golden flavor with creamy …" at bounding box center [403, 234] width 352 height 74
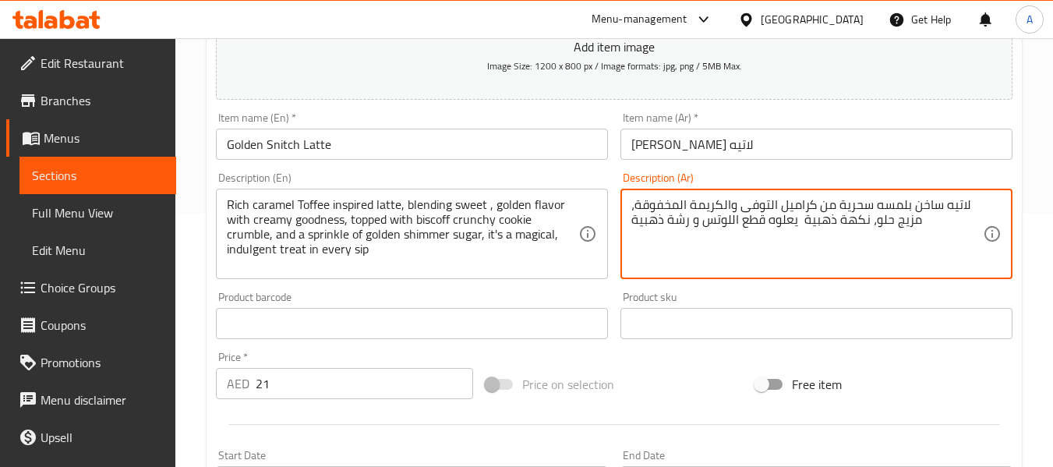
drag, startPoint x: 763, startPoint y: 216, endPoint x: 707, endPoint y: 226, distance: 57.0
click at [631, 218] on div "لاتيه ساخن بلمسه سحرية من كراميل التوفى والكريمة المخفوقة، مزيج حلو، نكهة ذهبية…" at bounding box center [816, 234] width 392 height 90
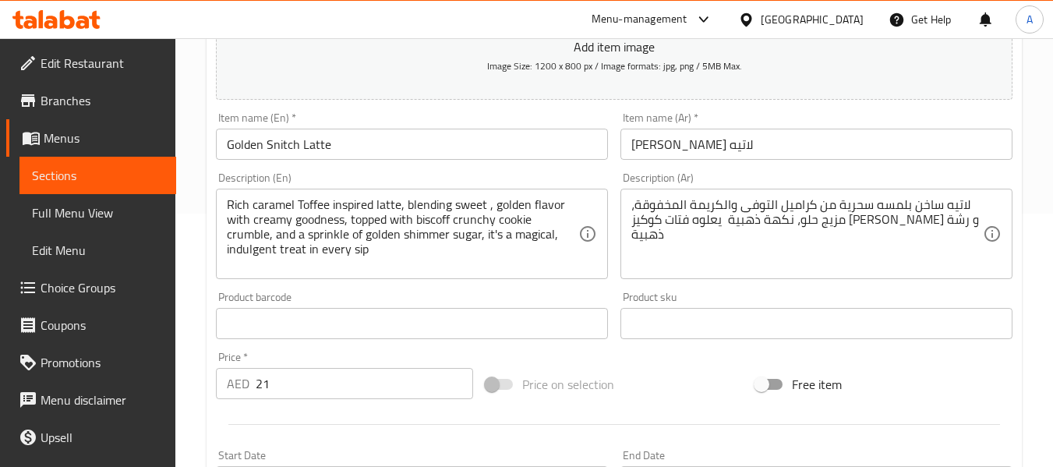
click at [998, 218] on div "لاتيه ساخن بلمسه سحرية من كراميل التوفى والكريمة المخفوقة، مزيج حلو، نكهة ذهبية…" at bounding box center [816, 234] width 392 height 90
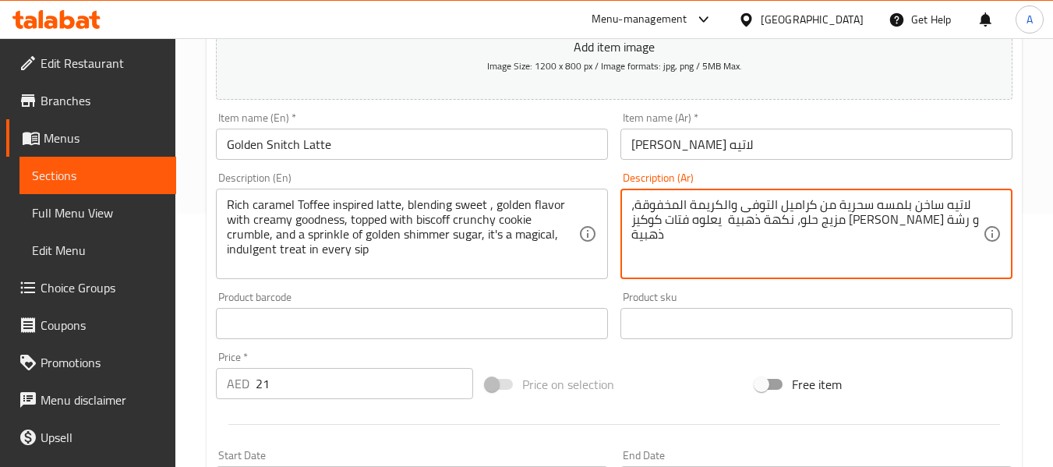
click at [990, 217] on div "لاتيه ساخن بلمسه سحرية من كراميل التوفى والكريمة المخفوقة، مزيج حلو، نكهة ذهبية…" at bounding box center [816, 234] width 392 height 90
click at [984, 221] on div "لاتيه ساخن بلمسه سحرية من كراميل التوفى والكريمة المخفوقة، مزيج حلو، نكهة ذهبية…" at bounding box center [816, 234] width 392 height 90
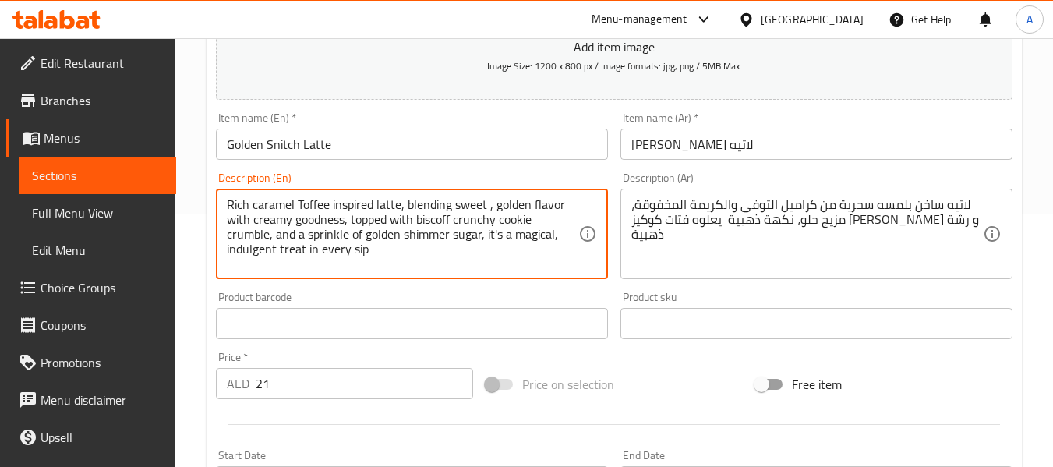
click at [410, 230] on textarea "Rich caramel Toffee inspired latte, blending sweet , golden flavor with creamy …" at bounding box center [403, 234] width 352 height 74
click at [415, 240] on textarea "Rich caramel Toffee inspired latte, blending sweet , golden flavor with creamy …" at bounding box center [403, 234] width 352 height 74
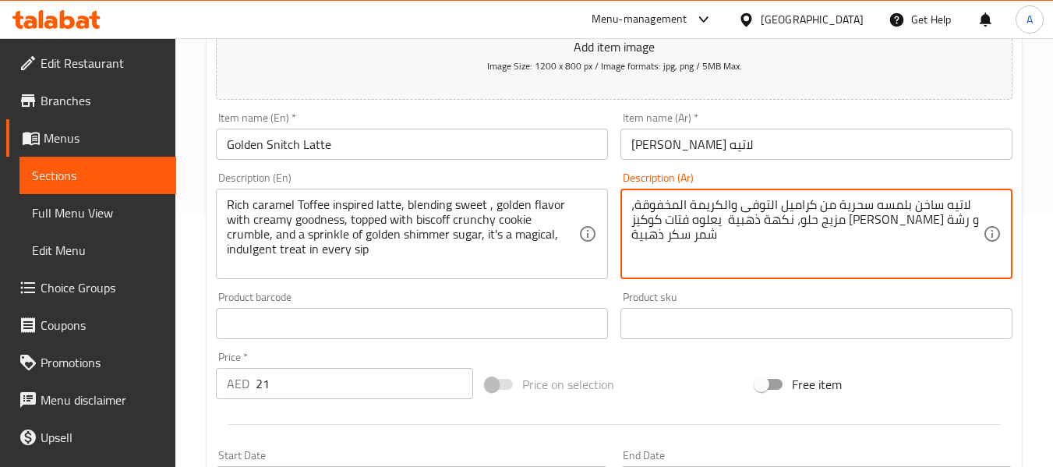
click at [745, 251] on textarea "لاتيه ساخن بلمسه سحرية من كراميل التوفى والكريمة المخفوقة، مزيج حلو، نكهة ذهبية…" at bounding box center [807, 234] width 352 height 74
click at [754, 246] on textarea "لاتيه ساخن بلمسه سحرية من كراميل التوفى والكريمة المخفوقة، مزيج حلو، نكهة ذهبية…" at bounding box center [807, 234] width 352 height 74
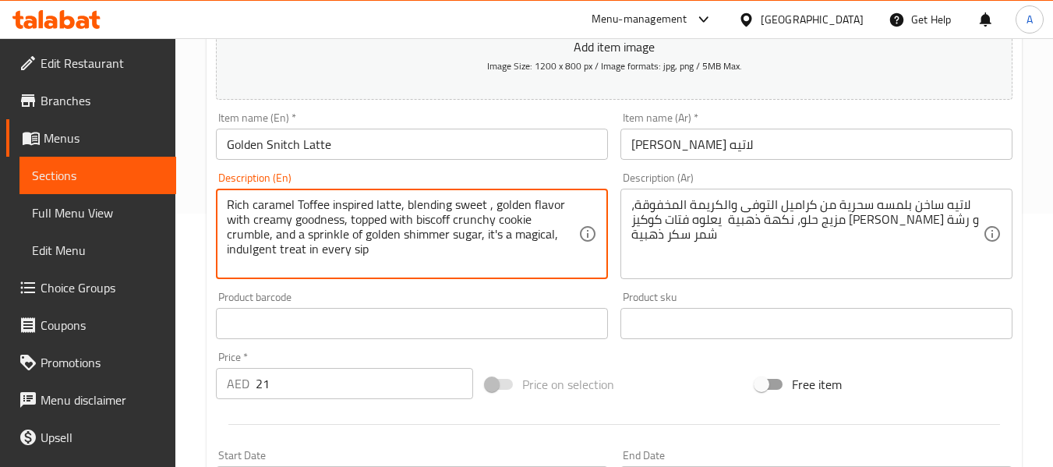
click at [487, 236] on textarea "Rich caramel Toffee inspired latte, blending sweet , golden flavor with creamy …" at bounding box center [403, 234] width 352 height 74
drag, startPoint x: 484, startPoint y: 236, endPoint x: 514, endPoint y: 270, distance: 45.8
click at [514, 270] on textarea "Rich caramel Toffee inspired latte, blending sweet , golden flavor with creamy …" at bounding box center [403, 234] width 352 height 74
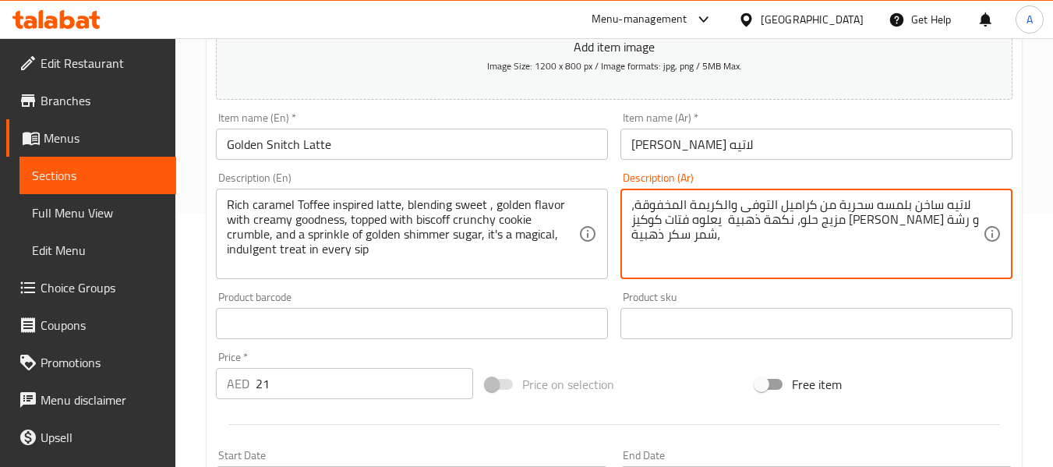
paste textarea "إنها متعة سحرية وممتعة في كل رشفة"
type textarea "لاتيه ساخن بلمسه سحرية من كراميل التوفى والكريمة المخفوقة، مزيج حلو، نكهة ذهبية…"
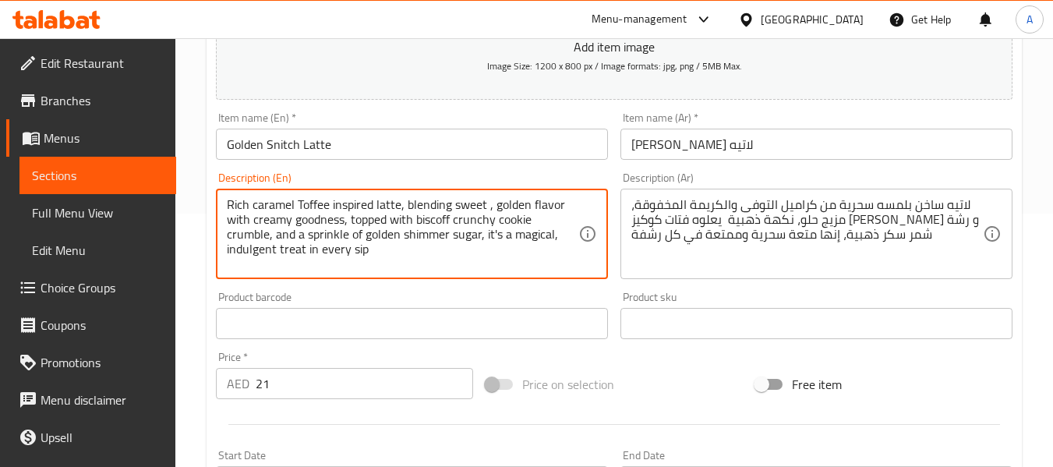
click at [278, 207] on textarea "Rich caramel Toffee inspired latte, blending sweet , golden flavor with creamy …" at bounding box center [403, 234] width 352 height 74
click at [354, 222] on textarea "Rich caramel Toffee inspired latte, blending sweet , golden flavor with creamy …" at bounding box center [403, 234] width 352 height 74
click at [241, 204] on textarea "Rich caramel Toffee inspired latte, blending sweet , golden flavor with creamy …" at bounding box center [403, 234] width 352 height 74
click at [299, 208] on textarea "Rich caramel Toffee inspired latte, blending sweet , golden flavor with creamy …" at bounding box center [403, 234] width 352 height 74
click at [519, 217] on textarea "Rich caramel Toffee inspired latte, blending sweet , golden flavor with creamy …" at bounding box center [403, 234] width 352 height 74
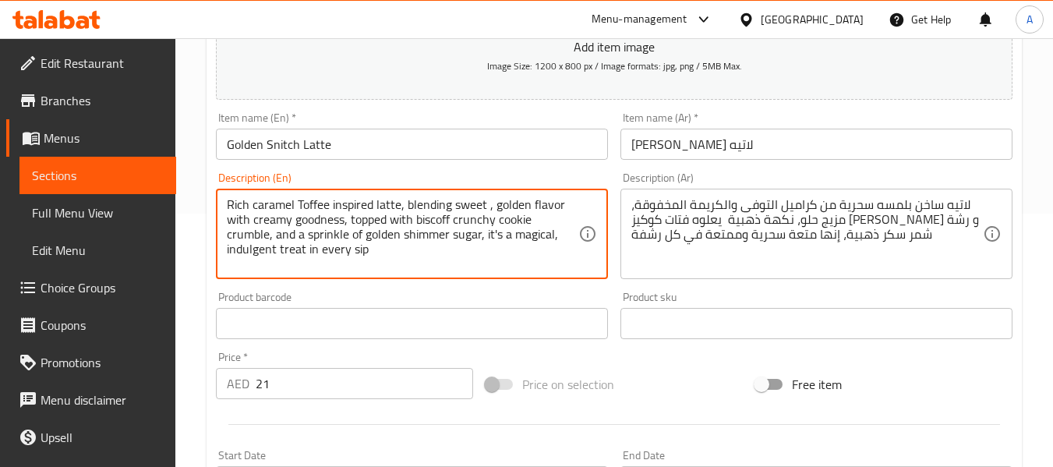
drag, startPoint x: 406, startPoint y: 204, endPoint x: 423, endPoint y: 249, distance: 47.6
click at [407, 203] on textarea "Rich caramel Toffee inspired latte, blending sweet , golden flavor with creamy …" at bounding box center [403, 234] width 352 height 74
click at [491, 209] on textarea "Rich caramel Toffee inspired latte, whipped cream ,blending sweet , golden flav…" at bounding box center [403, 234] width 352 height 74
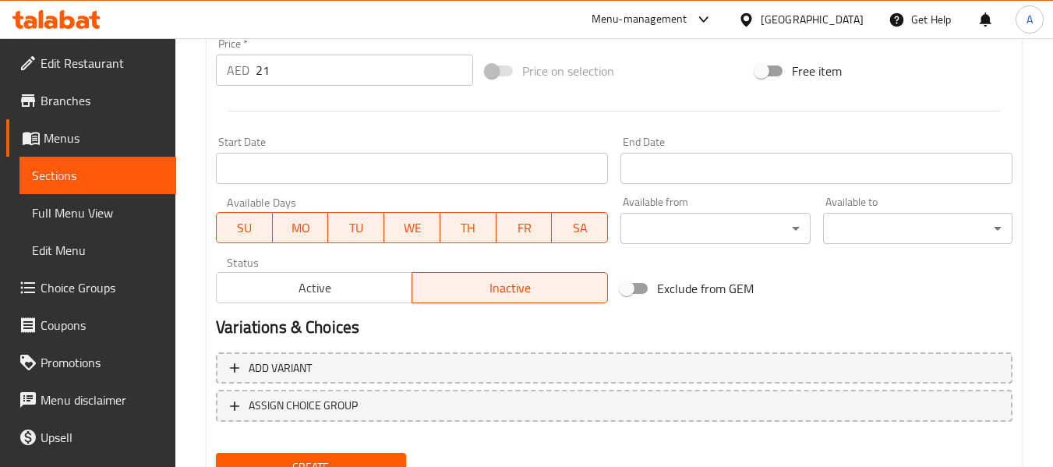
scroll to position [634, 0]
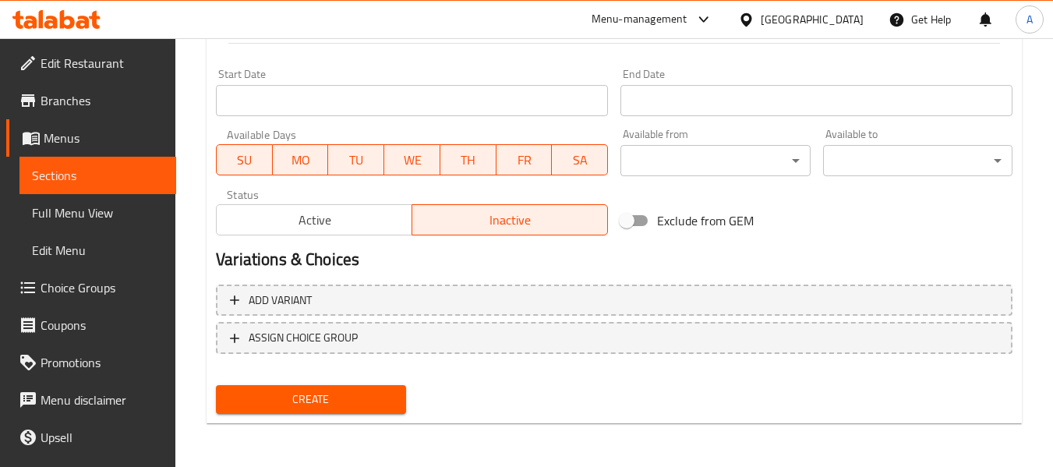
type textarea "Rich caramel Toffee inspired latte, whipped cream, blending sweet , golden flav…"
click at [302, 395] on span "Create" at bounding box center [310, 399] width 164 height 19
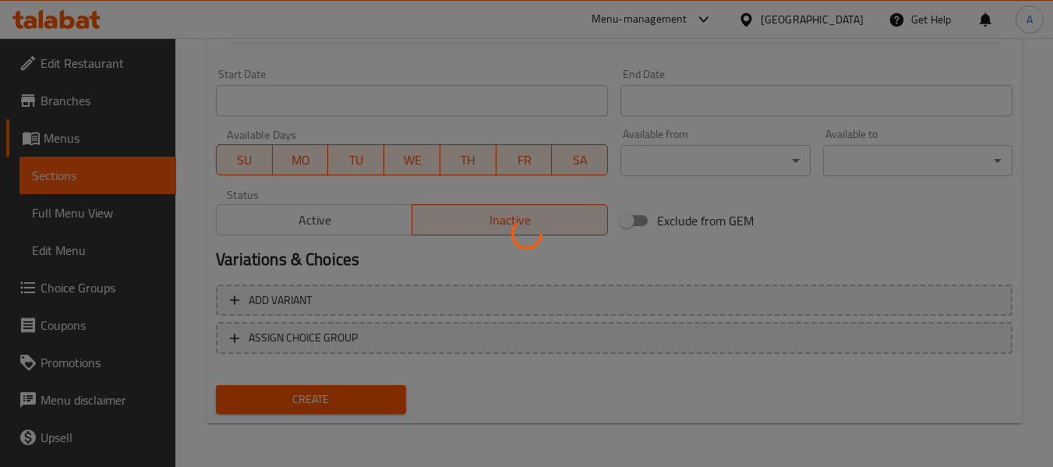
type input "0"
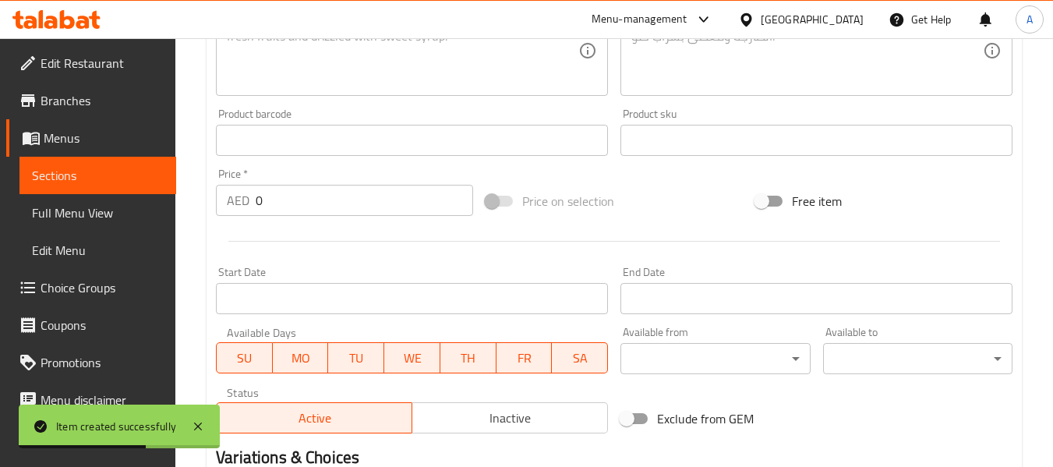
scroll to position [245, 0]
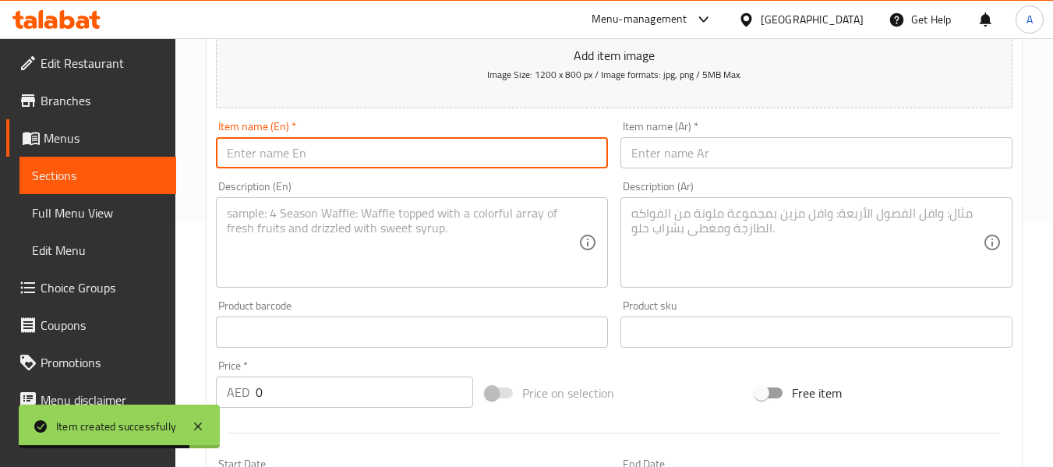
click at [307, 157] on input "text" at bounding box center [412, 152] width 392 height 31
paste input "Iced Golden Snitch Latte"
type input "Iced Golden Snitch Latte"
click at [765, 155] on input "text" at bounding box center [816, 152] width 392 height 31
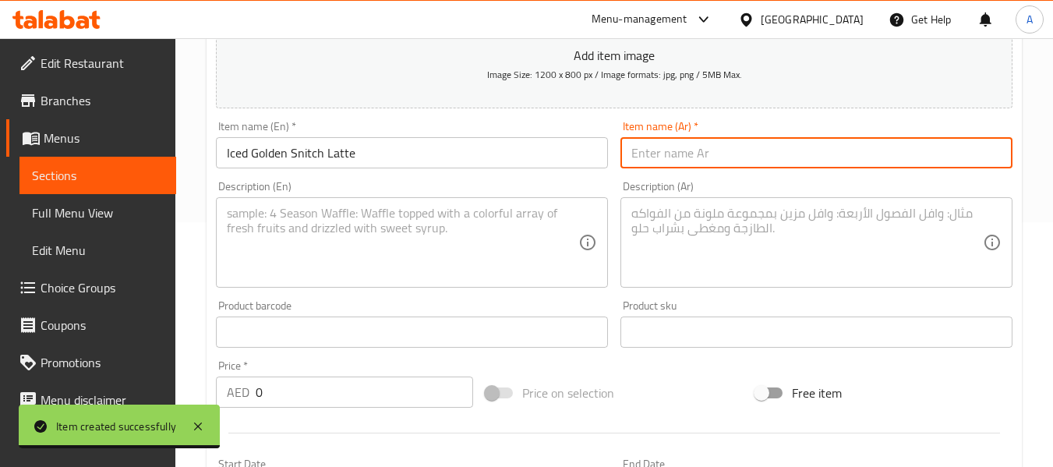
paste input "جولدن سنيتش لاتيه مثلج"
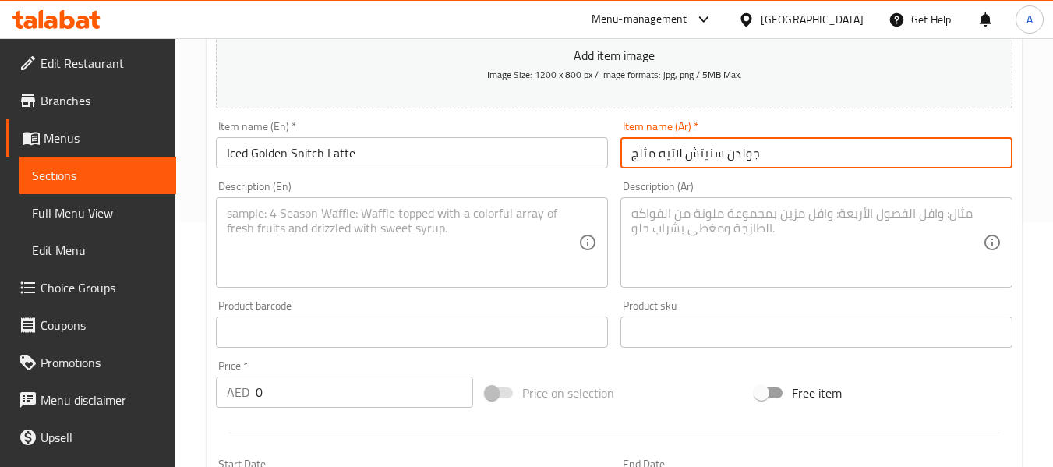
type input "جولدن سنيتش لاتيه مثلج"
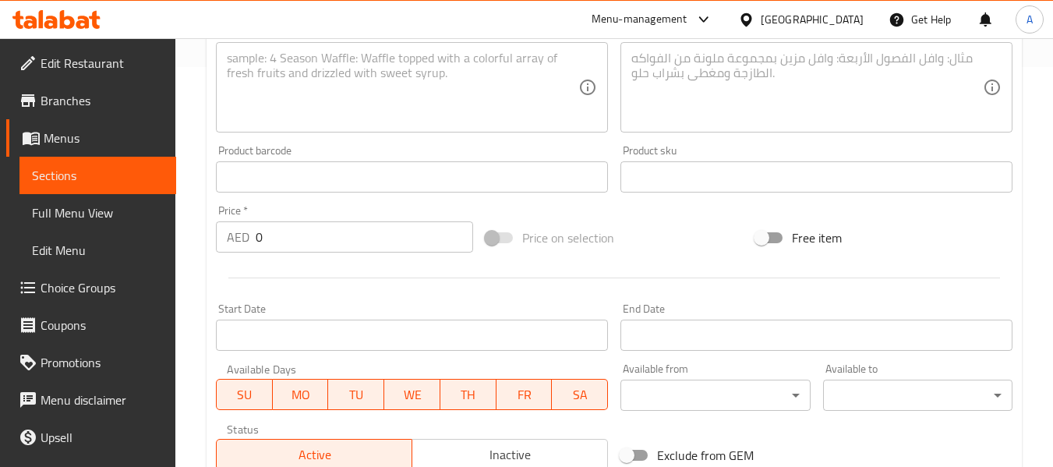
scroll to position [401, 0]
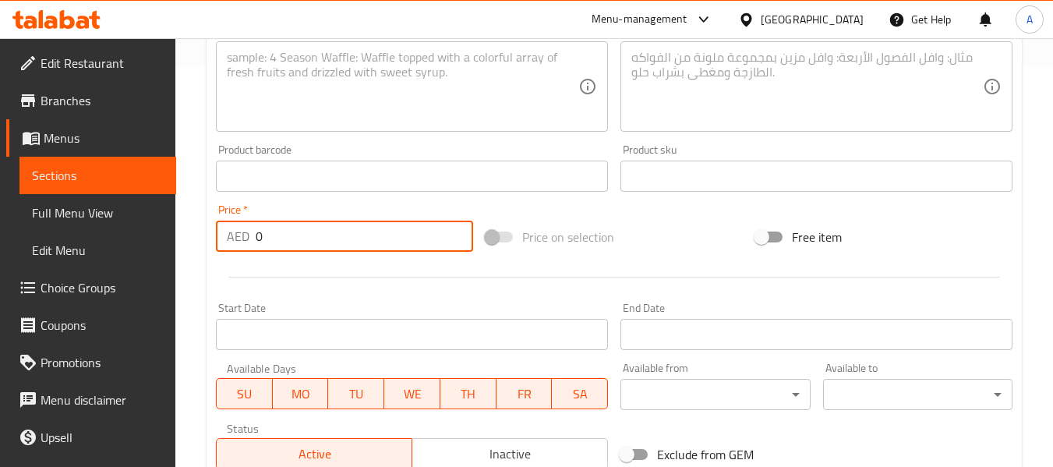
drag, startPoint x: 295, startPoint y: 246, endPoint x: 189, endPoint y: 242, distance: 106.9
click at [189, 242] on div "Home / Restaurants management / Menus / Sections / item / create New - Harry Po…" at bounding box center [614, 169] width 878 height 1063
type input "21"
click at [304, 111] on textarea at bounding box center [403, 87] width 352 height 74
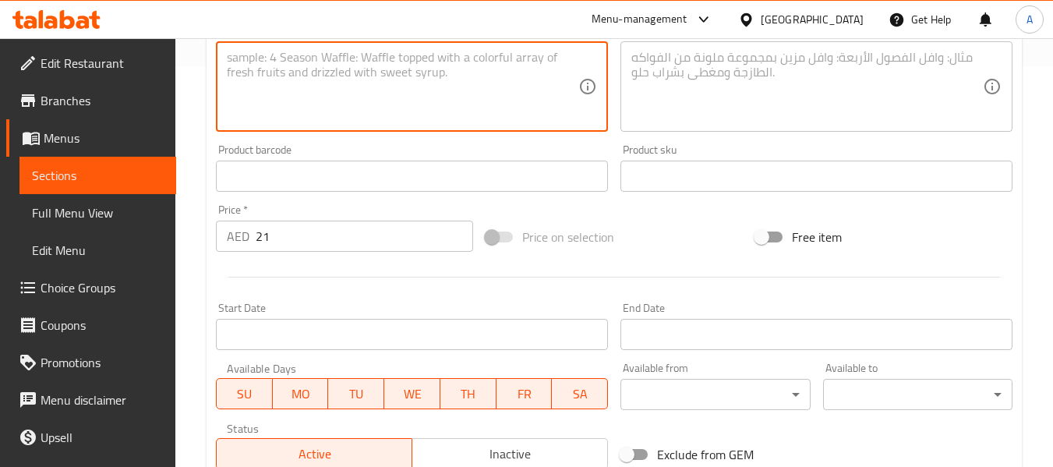
click at [791, 88] on textarea at bounding box center [807, 87] width 352 height 74
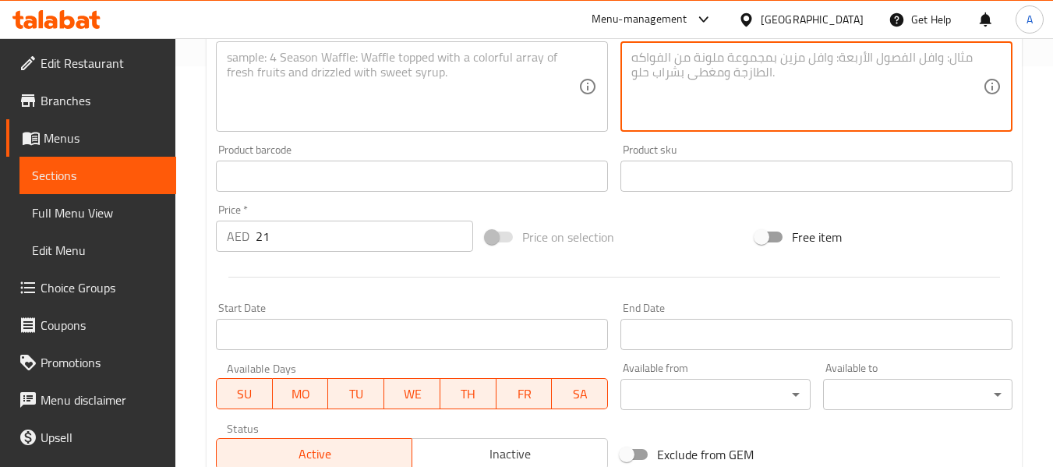
paste textarea "لاتيه مثلج بلمسه سحرية من كراميل التوفى والكريمة المخفوقة. يعلوه قطع اللوتس و ر…"
type textarea "لاتيه مثلج بلمسه سحرية من كراميل التوفى والكريمة المخفوقة. يعلوه قطع اللوتس و ر…"
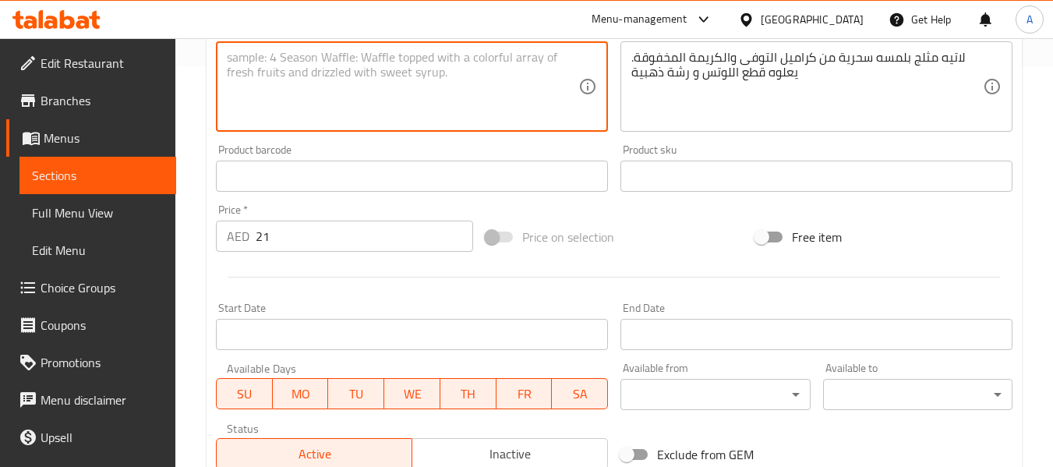
click at [408, 95] on textarea at bounding box center [403, 87] width 352 height 74
paste textarea "An Iced caramel toffee-inspired latte, blending sweet, golden flavor with cream…"
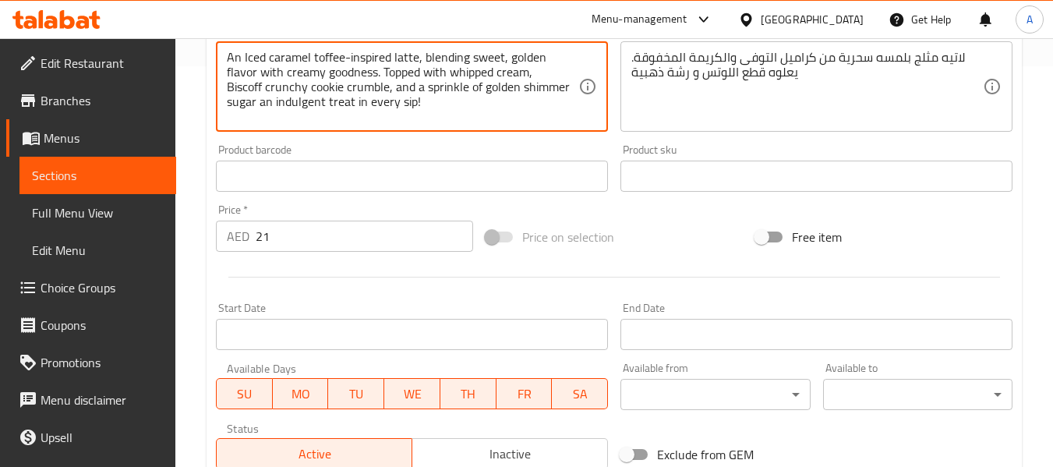
type textarea "An Iced caramel toffee-inspired latte, blending sweet, golden flavor with cream…"
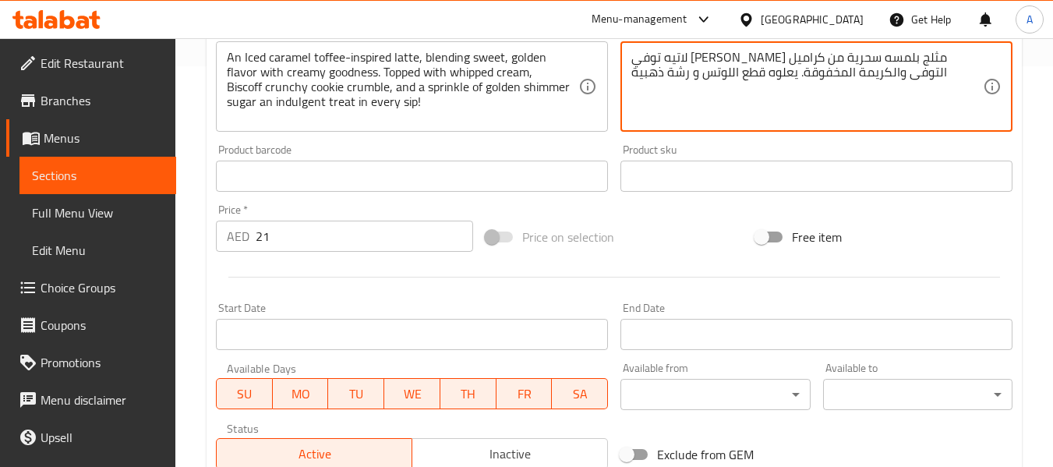
type textarea "لاتيه توفي كراميل مثلج بلمسه سحرية من كراميل التوفى والكريمة المخفوقة. يعلوه قط…"
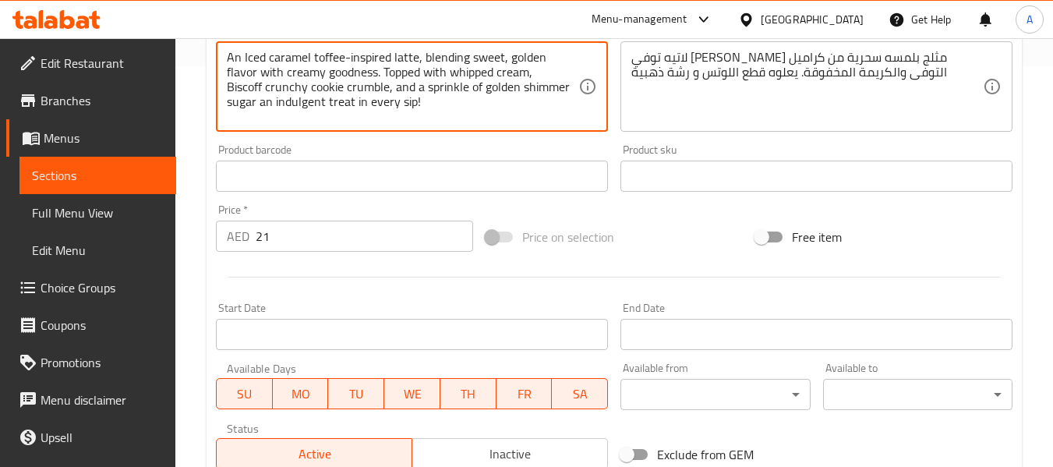
click at [230, 88] on textarea "An Iced caramel toffee-inspired latte, blending sweet, golden flavor with cream…" at bounding box center [403, 87] width 352 height 74
drag, startPoint x: 440, startPoint y: 58, endPoint x: 463, endPoint y: 58, distance: 22.6
click at [463, 58] on textarea "An Iced caramel toffee-inspired latte, blending sweet, golden flavor with cream…" at bounding box center [403, 87] width 352 height 74
click at [429, 74] on textarea "An Iced caramel toffee-inspired latte, blending sweet, golden flavor with cream…" at bounding box center [403, 87] width 352 height 74
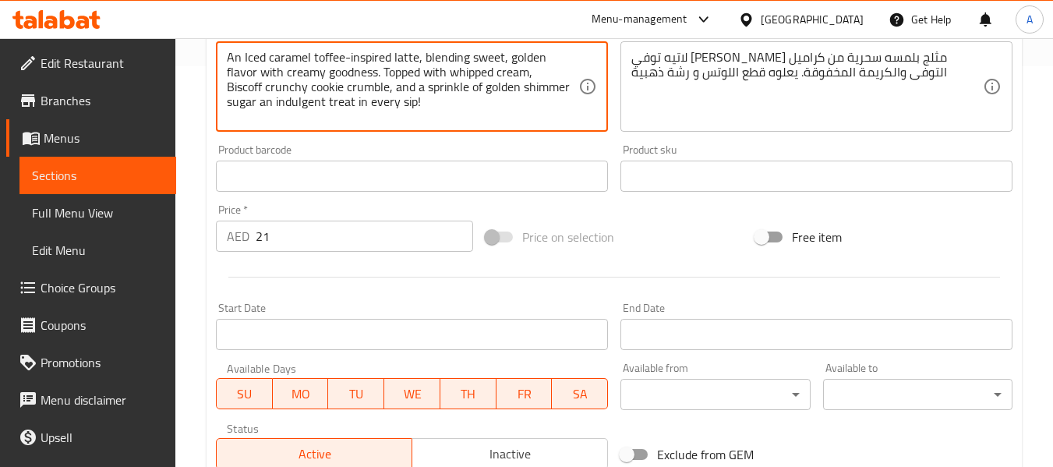
click at [433, 56] on textarea "An Iced caramel toffee-inspired latte, blending sweet, golden flavor with cream…" at bounding box center [403, 87] width 352 height 74
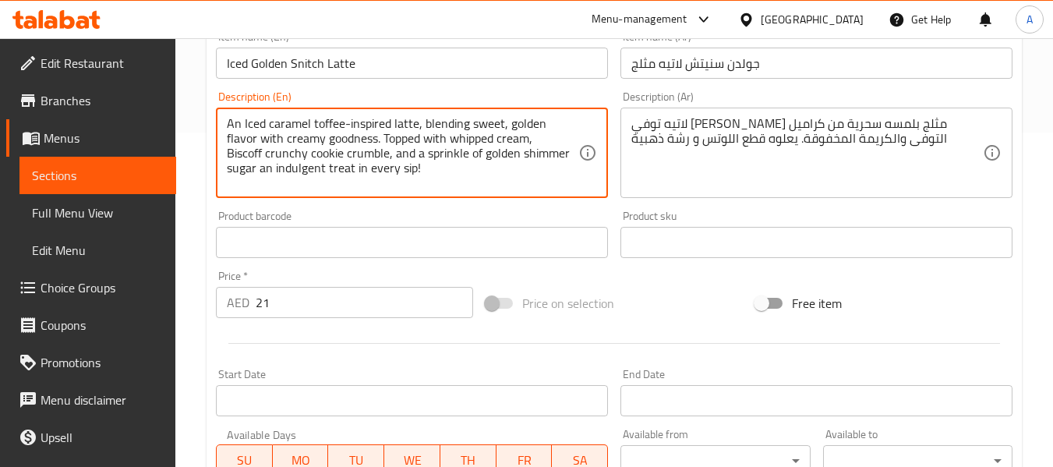
scroll to position [245, 0]
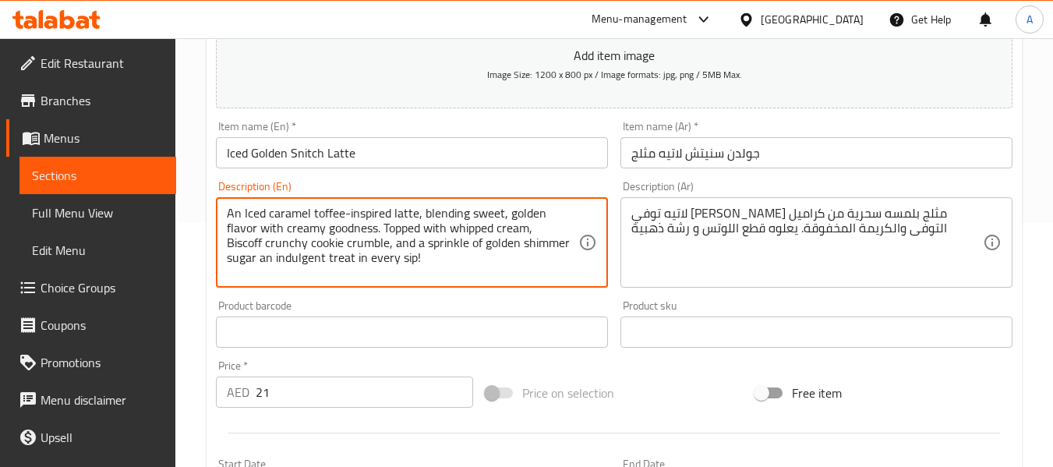
drag, startPoint x: 376, startPoint y: 217, endPoint x: 391, endPoint y: 214, distance: 15.1
click at [391, 214] on textarea "An Iced caramel toffee-inspired latte, blending sweet, golden flavor with cream…" at bounding box center [403, 243] width 352 height 74
click at [429, 221] on textarea "An Iced caramel toffee-inspired latte, blending sweet, golden flavor with cream…" at bounding box center [403, 243] width 352 height 74
click at [377, 216] on textarea "An Iced caramel toffee-inspired latte, blending sweet, golden flavor with cream…" at bounding box center [403, 243] width 352 height 74
click at [396, 214] on textarea "An Iced caramel toffee-inspired latte, blending sweet, golden flavor with cream…" at bounding box center [403, 243] width 352 height 74
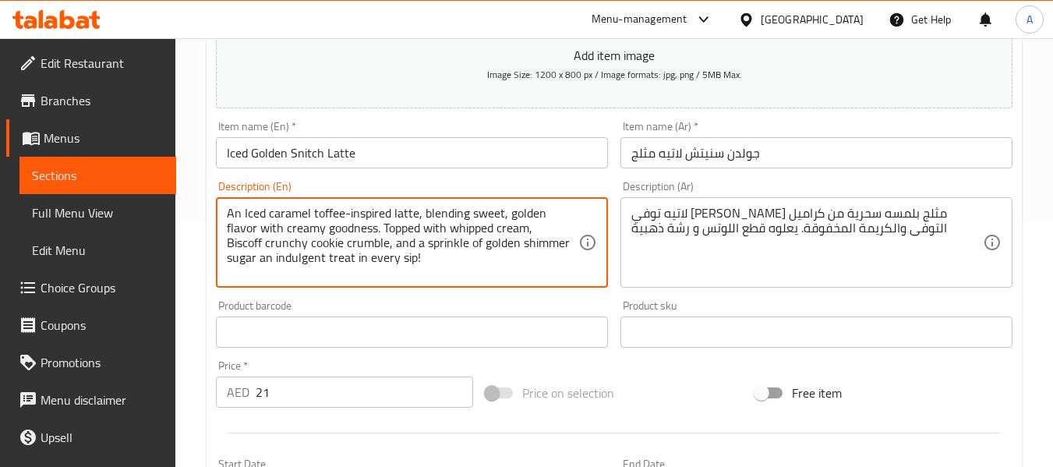
click at [373, 220] on textarea "An Iced caramel toffee-inspired latte, blending sweet, golden flavor with cream…" at bounding box center [403, 243] width 352 height 74
drag, startPoint x: 464, startPoint y: 210, endPoint x: 479, endPoint y: 208, distance: 15.7
click at [479, 208] on textarea "An Iced caramel toffee-inspired latte, blending sweet, golden flavor with cream…" at bounding box center [403, 243] width 352 height 74
drag, startPoint x: 302, startPoint y: 231, endPoint x: 277, endPoint y: 228, distance: 24.3
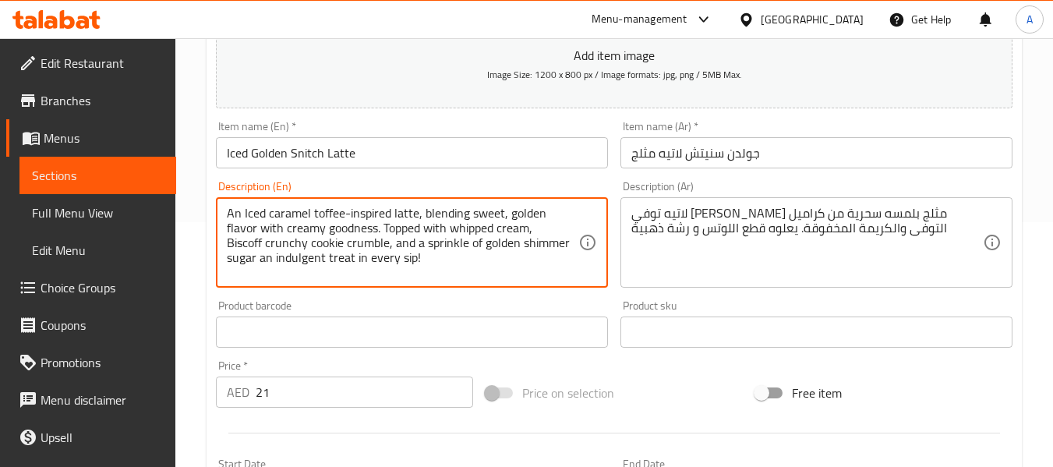
click at [277, 228] on textarea "An Iced caramel toffee-inspired latte, blending sweet, golden flavor with cream…" at bounding box center [403, 243] width 352 height 74
click at [267, 226] on textarea "An Iced caramel toffee-inspired latte, blending sweet, golden flavor with cream…" at bounding box center [403, 243] width 352 height 74
click at [352, 229] on textarea "An Iced caramel toffee-inspired latte, blending sweet, golden flavor with cream…" at bounding box center [403, 243] width 352 height 74
type textarea "An Iced caramel toffee-inspired latte, blending sweet, golden flavor with cream…"
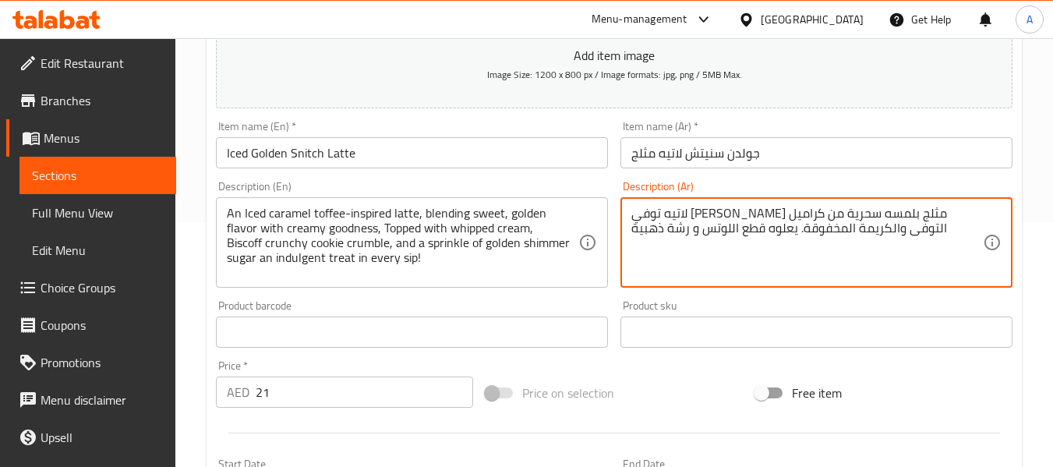
drag, startPoint x: 801, startPoint y: 227, endPoint x: 614, endPoint y: 243, distance: 187.0
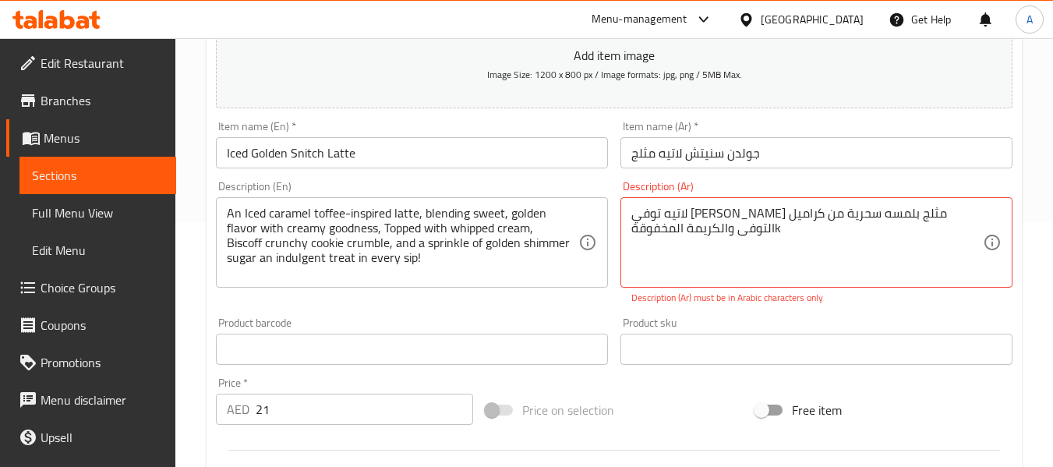
drag, startPoint x: 631, startPoint y: 261, endPoint x: 942, endPoint y: 299, distance: 313.3
click at [942, 299] on p "Description (Ar) must be in Arabic characters only" at bounding box center [816, 298] width 370 height 14
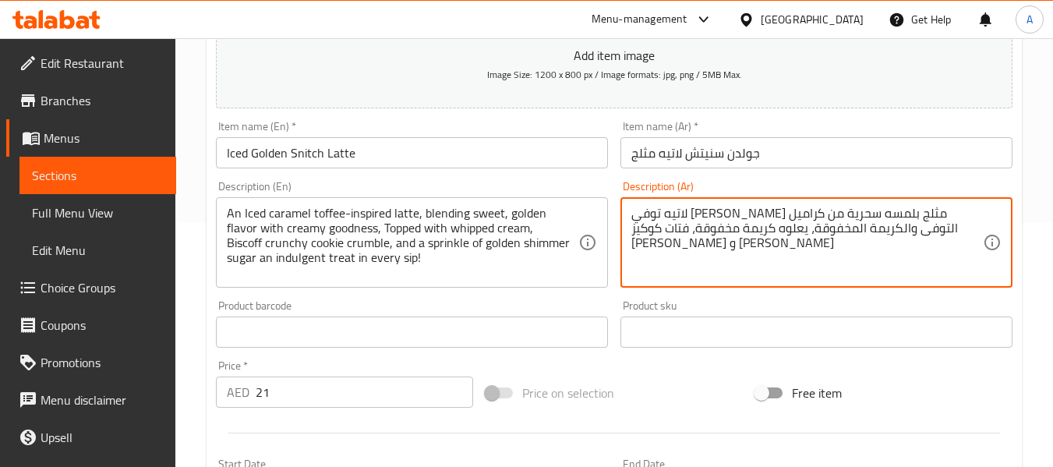
drag, startPoint x: 666, startPoint y: 241, endPoint x: 678, endPoint y: 241, distance: 11.7
click at [678, 241] on textarea "لاتيه توفي كراميل مثلج بلمسه سحرية من كراميل التوفى والكريمة المخفوقة، يعلوه كر…" at bounding box center [807, 243] width 352 height 74
click at [678, 262] on textarea "لاتيه توفي كراميل مثلج بلمسه سحرية من كراميل التوفى والكريمة المخفوقة، يعلوه كر…" at bounding box center [807, 243] width 352 height 74
click at [680, 242] on textarea "لاتيه توفي كراميل مثلج بلمسه سحرية من كراميل التوفى والكريمة المخفوقة، يعلوه كر…" at bounding box center [807, 243] width 352 height 74
click at [706, 246] on textarea "لاتيه توفي كراميل مثلج بلمسه سحرية من كراميل التوفى والكريمة المخفوقة، يعلوه كر…" at bounding box center [807, 243] width 352 height 74
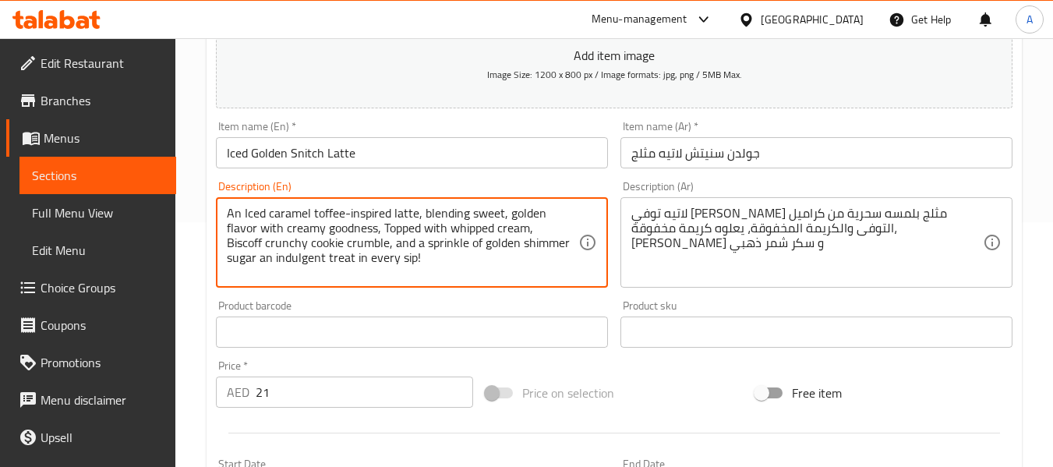
drag, startPoint x: 259, startPoint y: 260, endPoint x: 412, endPoint y: 260, distance: 152.8
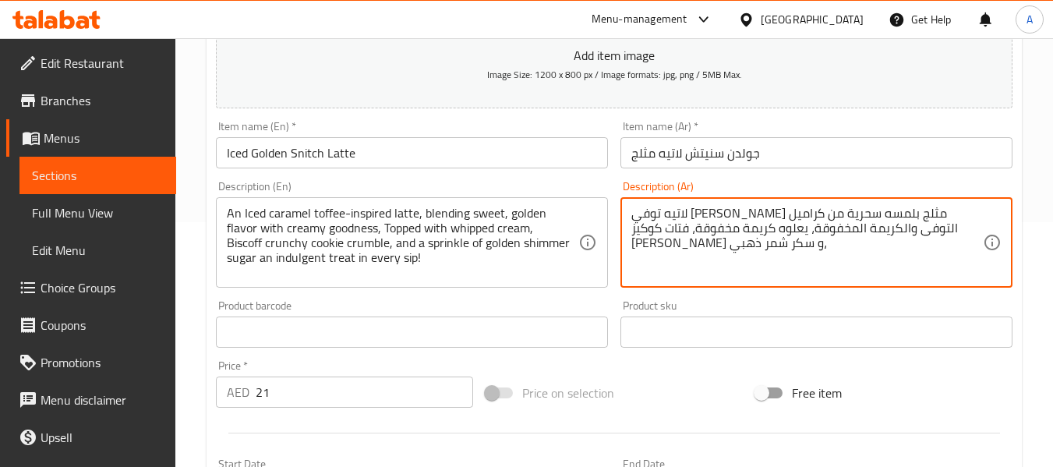
paste textarea "إنها متعة سحرية وممتعة في كل رشفة..."
type textarea "لاتيه توفي كراميل مثلج بلمسه سحرية من كراميل التوفى والكريمة المخفوقة، يعلوه كر…"
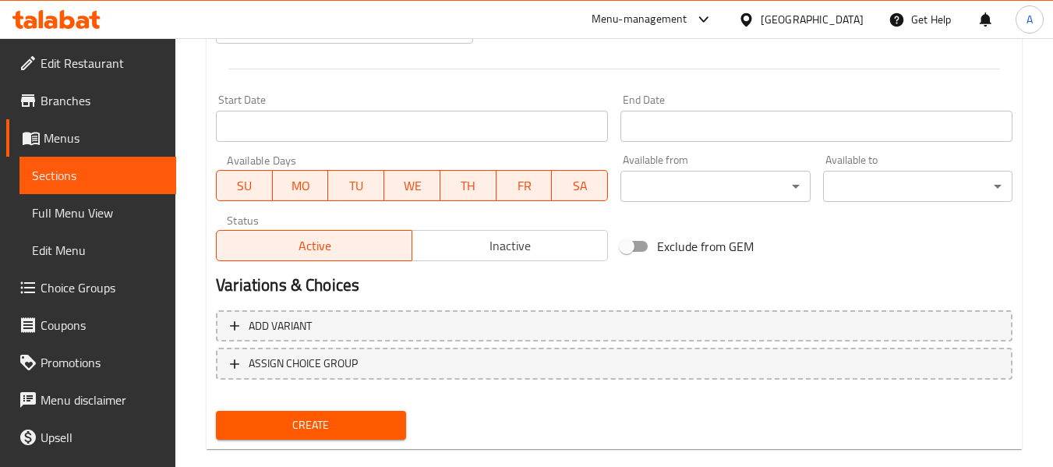
scroll to position [634, 0]
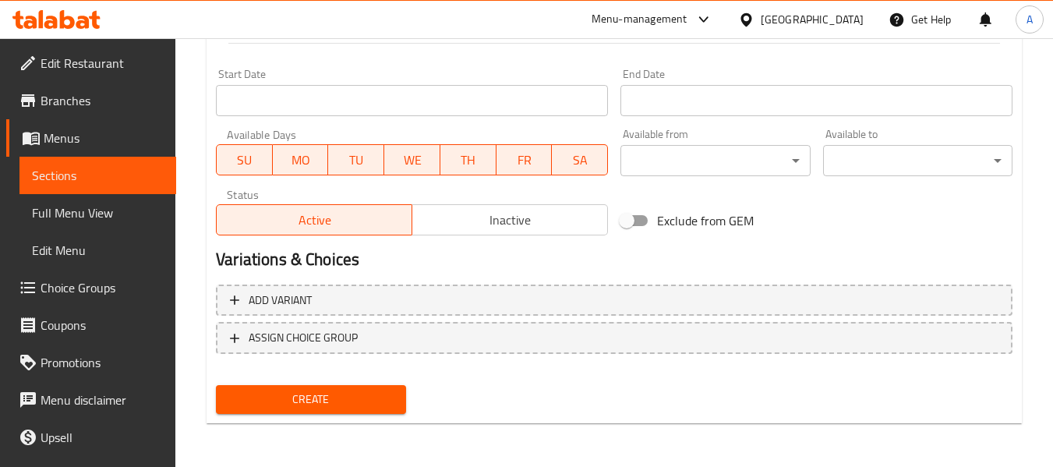
click at [345, 408] on span "Create" at bounding box center [310, 399] width 164 height 19
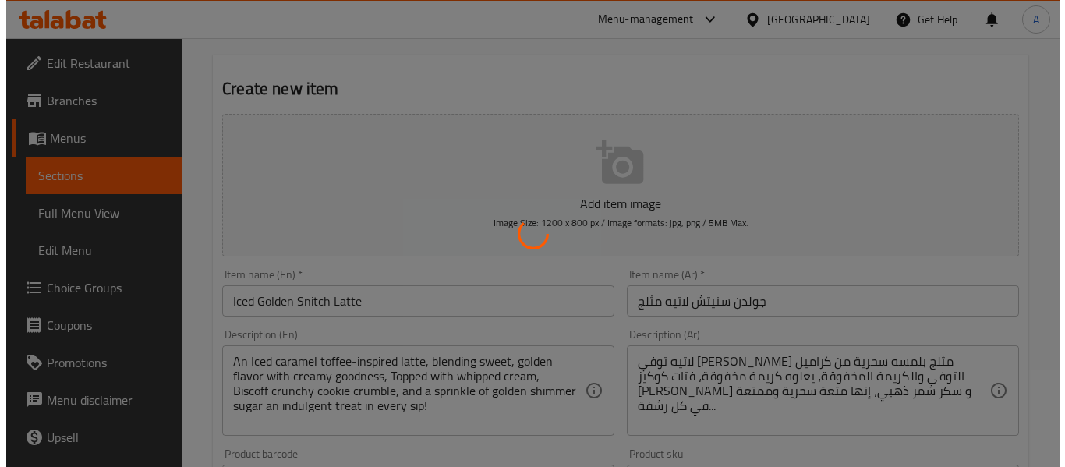
scroll to position [0, 0]
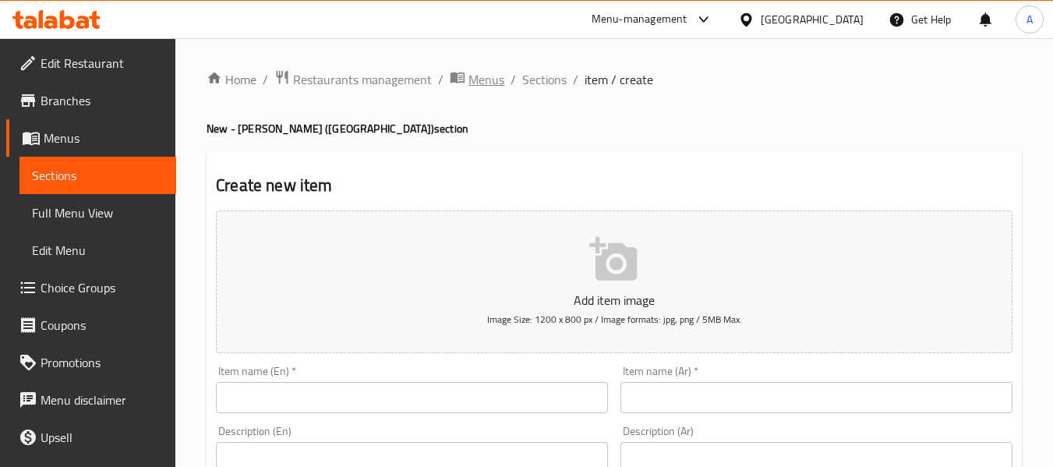
click at [468, 80] on span "Menus" at bounding box center [486, 79] width 36 height 19
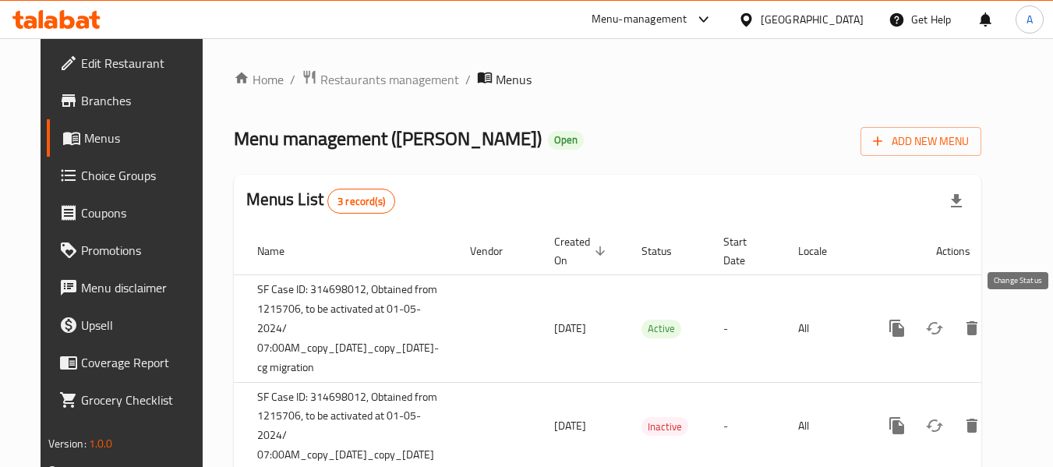
scroll to position [0, 107]
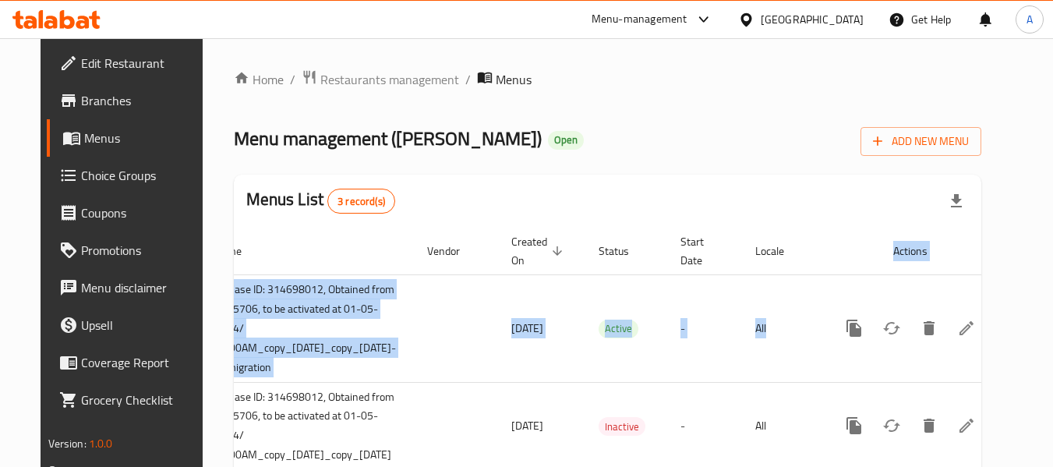
drag, startPoint x: 952, startPoint y: 313, endPoint x: 1024, endPoint y: 320, distance: 72.8
click at [1013, 320] on div "Home / Restaurants management / Menus Menu management ( [PERSON_NAME] ) Open Ad…" at bounding box center [608, 310] width 811 height 544
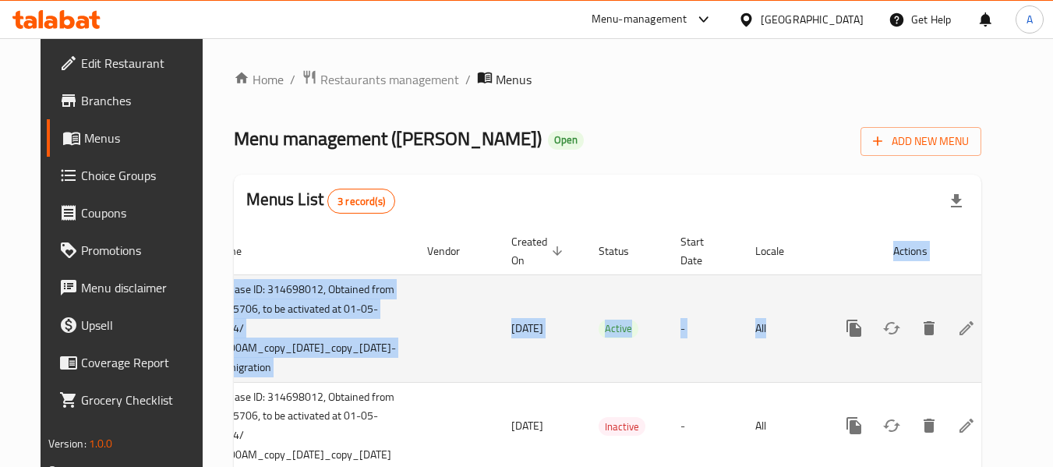
click at [985, 319] on link "enhanced table" at bounding box center [966, 327] width 37 height 37
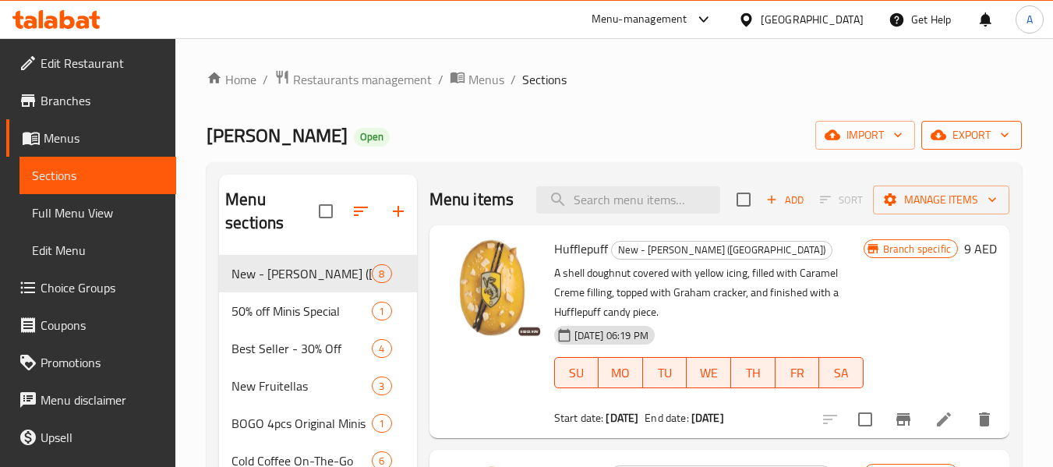
click at [971, 136] on span "export" at bounding box center [972, 134] width 76 height 19
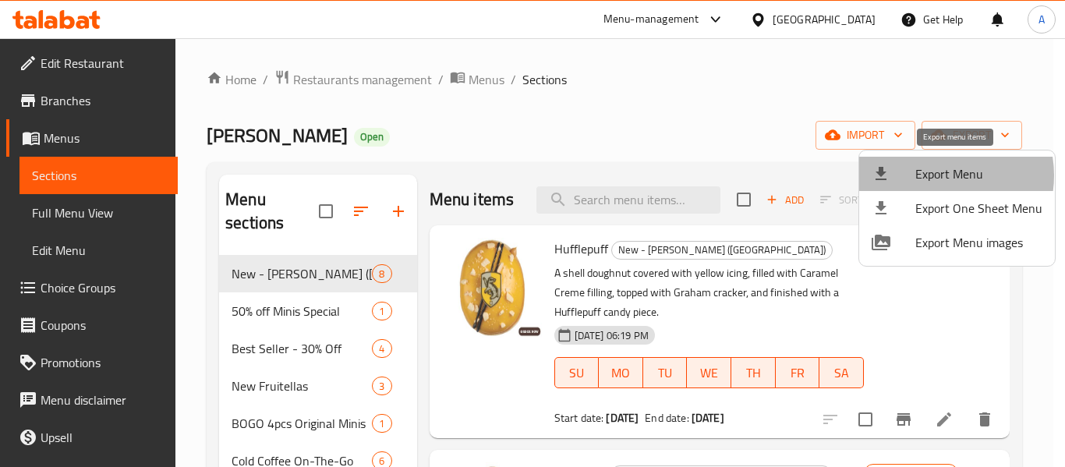
click at [935, 175] on span "Export Menu" at bounding box center [978, 173] width 127 height 19
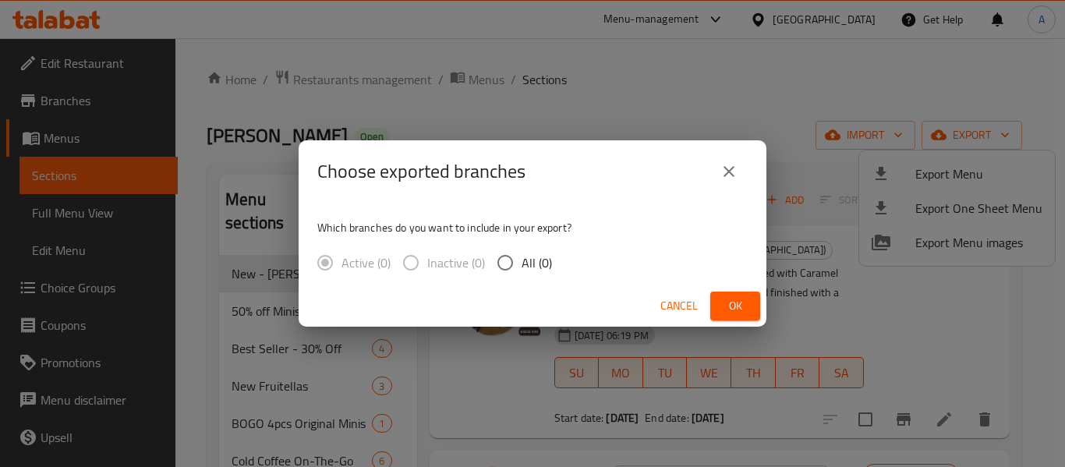
click at [538, 265] on span "All (0)" at bounding box center [536, 262] width 30 height 19
click at [521, 265] on input "All (0)" at bounding box center [505, 262] width 33 height 33
radio input "true"
click at [751, 309] on button "Ok" at bounding box center [735, 306] width 50 height 29
click at [748, 309] on button "Ok" at bounding box center [735, 306] width 50 height 29
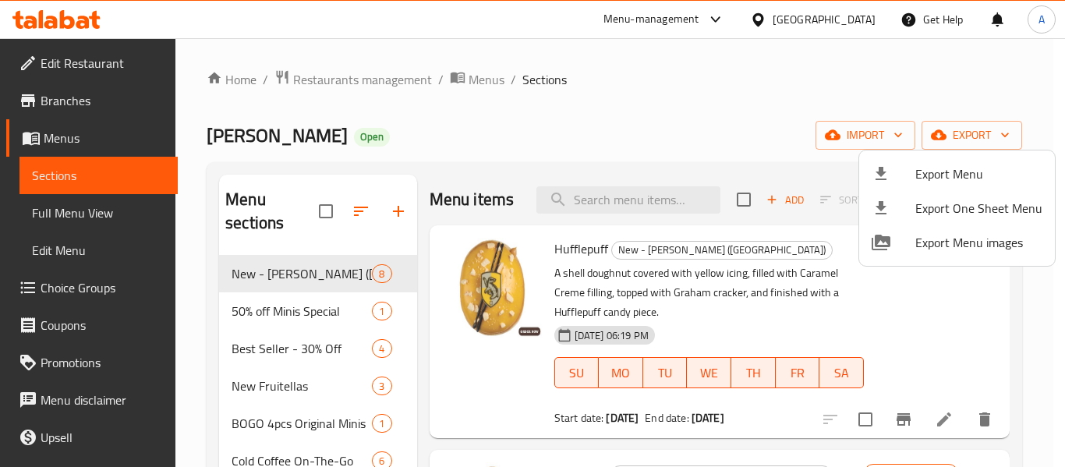
click at [65, 90] on div at bounding box center [532, 233] width 1065 height 467
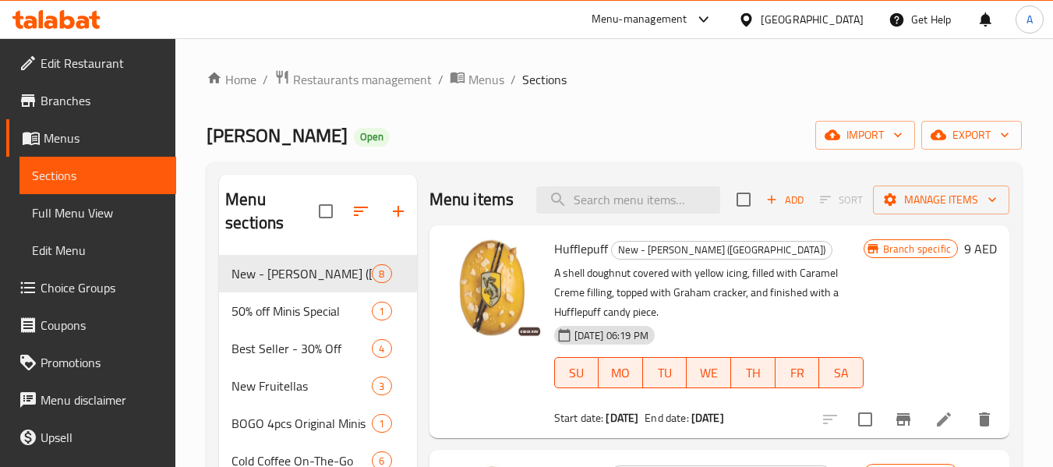
click at [80, 94] on span "Branches" at bounding box center [102, 100] width 123 height 19
click at [47, 91] on span "Branches" at bounding box center [102, 100] width 123 height 19
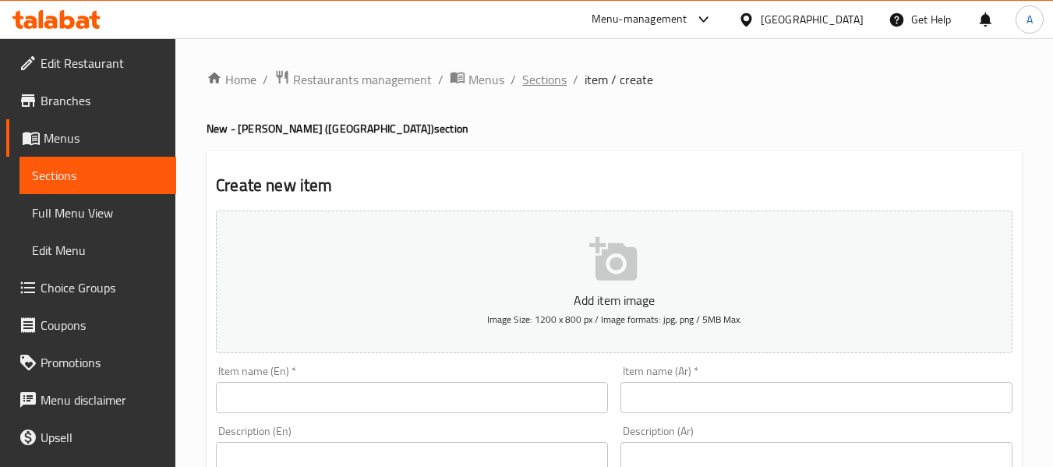
click at [527, 74] on span "Sections" at bounding box center [544, 79] width 44 height 19
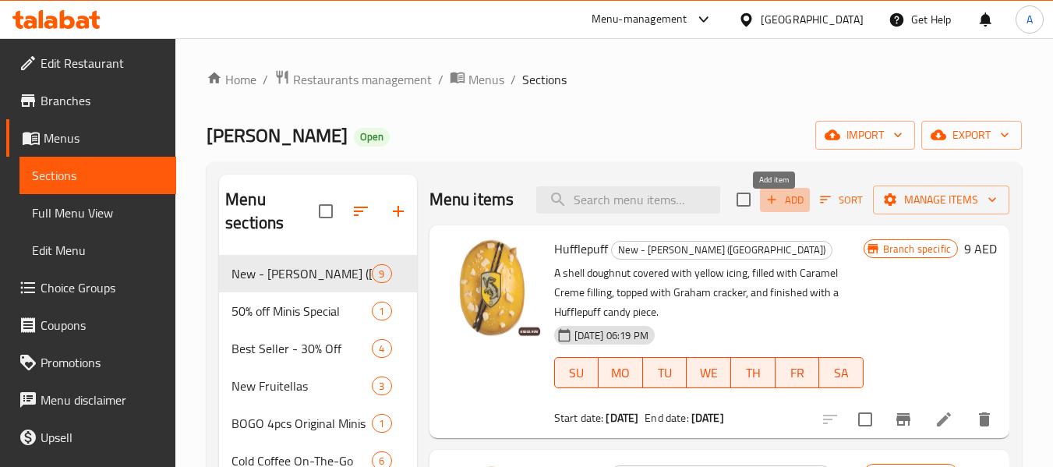
click at [772, 208] on span "Add" at bounding box center [785, 200] width 42 height 18
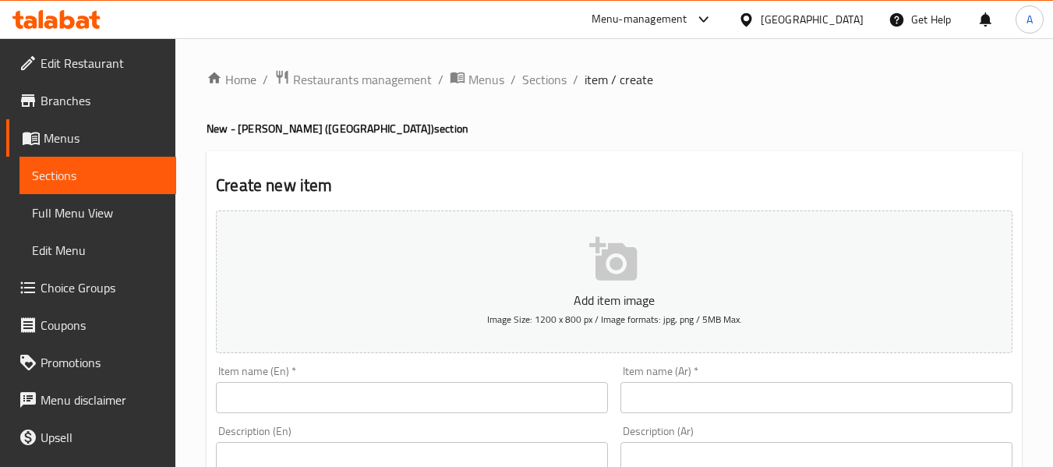
click at [295, 398] on input "text" at bounding box center [412, 397] width 392 height 31
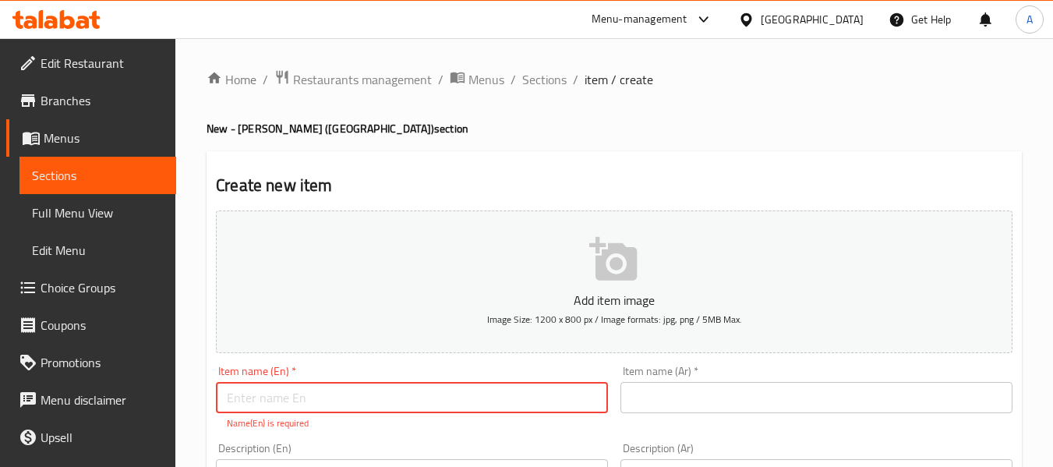
paste input "Iced Golden Snitch Latte"
type input "Iced Golden Snitch Latte"
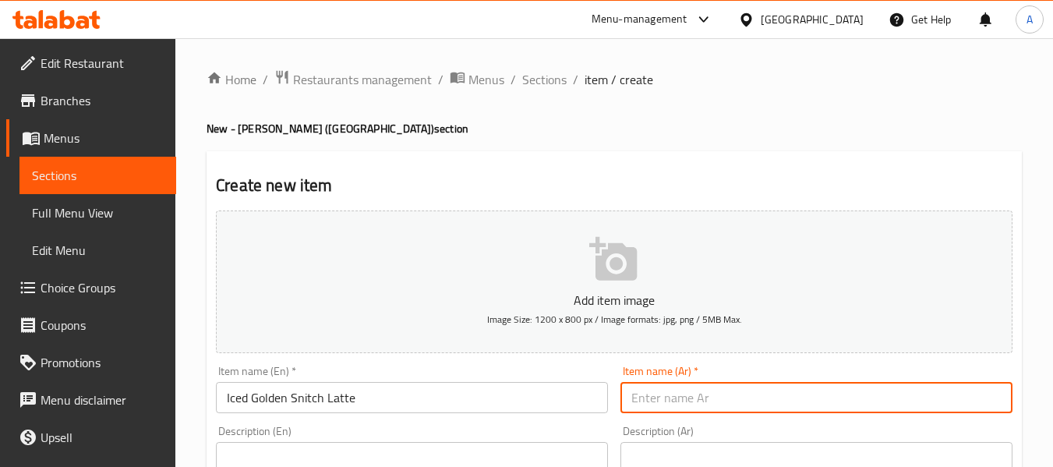
click at [672, 391] on input "text" at bounding box center [816, 397] width 392 height 31
paste input "جولدن سنيتش لاتيه مثلج"
type input "جولدن سنيتش لاتيه مثلج"
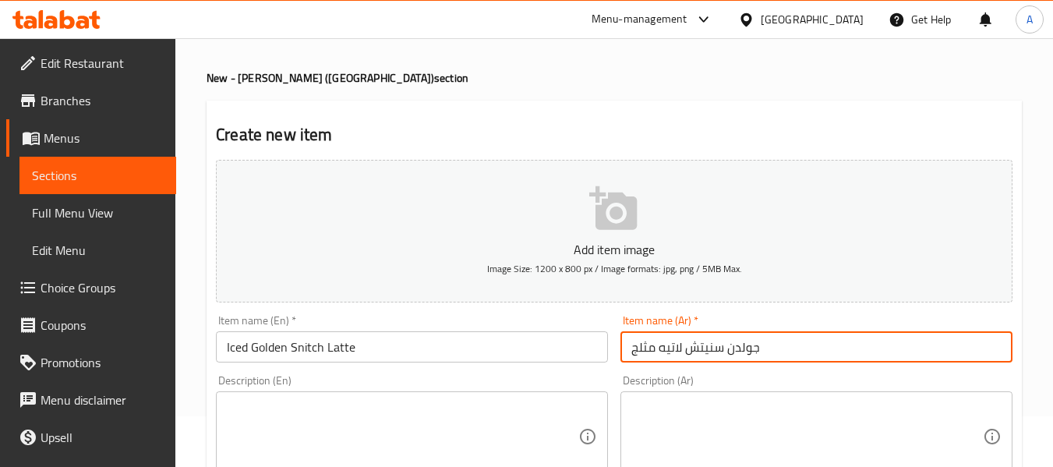
scroll to position [78, 0]
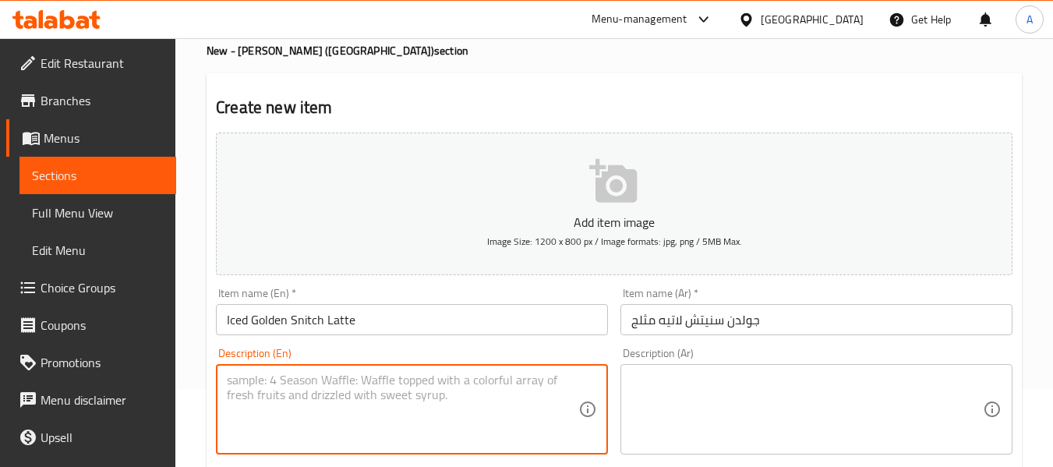
click at [341, 383] on textarea at bounding box center [403, 410] width 352 height 74
paste textarea "An Iced caramel toffee-inspired latte, blending sweet, golden flavor with cream…"
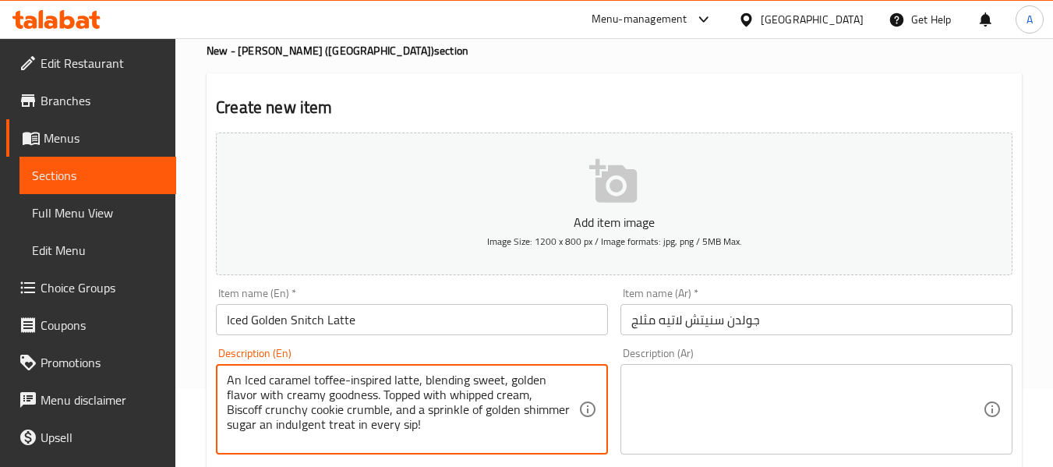
type textarea "An Iced caramel toffee-inspired latte, blending sweet, golden flavor with cream…"
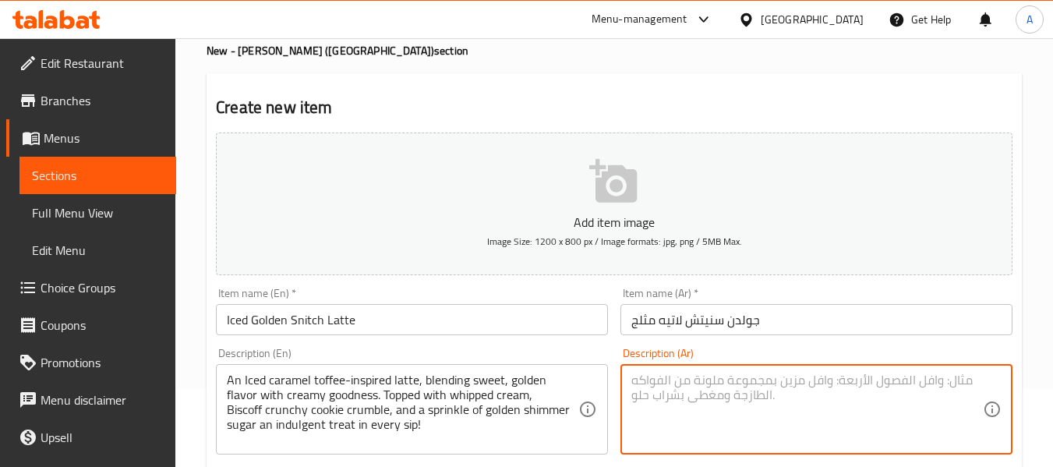
click at [769, 401] on textarea at bounding box center [807, 410] width 352 height 74
paste textarea "لاتيه مثلج بلمسه سحرية من كراميل التوفى والكريمة المخفوقة. يعلوه قطع اللوتس و ر…"
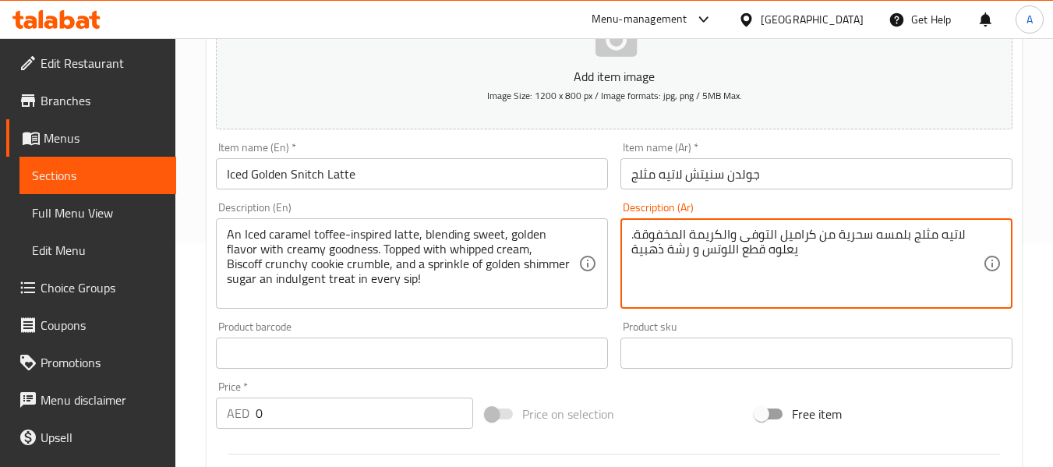
scroll to position [390, 0]
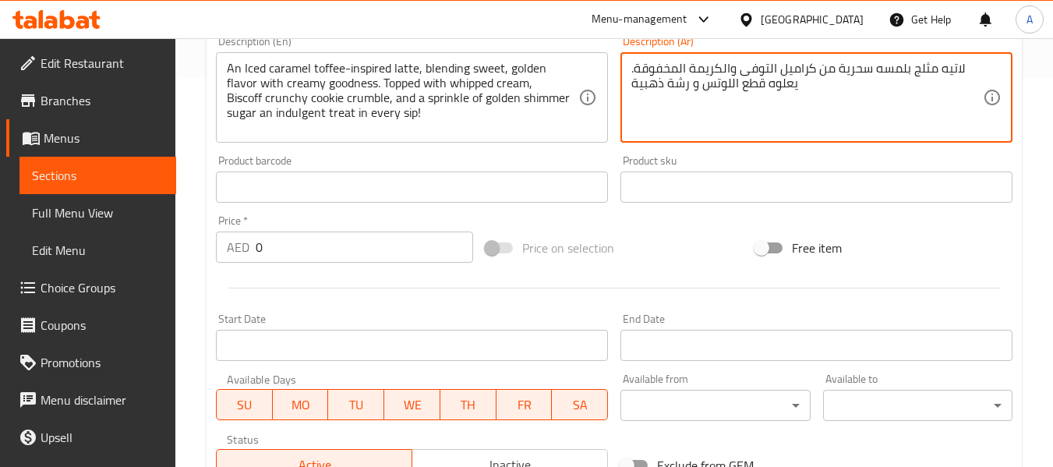
type textarea "لاتيه مثلج بلمسه سحرية من كراميل التوفى والكريمة المخفوقة. يعلوه قطع اللوتس و ر…"
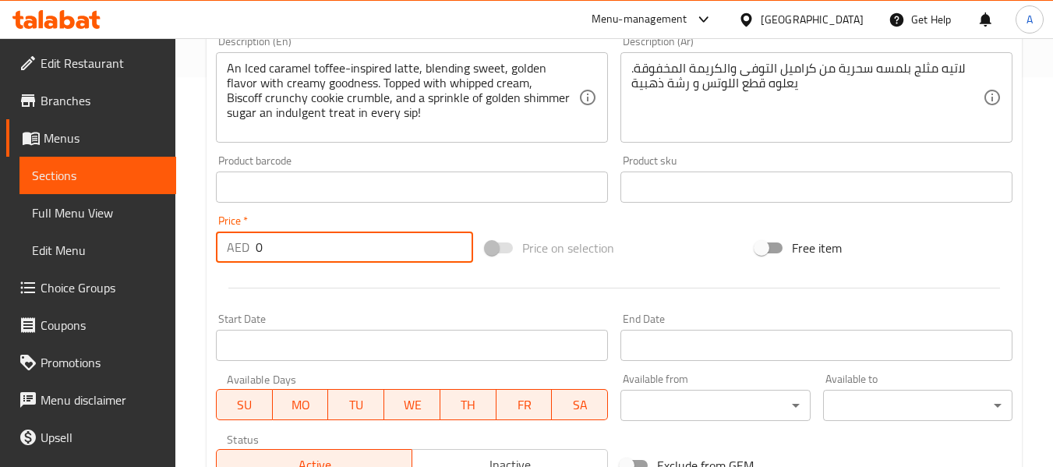
drag, startPoint x: 299, startPoint y: 249, endPoint x: 75, endPoint y: 218, distance: 226.5
click at [75, 218] on div "Edit Restaurant Branches Menus Sections Full Menu View Edit Menu Choice Groups …" at bounding box center [526, 179] width 1053 height 1063
type input "21"
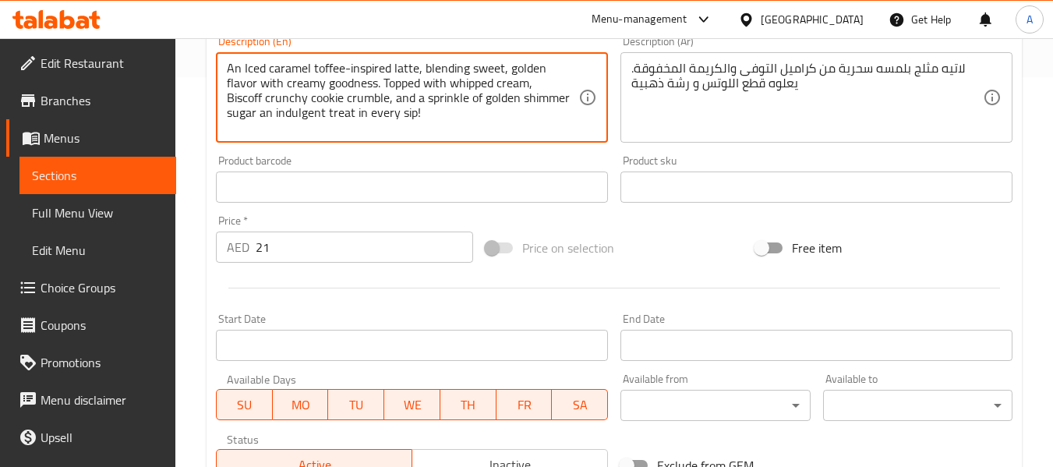
drag, startPoint x: 426, startPoint y: 68, endPoint x: 345, endPoint y: 90, distance: 84.0
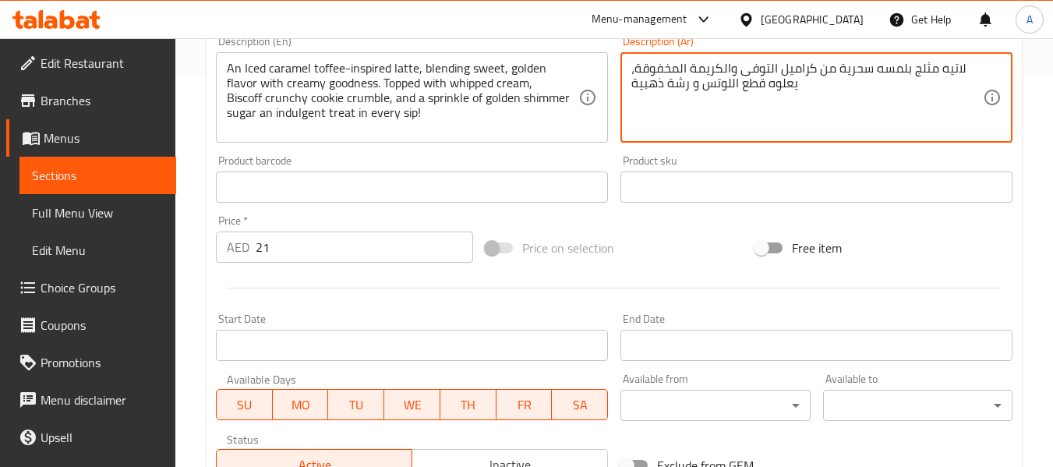
paste textarea "مزيج من النكهة الحلوة والذهبية مع الجودة الكريمية"
click at [731, 101] on textarea "لاتيه مثلج بلمسه سحرية من كراميل التوفى والكريمة المخفوقة، مزيج من النكهة الحلو…" at bounding box center [807, 98] width 352 height 74
click textarea "لاتيه مثلج بلمسه سحرية من كراميل التوفى والكريمة المخفوقة، مزيج من النكهة الحلو…"
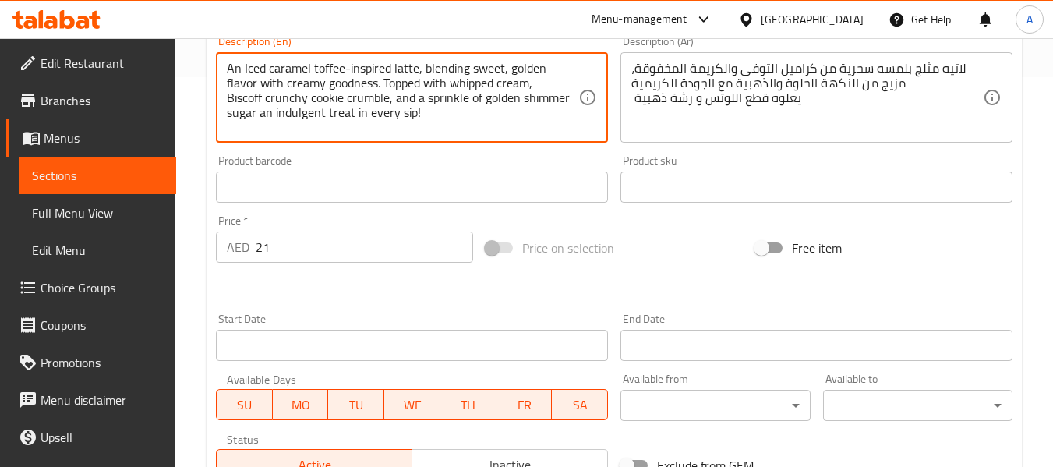
drag, startPoint x: 352, startPoint y: 80, endPoint x: 440, endPoint y: 113, distance: 93.5
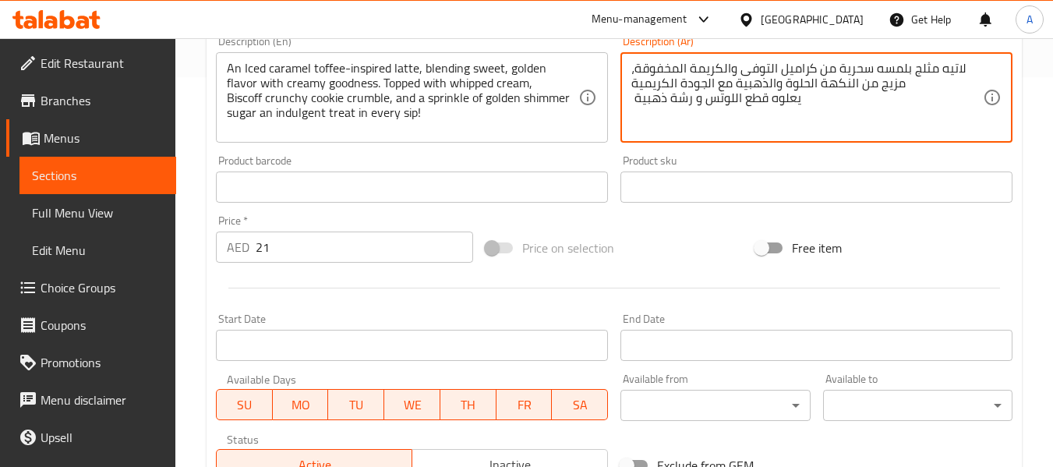
drag, startPoint x: 765, startPoint y: 103, endPoint x: 633, endPoint y: 107, distance: 131.8
click textarea "لاتيه مثلج بلمسه سحرية من كراميل التوفى والكريمة المخفوقة، مزيج من النكهة الحلو…"
paste textarea "ريمة المخفوقة، وفتات بسكويت بسكوف المقرمش، ورشة من السكر الذهبي اللامع، وهي بمث…"
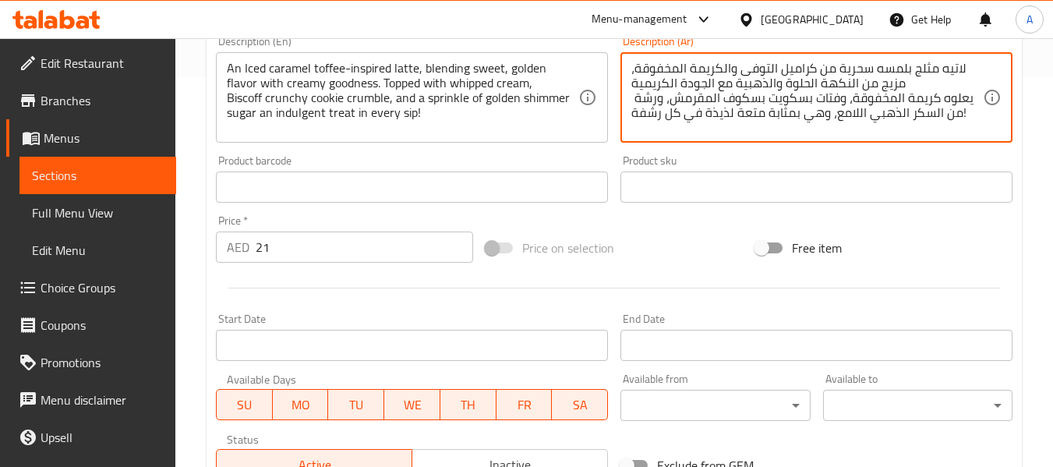
click textarea "لاتيه مثلج بلمسه سحرية من كراميل التوفى والكريمة المخفوقة، مزيج من النكهة الحلو…"
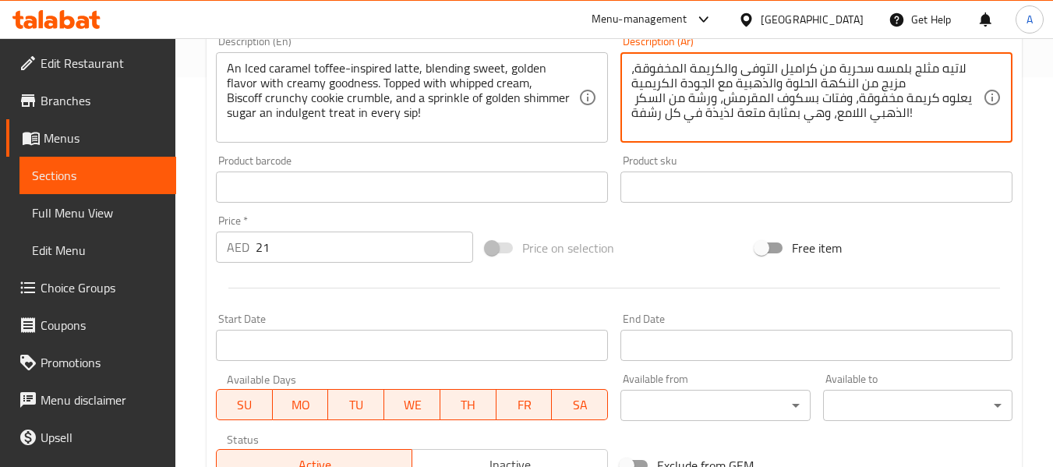
click textarea "لاتيه مثلج بلمسه سحرية من كراميل التوفى والكريمة المخفوقة، مزيج من النكهة الحلو…"
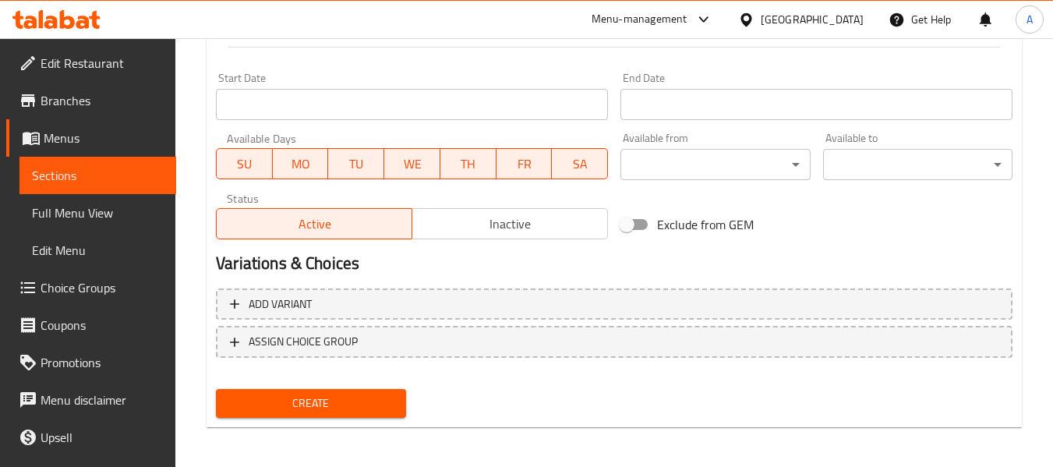
scroll to position [634, 0]
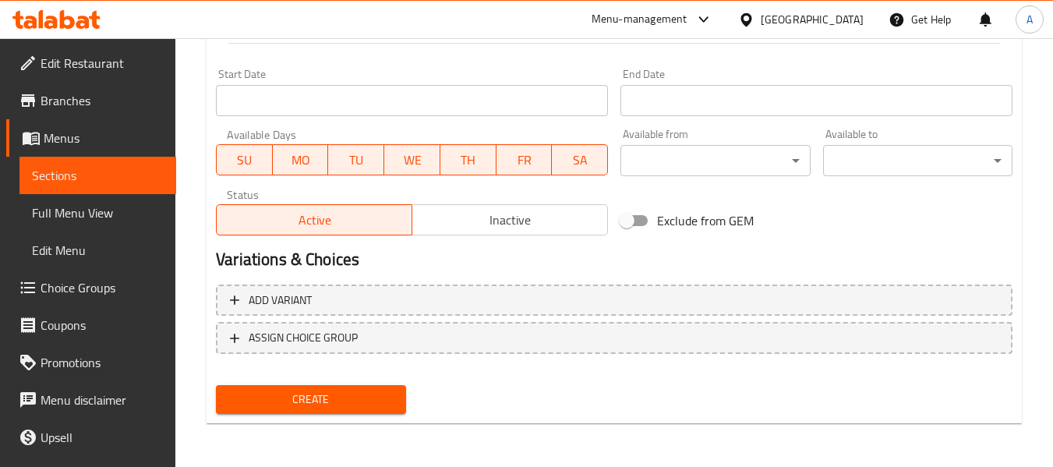
type textarea "لاتيه مثلج بلمسه سحرية من كراميل التوفى والكريمة المخفوقة، مزيج من النكهة الحلو…"
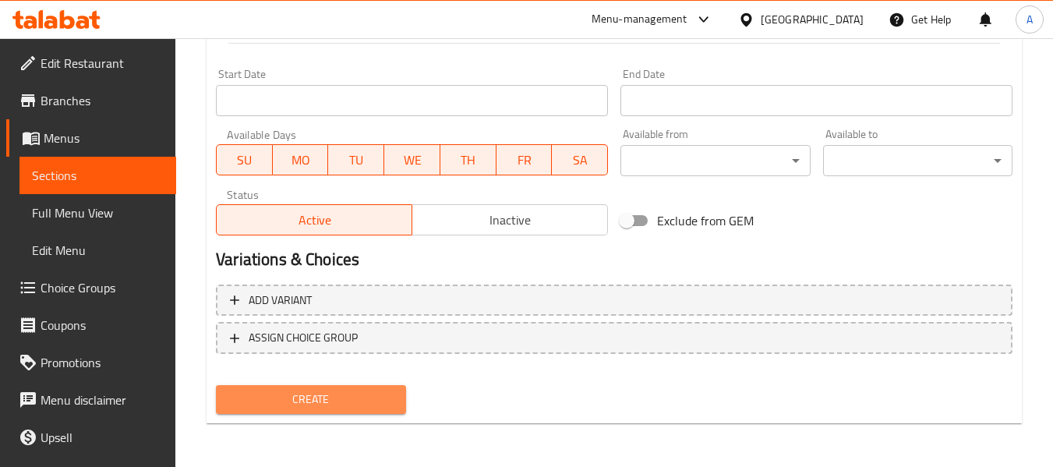
click span "Create"
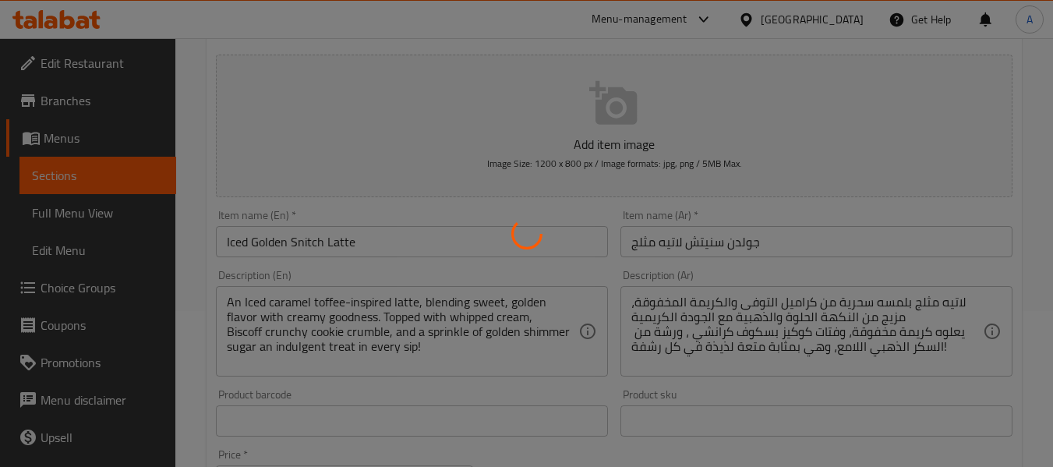
scroll to position [0, 0]
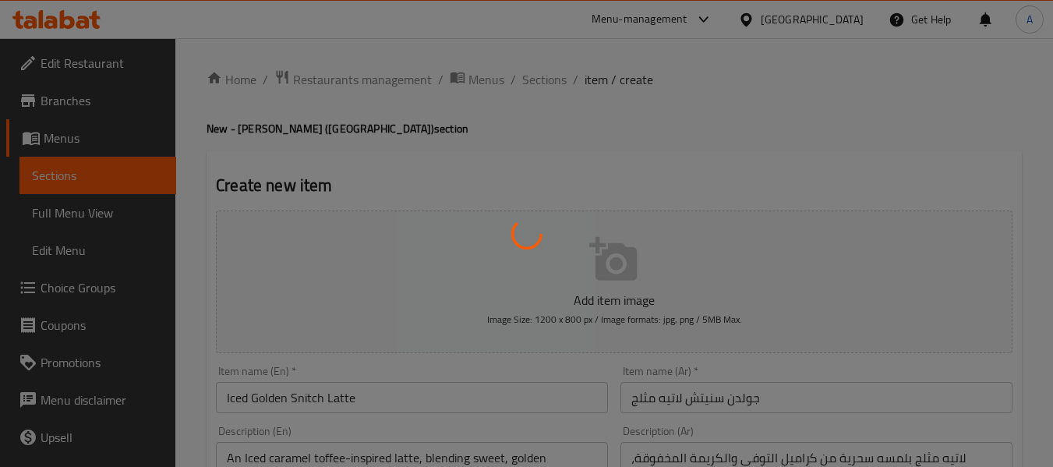
type input "0"
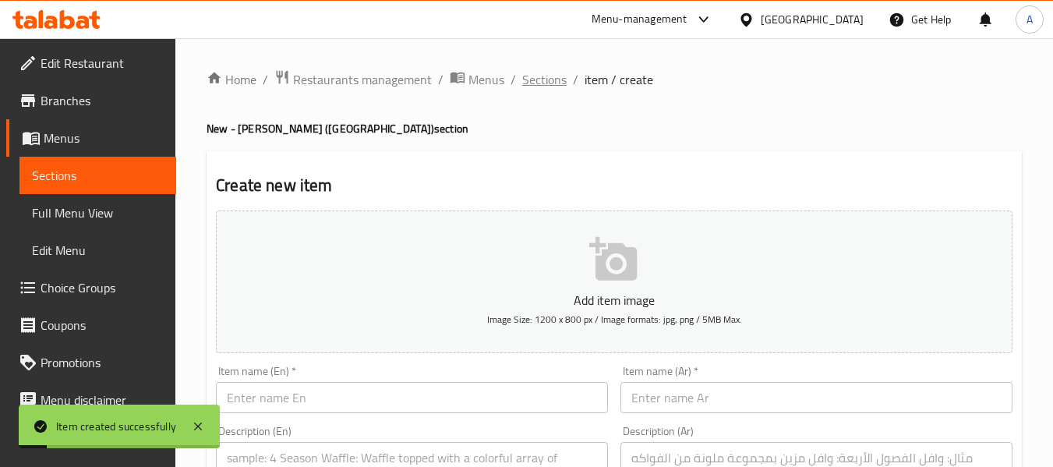
click span "Sections"
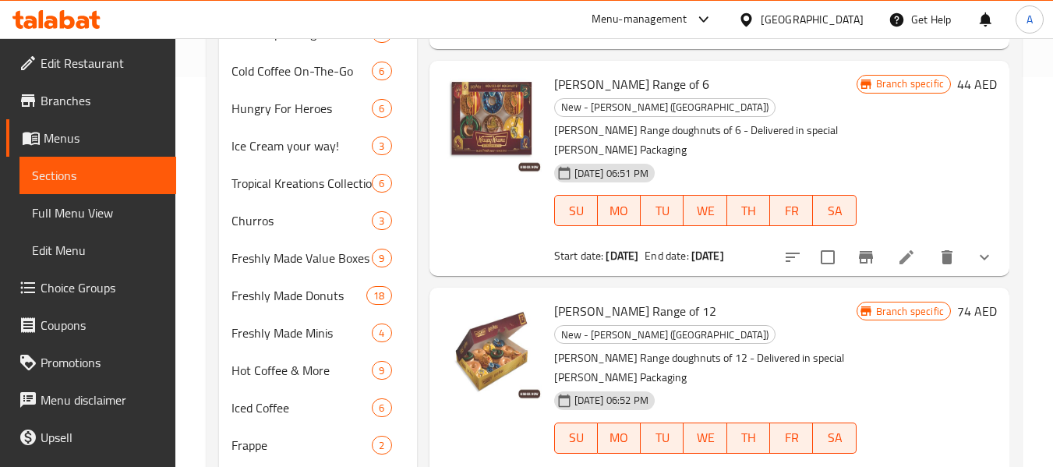
scroll to position [698, 0]
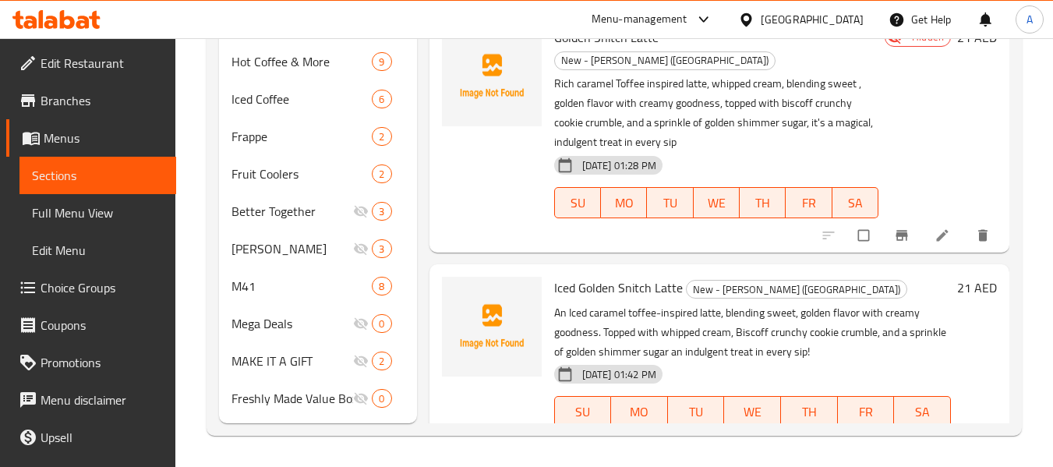
scroll to position [1300, 0]
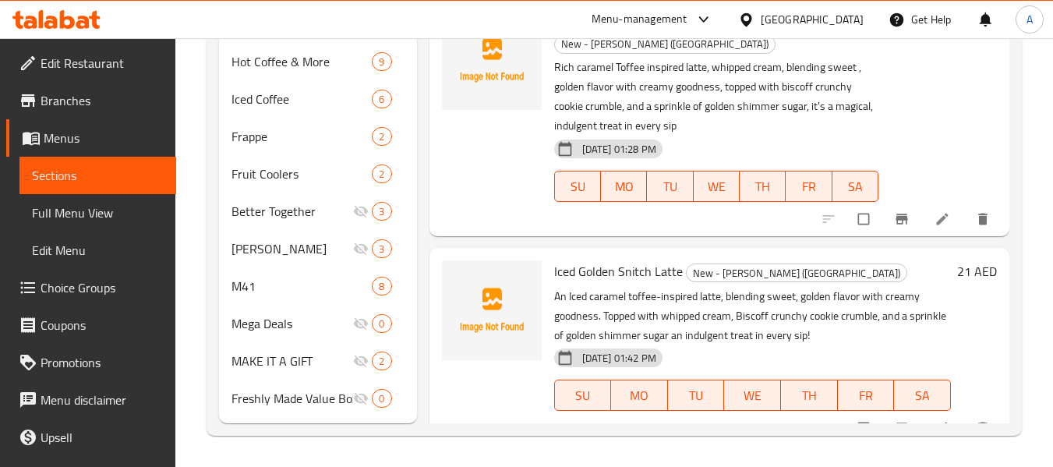
click at [940, 417] on li at bounding box center [944, 427] width 44 height 25
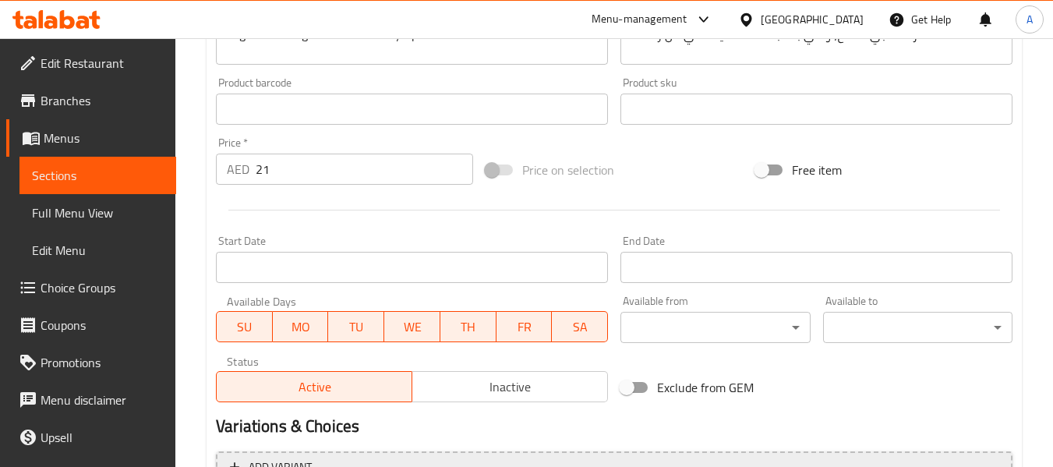
scroll to position [624, 0]
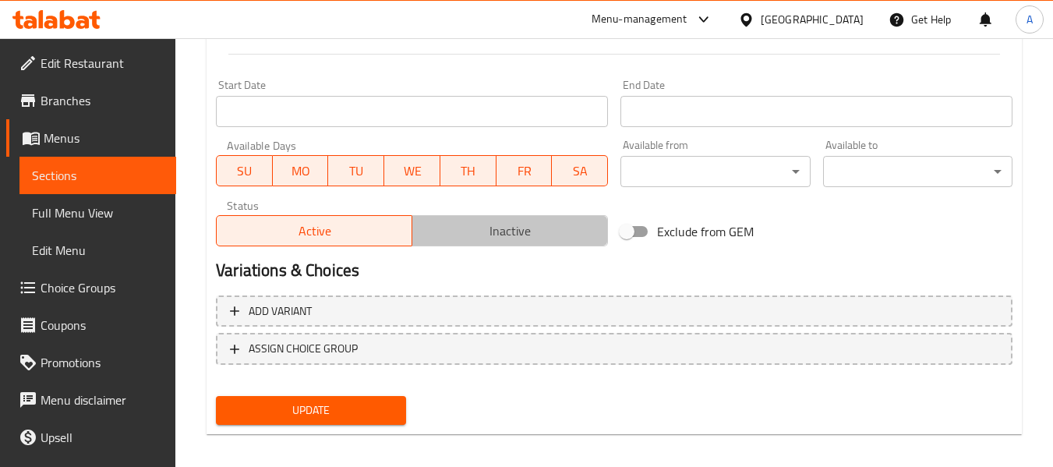
click at [488, 230] on span "Inactive" at bounding box center [510, 231] width 183 height 23
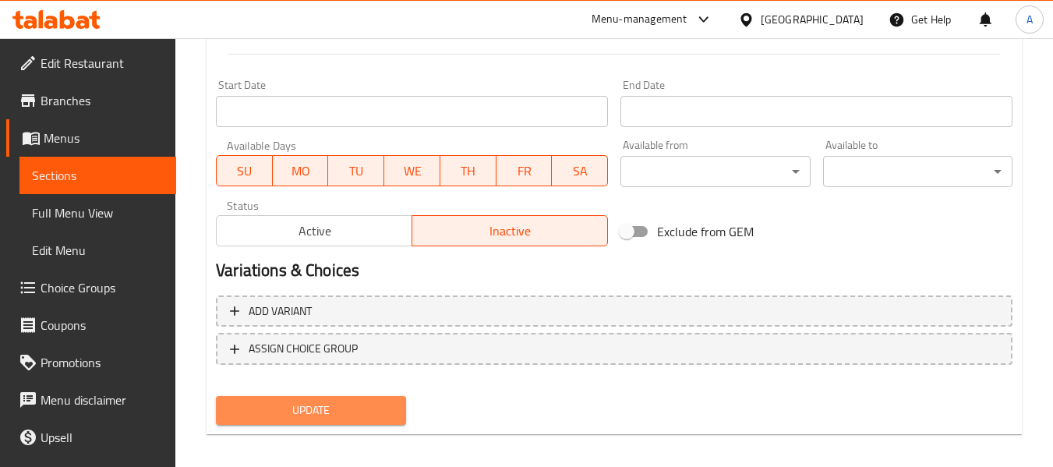
click at [350, 406] on span "Update" at bounding box center [310, 410] width 164 height 19
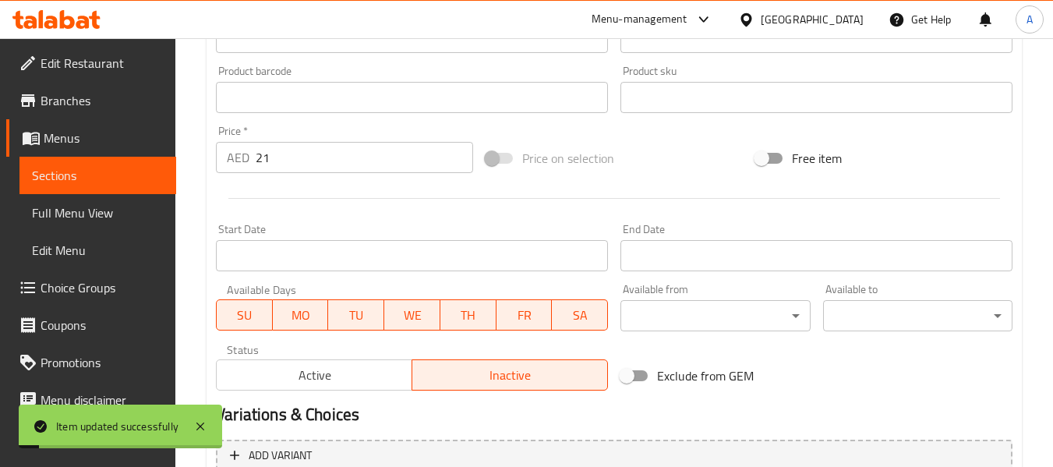
scroll to position [312, 0]
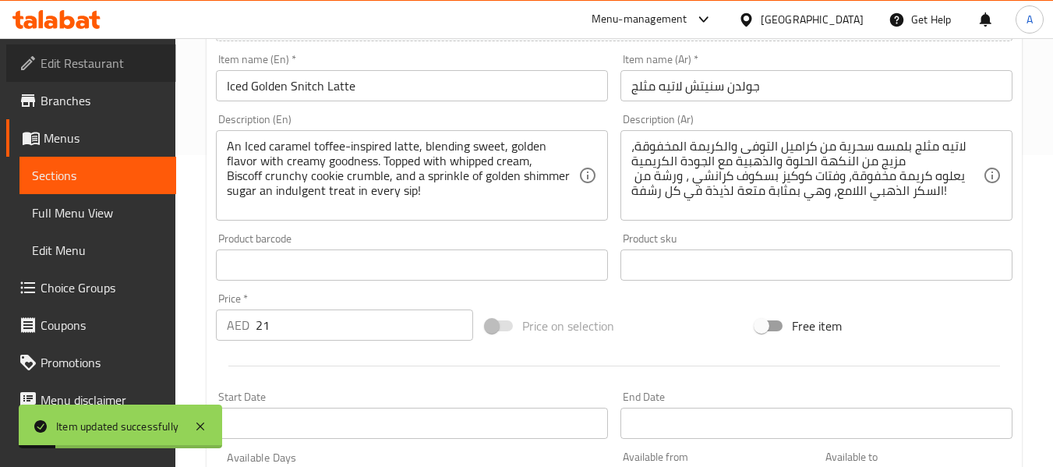
click at [106, 61] on span "Edit Restaurant" at bounding box center [102, 63] width 123 height 19
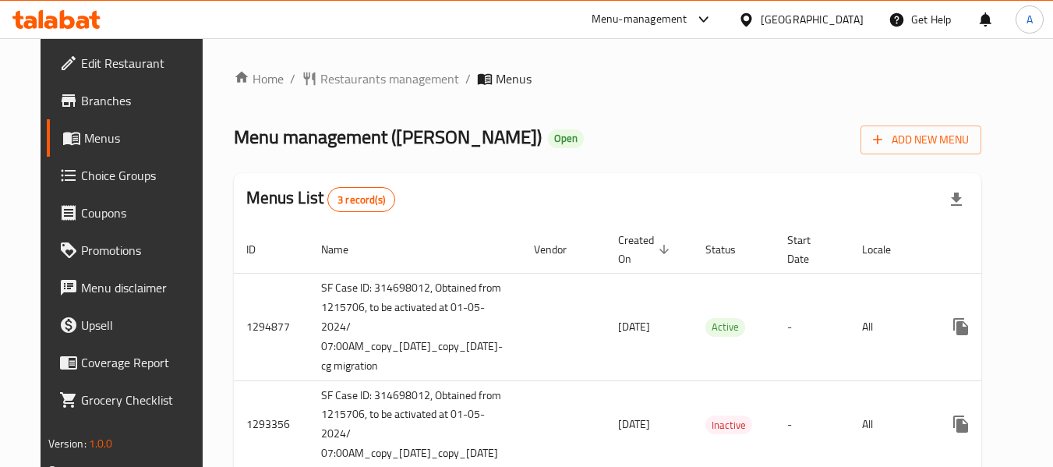
drag, startPoint x: 966, startPoint y: 313, endPoint x: 1048, endPoint y: 309, distance: 82.7
click at [1013, 309] on div "Home / Restaurants management / Menus Menu management ( [PERSON_NAME] ) Open Ad…" at bounding box center [608, 309] width 811 height 543
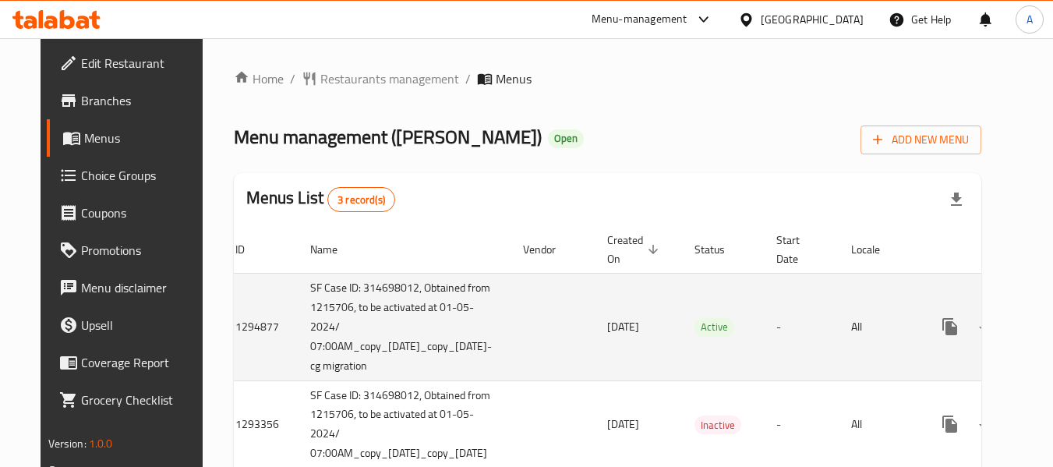
drag, startPoint x: 945, startPoint y: 310, endPoint x: 1007, endPoint y: 309, distance: 62.4
click at [1007, 309] on tr "1294877 SF Case ID: 314698012, Obtained from 1215706, to be activated at 01-05-…" at bounding box center [658, 327] width 871 height 108
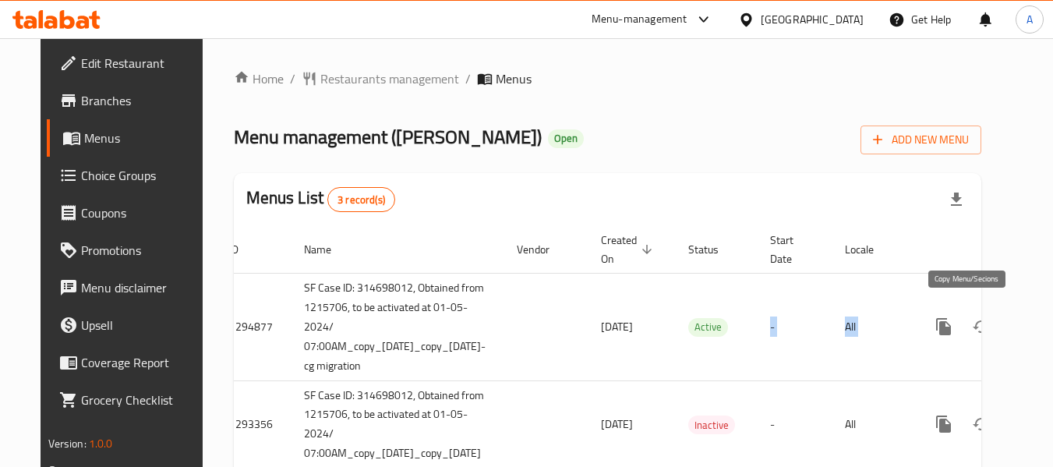
scroll to position [0, 107]
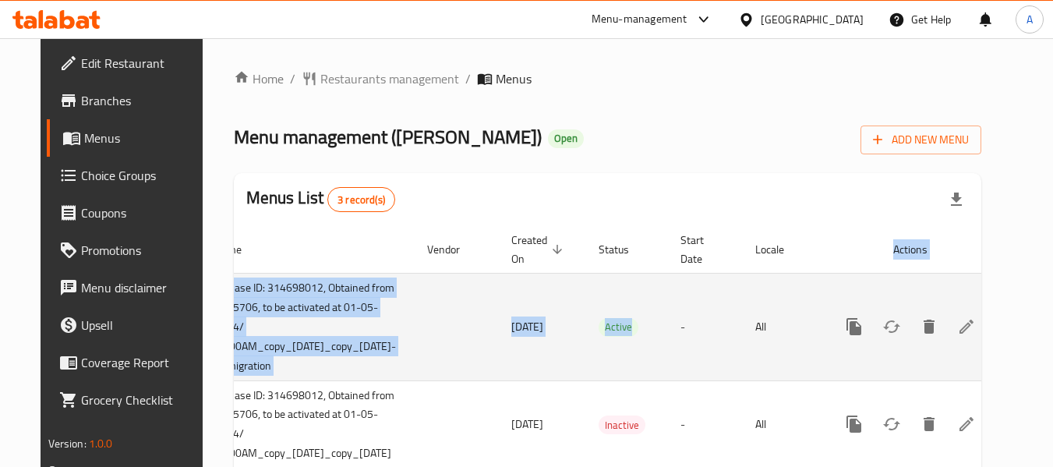
drag, startPoint x: 779, startPoint y: 320, endPoint x: 1020, endPoint y: 326, distance: 240.9
click at [1013, 333] on div "Home / Restaurants management / Menus Menu management ( [PERSON_NAME] ) Open Ad…" at bounding box center [608, 309] width 811 height 543
click at [985, 321] on link "enhanced table" at bounding box center [966, 326] width 37 height 37
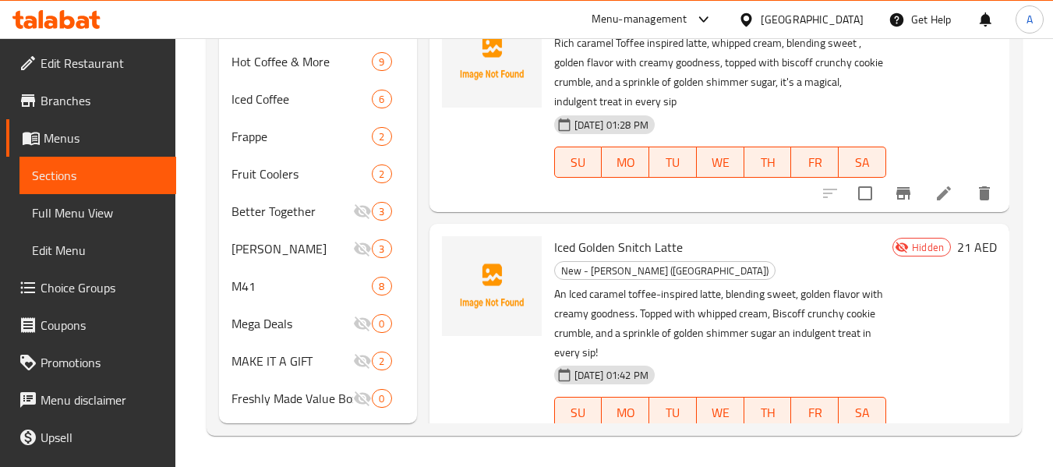
scroll to position [1242, 0]
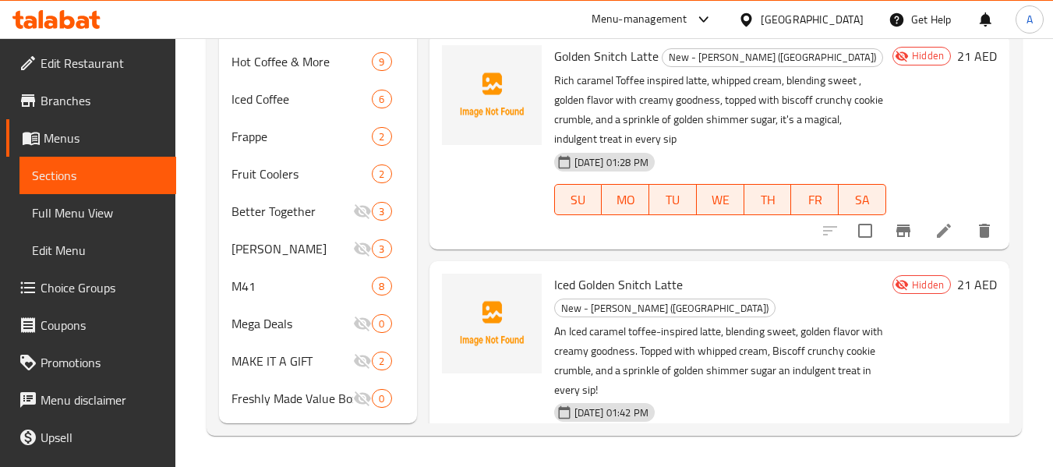
click at [591, 68] on span "Golden Snitch Latte" at bounding box center [606, 55] width 104 height 23
copy h6 "Golden Snitch Latte"
click at [935, 240] on icon at bounding box center [944, 230] width 19 height 19
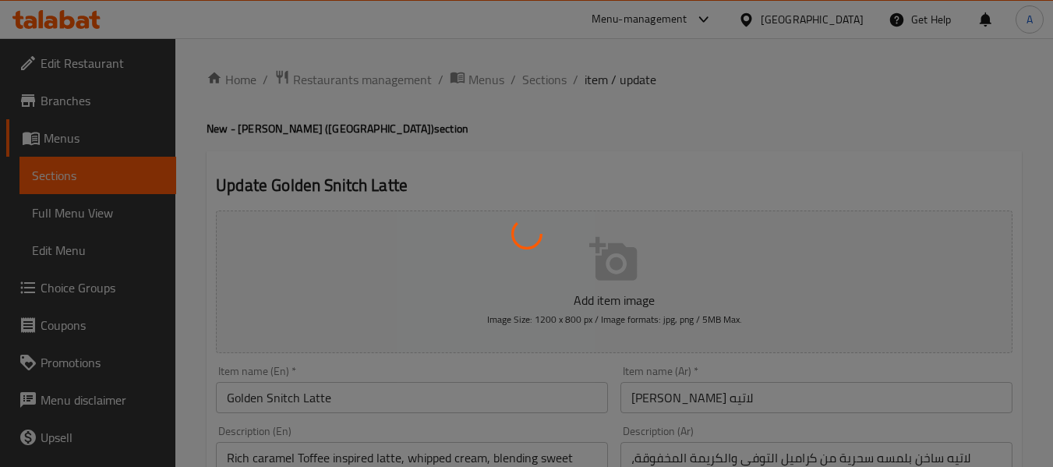
click at [727, 402] on div at bounding box center [526, 233] width 1053 height 467
click at [727, 401] on div at bounding box center [526, 233] width 1053 height 467
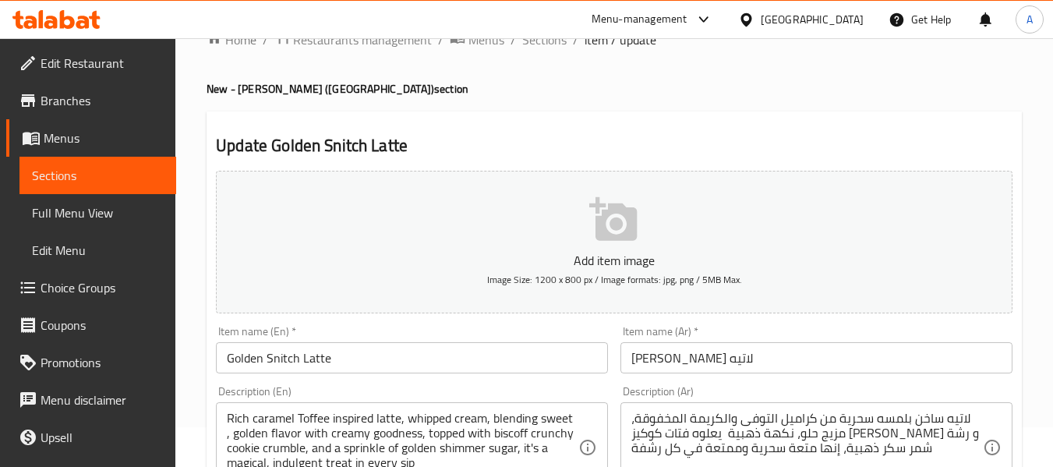
scroll to position [78, 0]
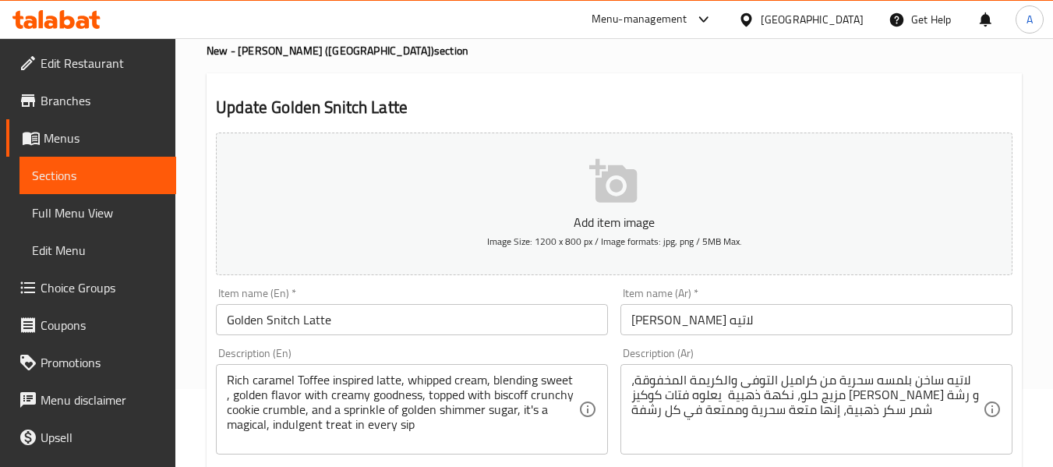
click at [674, 311] on input "[PERSON_NAME] لاتيه" at bounding box center [816, 319] width 392 height 31
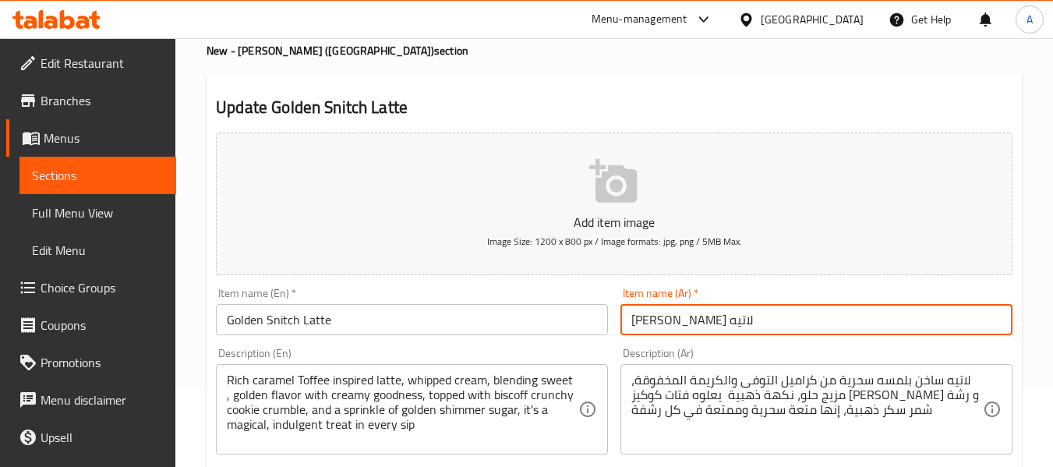
click at [674, 312] on input "[PERSON_NAME] لاتيه" at bounding box center [816, 319] width 392 height 31
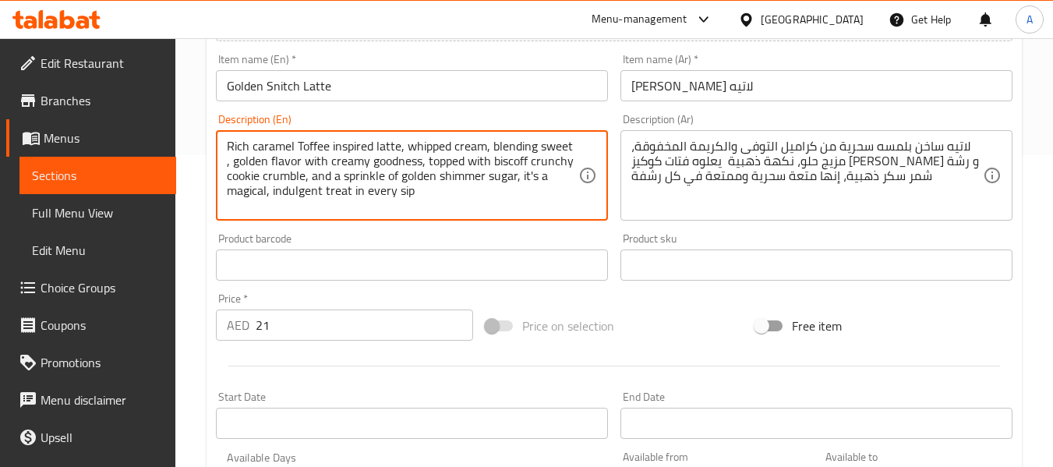
click at [320, 187] on textarea "Rich caramel Toffee inspired latte, whipped cream, blending sweet , golden flav…" at bounding box center [403, 176] width 352 height 74
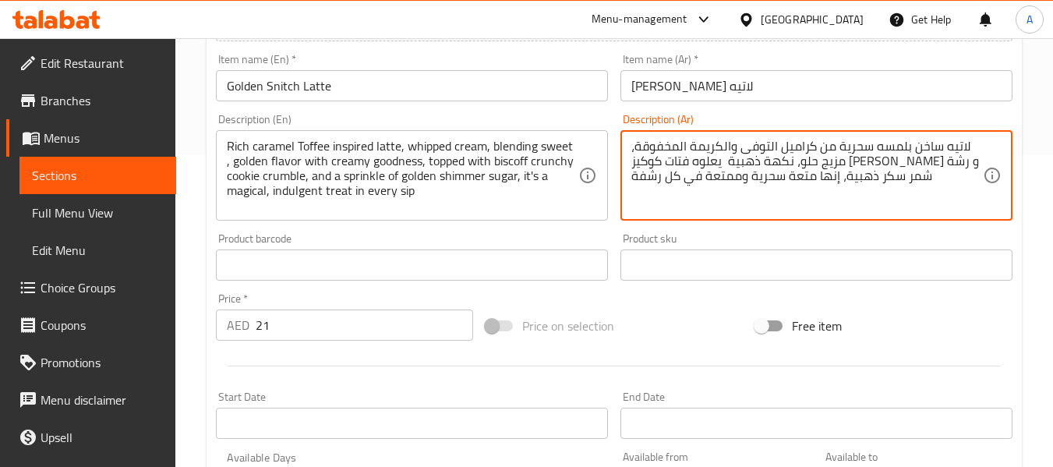
click at [691, 151] on textarea "لاتيه ساخن بلمسه سحرية من كراميل التوفى والكريمة المخفوقة، مزيج حلو، نكهة ذهبية…" at bounding box center [807, 176] width 352 height 74
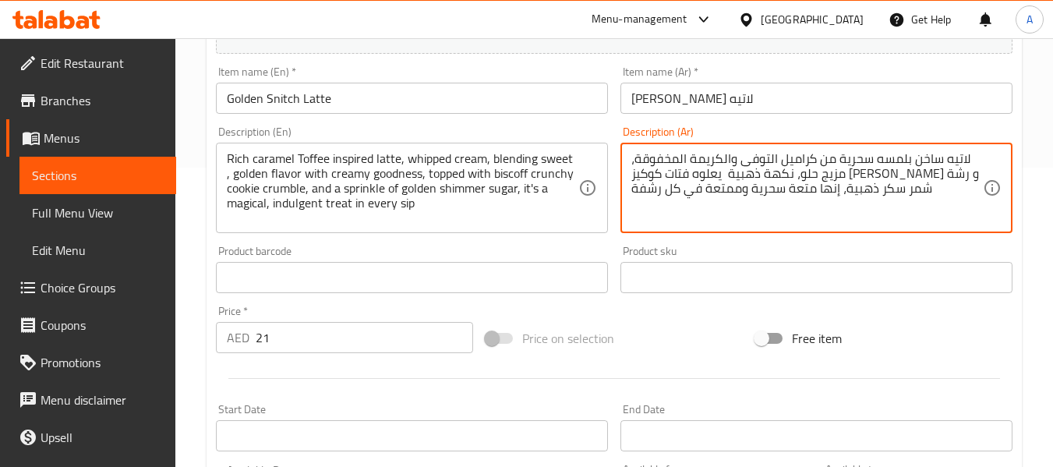
scroll to position [0, 0]
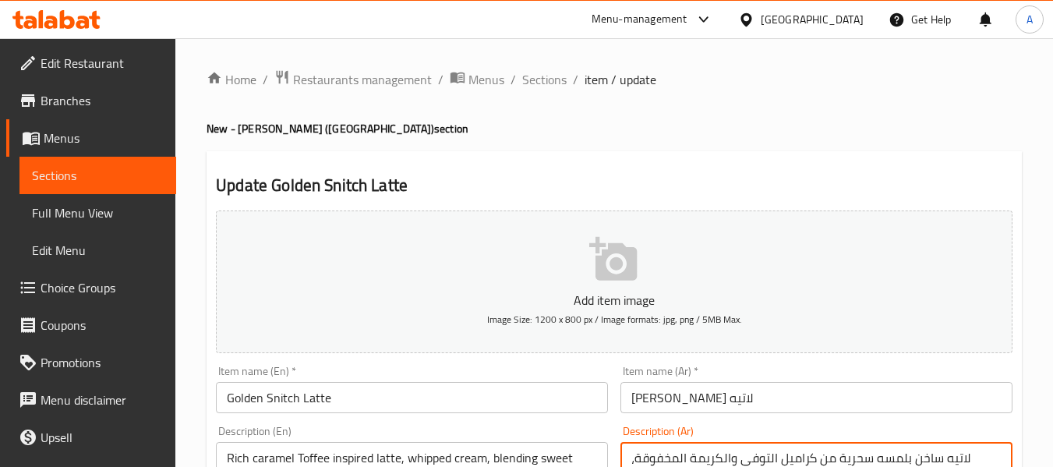
click at [62, 210] on span "Full Menu View" at bounding box center [98, 212] width 132 height 19
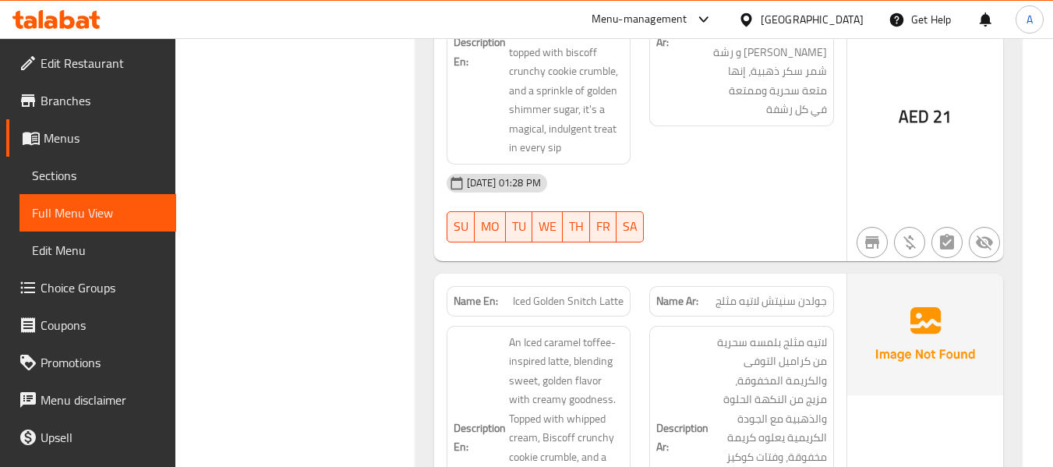
scroll to position [4053, 0]
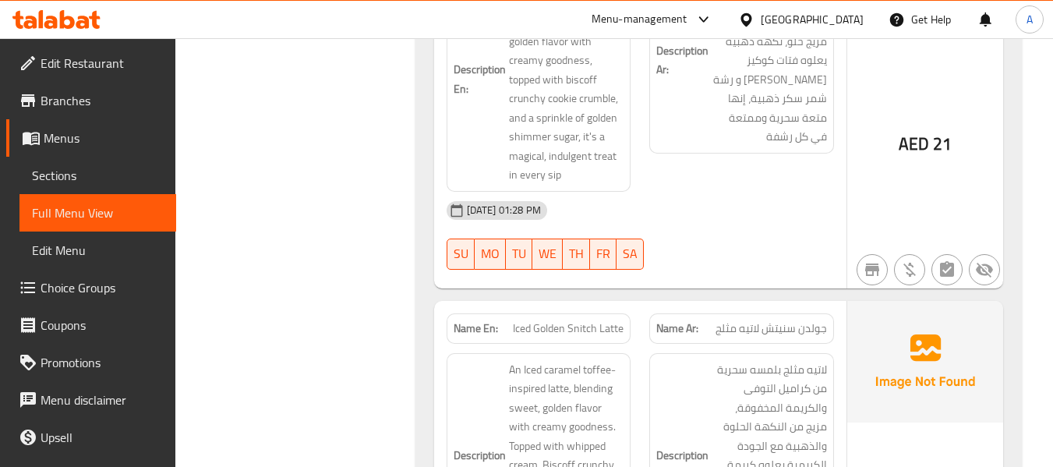
click at [578, 320] on span "Iced Golden Snitch Latte" at bounding box center [568, 328] width 111 height 16
copy span "Iced Golden Snitch Latte"
click at [746, 344] on div "Description Ar: لاتيه مثلج بلمسه سحرية من كراميل التوفى والكريمة المخفوقة، مزيج…" at bounding box center [741, 465] width 203 height 243
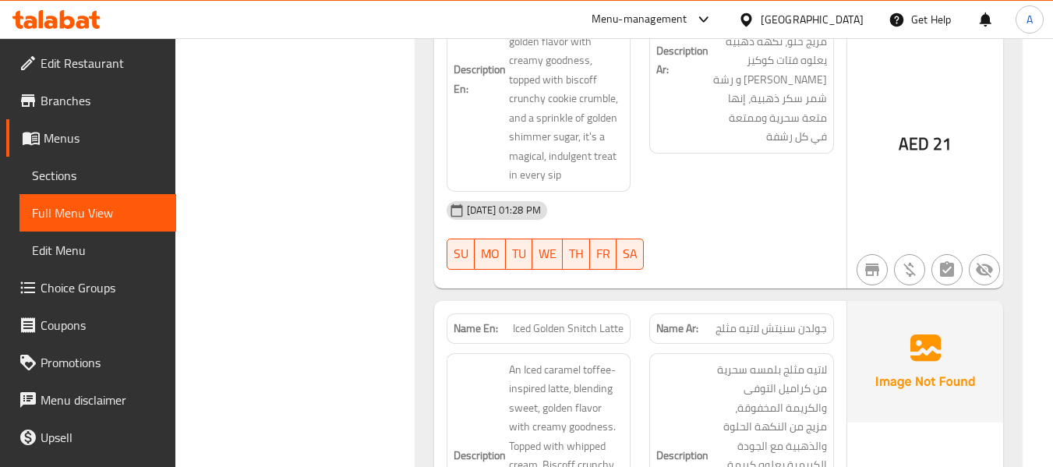
click at [759, 320] on span "جولدن سنيتش لاتيه مثلج" at bounding box center [771, 328] width 111 height 16
copy span "جولدن سنيتش لاتيه مثلج"
click at [759, 320] on span "جولدن سنيتش لاتيه مثلج" at bounding box center [771, 328] width 111 height 16
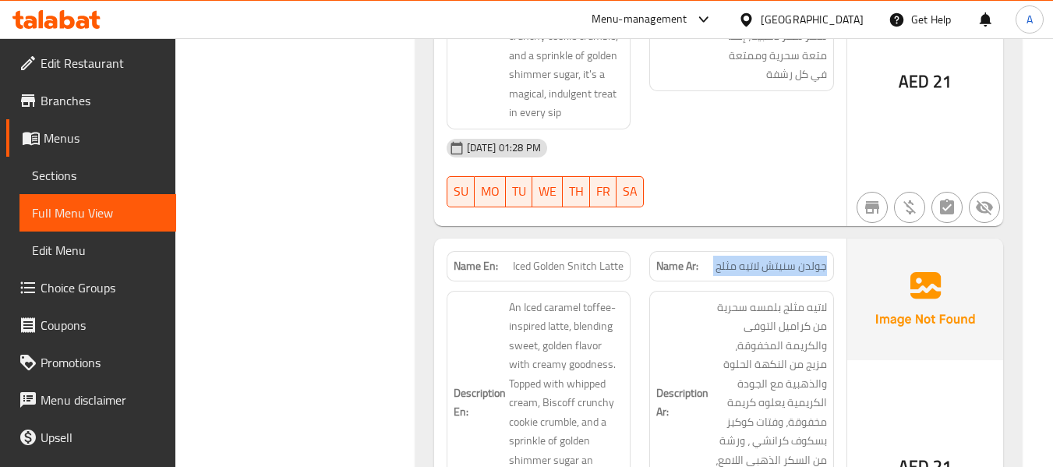
scroll to position [4131, 0]
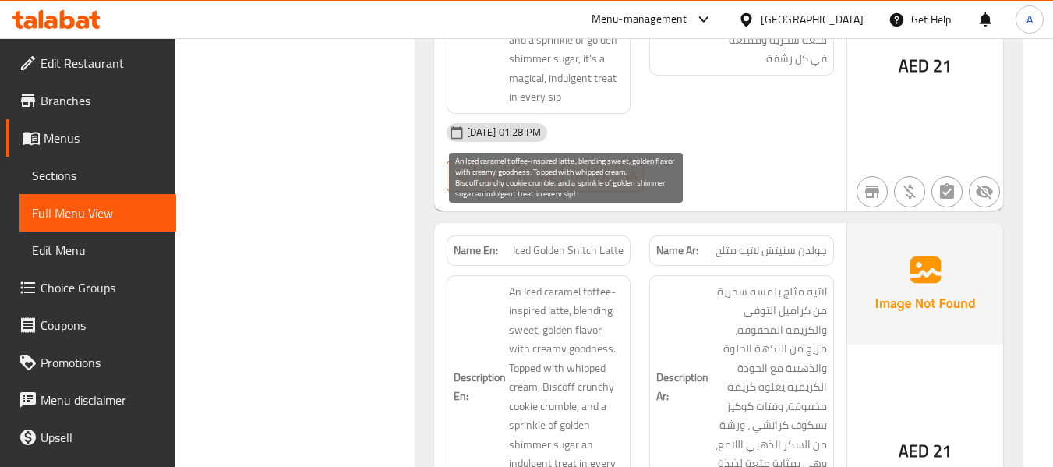
click at [599, 298] on span "An Iced caramel toffee-inspired latte, blending sweet, golden flavor with cream…" at bounding box center [566, 387] width 115 height 210
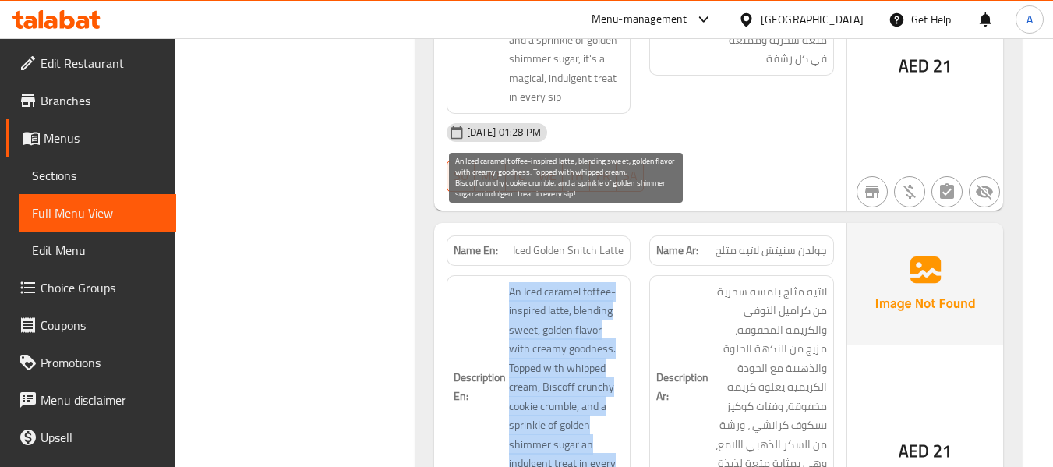
click at [599, 298] on span "An Iced caramel toffee-inspired latte, blending sweet, golden flavor with cream…" at bounding box center [566, 387] width 115 height 210
copy span "An Iced caramel toffee-inspired latte, blending sweet, golden flavor with cream…"
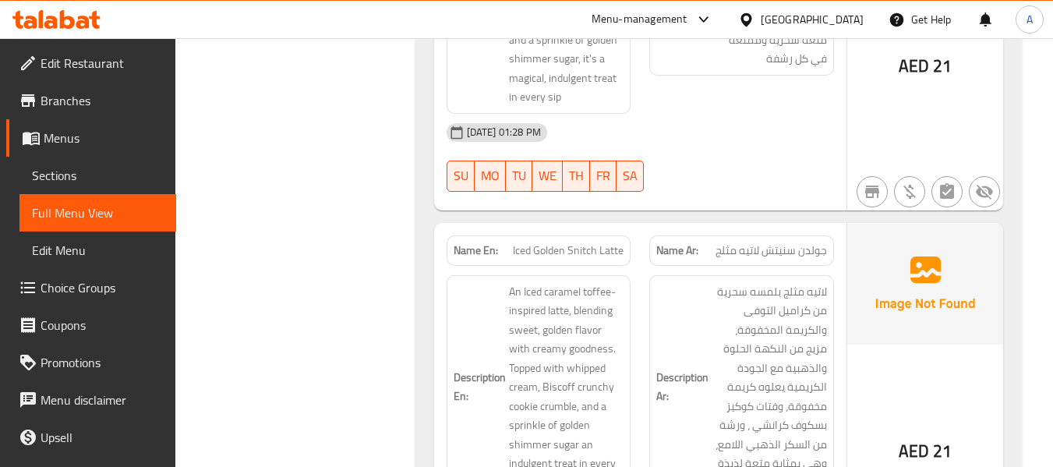
click at [858, 347] on div "AED 21" at bounding box center [925, 409] width 156 height 373
click at [817, 334] on span "لاتيه مثلج بلمسه سحرية من كراميل التوفى والكريمة المخفوقة، مزيج من النكهة الحلو…" at bounding box center [769, 387] width 115 height 210
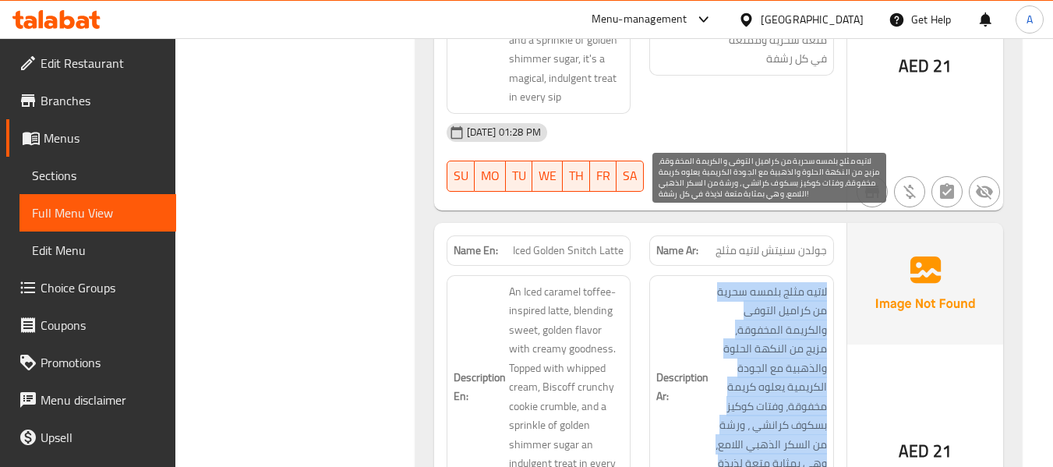
click at [817, 334] on span "لاتيه مثلج بلمسه سحرية من كراميل التوفى والكريمة المخفوقة، مزيج من النكهة الحلو…" at bounding box center [769, 387] width 115 height 210
copy div "لاتيه مثلج بلمسه سحرية من كراميل التوفى والكريمة المخفوقة، مزيج من النكهة الحلو…"
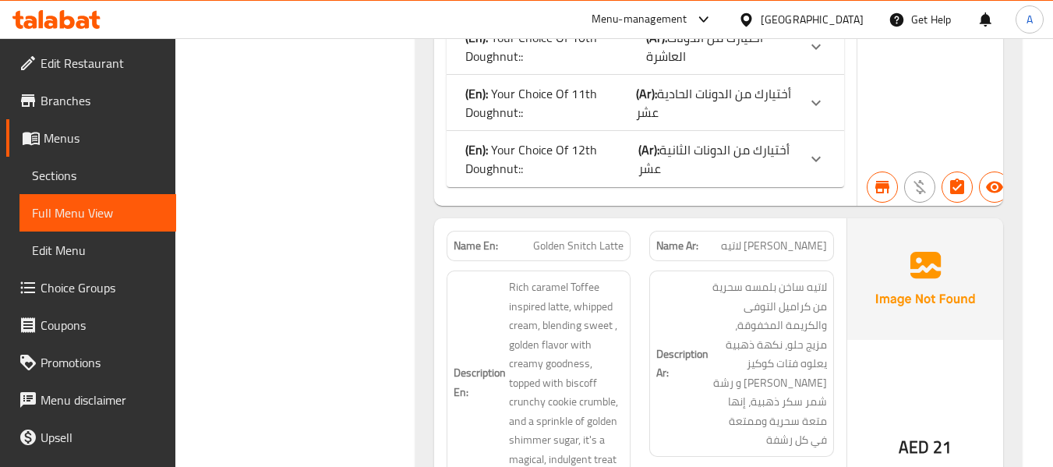
scroll to position [3741, 0]
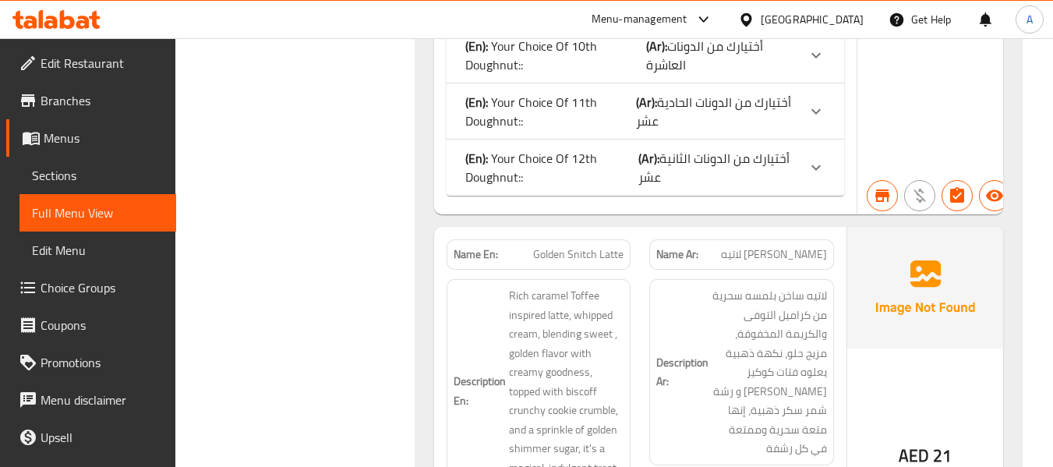
click at [95, 142] on span "Menus" at bounding box center [104, 138] width 120 height 19
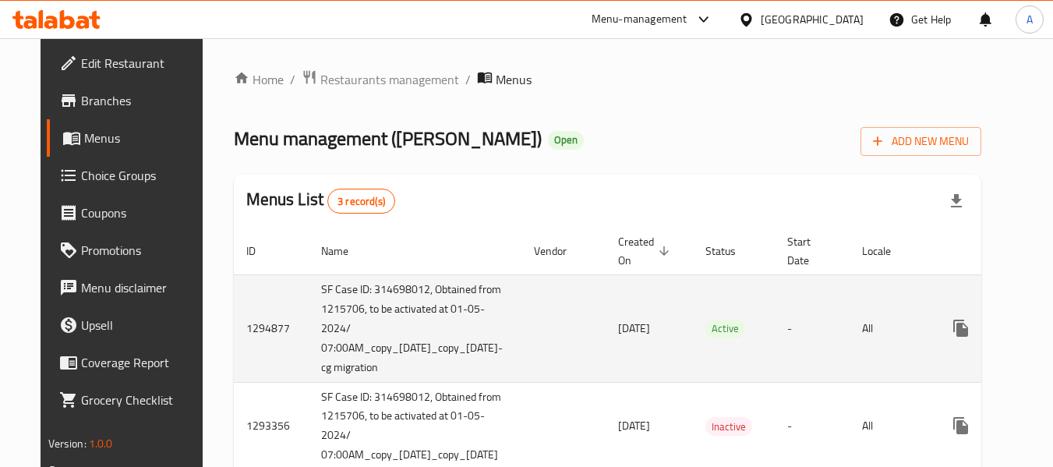
click at [458, 306] on td "SF Case ID: 314698012, Obtained from 1215706, to be activated at 01-05-2024/ 07…" at bounding box center [415, 328] width 213 height 108
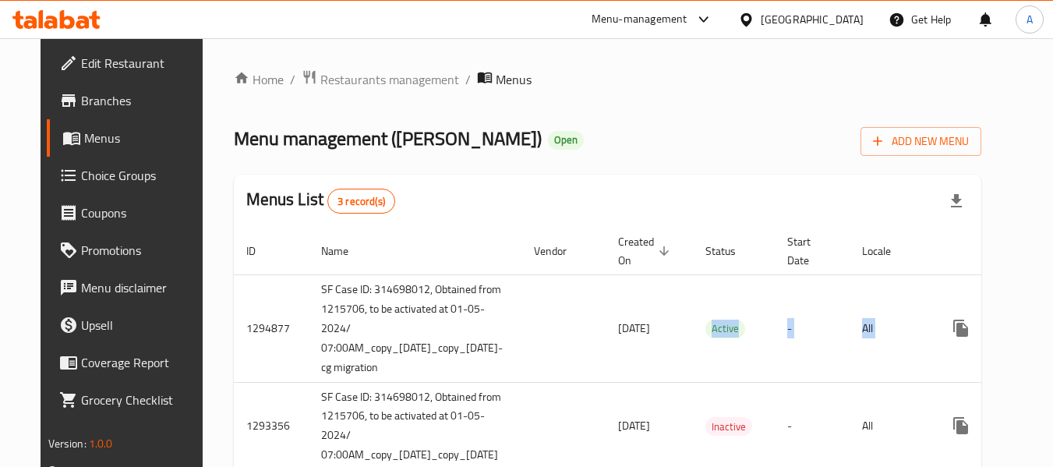
scroll to position [0, 107]
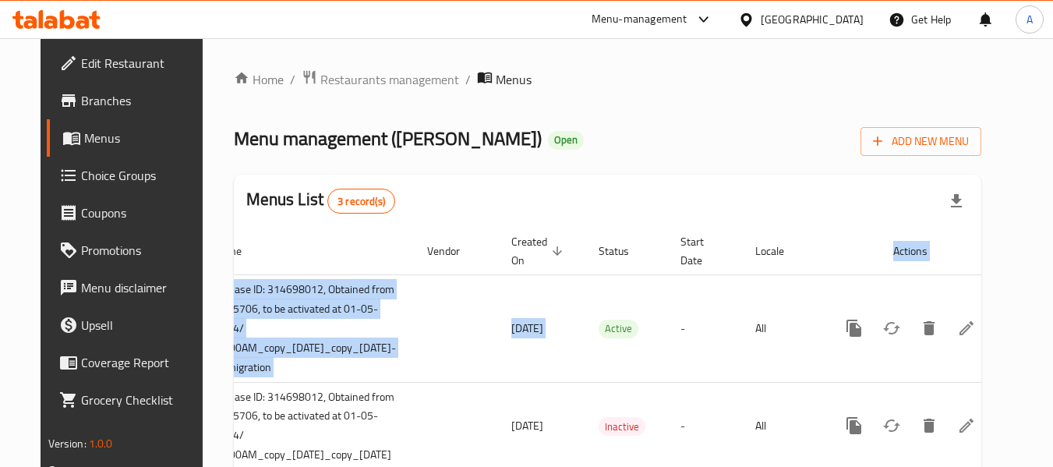
drag, startPoint x: 731, startPoint y: 323, endPoint x: 1026, endPoint y: 323, distance: 294.6
click at [1013, 327] on div "Home / Restaurants management / Menus Menu management ( Krispy Kreme ) Open Add…" at bounding box center [608, 310] width 811 height 544
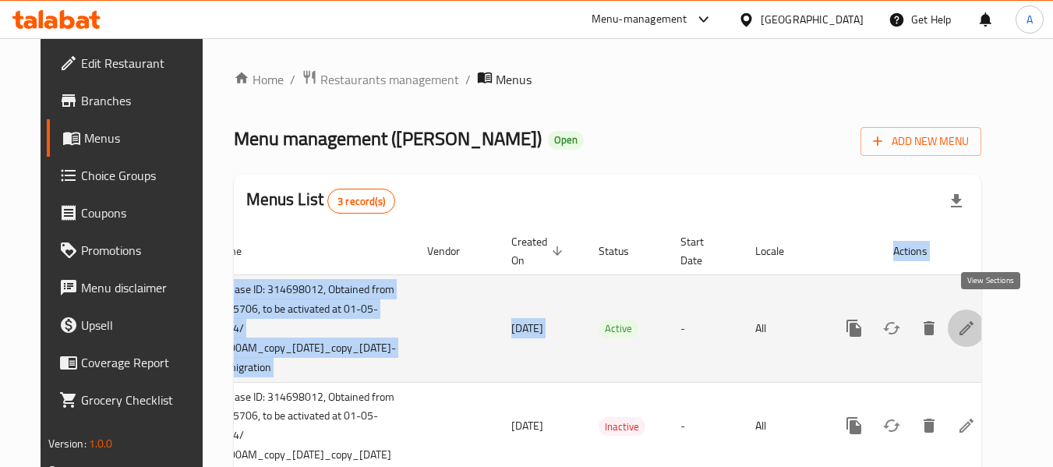
click at [976, 319] on icon "enhanced table" at bounding box center [966, 328] width 19 height 19
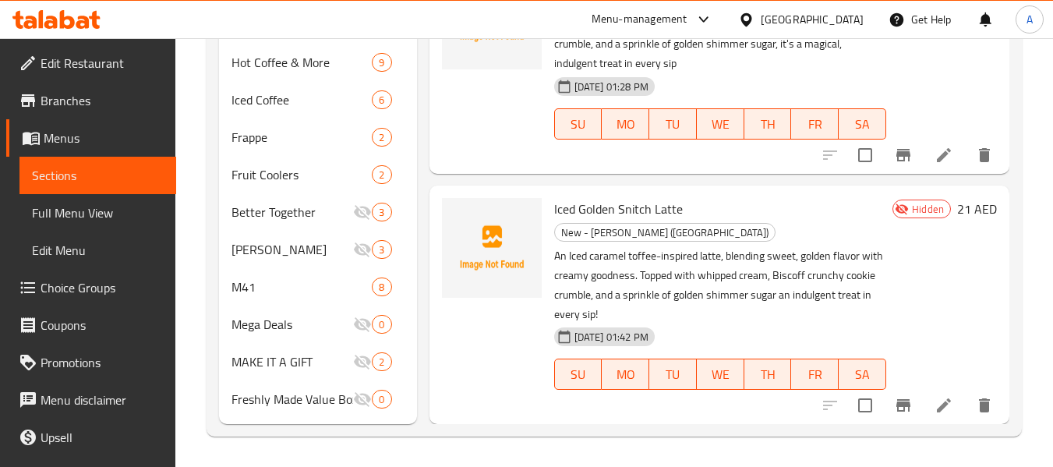
scroll to position [698, 0]
click at [90, 211] on span "Full Menu View" at bounding box center [98, 212] width 132 height 19
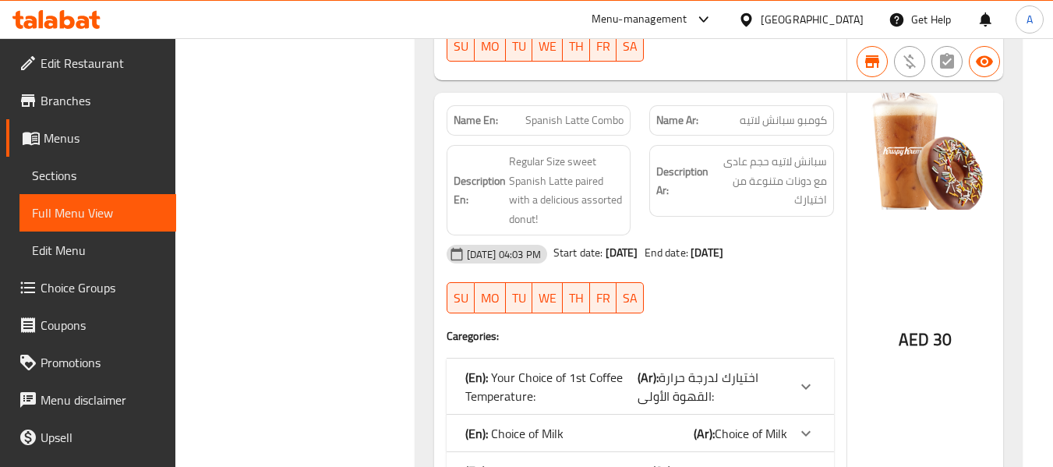
scroll to position [40511, 0]
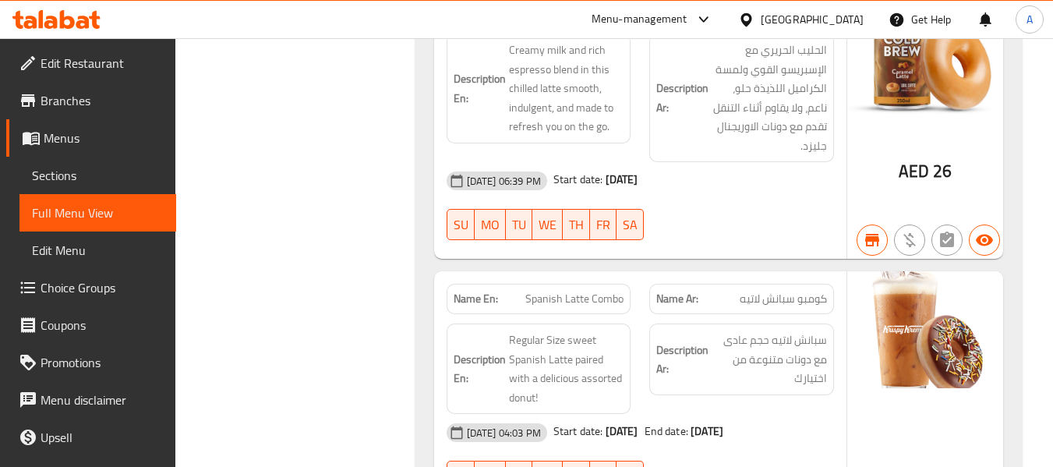
click at [87, 17] on icon at bounding box center [56, 19] width 88 height 19
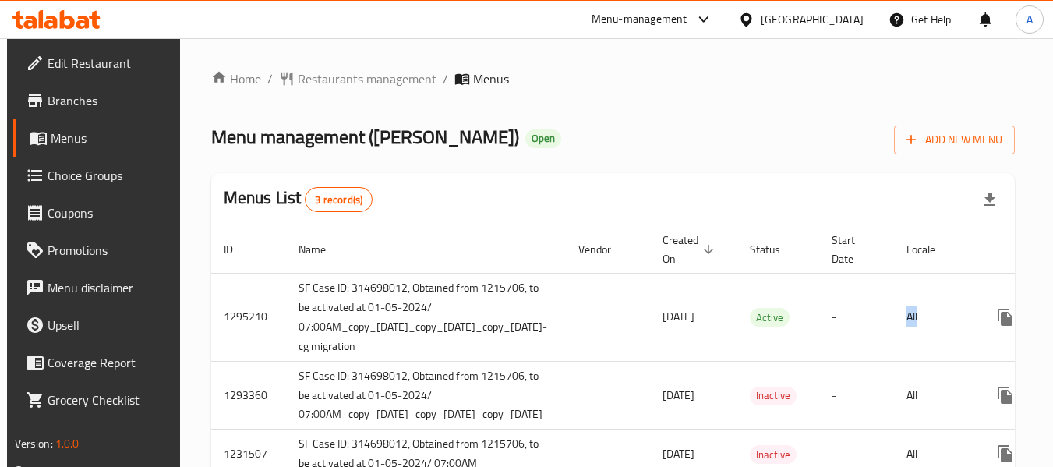
scroll to position [0, 200]
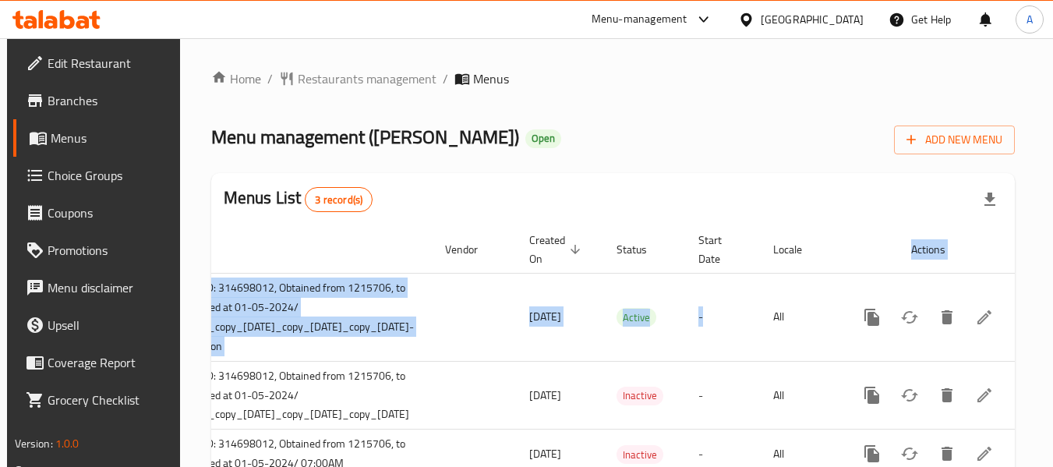
drag, startPoint x: 921, startPoint y: 304, endPoint x: 1056, endPoint y: 311, distance: 135.0
click at [1052, 311] on html "​ Menu-management [GEOGRAPHIC_DATA] Get Help A Edit Restaurant Branches Menus C…" at bounding box center [526, 233] width 1053 height 467
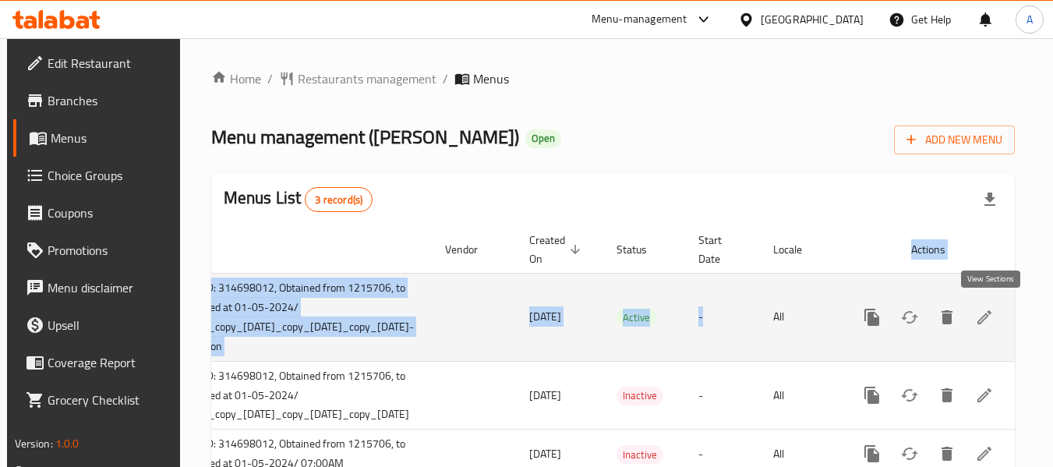
click at [994, 317] on icon "enhanced table" at bounding box center [984, 317] width 19 height 19
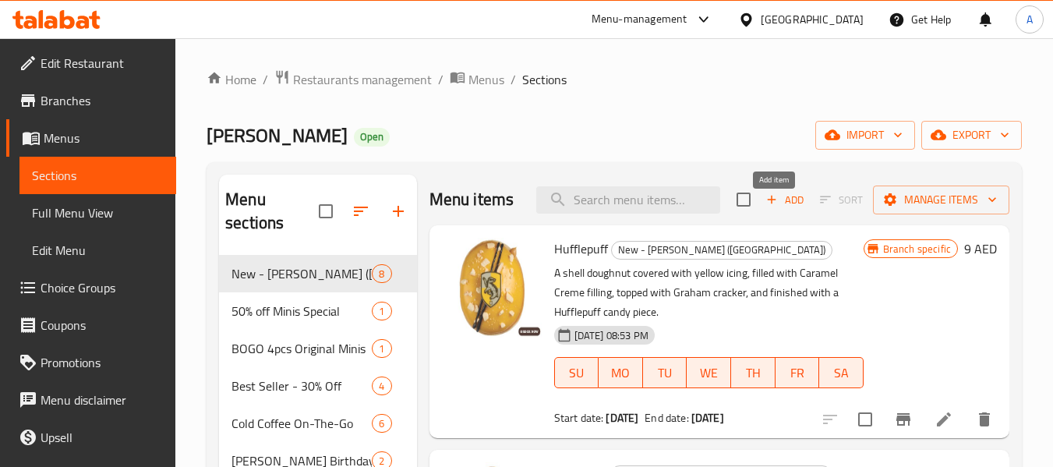
click at [783, 209] on span "Add" at bounding box center [785, 200] width 42 height 18
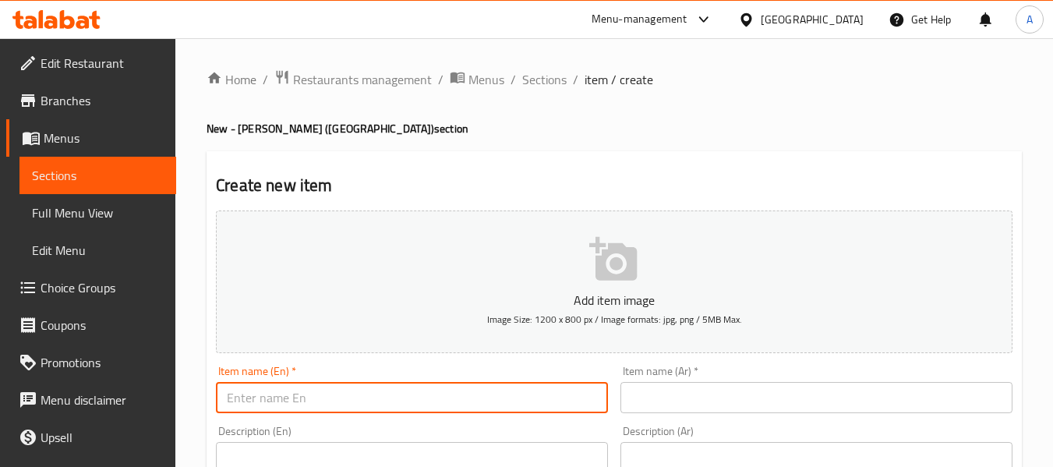
click at [288, 398] on input "text" at bounding box center [412, 397] width 392 height 31
paste input "Golden Snitch Latte"
type input "Golden Snitch Latte"
click at [687, 396] on input "text" at bounding box center [816, 397] width 392 height 31
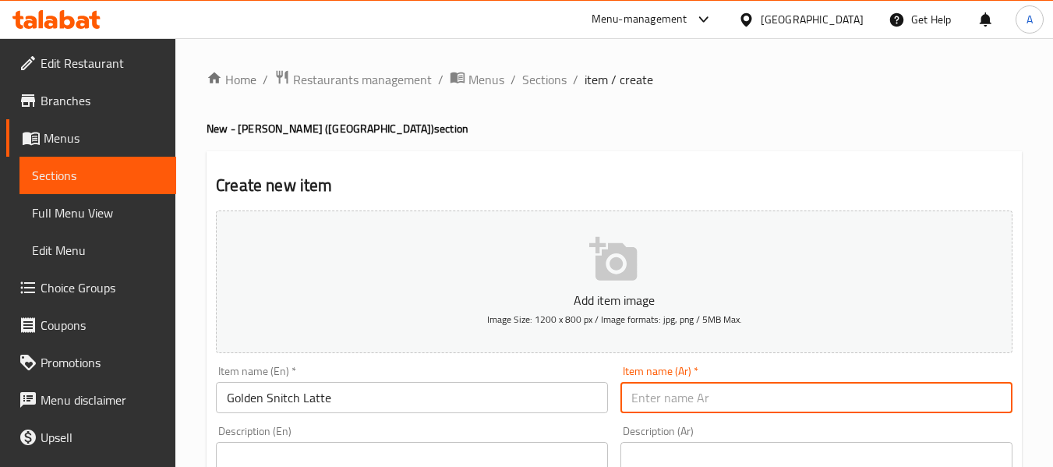
paste input "[PERSON_NAME] لاتيه"
type input "[PERSON_NAME] لاتيه"
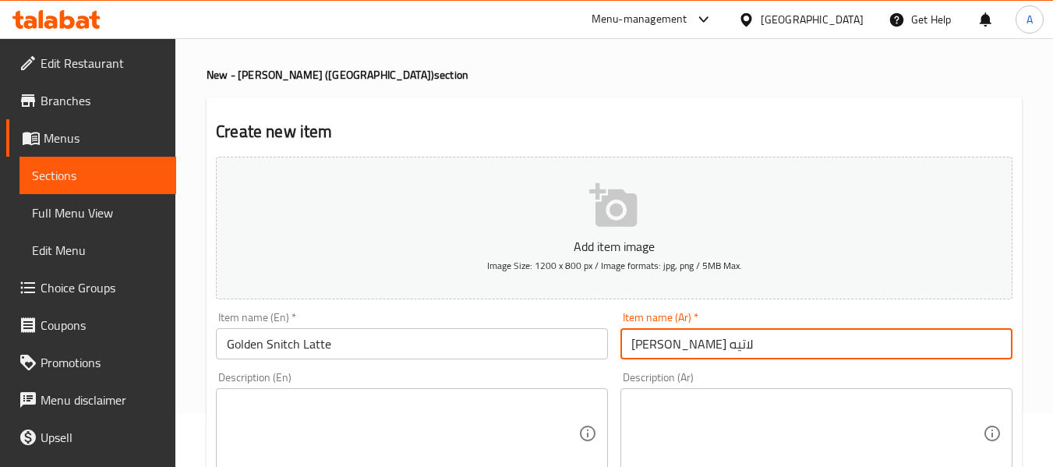
scroll to position [78, 0]
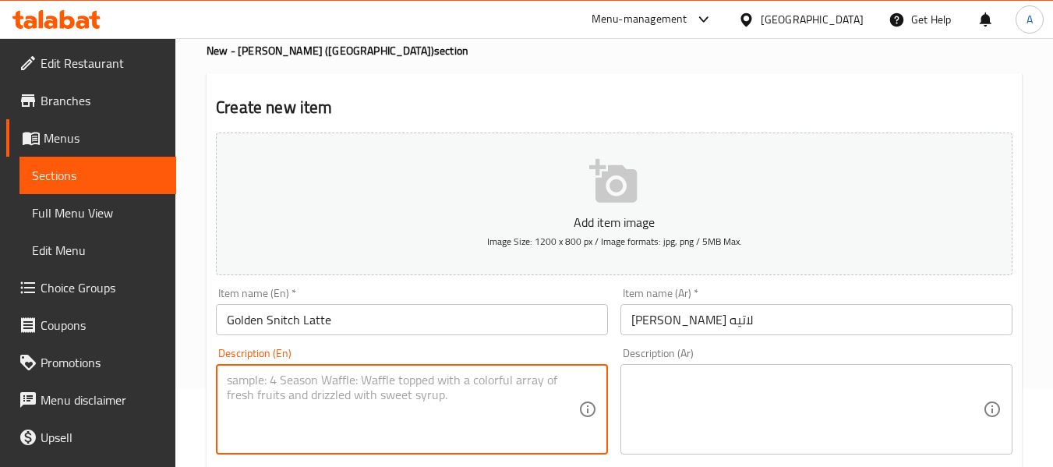
click at [288, 394] on textarea at bounding box center [403, 410] width 352 height 74
paste textarea "Rich caramel Toffee inspired latte, whipped cream, blending sweet , golden flav…"
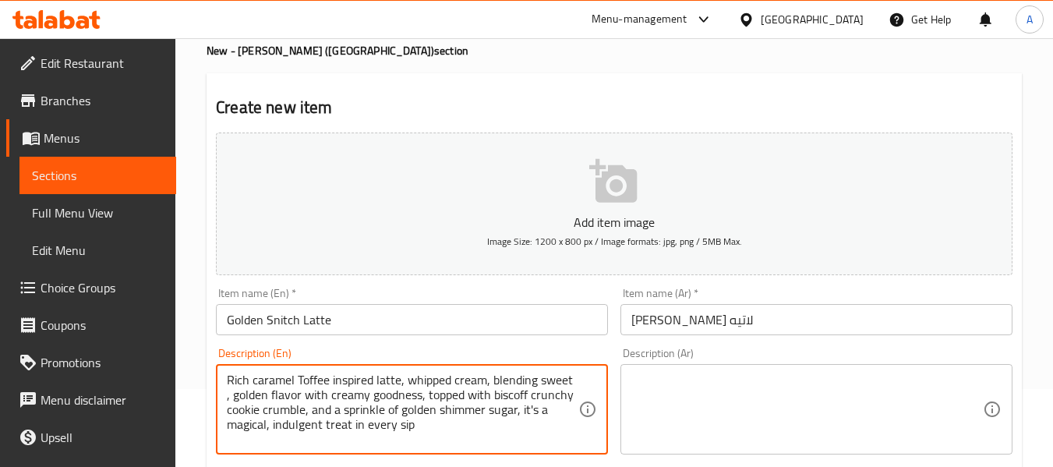
type textarea "Rich caramel Toffee inspired latte, whipped cream, blending sweet , golden flav…"
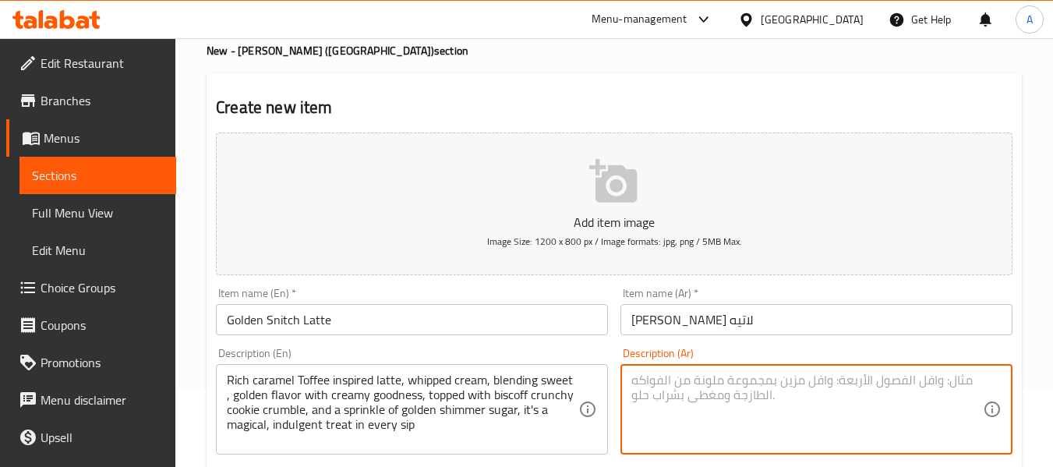
click at [692, 383] on textarea at bounding box center [807, 410] width 352 height 74
paste textarea "لاتيه ساخن بلمسه سحرية من كراميل التوفى والكريمة المخفوقة، مزيج حلو، نكهة ذهبية…"
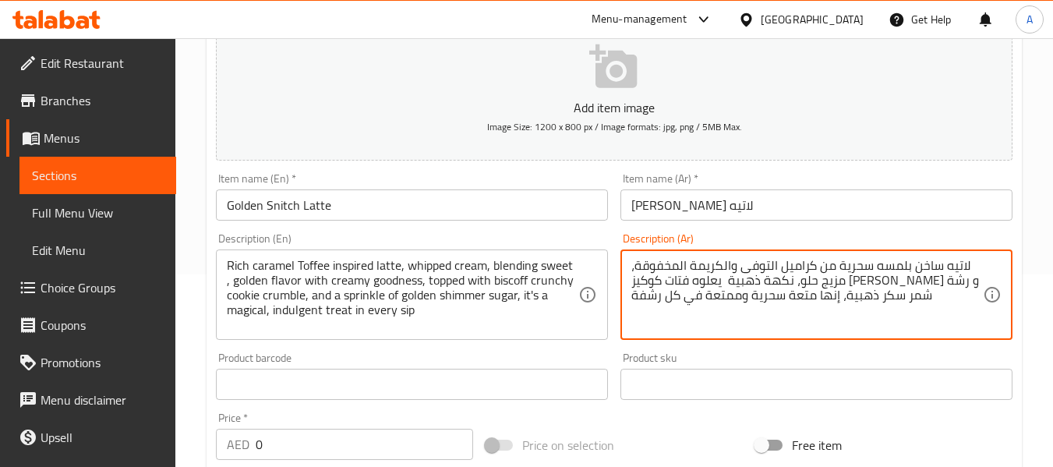
scroll to position [312, 0]
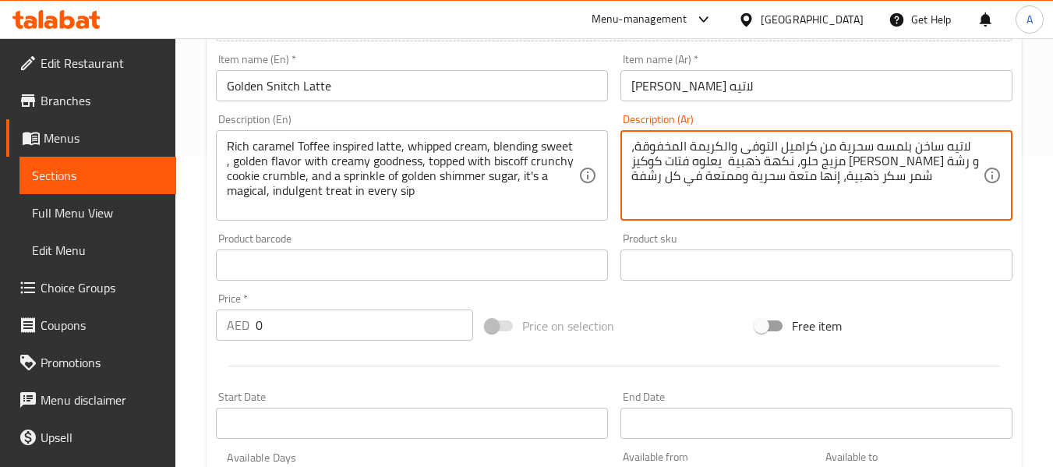
type textarea "لاتيه ساخن بلمسه سحرية من كراميل التوفى والكريمة المخفوقة، مزيج حلو، نكهة ذهبية…"
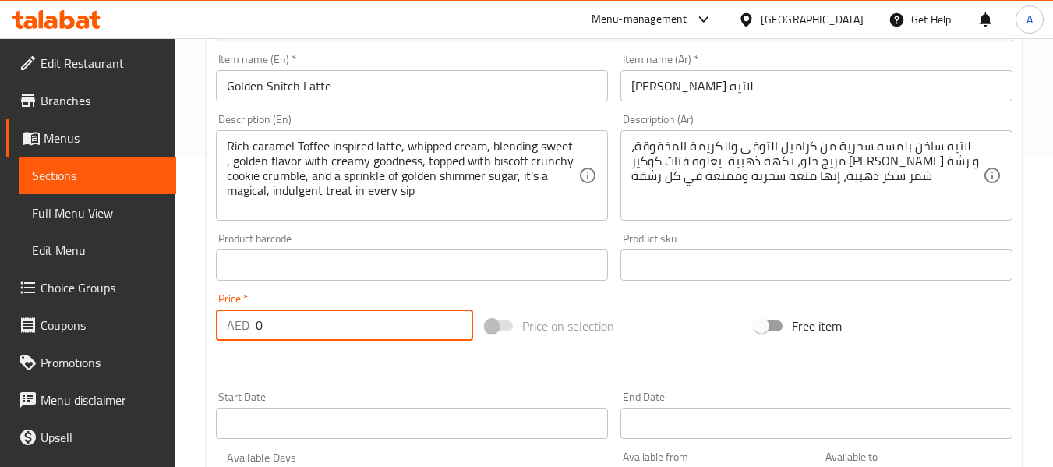
drag, startPoint x: 272, startPoint y: 322, endPoint x: 239, endPoint y: 320, distance: 33.6
click at [239, 320] on div "AED 0 Price *" at bounding box center [344, 324] width 257 height 31
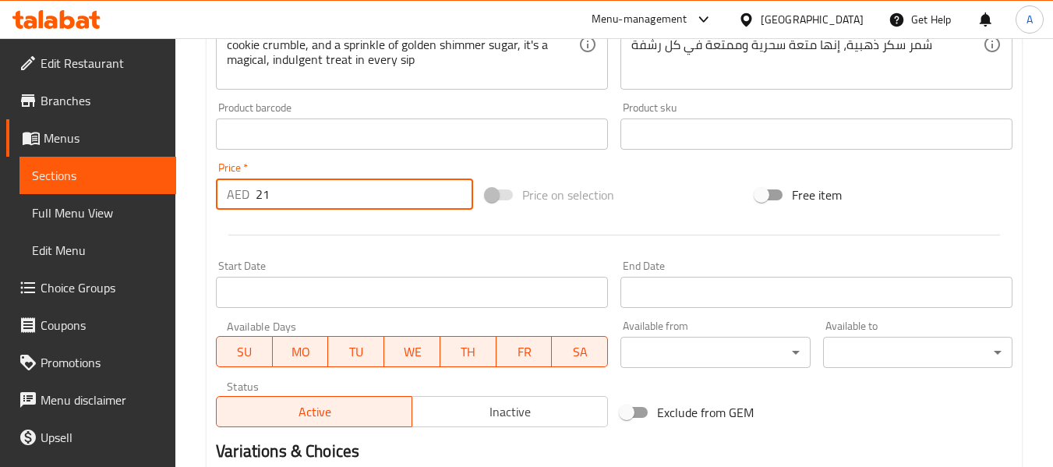
scroll to position [546, 0]
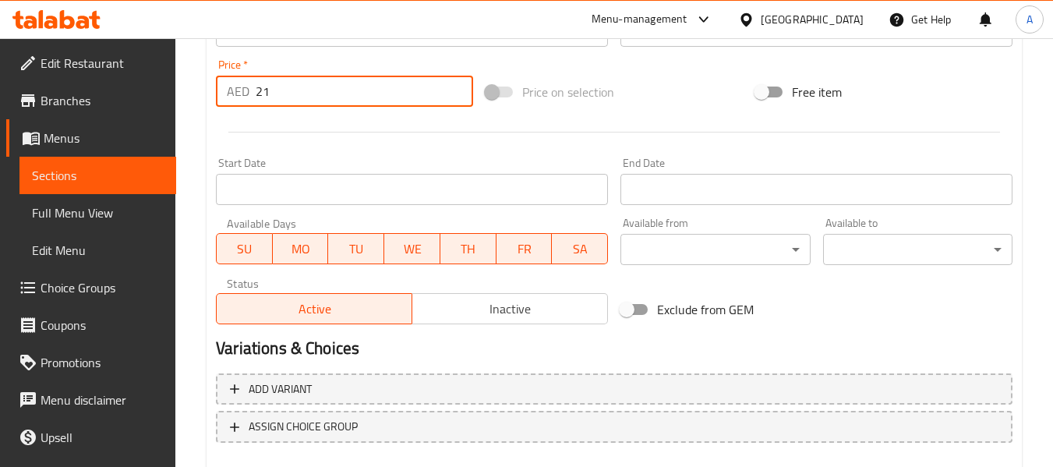
type input "21"
click at [430, 310] on span "Inactive" at bounding box center [510, 309] width 183 height 23
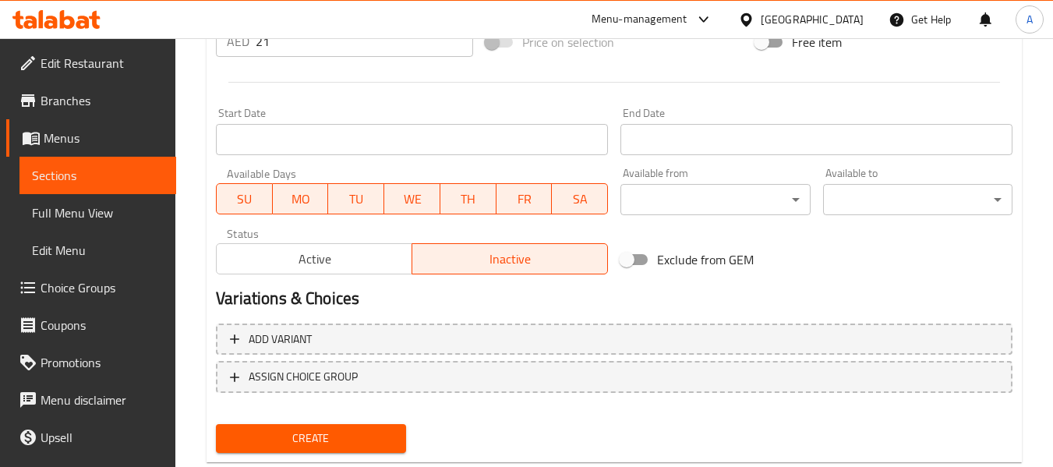
scroll to position [634, 0]
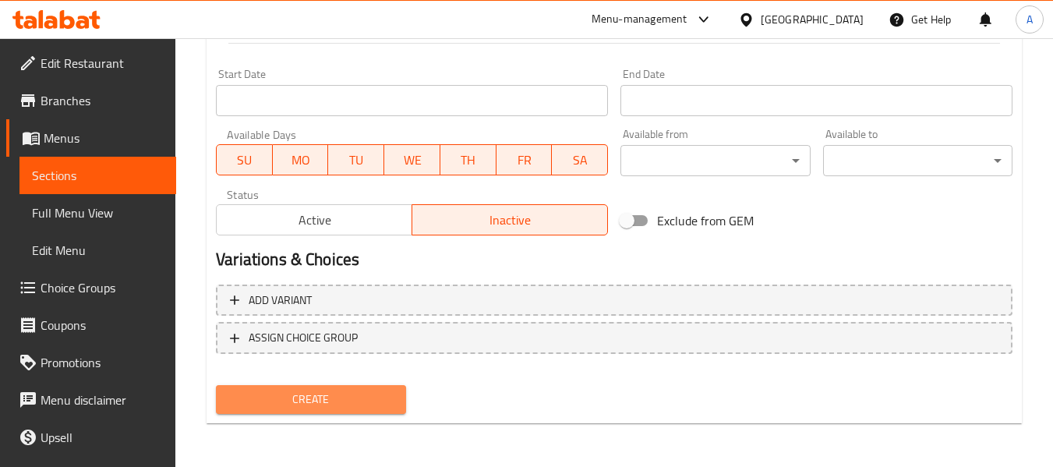
click at [323, 398] on span "Create" at bounding box center [310, 399] width 164 height 19
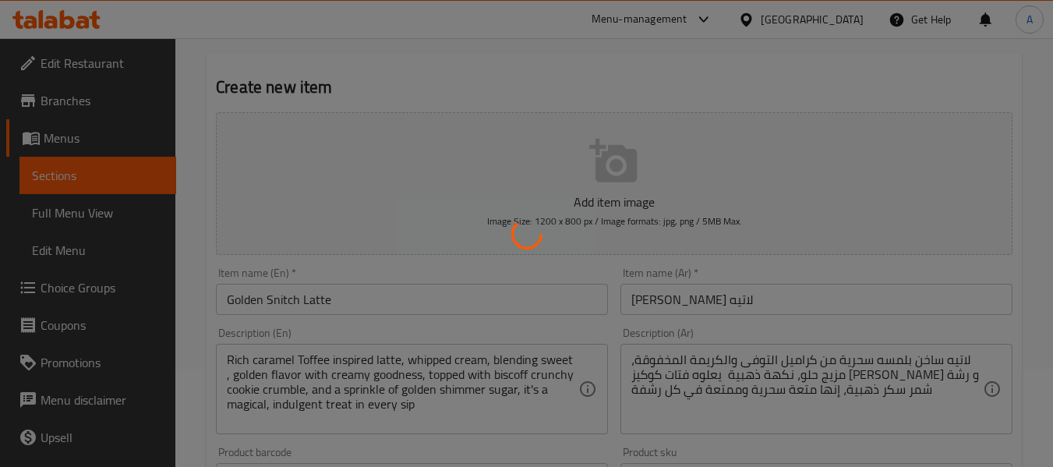
scroll to position [0, 0]
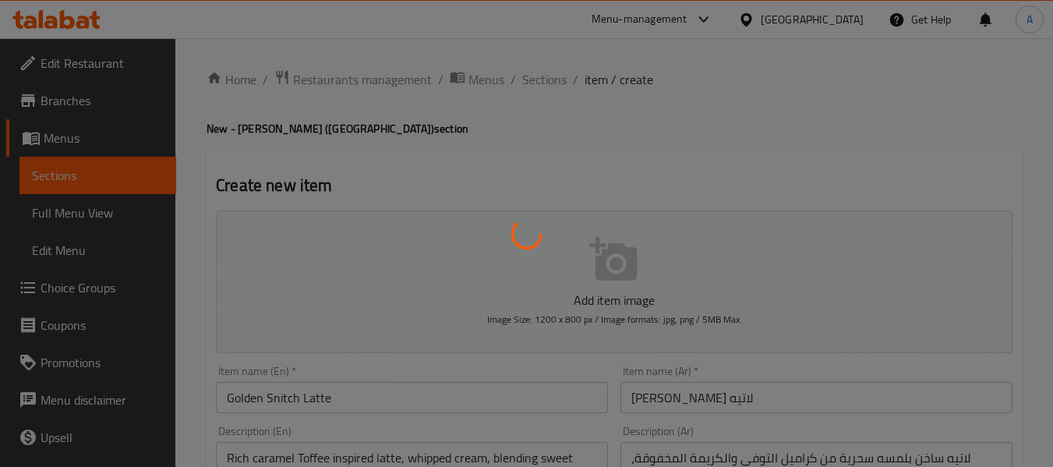
type input "0"
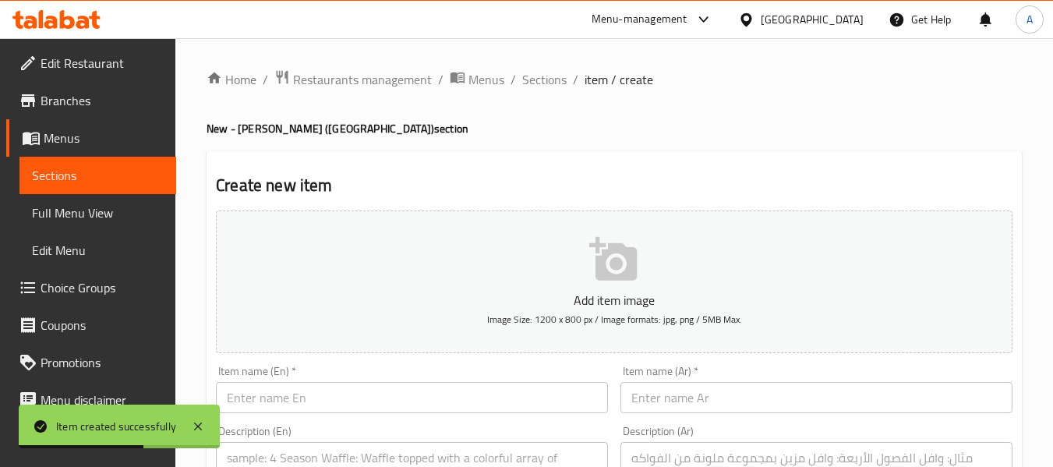
click at [253, 404] on input "text" at bounding box center [412, 397] width 392 height 31
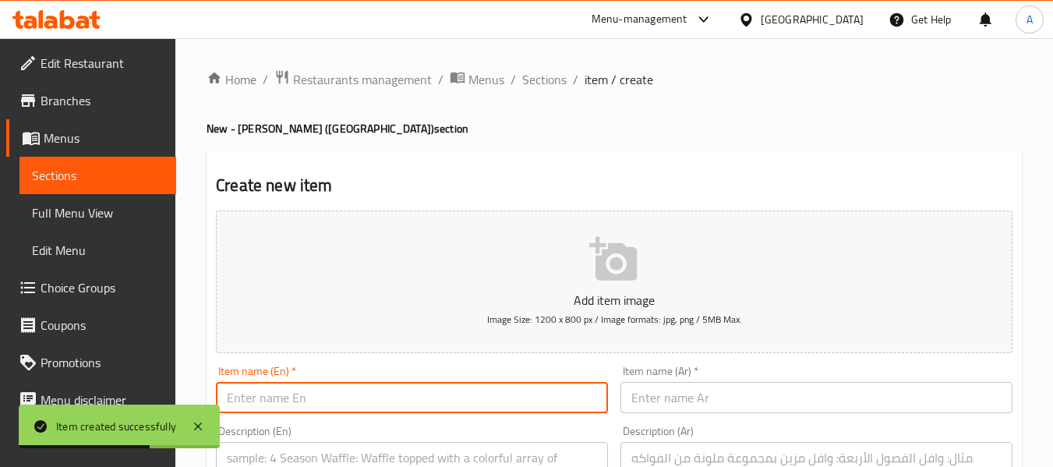
paste input "Iced Golden Snitch Latte"
type input "Iced Golden Snitch Latte"
click at [791, 387] on input "text" at bounding box center [816, 397] width 392 height 31
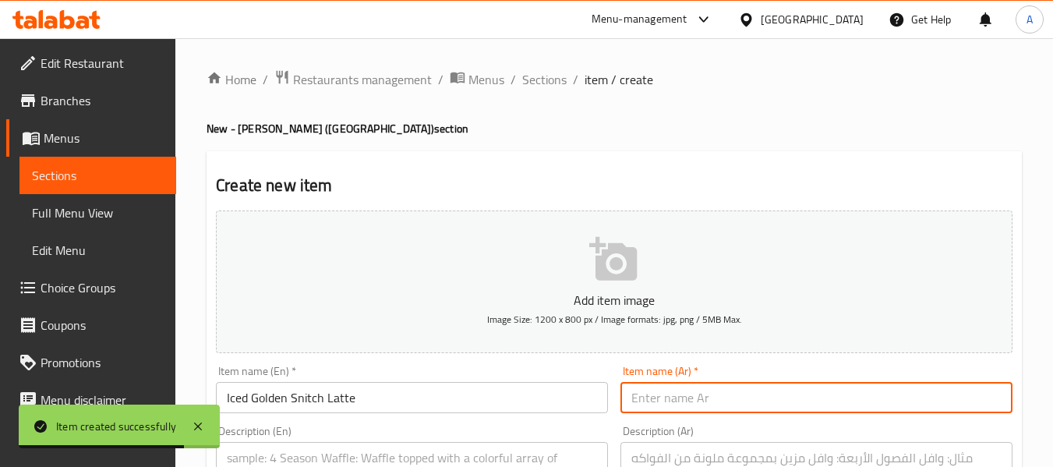
paste input "جولدن سنيتش لاتيه مثلج"
type input "جولدن سنيتش لاتيه مثلج"
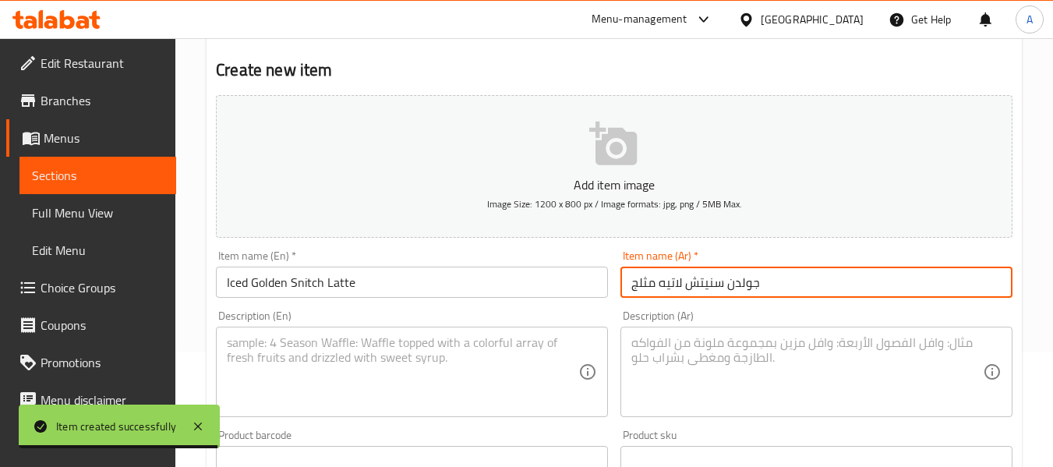
scroll to position [234, 0]
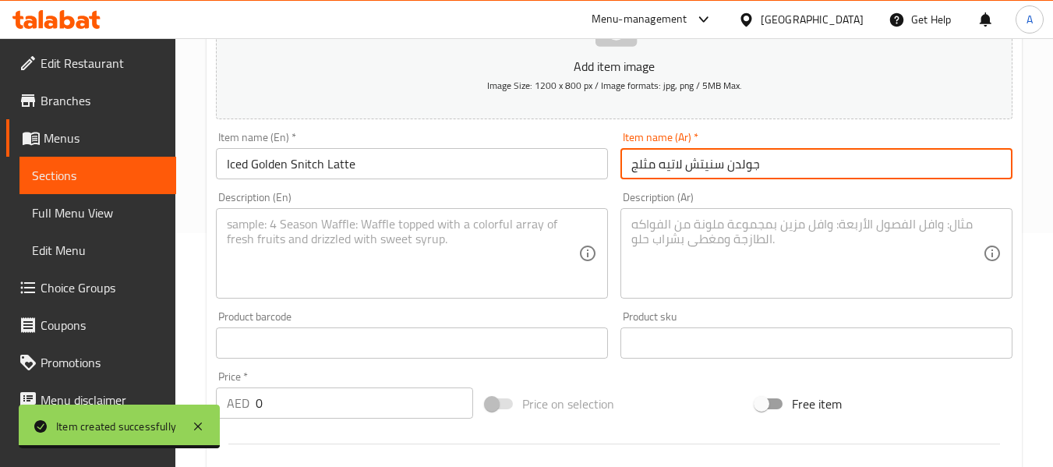
click at [295, 344] on input "text" at bounding box center [412, 342] width 392 height 31
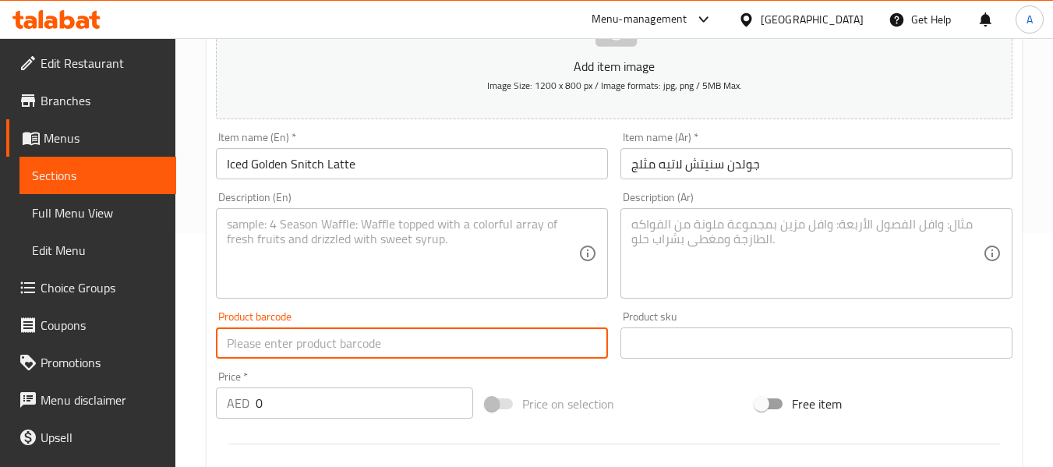
click at [341, 251] on textarea at bounding box center [403, 254] width 352 height 74
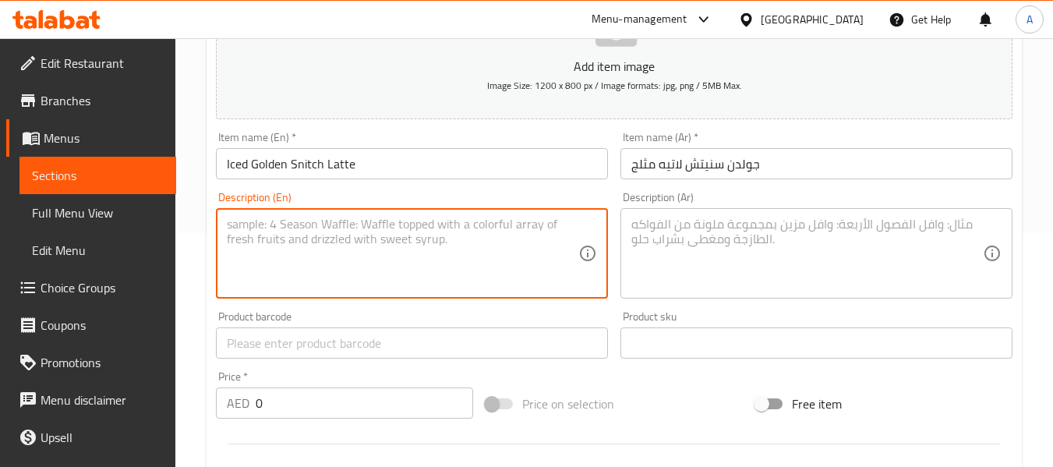
paste textarea "An Iced caramel toffee-inspired latte, blending sweet, golden flavor with cream…"
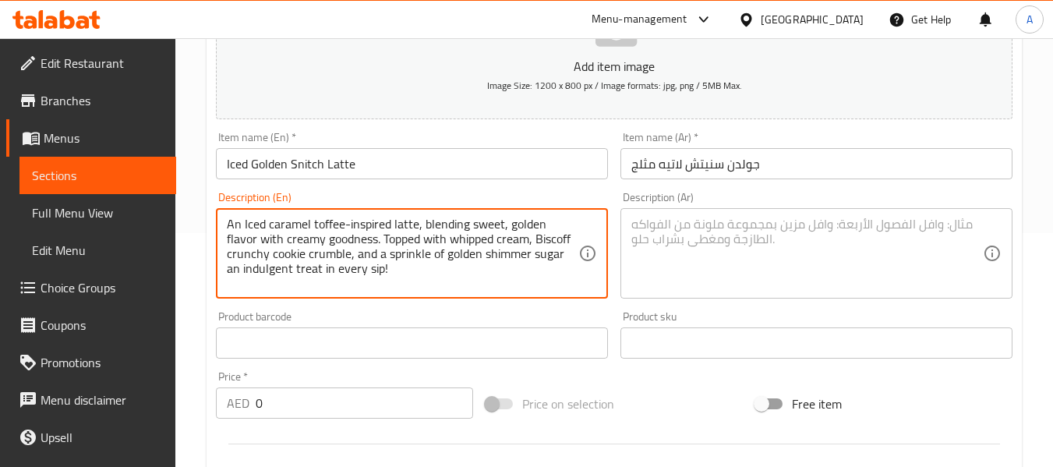
type textarea "An Iced caramel toffee-inspired latte, blending sweet, golden flavor with cream…"
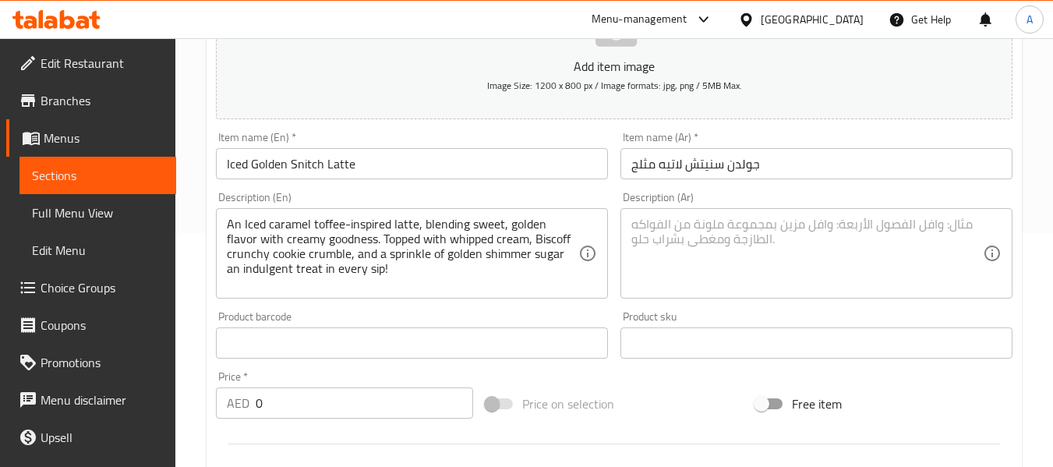
click at [748, 210] on div "Description (Ar)" at bounding box center [816, 253] width 392 height 90
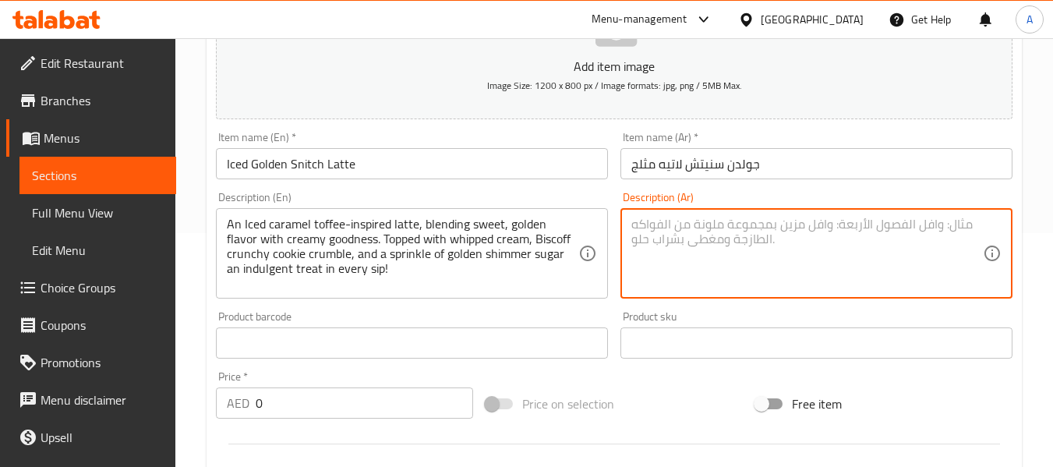
paste textarea "لاتيه مثلج بلمسه سحرية من كراميل التوفى والكريمة المخفوقة، مزيج من النكهة الحلو…"
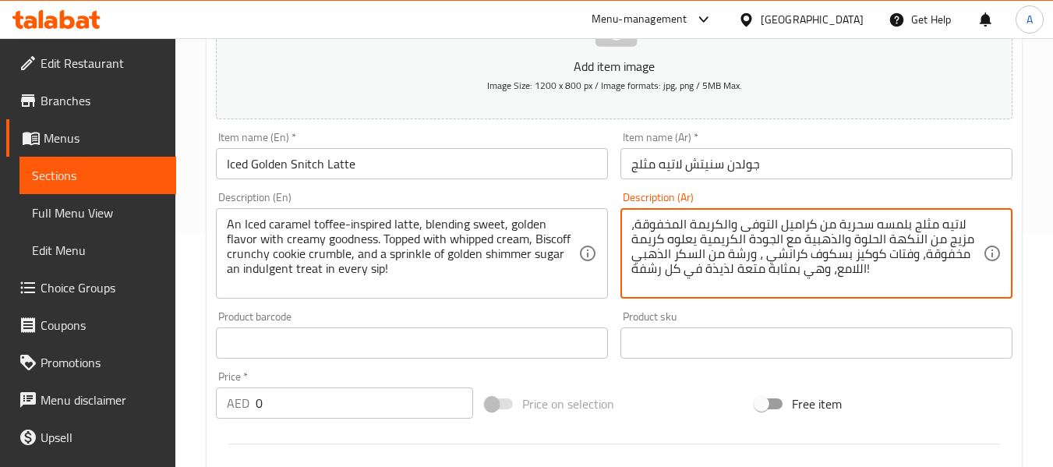
type textarea "لاتيه مثلج بلمسه سحرية من كراميل التوفى والكريمة المخفوقة، مزيج من النكهة الحلو…"
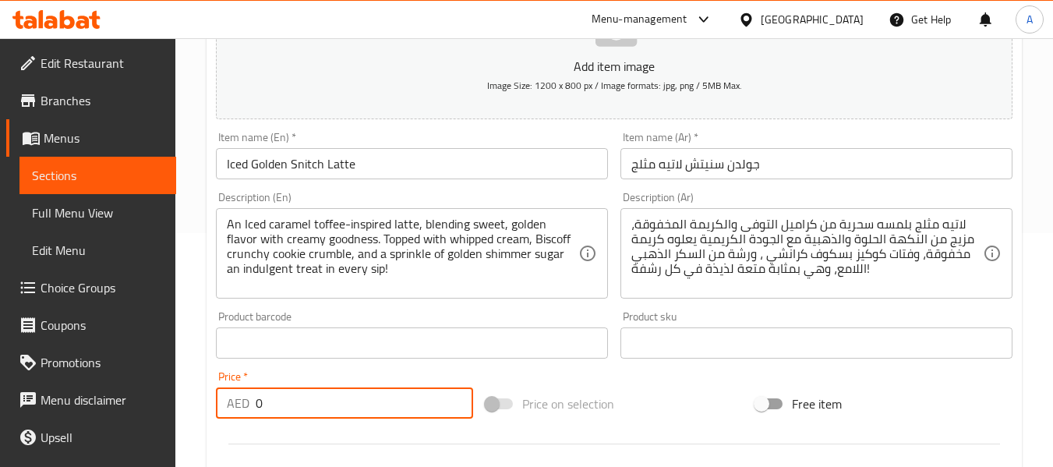
drag, startPoint x: 266, startPoint y: 402, endPoint x: 147, endPoint y: 405, distance: 118.5
click at [147, 405] on div "Edit Restaurant Branches Menus Sections Full Menu View Edit Menu Choice Groups …" at bounding box center [526, 335] width 1053 height 1063
type input "21"
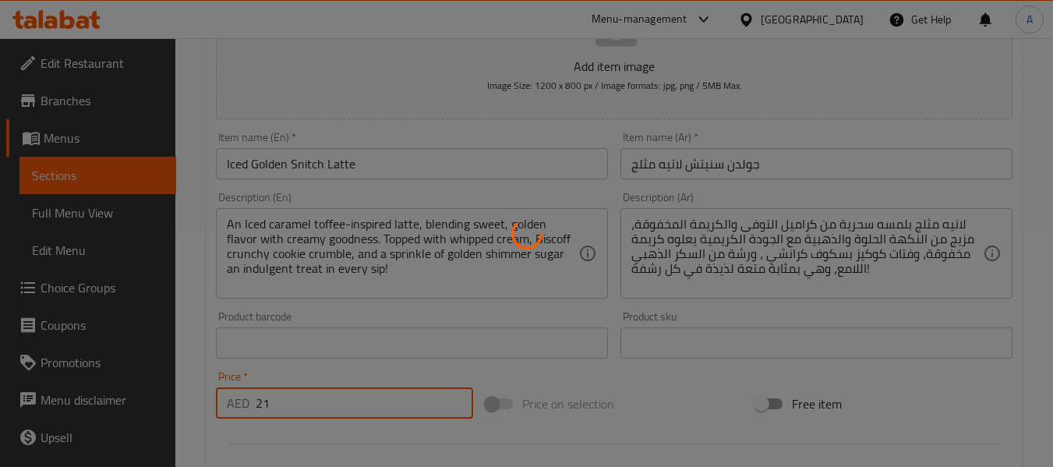
type input "0"
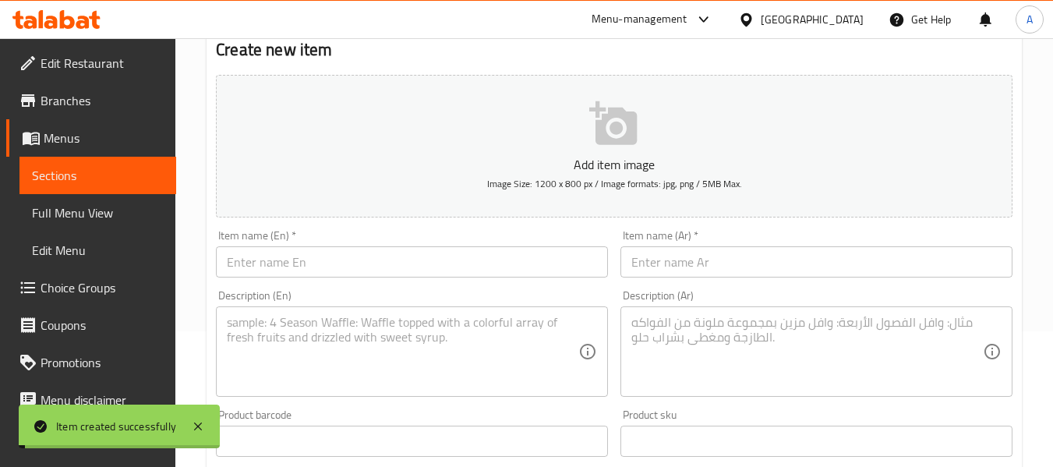
scroll to position [0, 0]
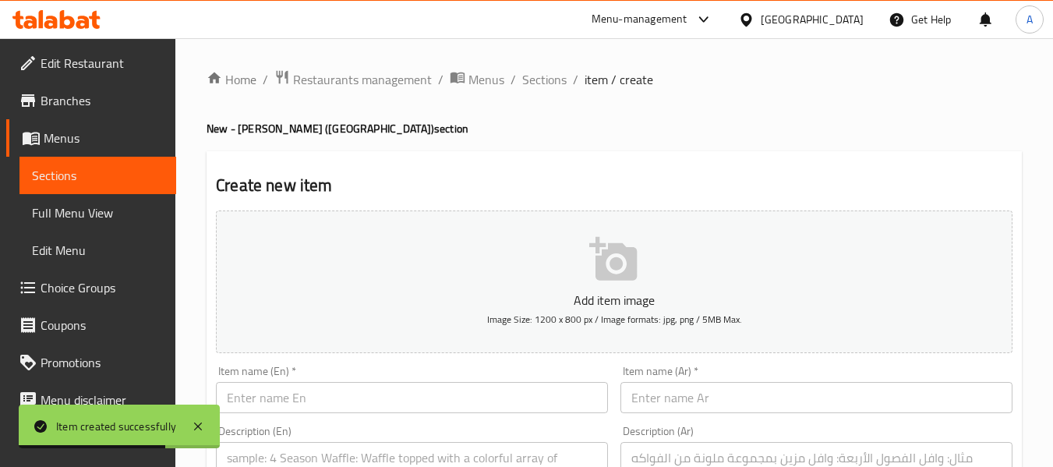
click at [83, 221] on span "Full Menu View" at bounding box center [98, 212] width 132 height 19
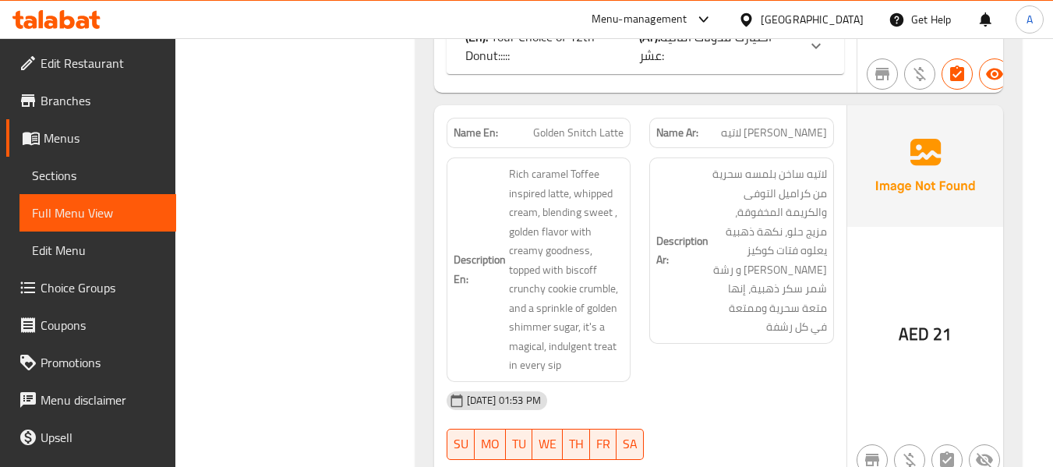
scroll to position [3741, 0]
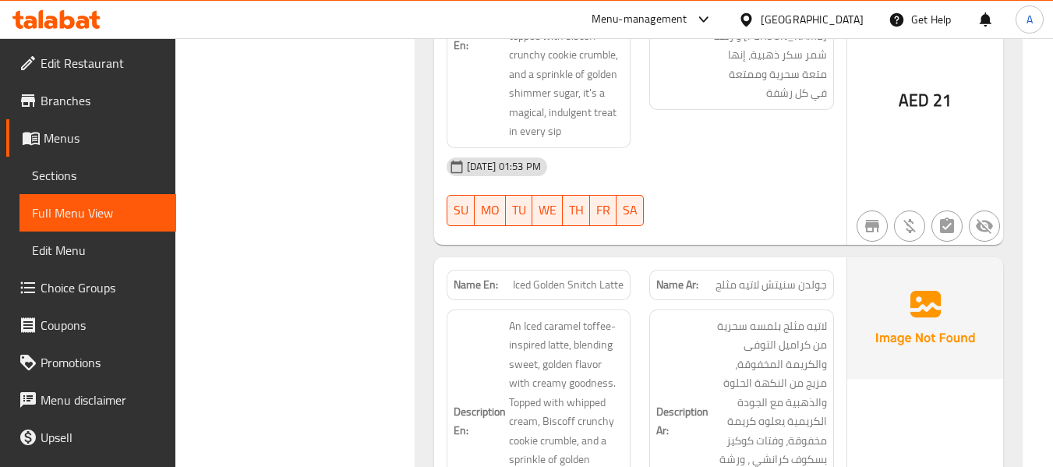
click at [83, 143] on span "Menus" at bounding box center [104, 138] width 120 height 19
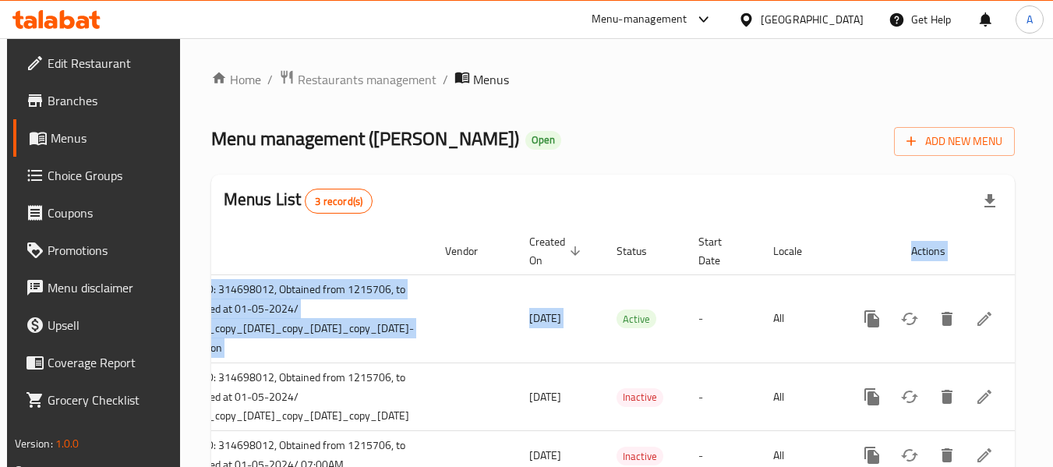
scroll to position [0, 200]
drag, startPoint x: 822, startPoint y: 332, endPoint x: 1031, endPoint y: 334, distance: 208.9
click at [1031, 334] on div "Home / Restaurants management / Menus Menu management ( [PERSON_NAME] ) Open Ad…" at bounding box center [613, 281] width 867 height 486
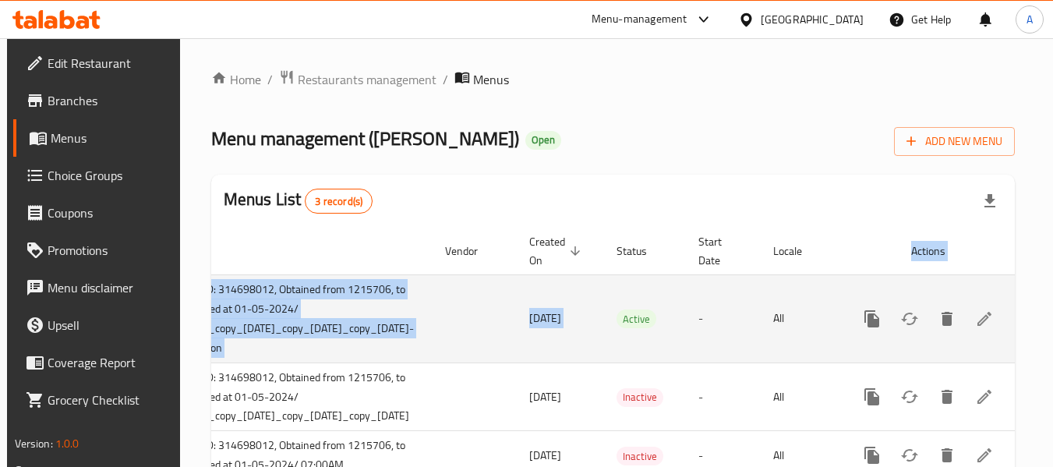
click at [994, 323] on icon "enhanced table" at bounding box center [984, 318] width 19 height 19
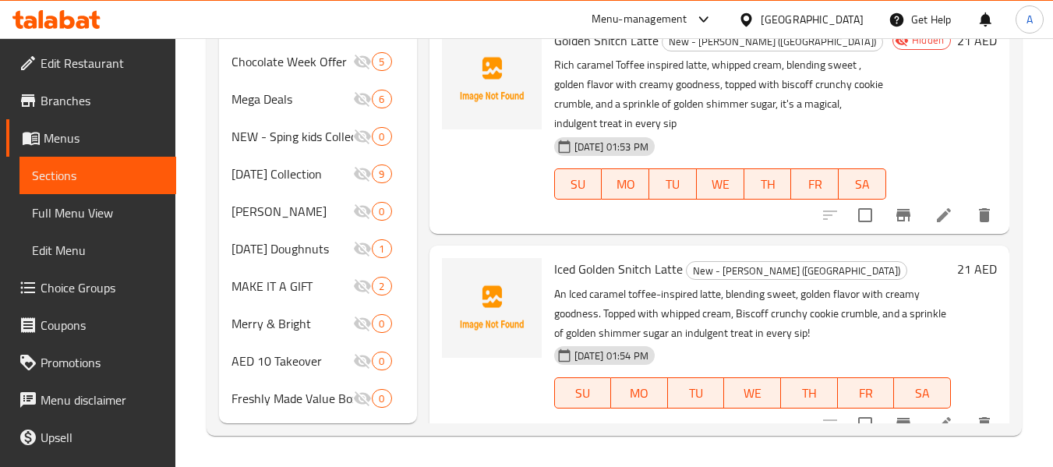
scroll to position [690, 0]
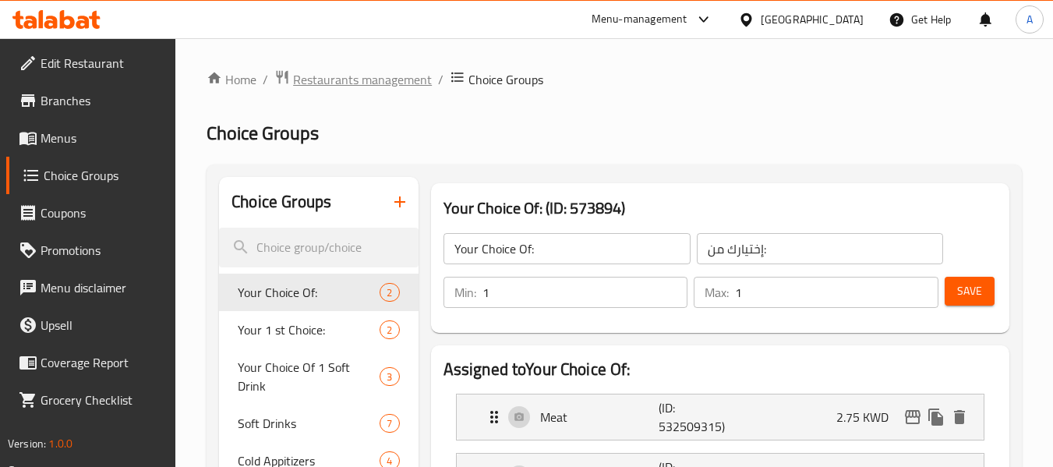
click at [371, 78] on span "Restaurants management" at bounding box center [362, 79] width 139 height 19
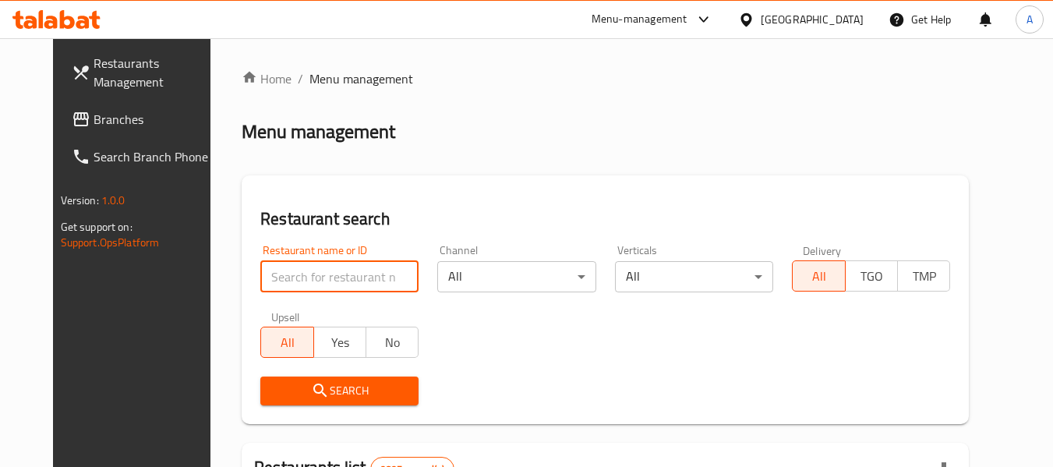
click at [359, 270] on input "search" at bounding box center [341, 276] width 157 height 31
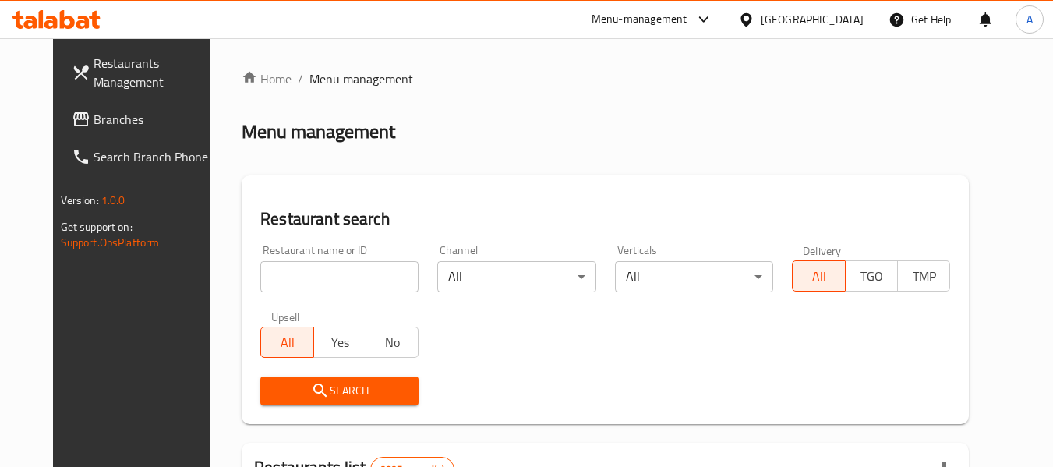
click at [841, 6] on div "[GEOGRAPHIC_DATA]" at bounding box center [801, 19] width 150 height 37
click at [838, 12] on div "[GEOGRAPHIC_DATA]" at bounding box center [812, 19] width 103 height 17
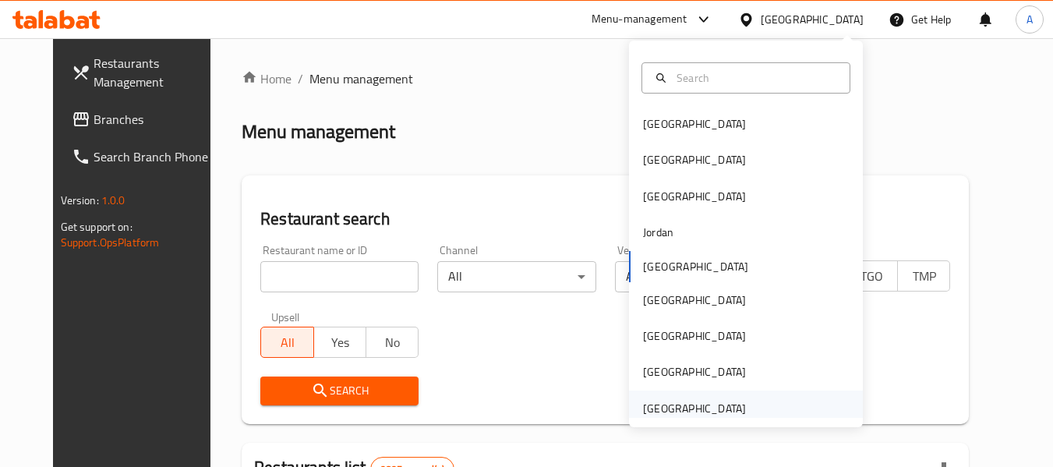
click at [700, 400] on div "[GEOGRAPHIC_DATA]" at bounding box center [694, 408] width 103 height 17
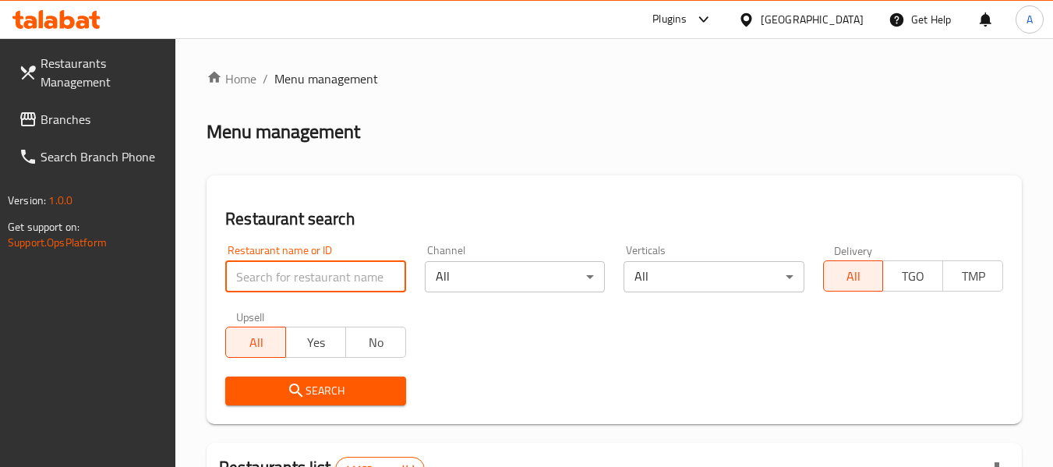
click at [299, 283] on input "search" at bounding box center [315, 276] width 180 height 31
paste input "2913"
type input "2913"
click button "Search" at bounding box center [315, 390] width 180 height 29
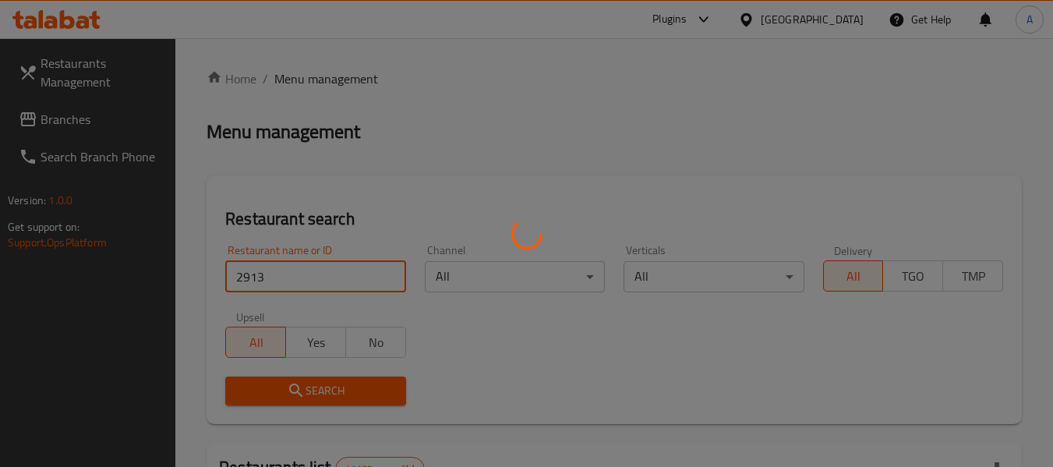
click button "Search" at bounding box center [315, 390] width 180 height 29
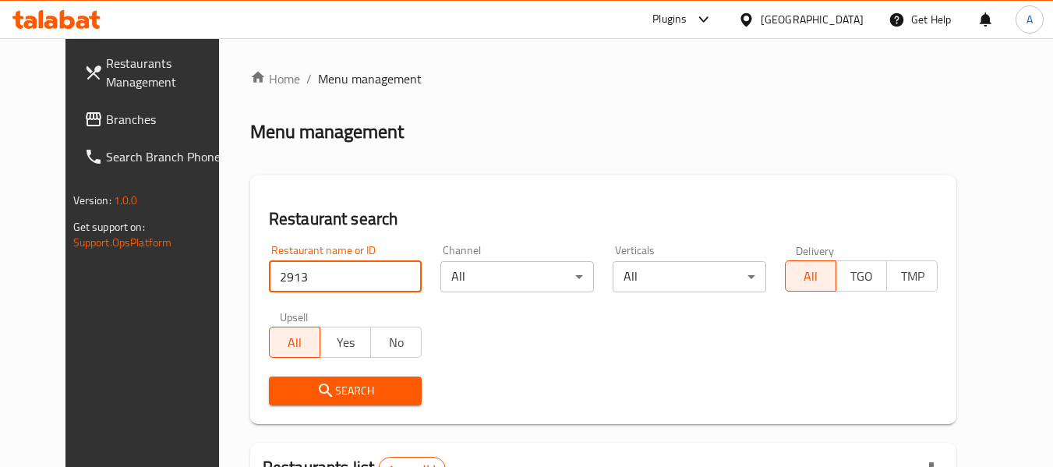
scroll to position [156, 0]
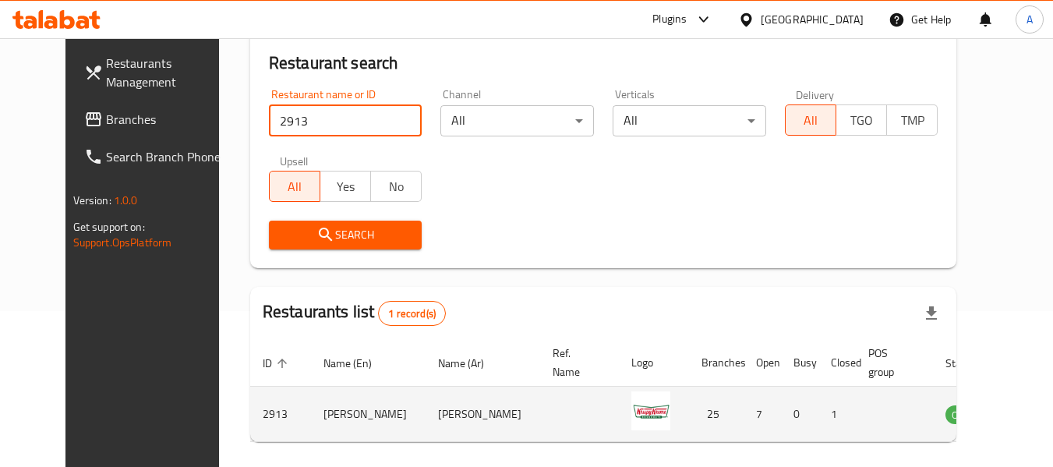
click at [1027, 408] on icon "enhanced table" at bounding box center [1036, 414] width 19 height 19
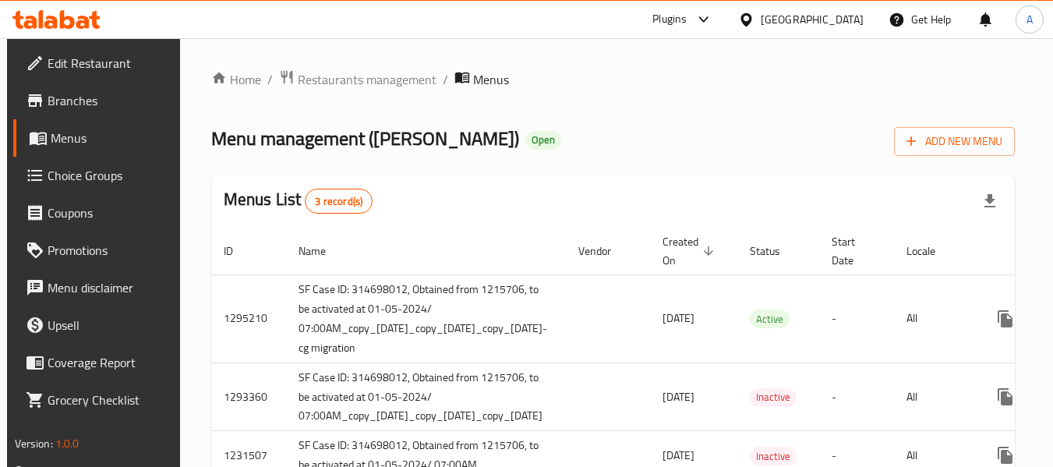
drag, startPoint x: 993, startPoint y: 310, endPoint x: 1038, endPoint y: 309, distance: 45.2
click at [1038, 309] on div "Home / Restaurants management / Menus Menu management ( [PERSON_NAME] ) Open Ad…" at bounding box center [613, 281] width 867 height 486
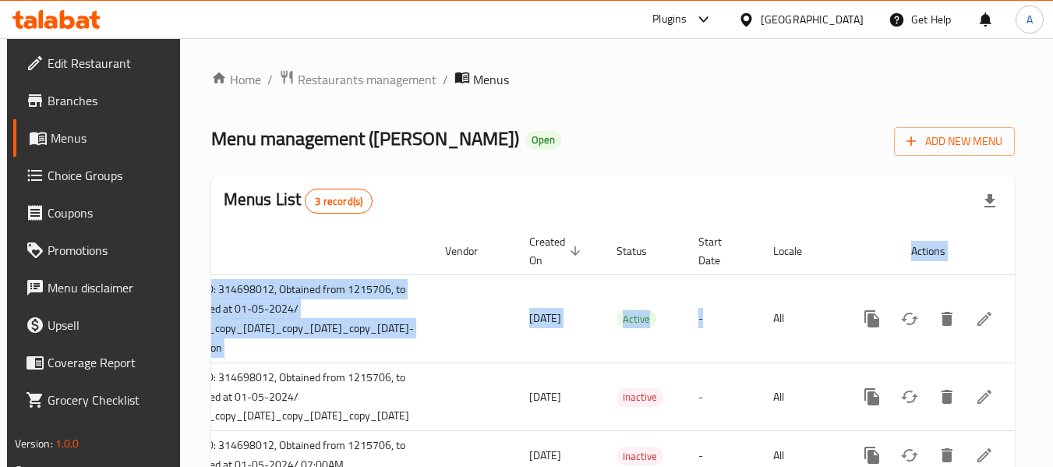
scroll to position [0, 200]
drag, startPoint x: 939, startPoint y: 318, endPoint x: 1044, endPoint y: 323, distance: 104.6
click at [1044, 323] on div "Home / Restaurants management / Menus Menu management ( [PERSON_NAME] ) Open Ad…" at bounding box center [613, 281] width 867 height 486
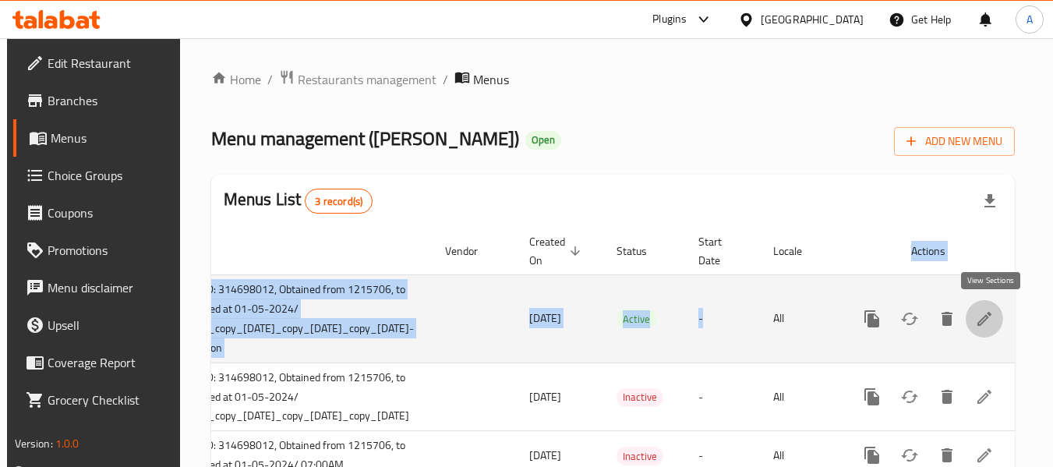
click at [991, 324] on icon "enhanced table" at bounding box center [984, 318] width 19 height 19
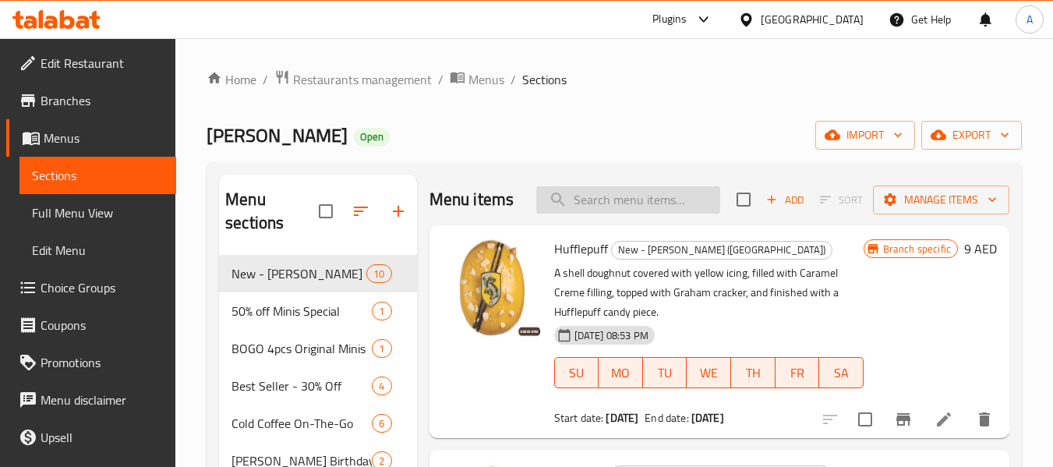
click at [578, 214] on input "search" at bounding box center [628, 199] width 184 height 27
paste input "Golden Snitch Latte"
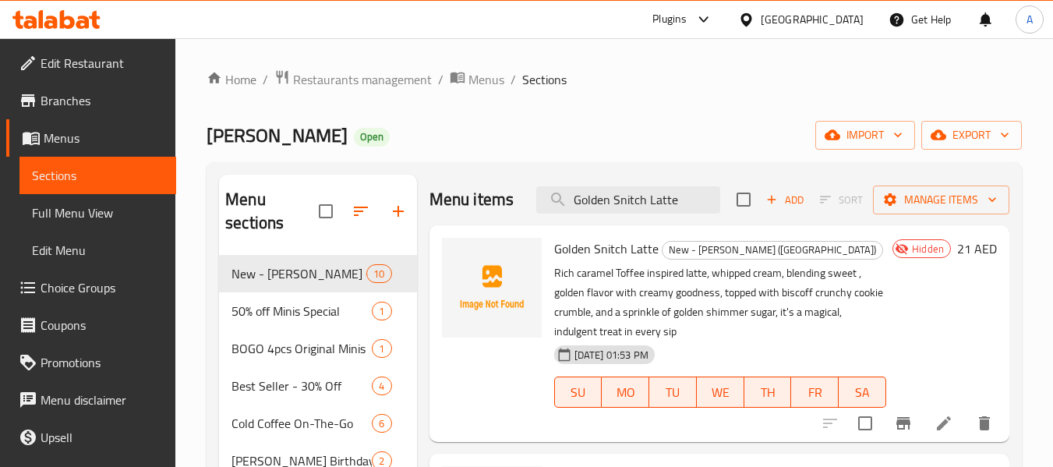
type input "Golden Snitch Latte"
click at [941, 425] on icon at bounding box center [944, 423] width 14 height 14
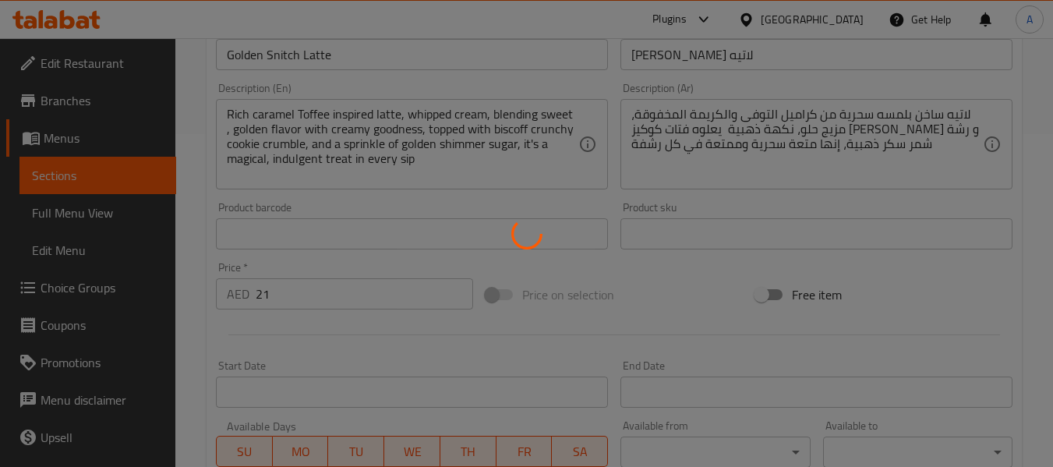
scroll to position [546, 0]
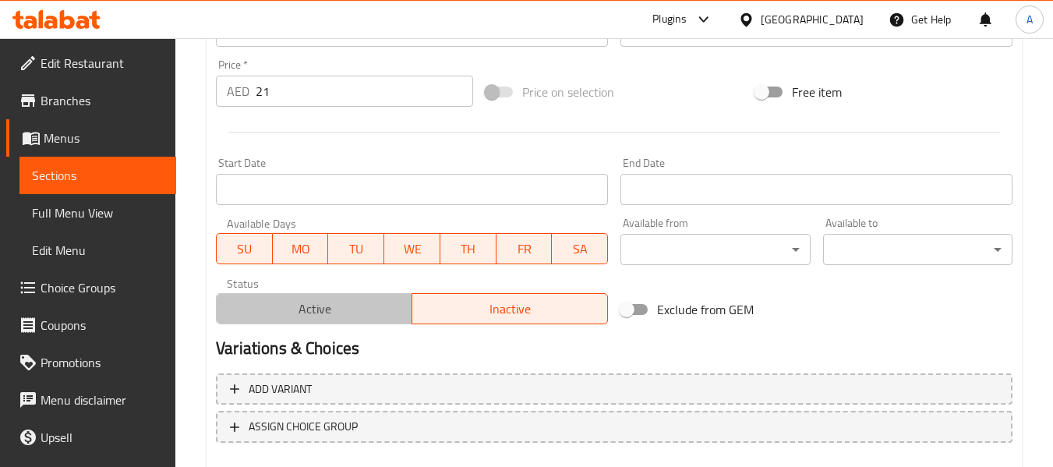
click at [337, 306] on span "Active" at bounding box center [314, 309] width 183 height 23
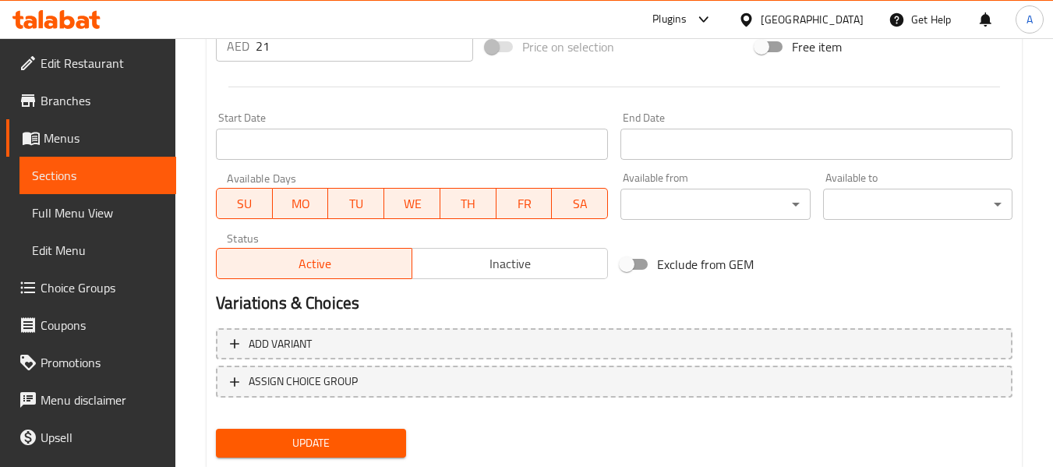
scroll to position [634, 0]
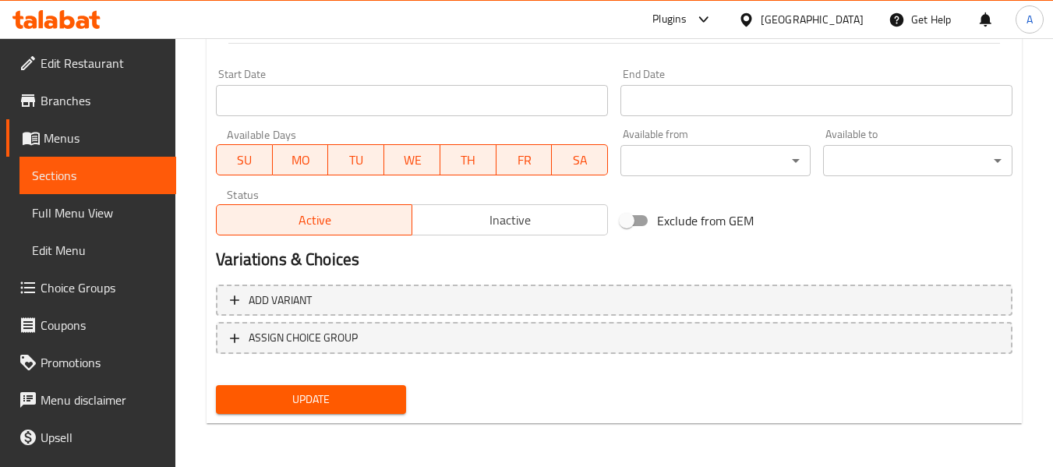
click at [327, 388] on button "Update" at bounding box center [310, 399] width 189 height 29
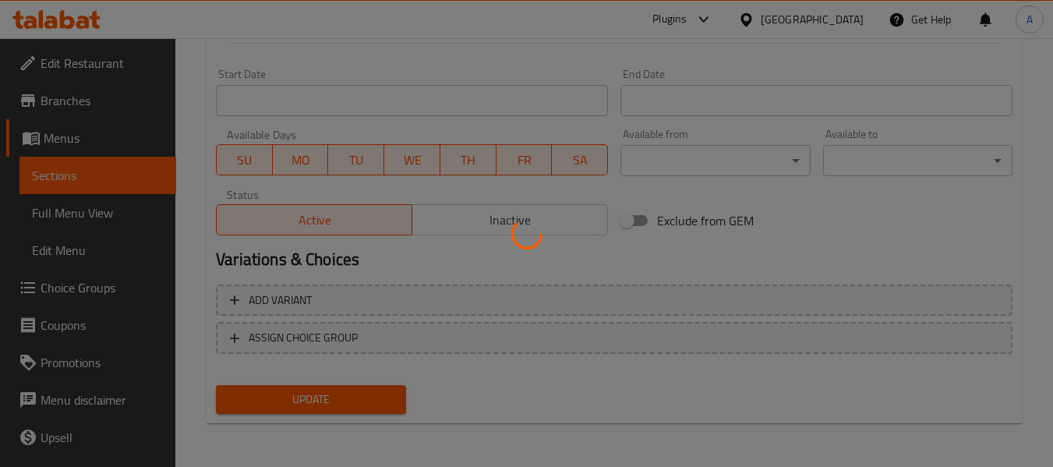
click at [327, 392] on div at bounding box center [526, 233] width 1053 height 467
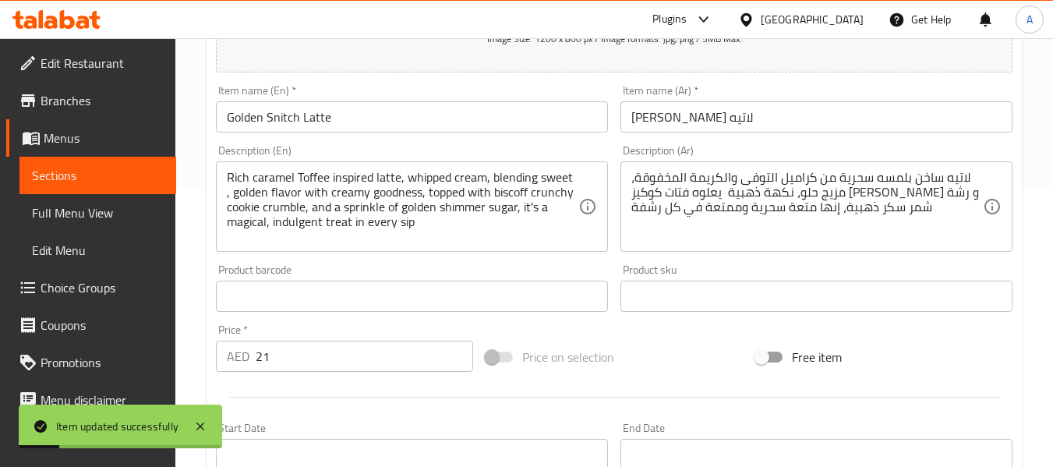
scroll to position [89, 0]
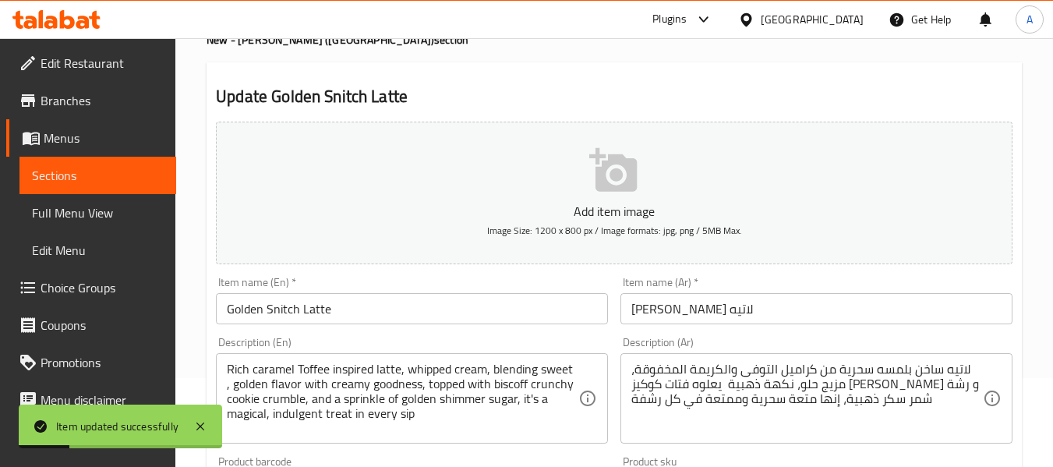
click at [406, 302] on input "Golden Snitch Latte" at bounding box center [412, 308] width 392 height 31
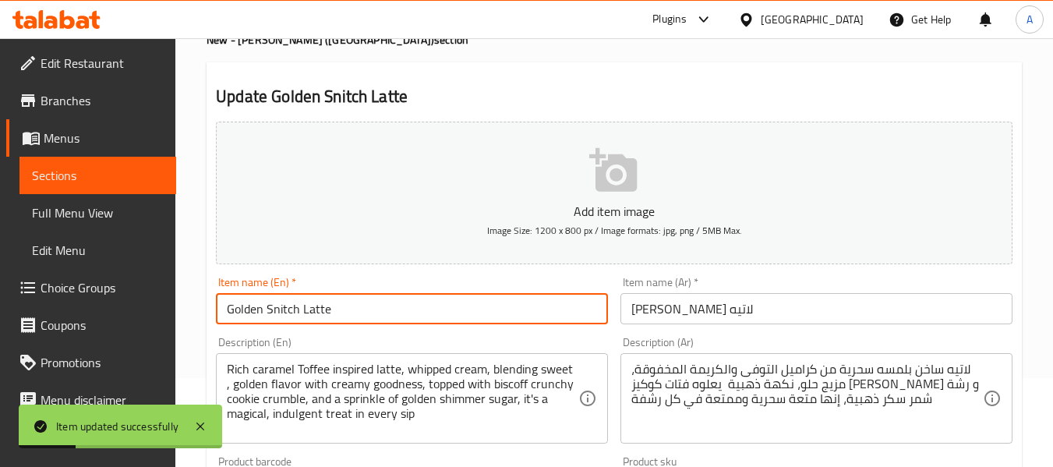
click at [406, 302] on input "Golden Snitch Latte" at bounding box center [412, 308] width 392 height 31
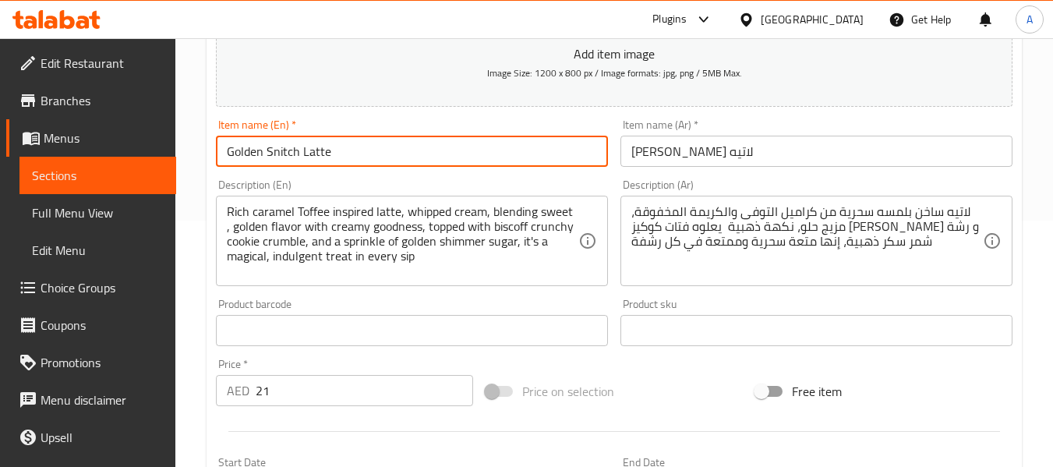
scroll to position [245, 0]
click at [696, 160] on input "[PERSON_NAME] لاتيه" at bounding box center [816, 152] width 392 height 31
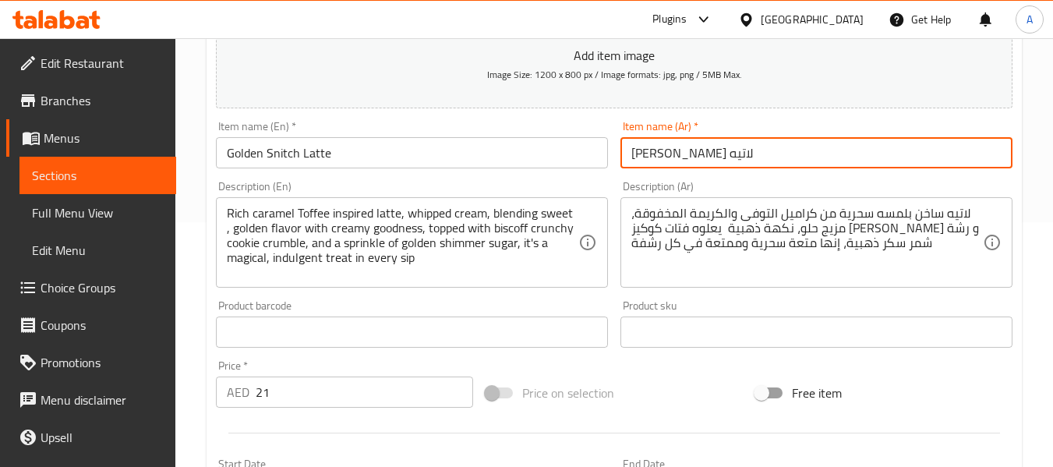
click at [696, 160] on input "[PERSON_NAME] لاتيه" at bounding box center [816, 152] width 392 height 31
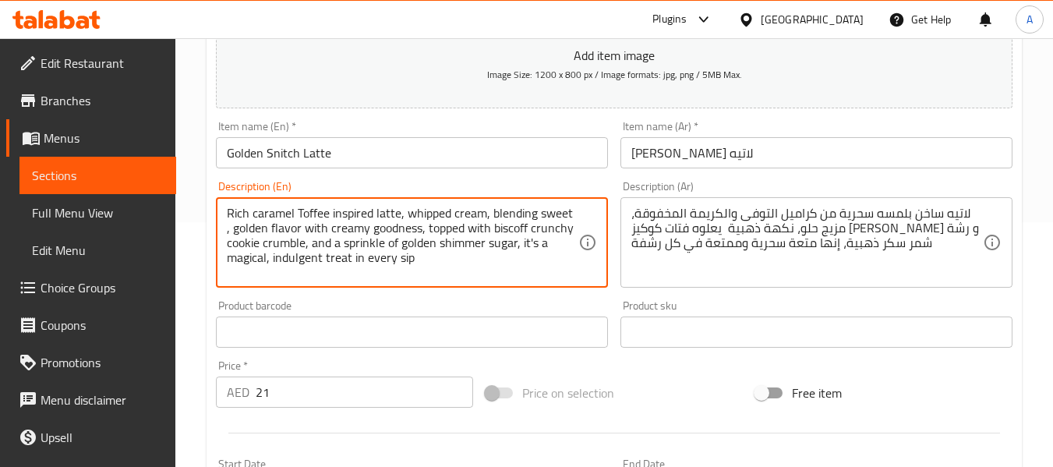
click at [377, 264] on textarea "Rich caramel Toffee inspired latte, whipped cream, blending sweet , golden flav…" at bounding box center [403, 243] width 352 height 74
drag, startPoint x: 377, startPoint y: 264, endPoint x: 345, endPoint y: 25, distance: 241.4
click at [377, 263] on textarea "Rich caramel Toffee inspired latte, whipped cream, blending sweet , golden flav…" at bounding box center [403, 243] width 352 height 74
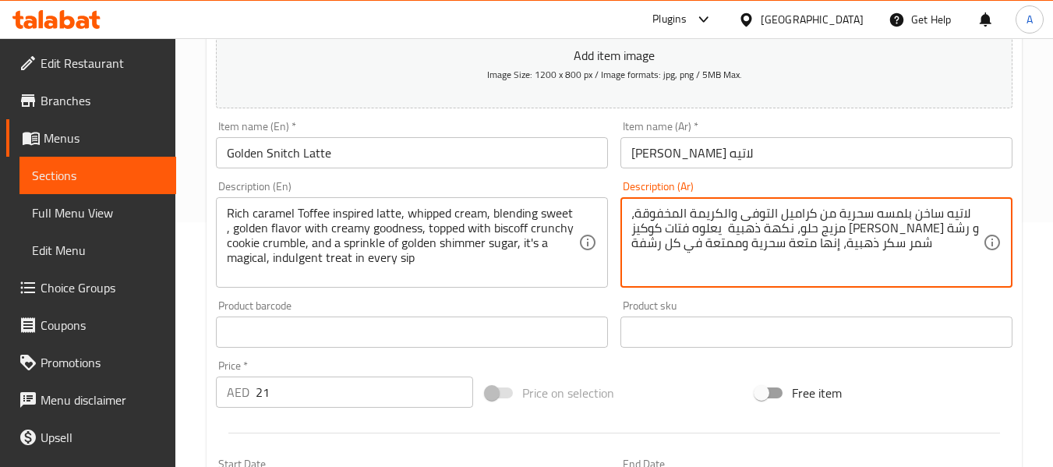
click at [645, 210] on textarea "لاتيه ساخن بلمسه سحرية من كراميل التوفى والكريمة المخفوقة، مزيج حلو، نكهة ذهبية…" at bounding box center [807, 243] width 352 height 74
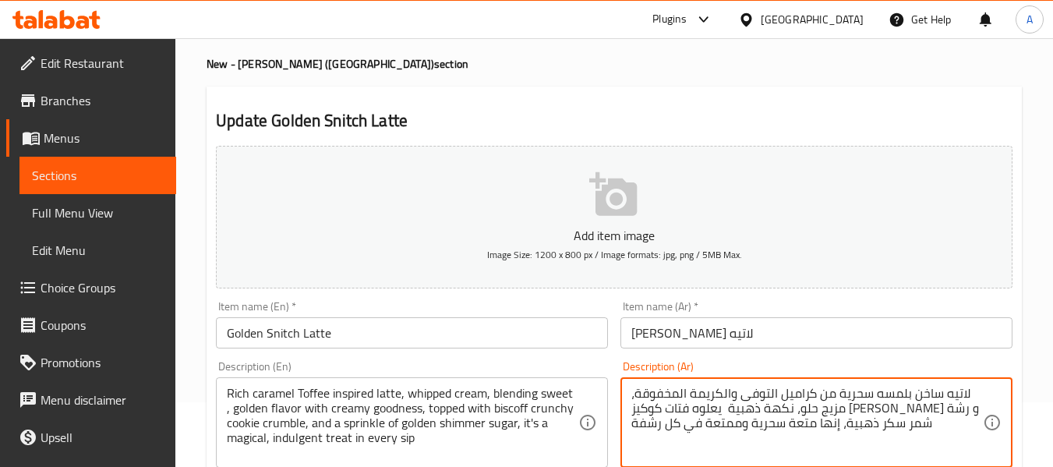
scroll to position [0, 0]
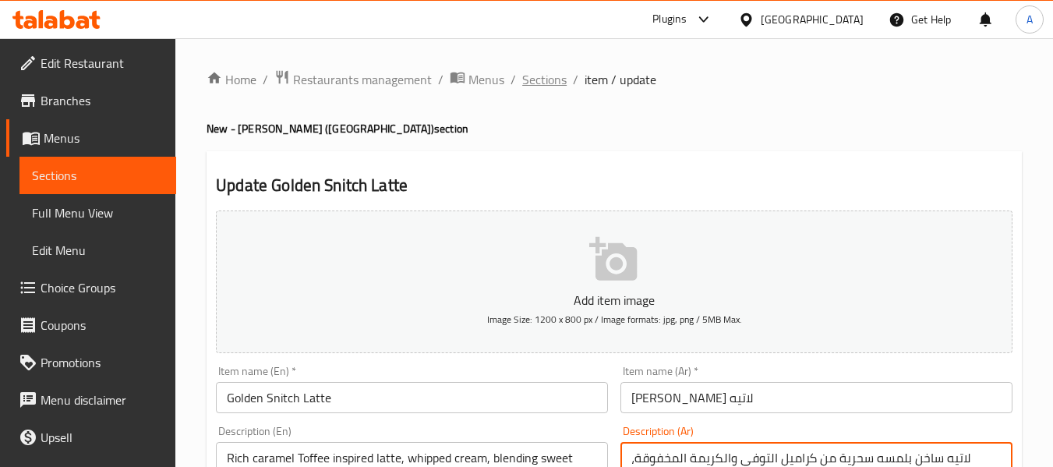
click at [534, 80] on span "Sections" at bounding box center [544, 79] width 44 height 19
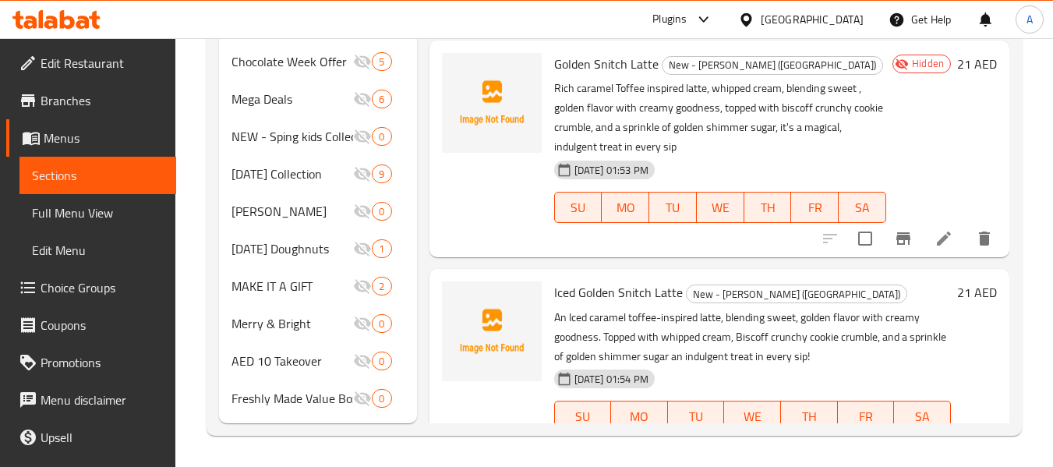
scroll to position [690, 0]
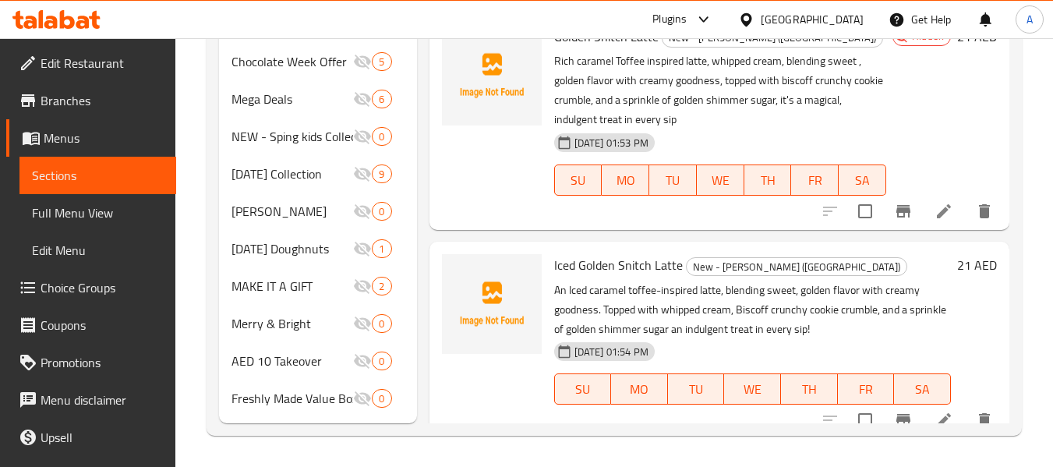
click at [935, 412] on icon at bounding box center [944, 420] width 19 height 19
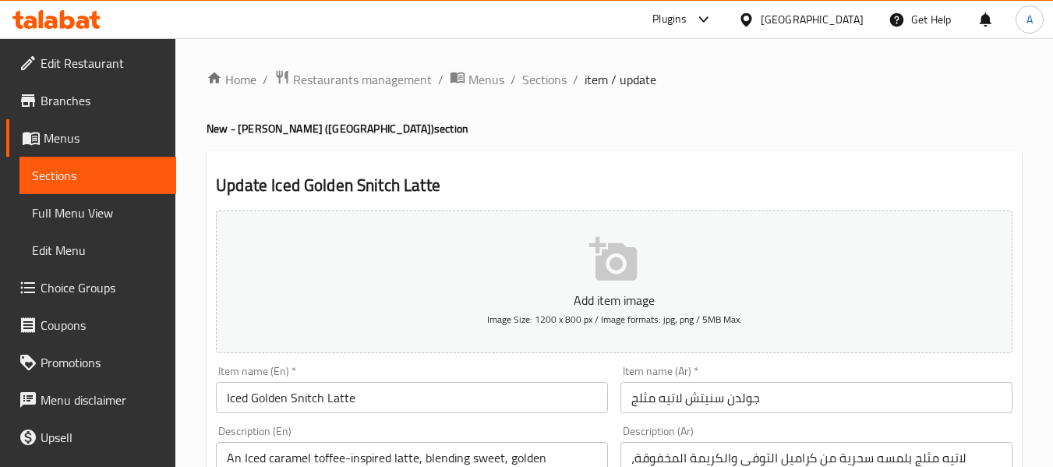
click at [338, 403] on input "Iced Golden Snitch Latte" at bounding box center [412, 397] width 392 height 31
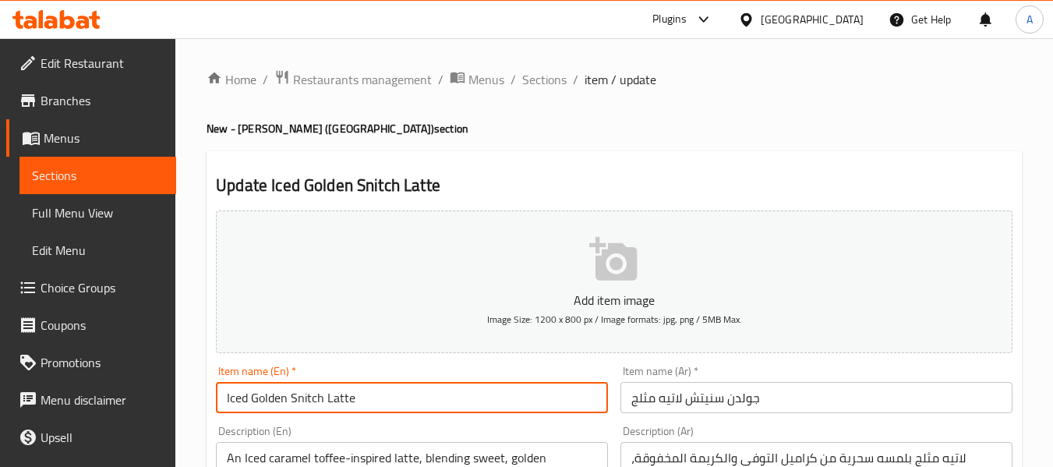
click at [338, 403] on input "Iced Golden Snitch Latte" at bounding box center [412, 397] width 392 height 31
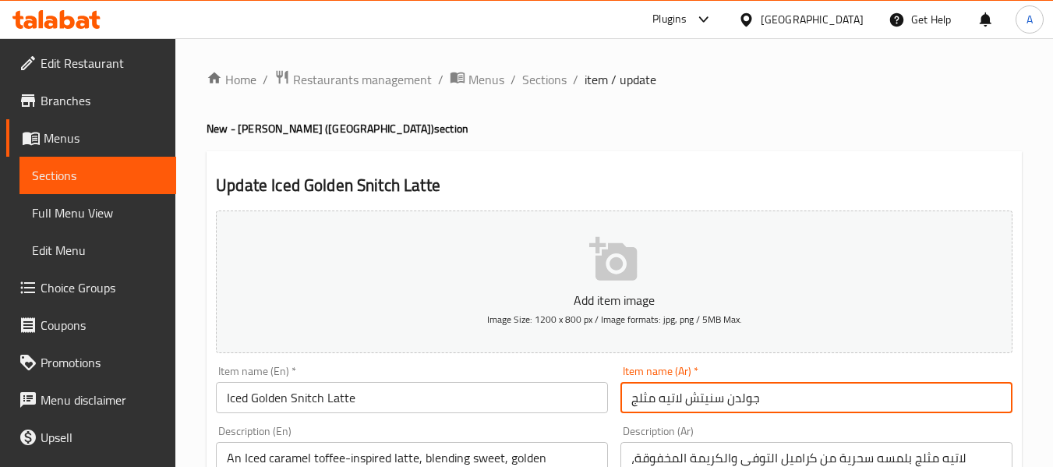
click at [668, 389] on input "جولدن سنيتش لاتيه مثلج" at bounding box center [816, 397] width 392 height 31
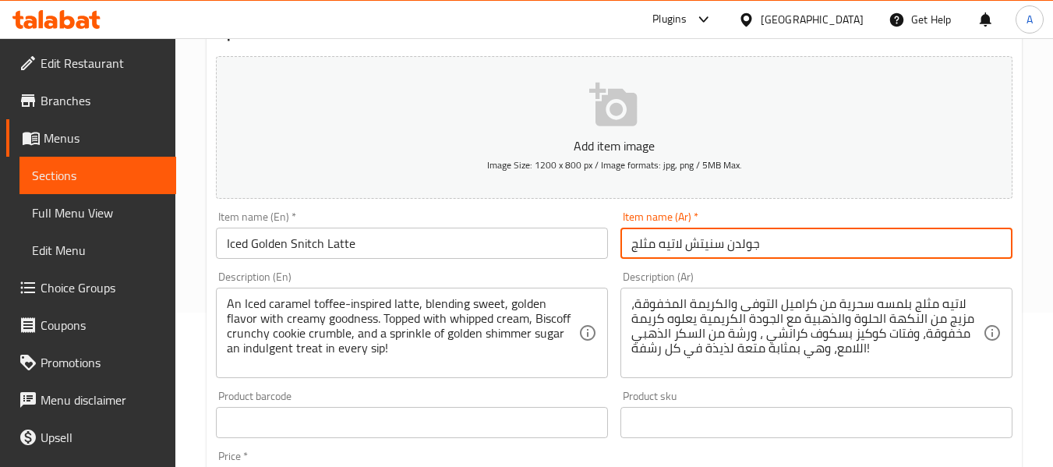
scroll to position [156, 0]
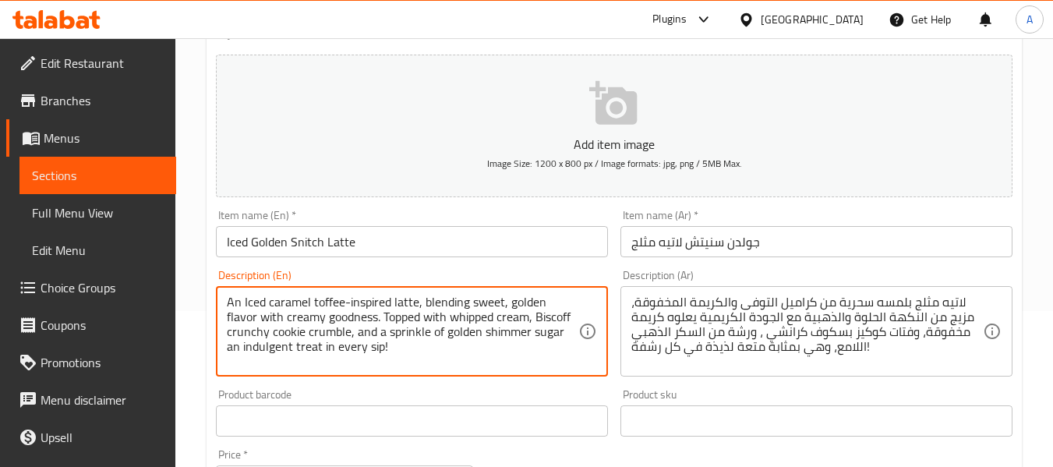
click at [334, 331] on textarea "An Iced caramel toffee-inspired latte, blending sweet, golden flavor with cream…" at bounding box center [403, 332] width 352 height 74
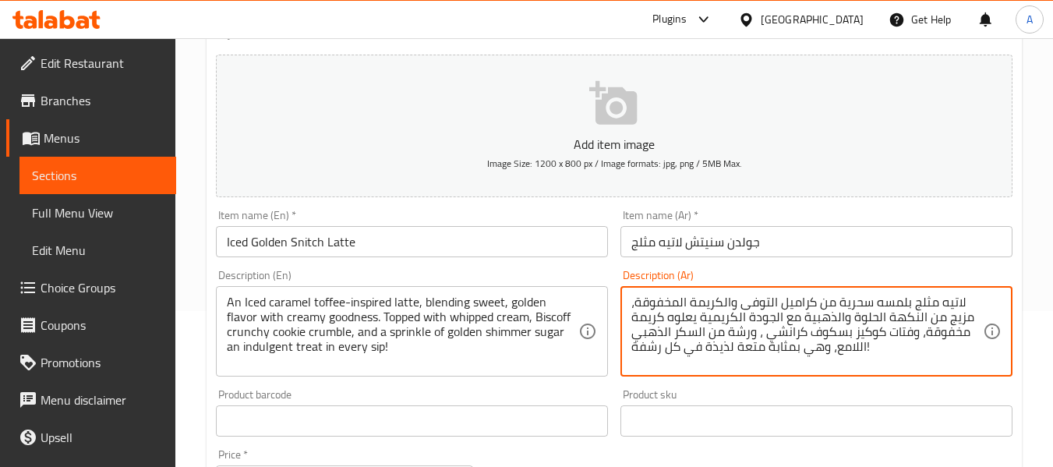
click at [731, 337] on textarea "لاتيه مثلج بلمسه سحرية من كراميل التوفى والكريمة المخفوقة، مزيج من النكهة الحلو…" at bounding box center [807, 332] width 352 height 74
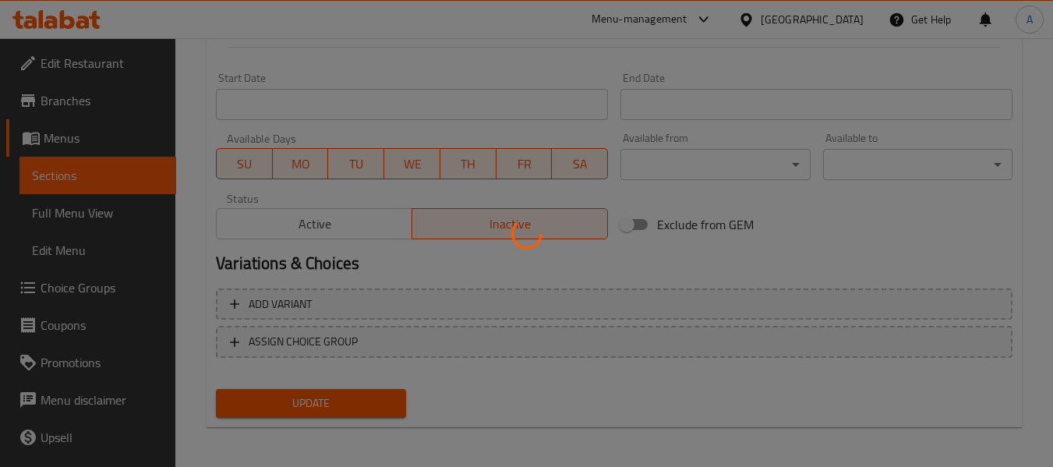
scroll to position [634, 0]
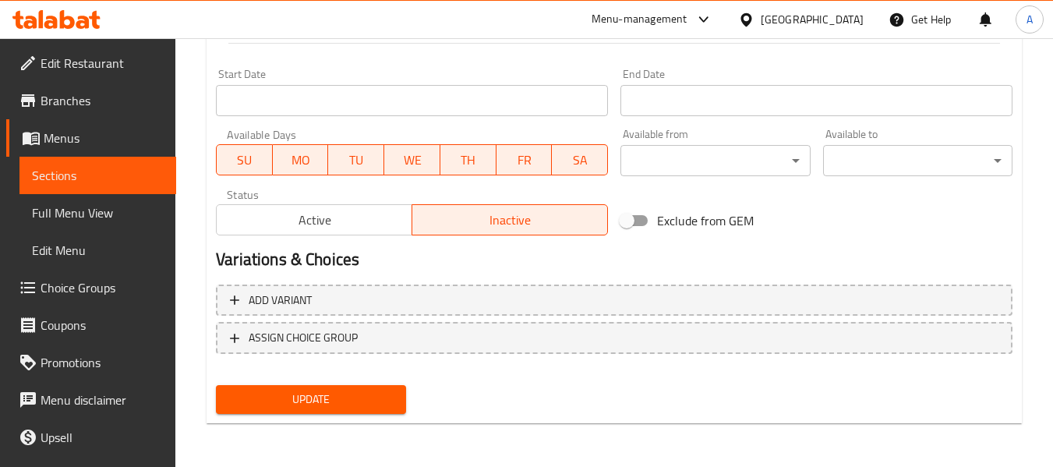
click at [353, 222] on span "Active" at bounding box center [314, 220] width 183 height 23
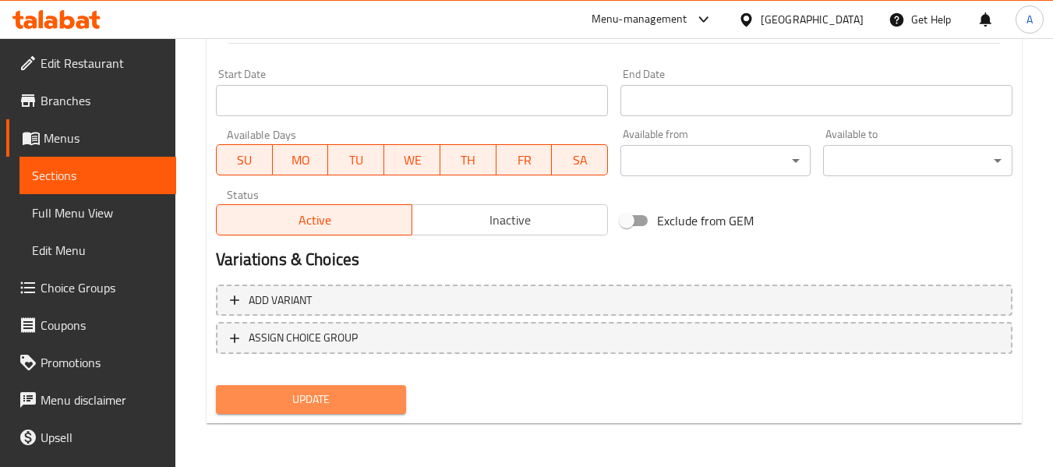
click at [334, 410] on button "Update" at bounding box center [310, 399] width 189 height 29
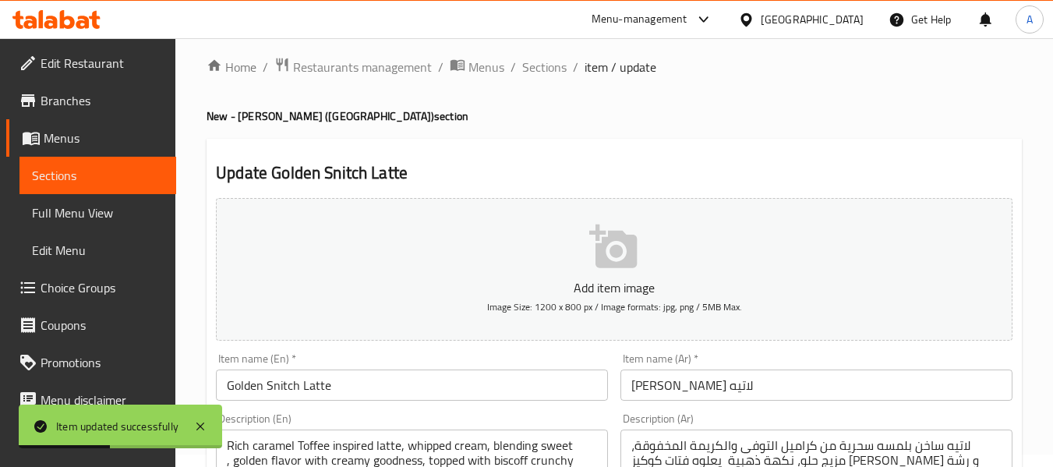
scroll to position [0, 0]
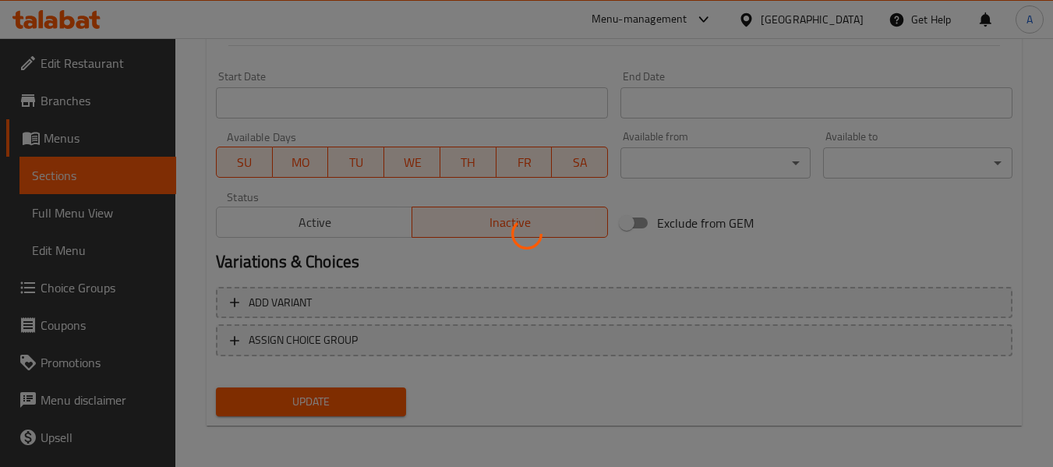
scroll to position [634, 0]
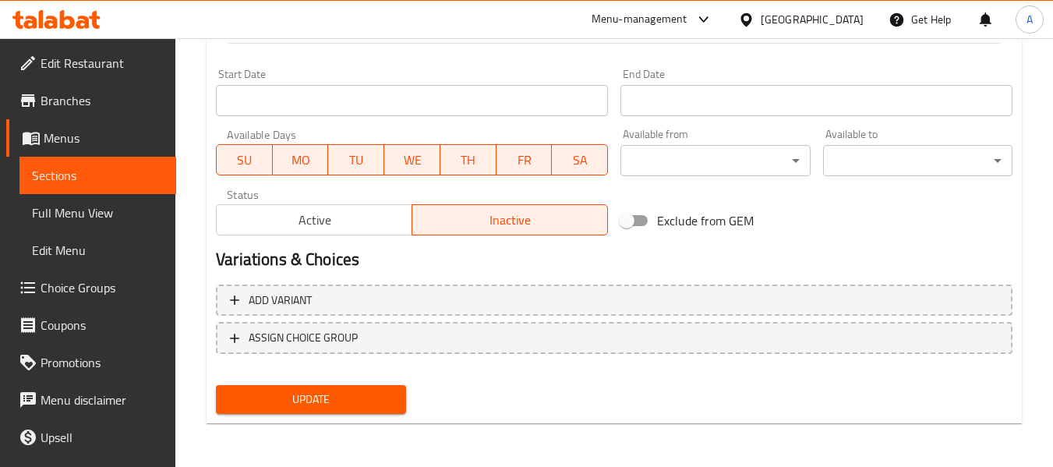
click at [326, 227] on span "Active" at bounding box center [314, 220] width 183 height 23
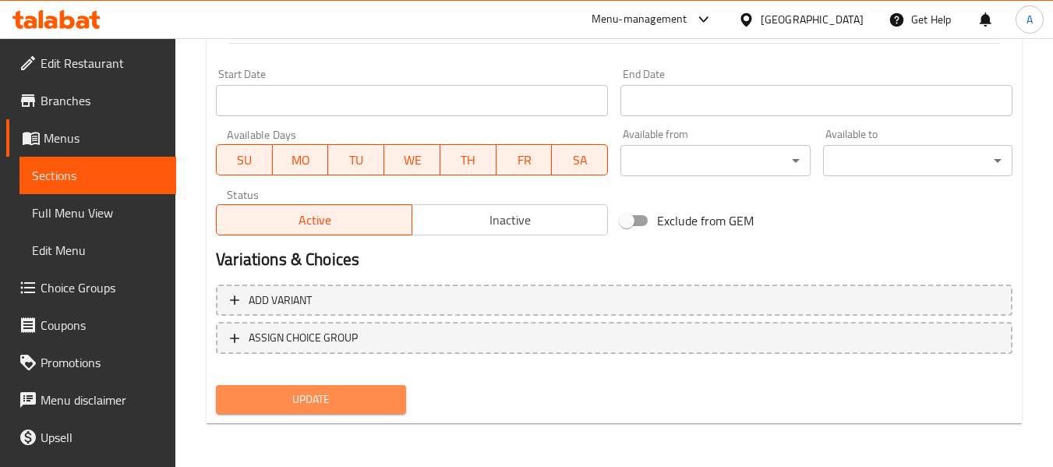
click at [322, 402] on span "Update" at bounding box center [310, 399] width 164 height 19
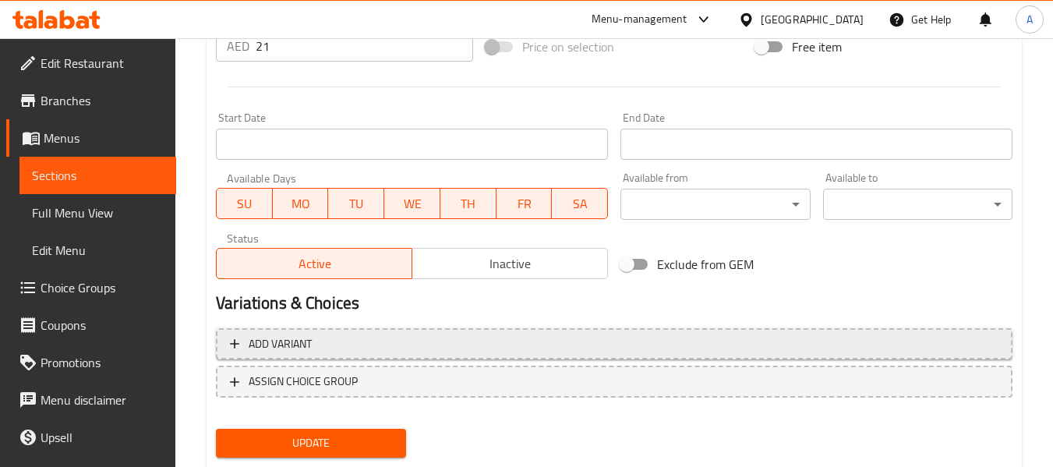
scroll to position [634, 0]
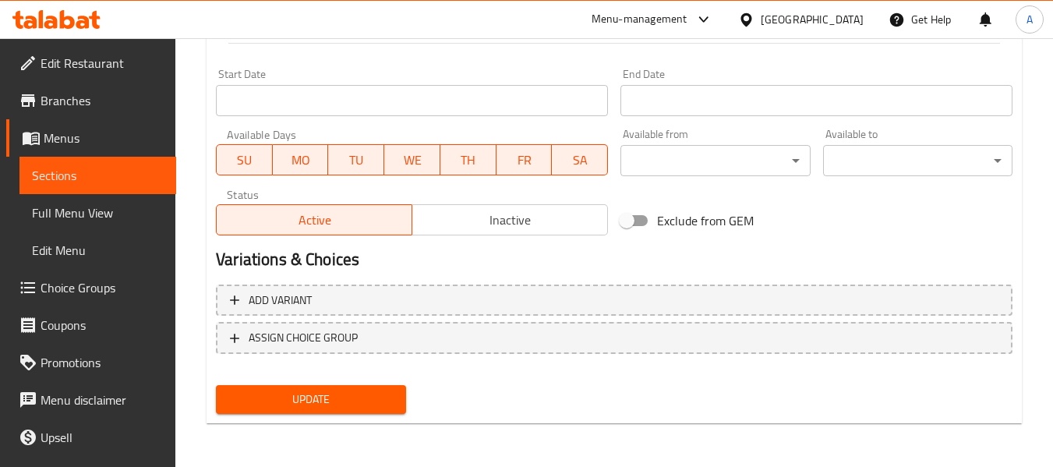
drag, startPoint x: 292, startPoint y: 404, endPoint x: 228, endPoint y: 222, distance: 192.8
click at [292, 404] on span "Update" at bounding box center [310, 399] width 164 height 19
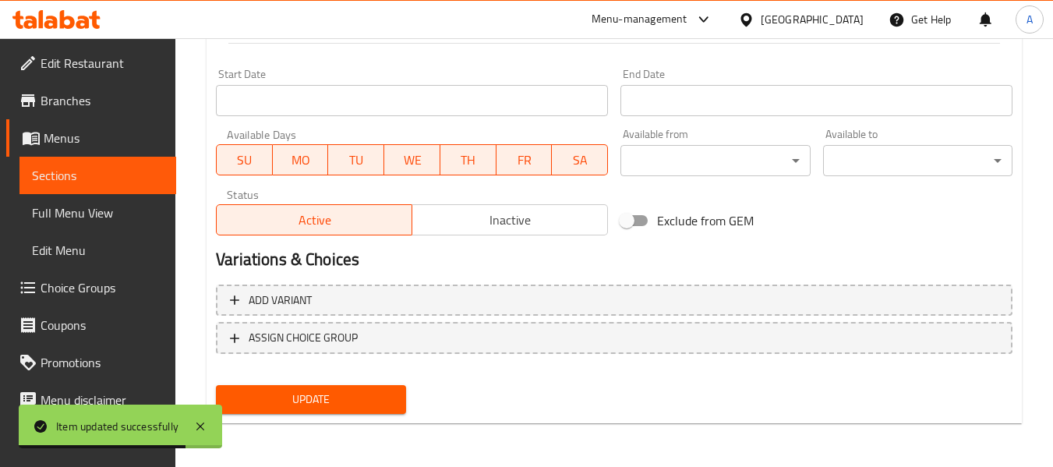
click at [71, 212] on span "Full Menu View" at bounding box center [98, 212] width 132 height 19
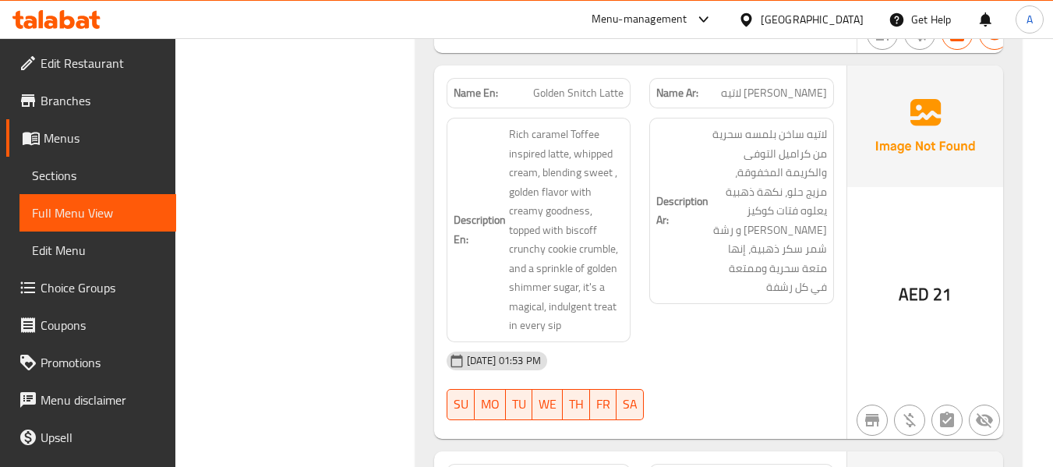
scroll to position [3469, 0]
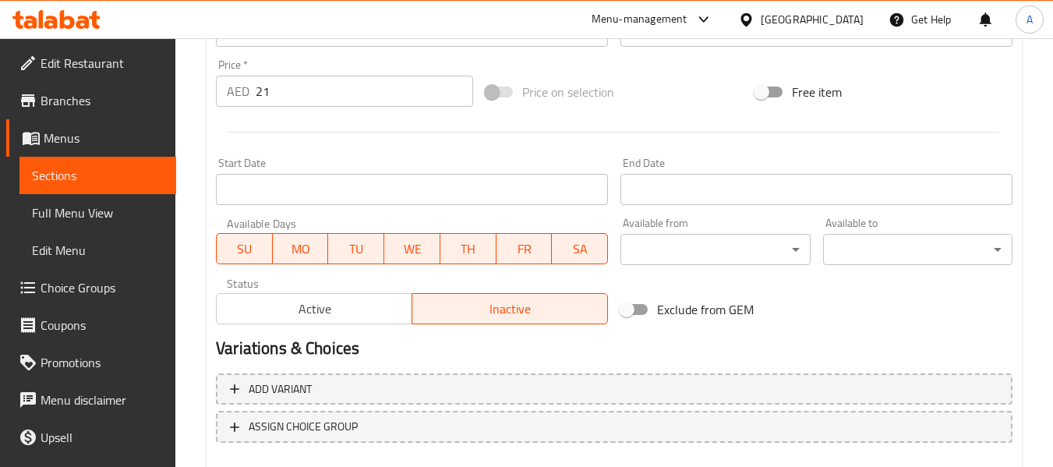
click at [309, 320] on span "Active" at bounding box center [314, 309] width 183 height 23
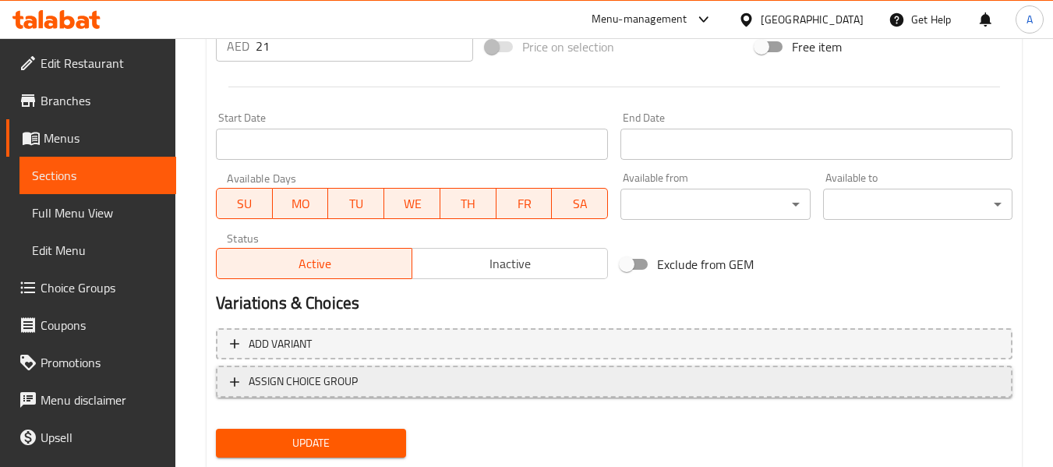
scroll to position [634, 0]
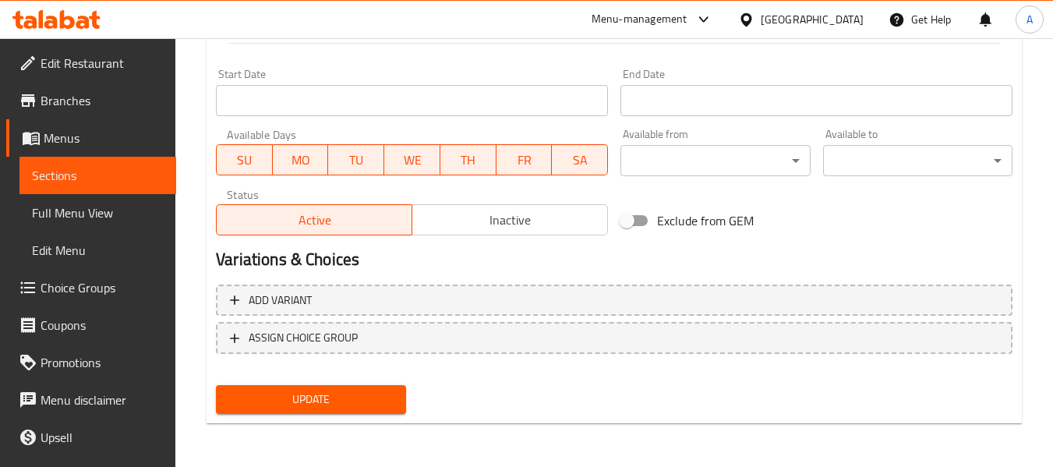
click at [306, 399] on span "Update" at bounding box center [310, 399] width 164 height 19
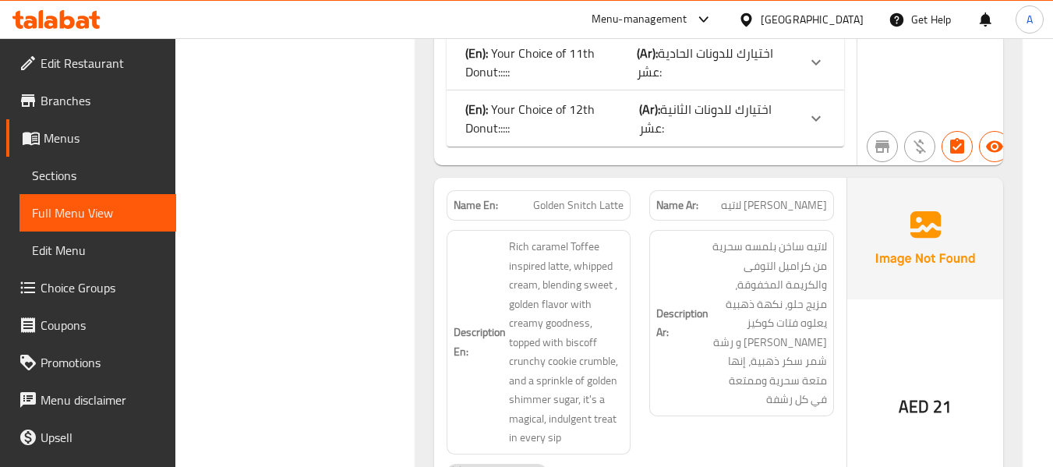
scroll to position [3430, 0]
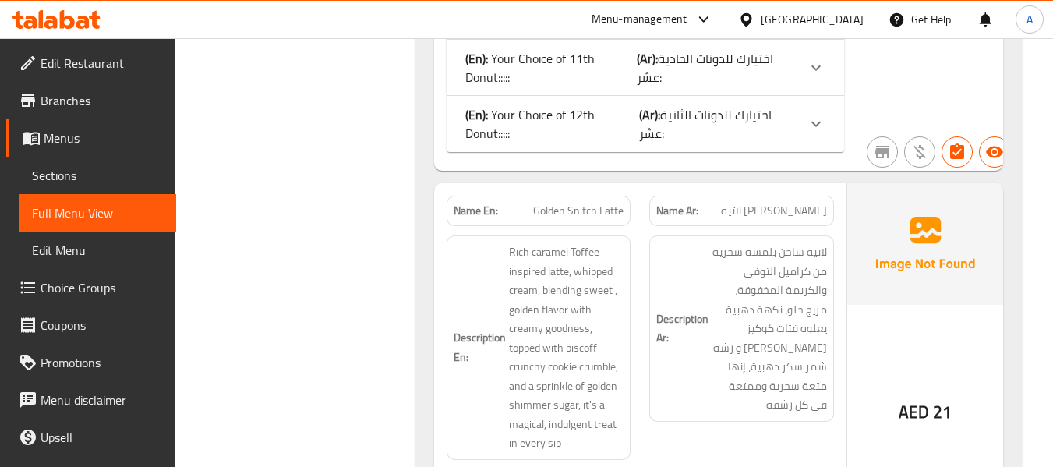
click at [581, 203] on span "Golden Snitch Latte" at bounding box center [578, 211] width 90 height 16
copy span "Golden Snitch Latte"
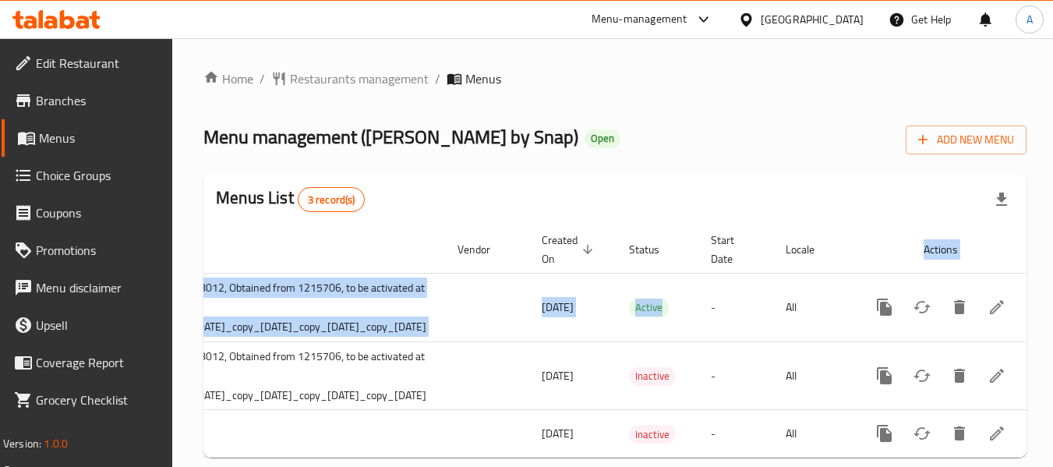
scroll to position [0, 288]
drag, startPoint x: 974, startPoint y: 302, endPoint x: 1054, endPoint y: 294, distance: 80.7
click at [1053, 294] on html "​ Menu-management [GEOGRAPHIC_DATA] Get Help A Edit Restaurant Branches Menus C…" at bounding box center [526, 233] width 1053 height 467
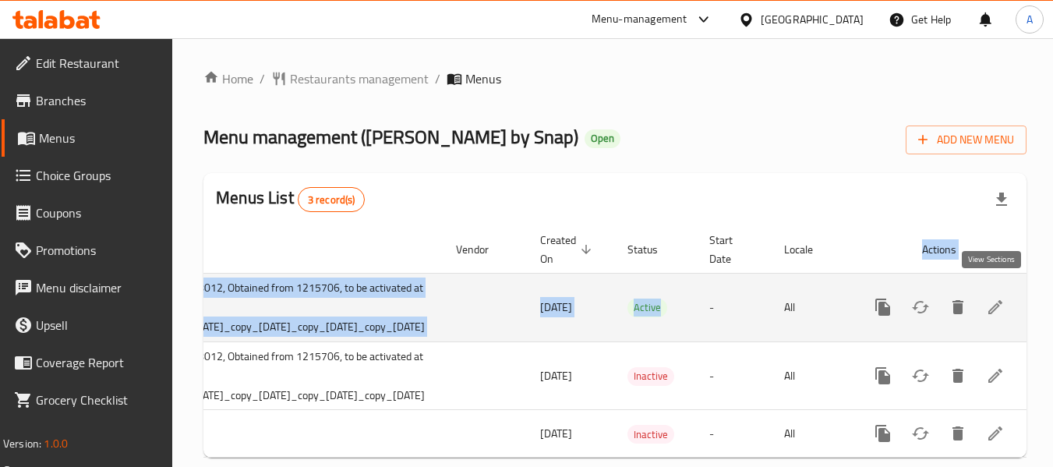
click at [999, 298] on icon "enhanced table" at bounding box center [995, 307] width 19 height 19
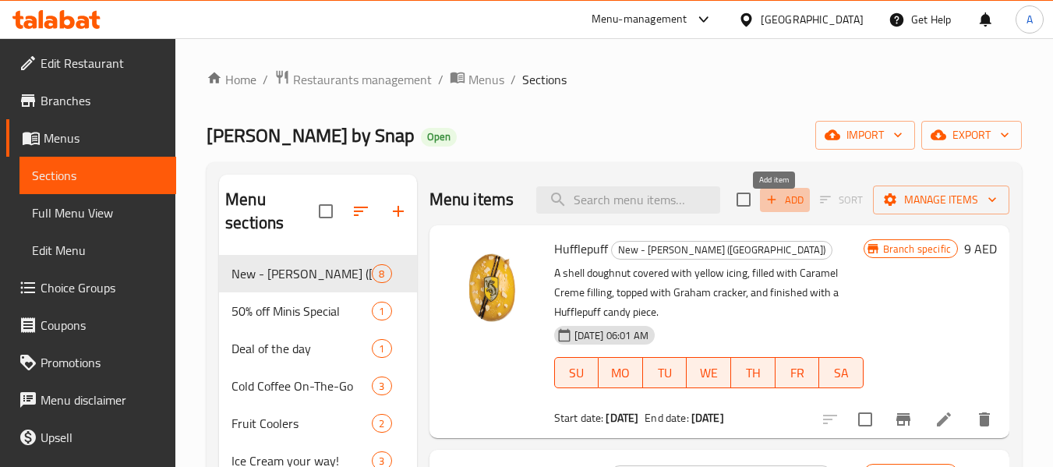
click at [768, 207] on icon "button" at bounding box center [772, 200] width 14 height 14
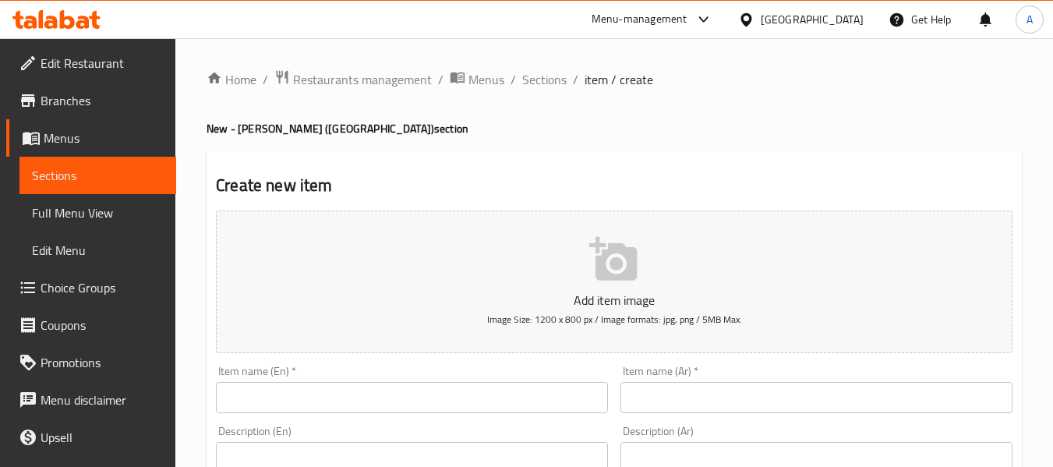
click at [321, 387] on input "text" at bounding box center [412, 397] width 392 height 31
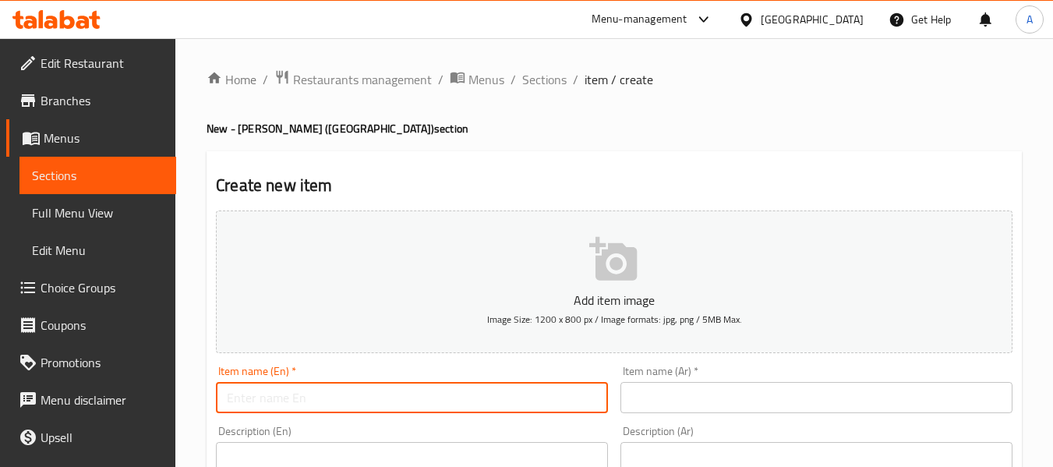
paste input "Golden Snitch Latte"
type input "Golden Snitch Latte"
click at [726, 405] on input "text" at bounding box center [816, 397] width 392 height 31
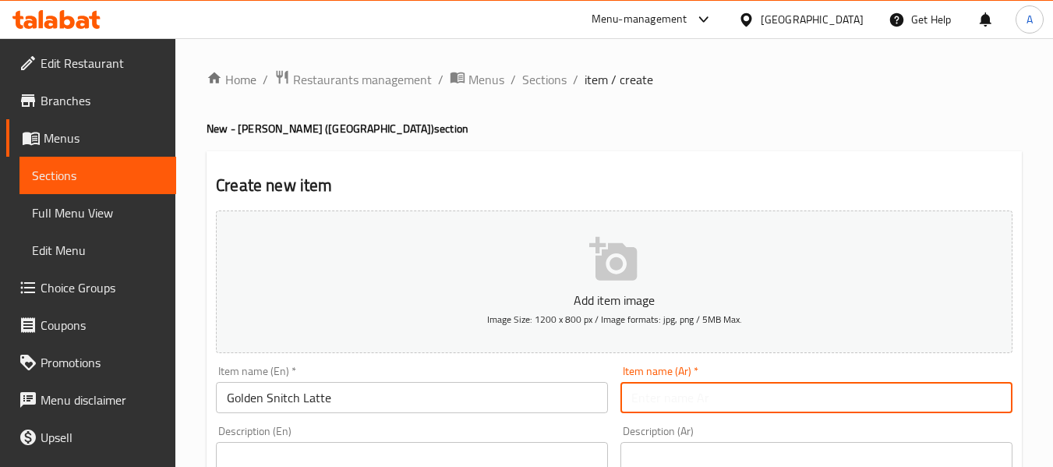
paste input "[PERSON_NAME] لاتيه"
type input "[PERSON_NAME] لاتيه"
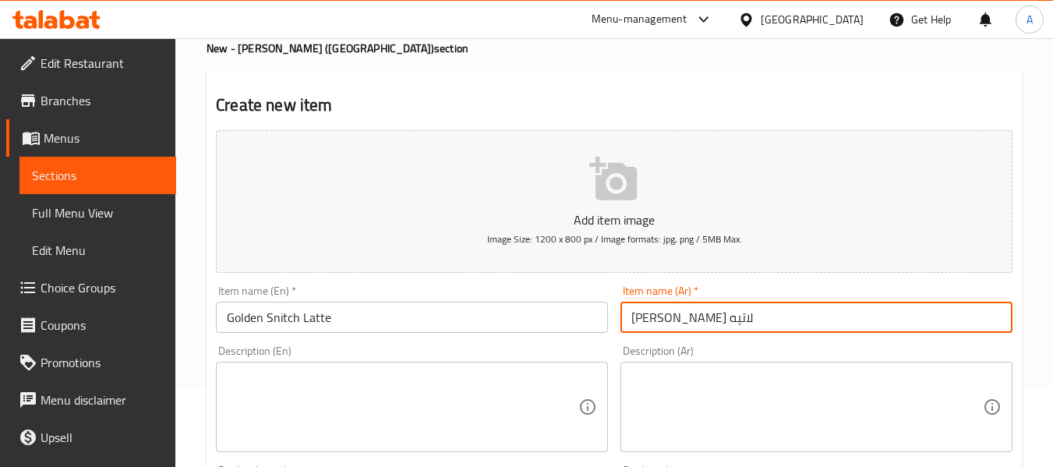
scroll to position [156, 0]
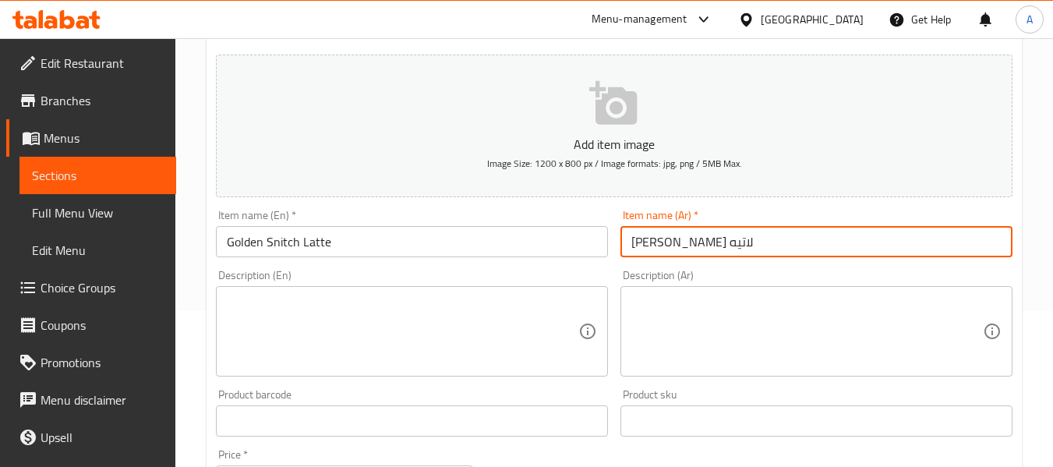
click at [334, 320] on textarea at bounding box center [403, 332] width 352 height 74
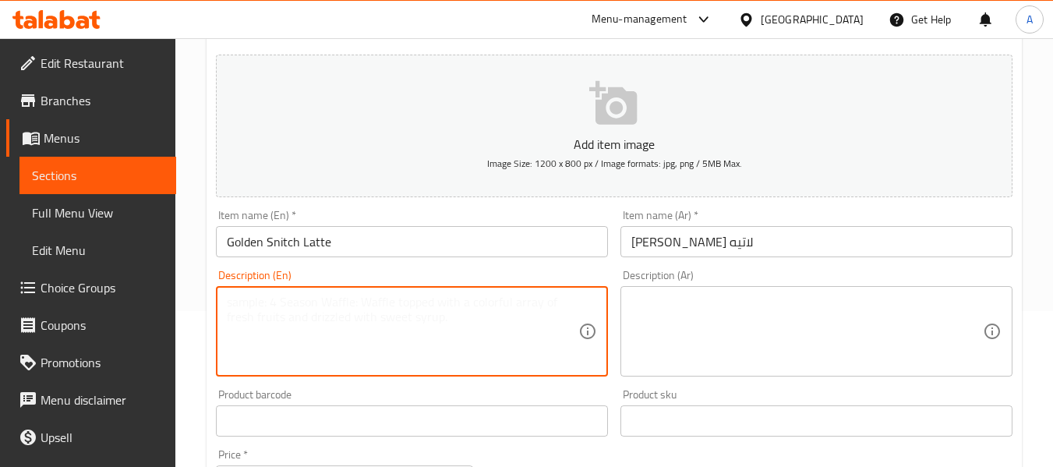
paste textarea "Rich caramel Toffee inspired latte, whipped cream, blending sweet , golden flav…"
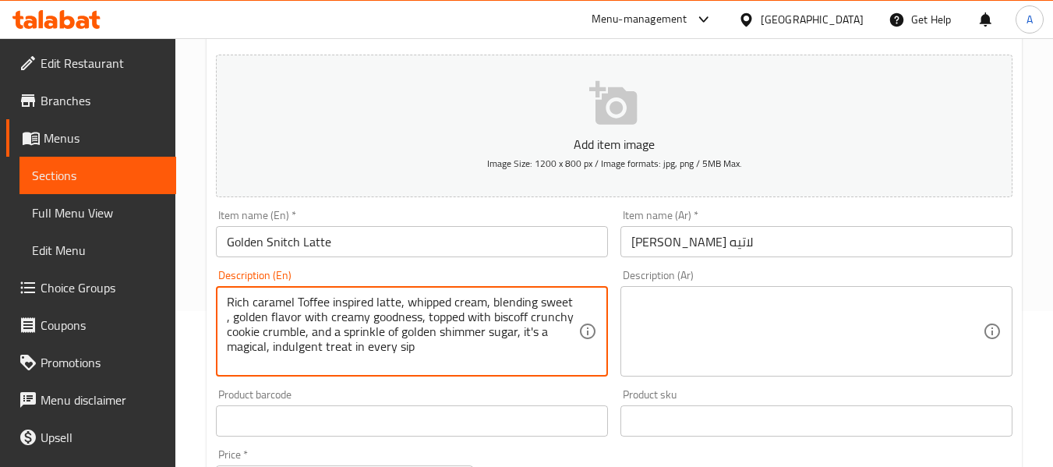
type textarea "Rich caramel Toffee inspired latte, whipped cream, blending sweet , golden flav…"
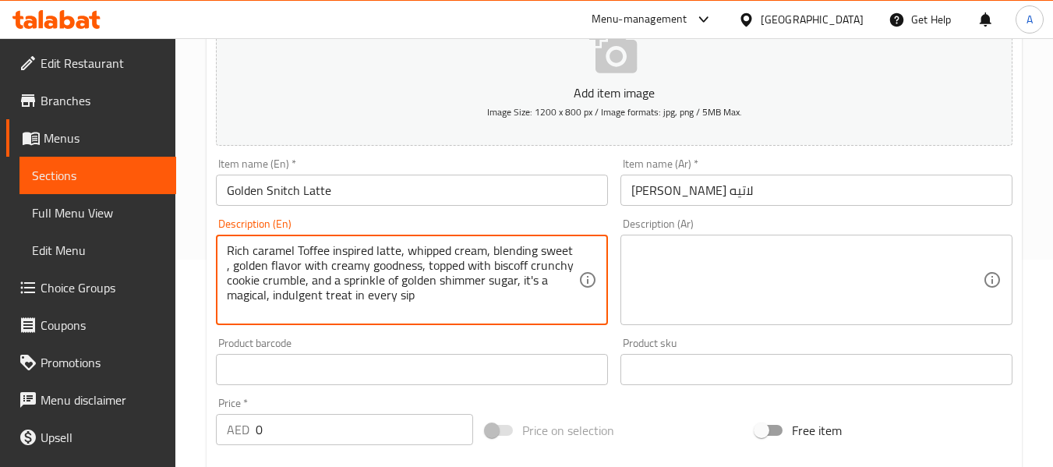
scroll to position [234, 0]
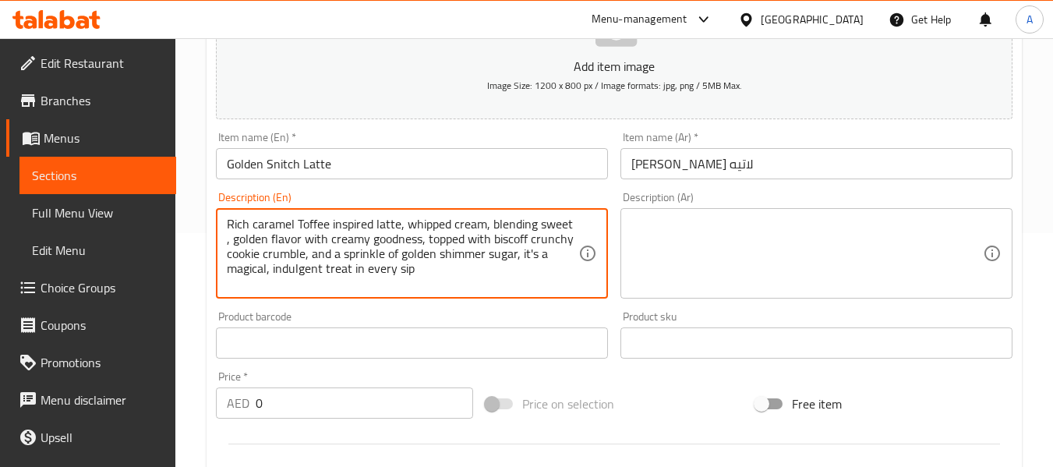
click at [666, 232] on textarea at bounding box center [807, 254] width 352 height 74
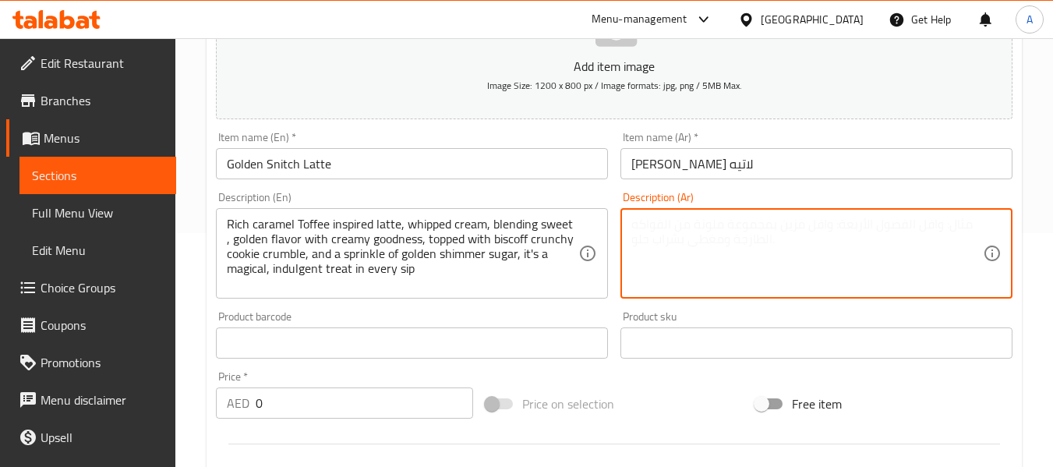
paste textarea "لاتيه ساخن بلمسه سحرية من كراميل التوفى والكريمة المخفوقة، مزيج حلو، نكهة ذهبية…"
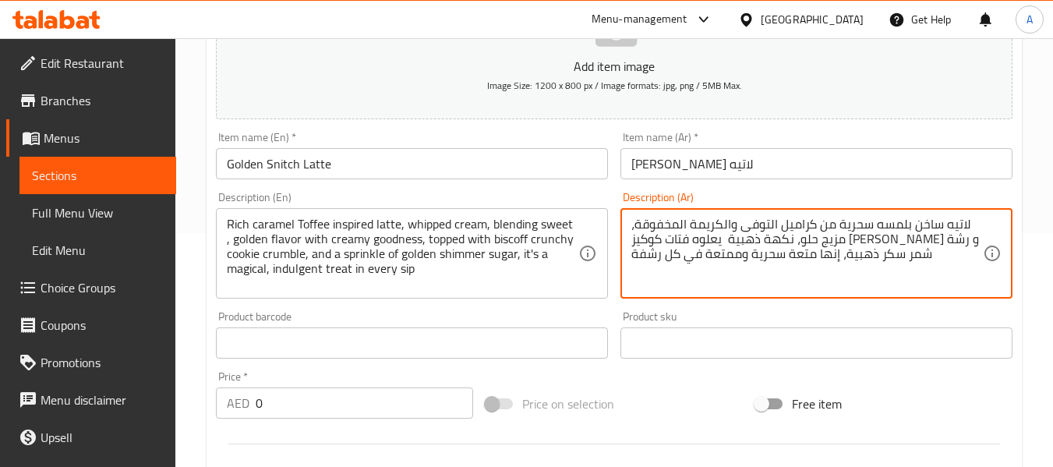
type textarea "لاتيه ساخن بلمسه سحرية من كراميل التوفى والكريمة المخفوقة، مزيج حلو، نكهة ذهبية…"
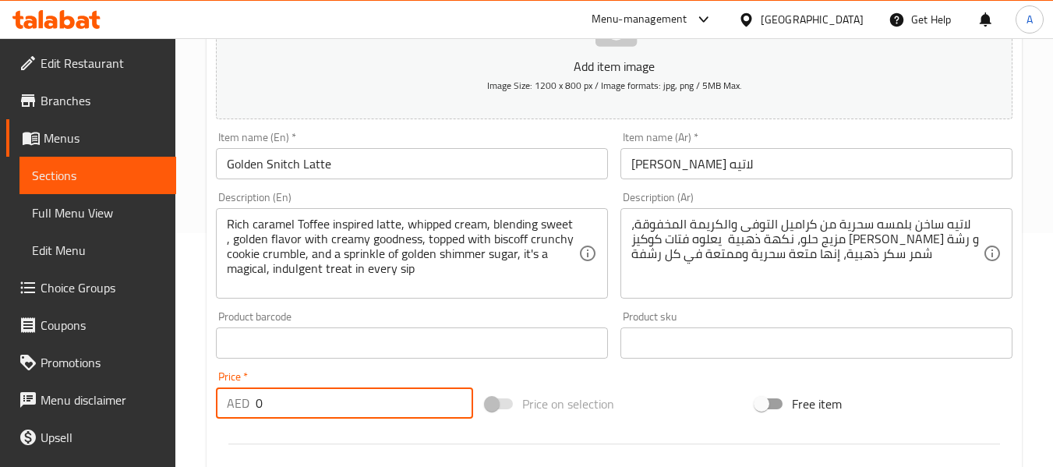
drag, startPoint x: 323, startPoint y: 404, endPoint x: 228, endPoint y: 411, distance: 95.4
click at [228, 411] on div "AED 0 Price *" at bounding box center [344, 402] width 257 height 31
type input "21"
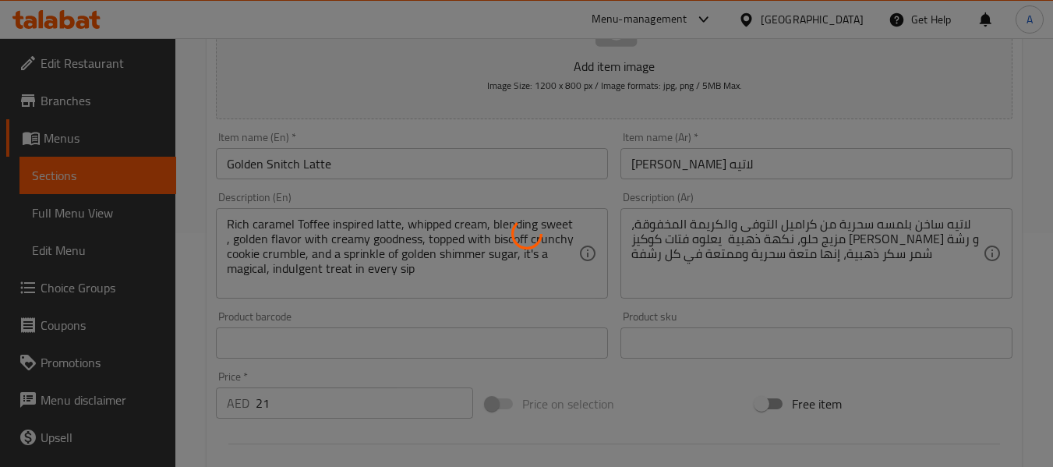
type input "0"
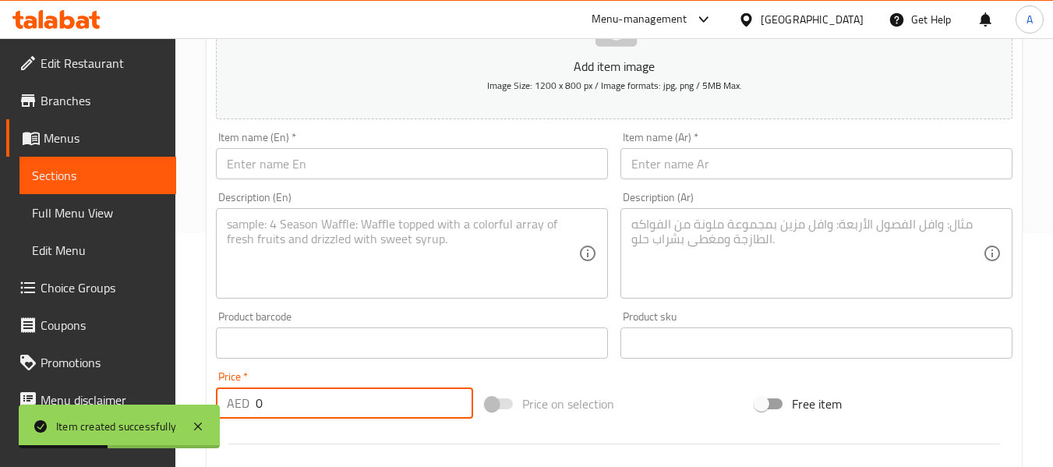
click at [321, 168] on input "text" at bounding box center [412, 163] width 392 height 31
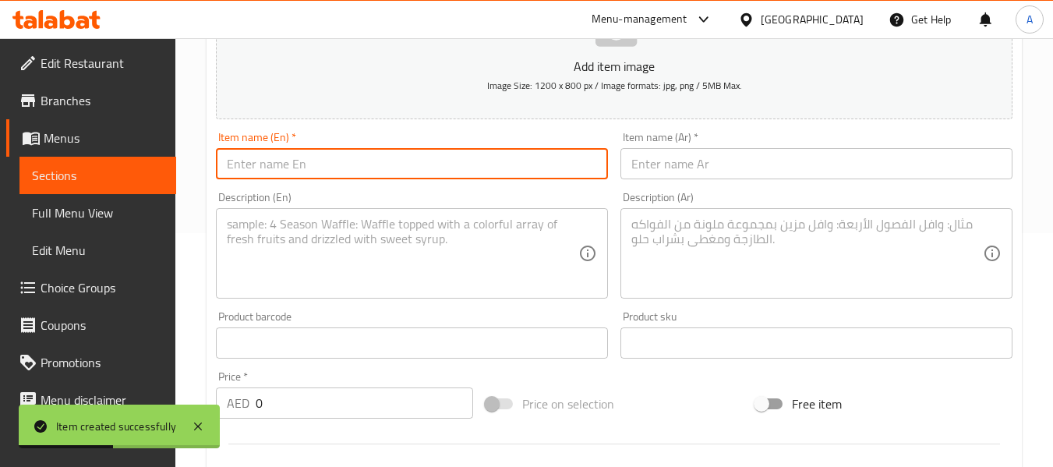
paste input "Iced Golden Snitch Latte"
type input "Iced Golden Snitch Latte"
click at [685, 176] on input "text" at bounding box center [816, 163] width 392 height 31
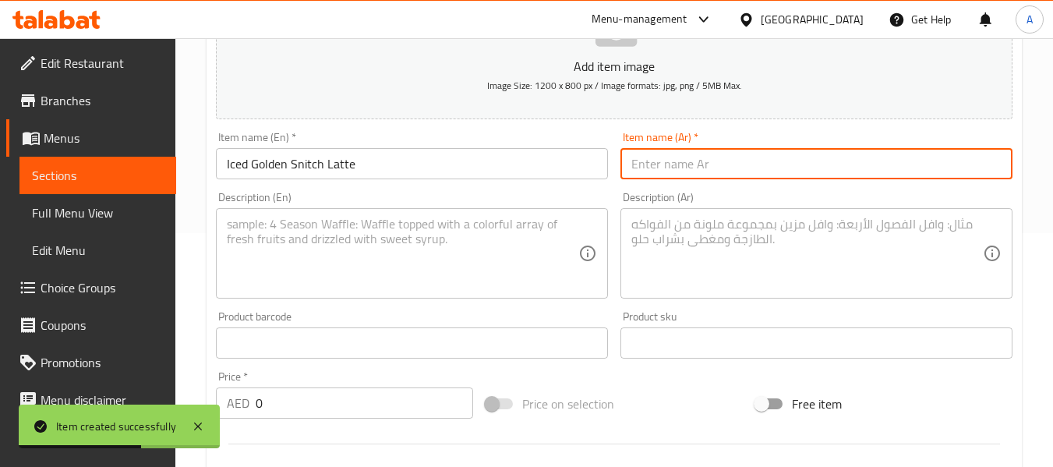
paste input "جولدن سنيتش لاتيه مثلج"
type input "جولدن سنيتش لاتيه مثلج"
click at [358, 255] on textarea at bounding box center [403, 254] width 352 height 74
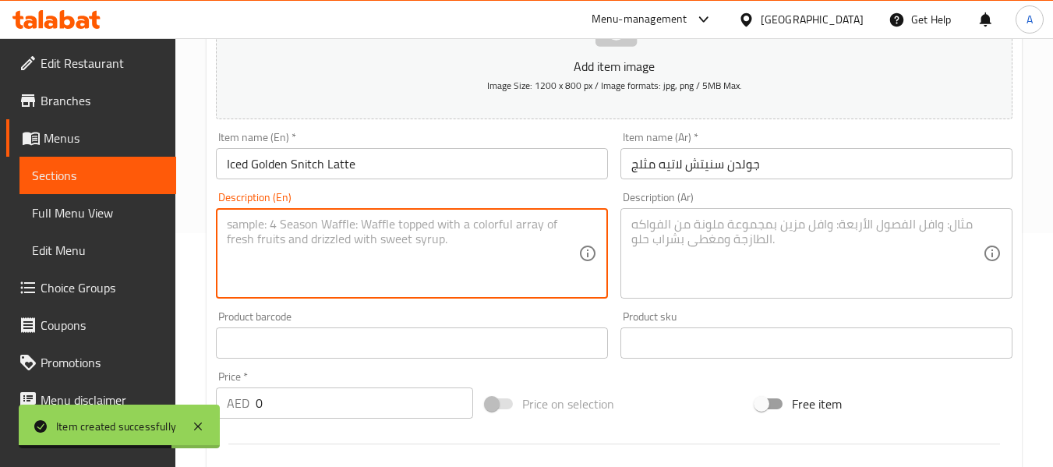
paste textarea "An Iced caramel toffee-inspired latte, blending sweet, golden flavor with cream…"
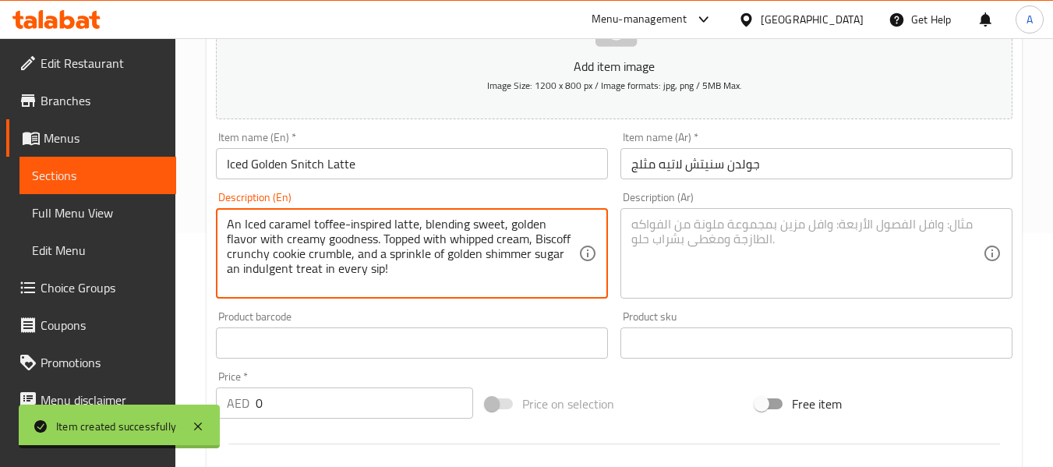
type textarea "An Iced caramel toffee-inspired latte, blending sweet, golden flavor with cream…"
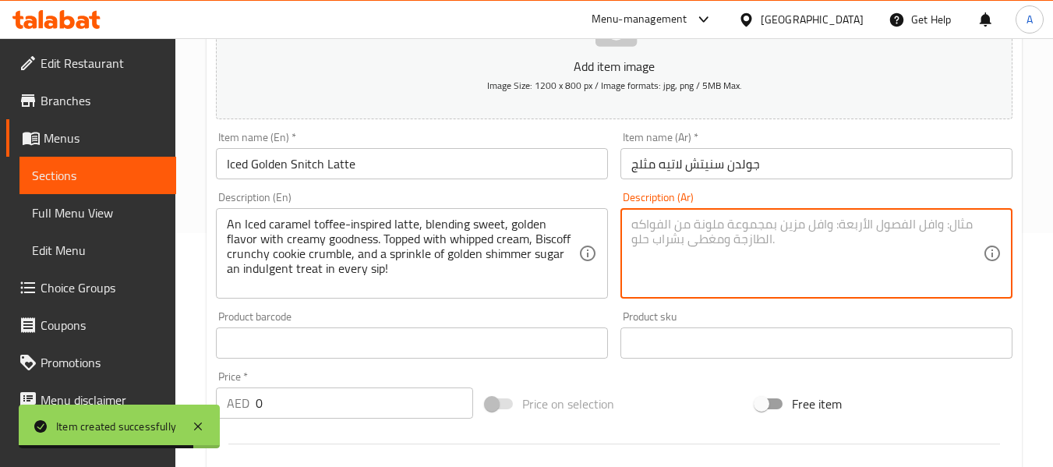
click at [638, 273] on textarea at bounding box center [807, 254] width 352 height 74
paste textarea "لاتيه مثلج بلمسه سحرية من كراميل التوفى والكريمة المخفوقة، مزيج من النكهة الحلو…"
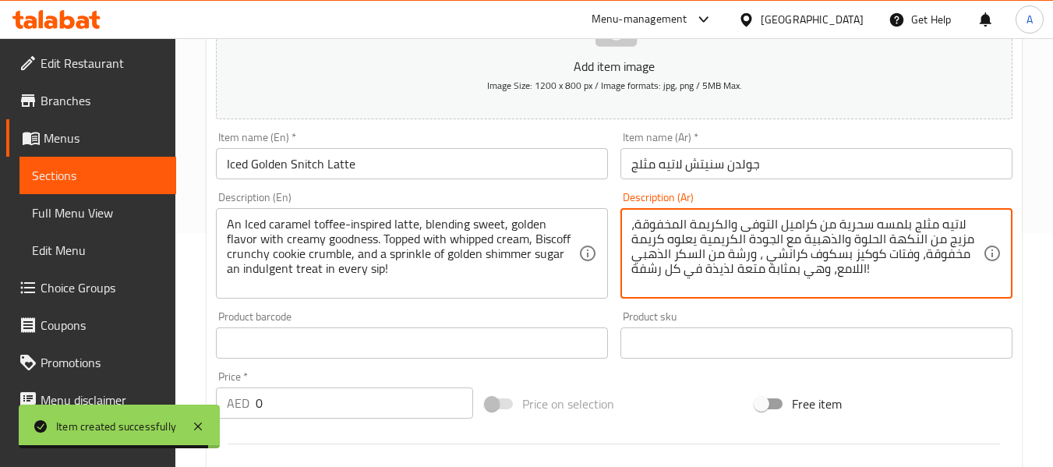
type textarea "لاتيه مثلج بلمسه سحرية من كراميل التوفى والكريمة المخفوقة، مزيج من النكهة الحلو…"
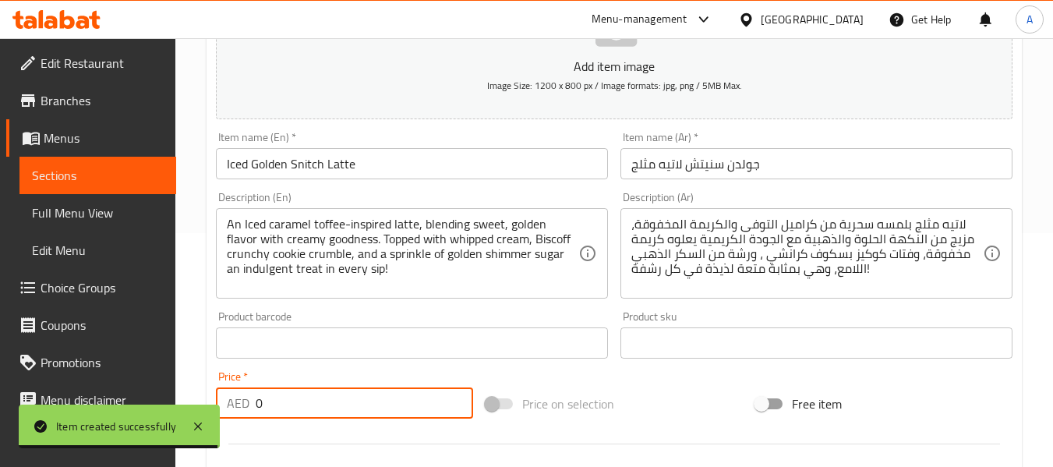
drag, startPoint x: 339, startPoint y: 399, endPoint x: 235, endPoint y: 411, distance: 104.3
click at [235, 411] on div "AED 0 Price *" at bounding box center [344, 402] width 257 height 31
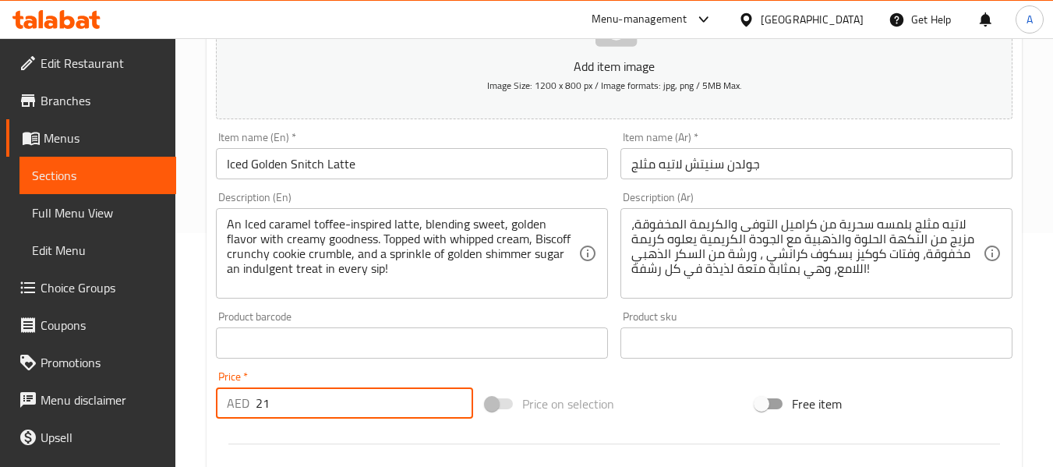
type input "21"
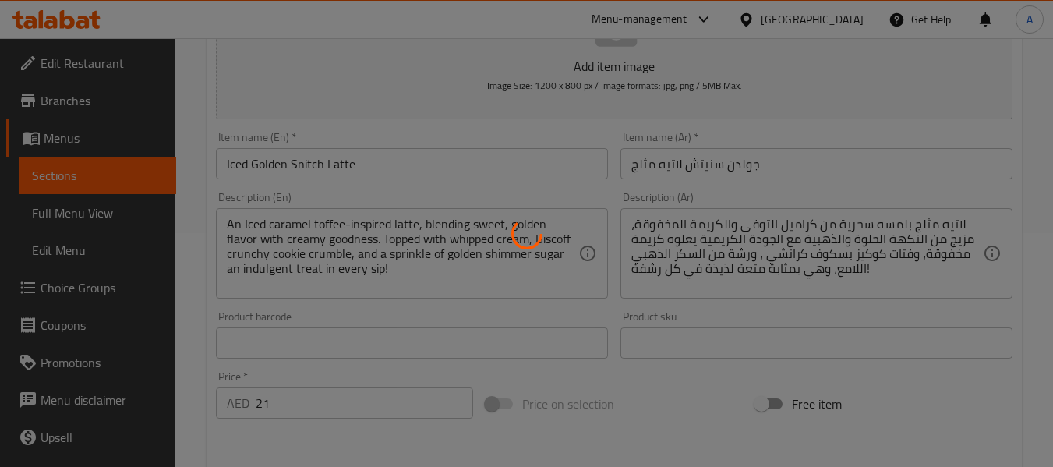
type input "0"
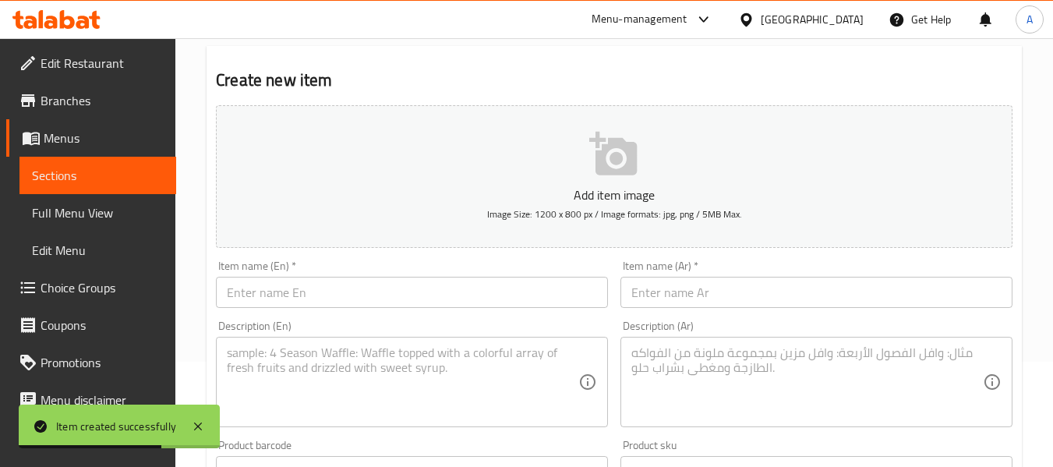
scroll to position [78, 0]
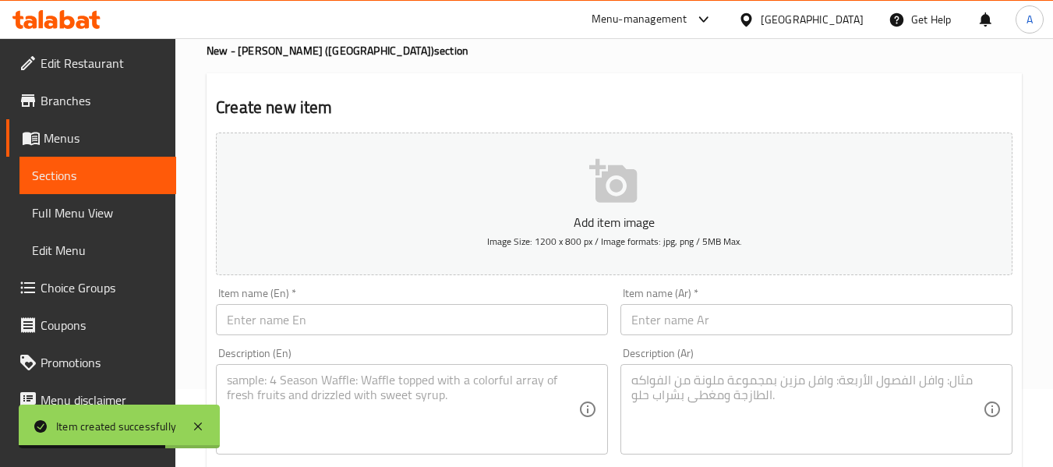
drag, startPoint x: 119, startPoint y: 205, endPoint x: 164, endPoint y: 2, distance: 208.4
click at [119, 206] on span "Full Menu View" at bounding box center [98, 212] width 132 height 19
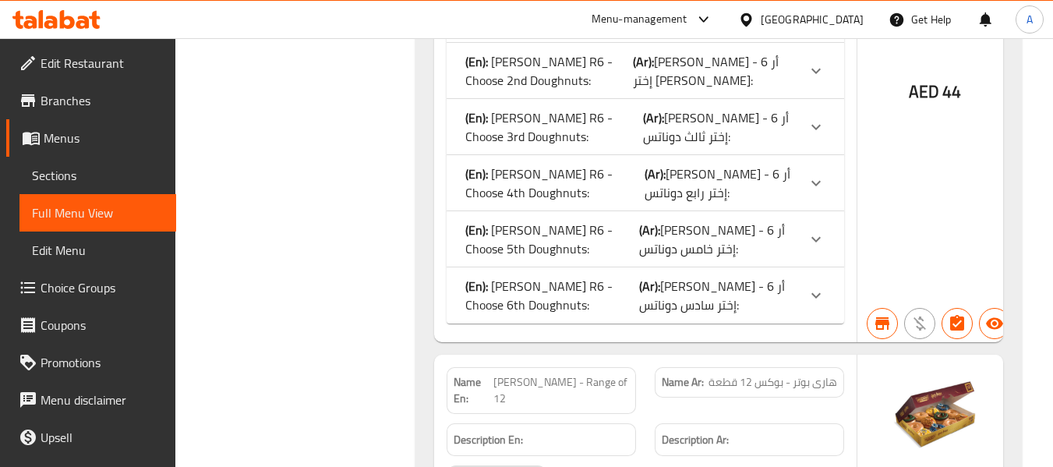
scroll to position [2494, 0]
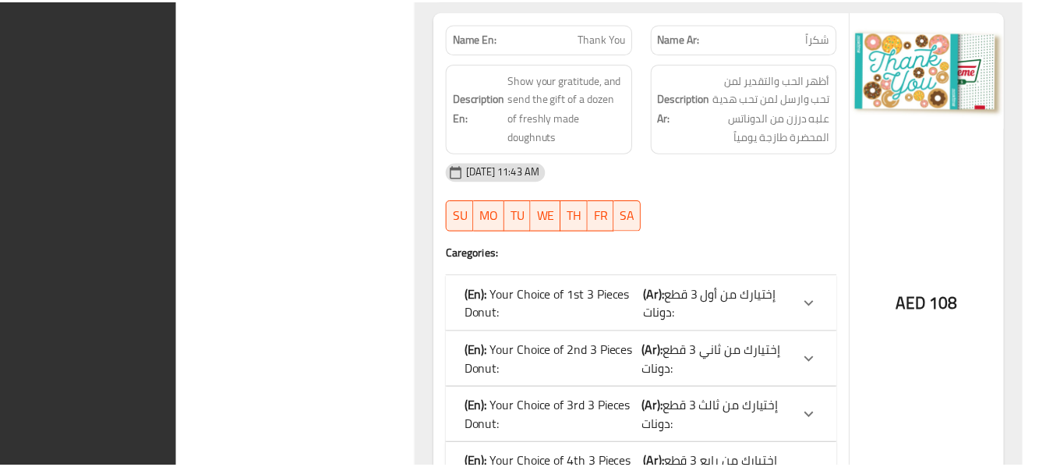
scroll to position [57314, 0]
